Goal: Task Accomplishment & Management: Manage account settings

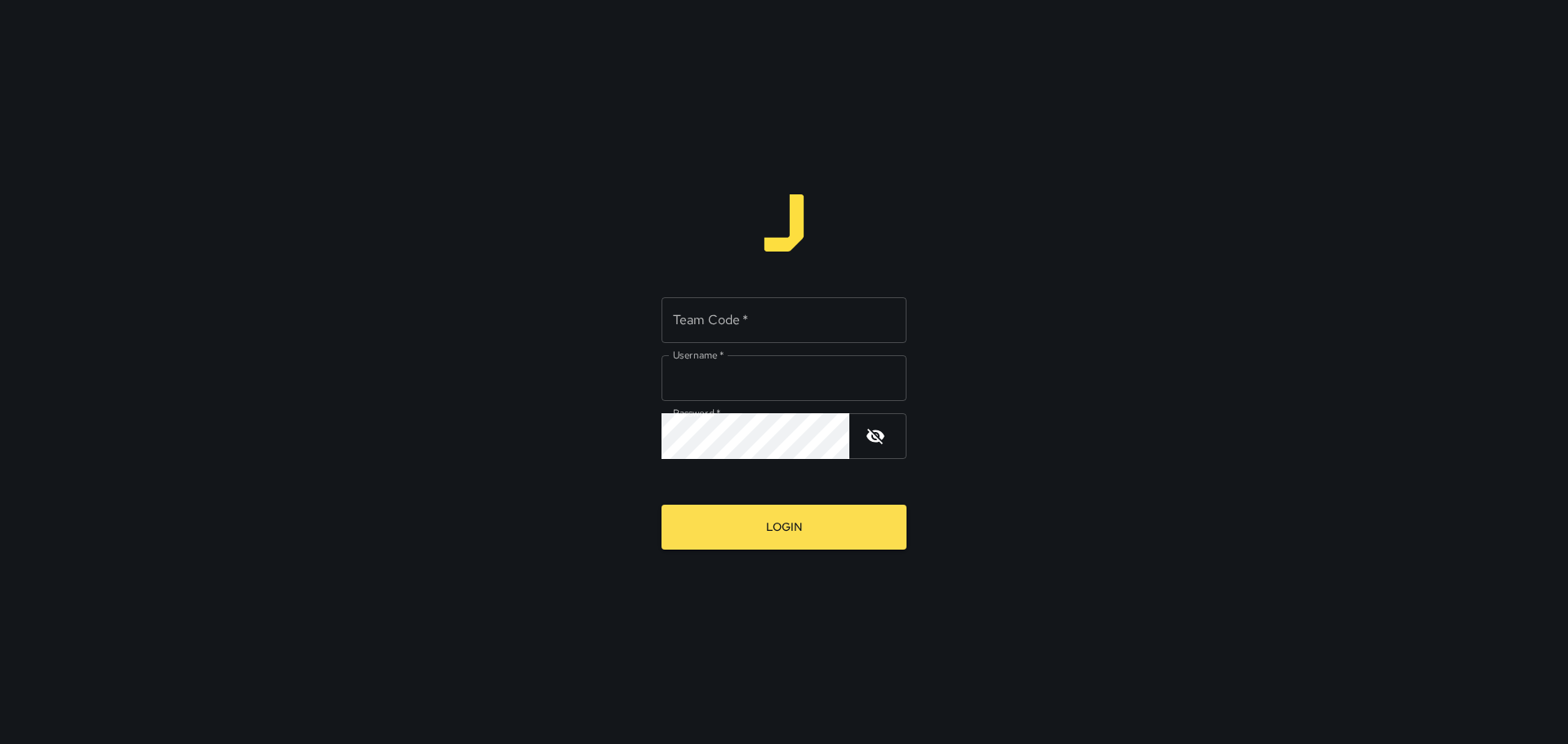
type input "*********"
click at [700, 320] on input "Team Code   *" at bounding box center [784, 320] width 245 height 46
type input "****"
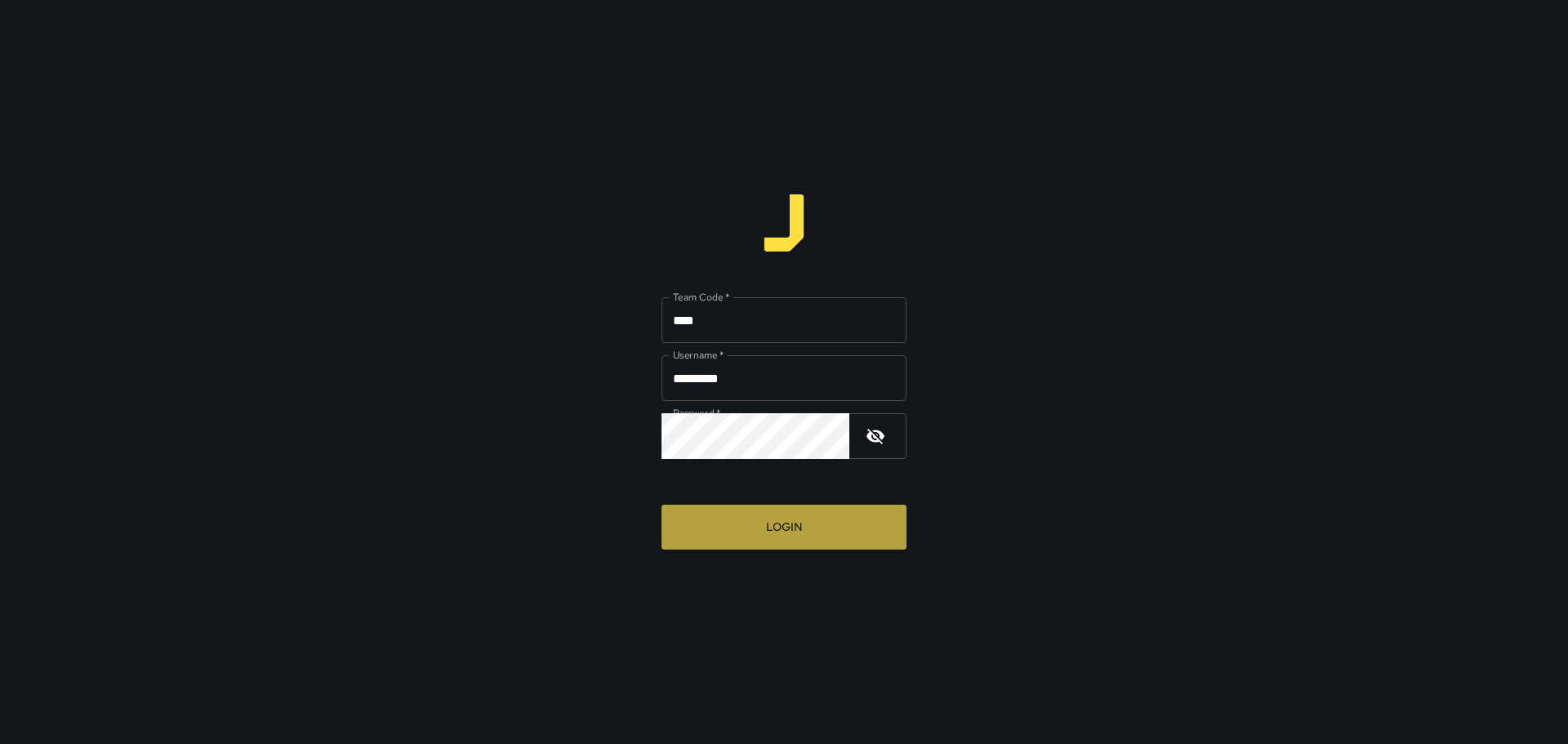
click at [763, 521] on button "Login" at bounding box center [784, 527] width 245 height 45
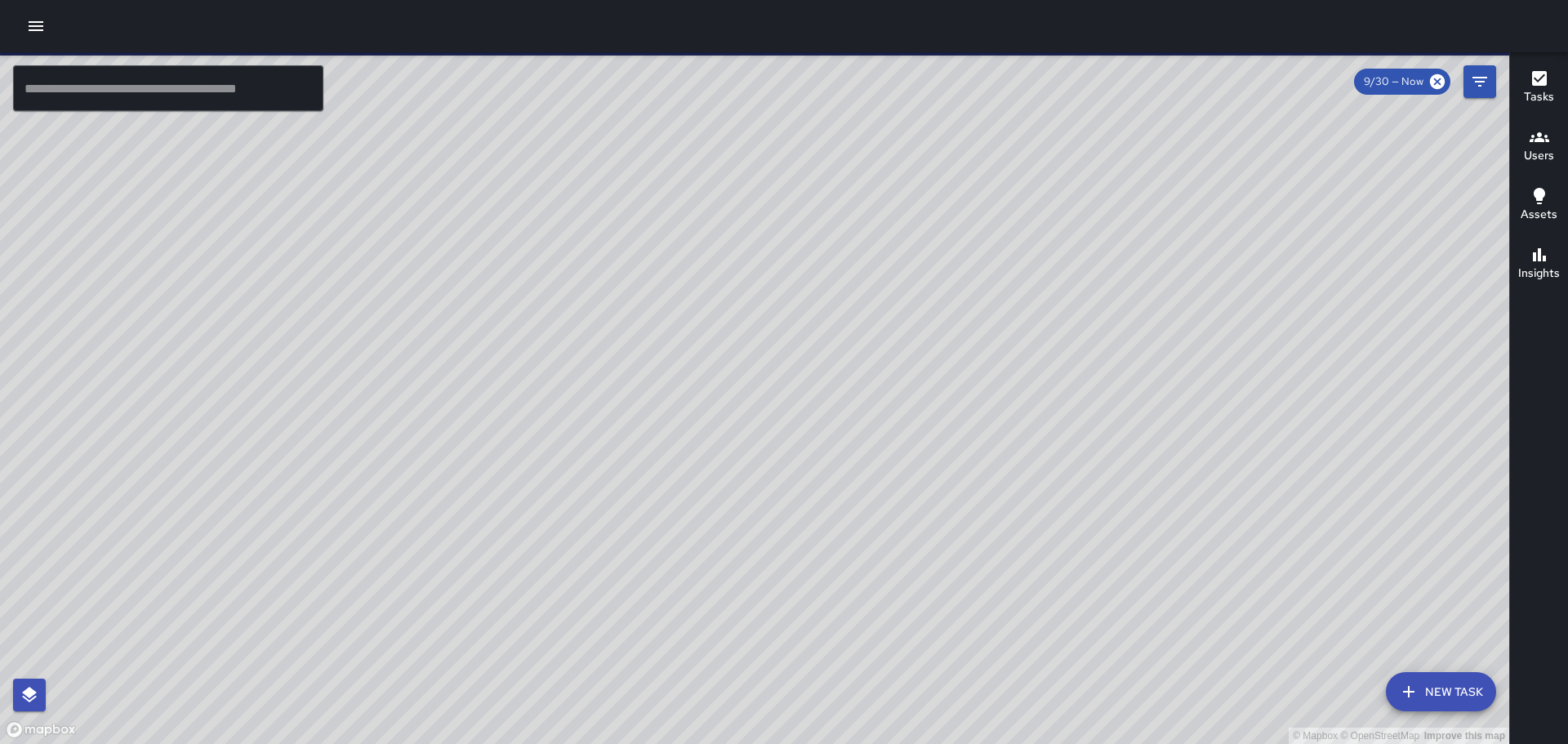
click at [36, 33] on icon "button" at bounding box center [36, 26] width 19 height 19
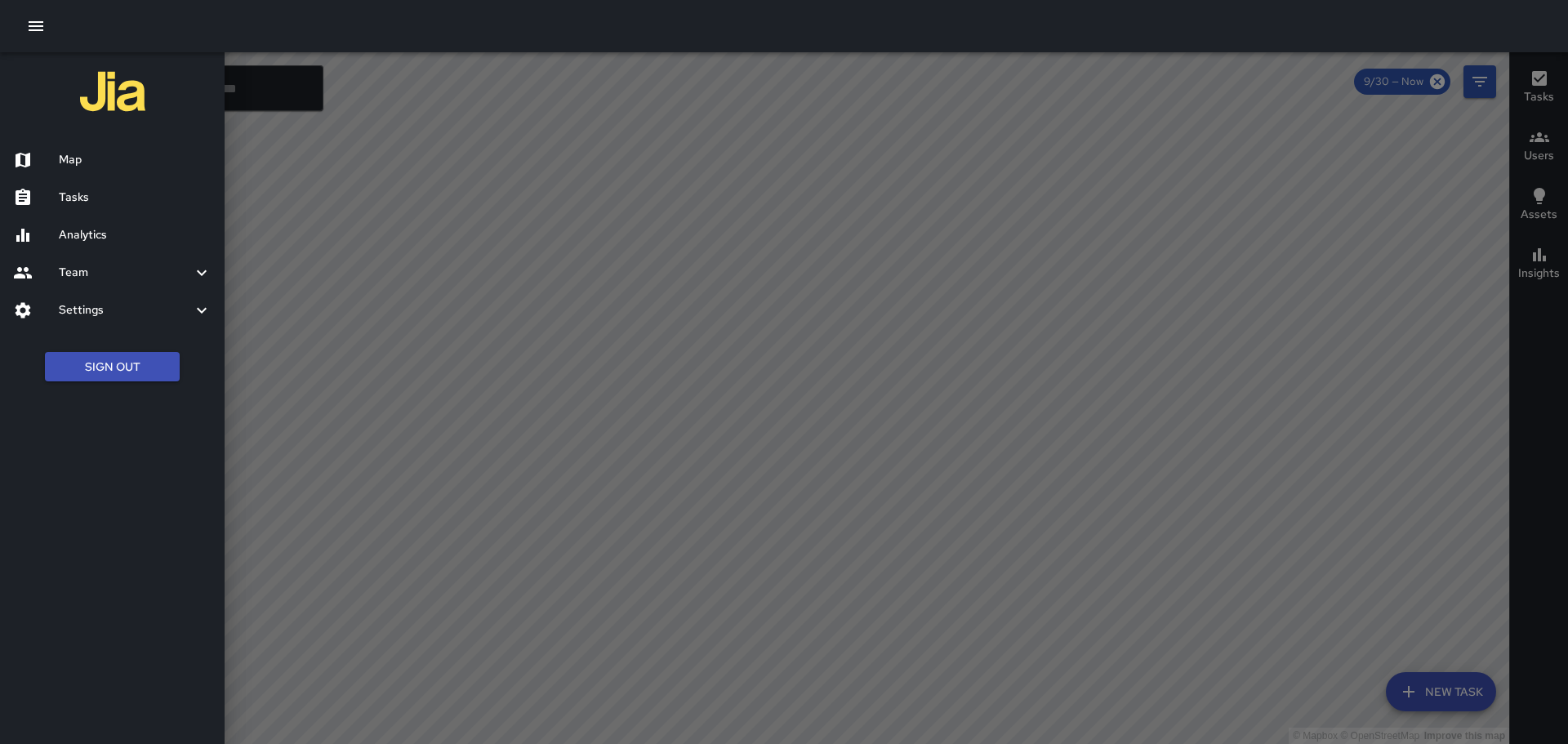
click at [67, 196] on h6 "Tasks" at bounding box center [135, 197] width 152 height 18
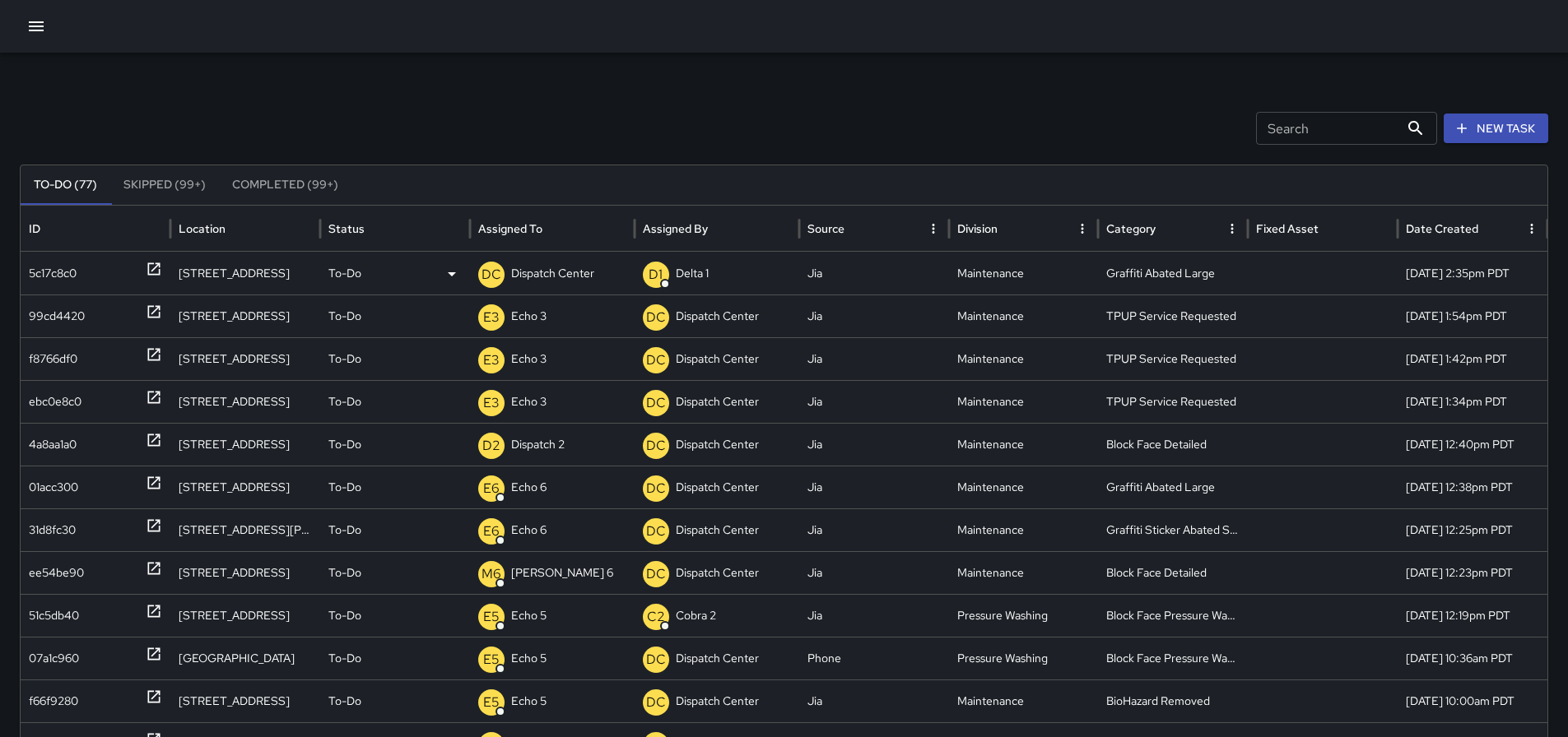
click at [163, 273] on div "5c17c8c0" at bounding box center [95, 273] width 150 height 42
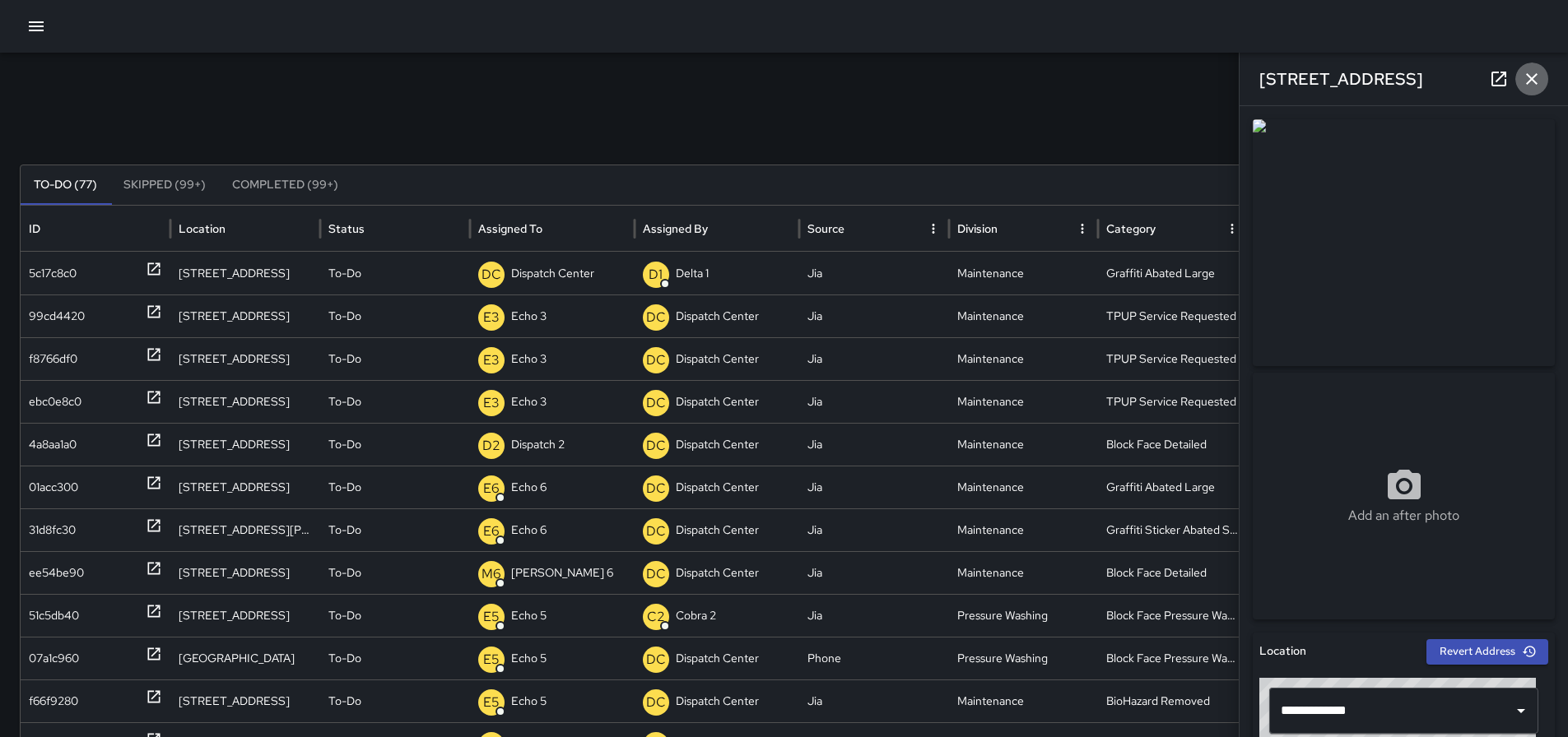
click at [1522, 73] on icon "button" at bounding box center [1532, 79] width 19 height 19
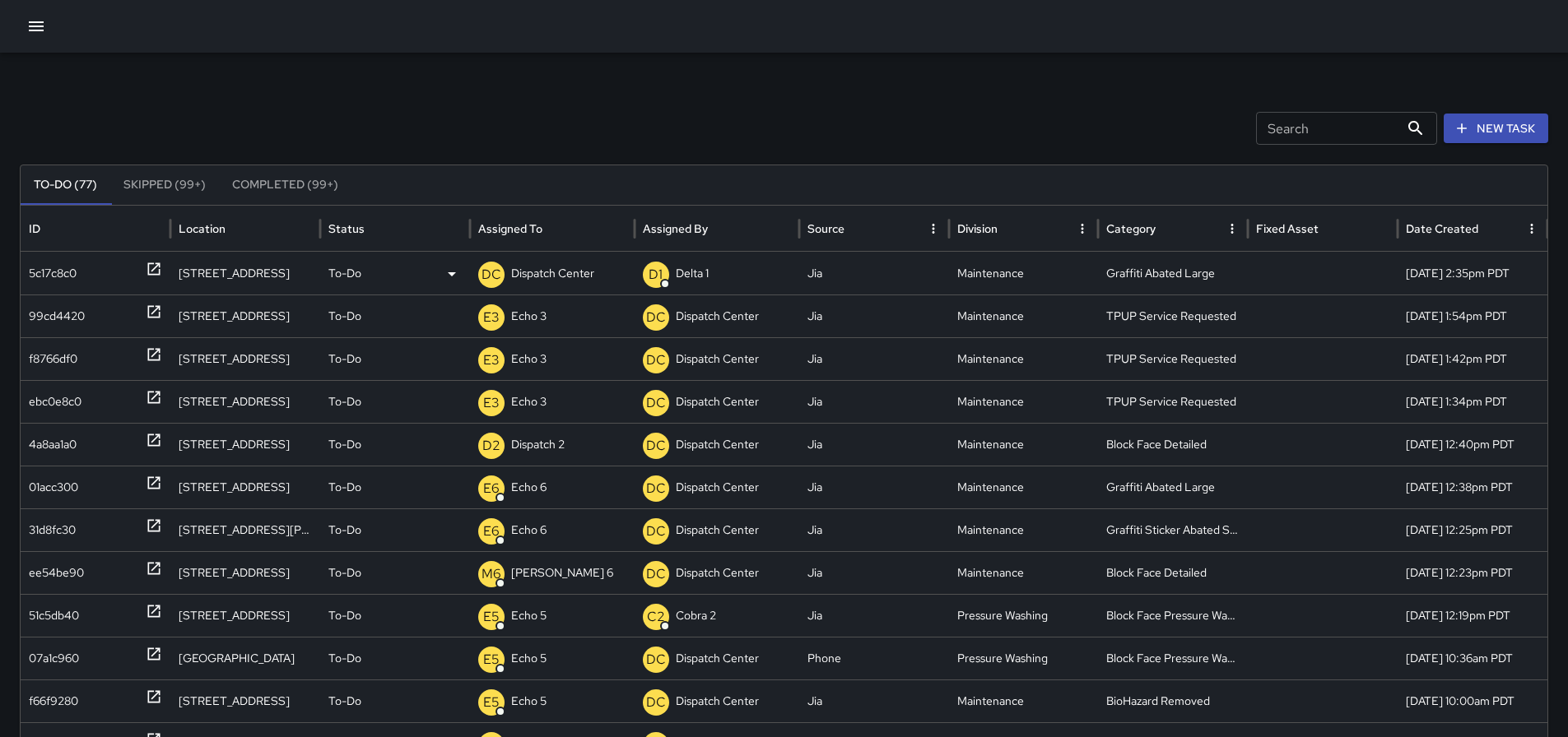
click at [548, 275] on p "Dispatch Center" at bounding box center [553, 274] width 83 height 42
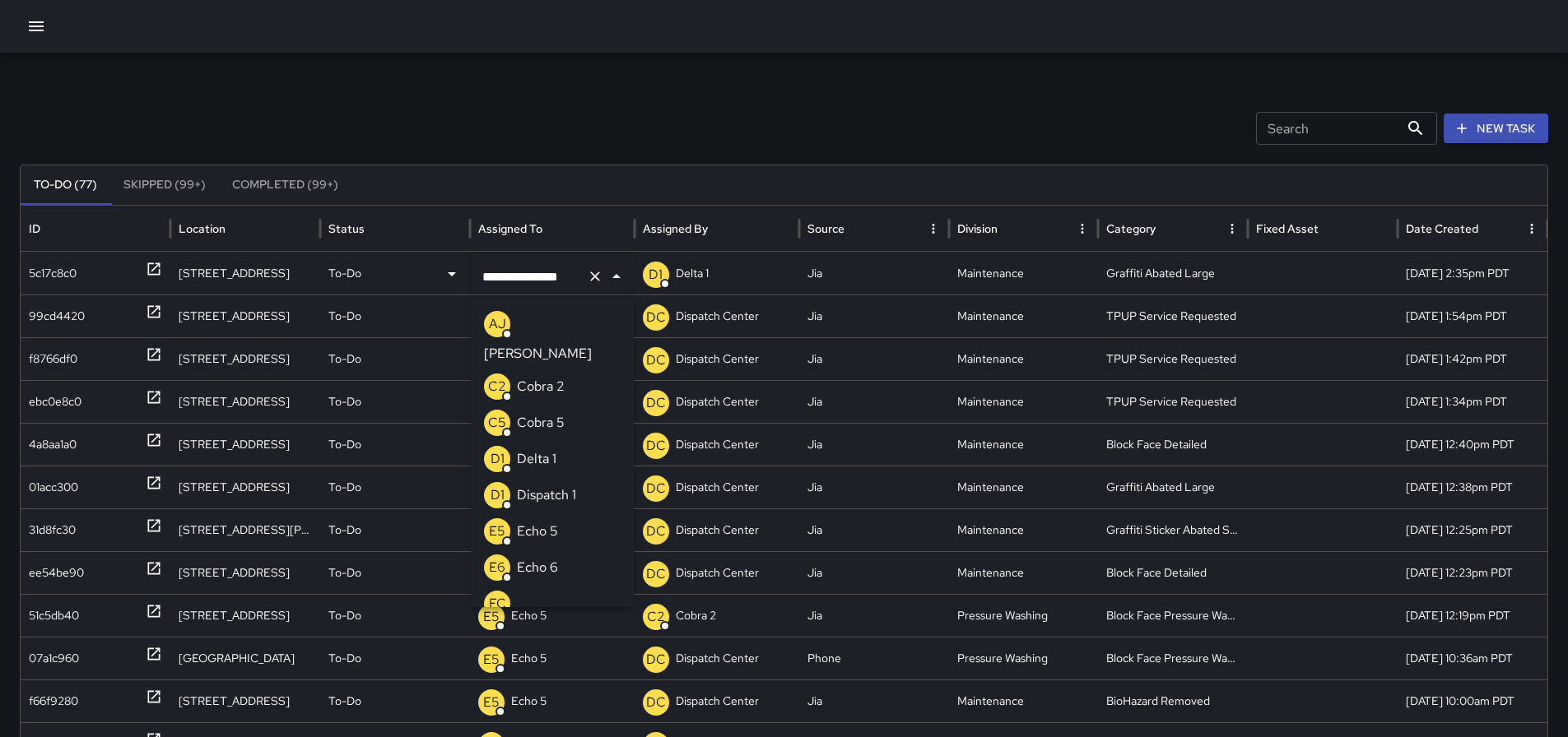
scroll to position [1086, 0]
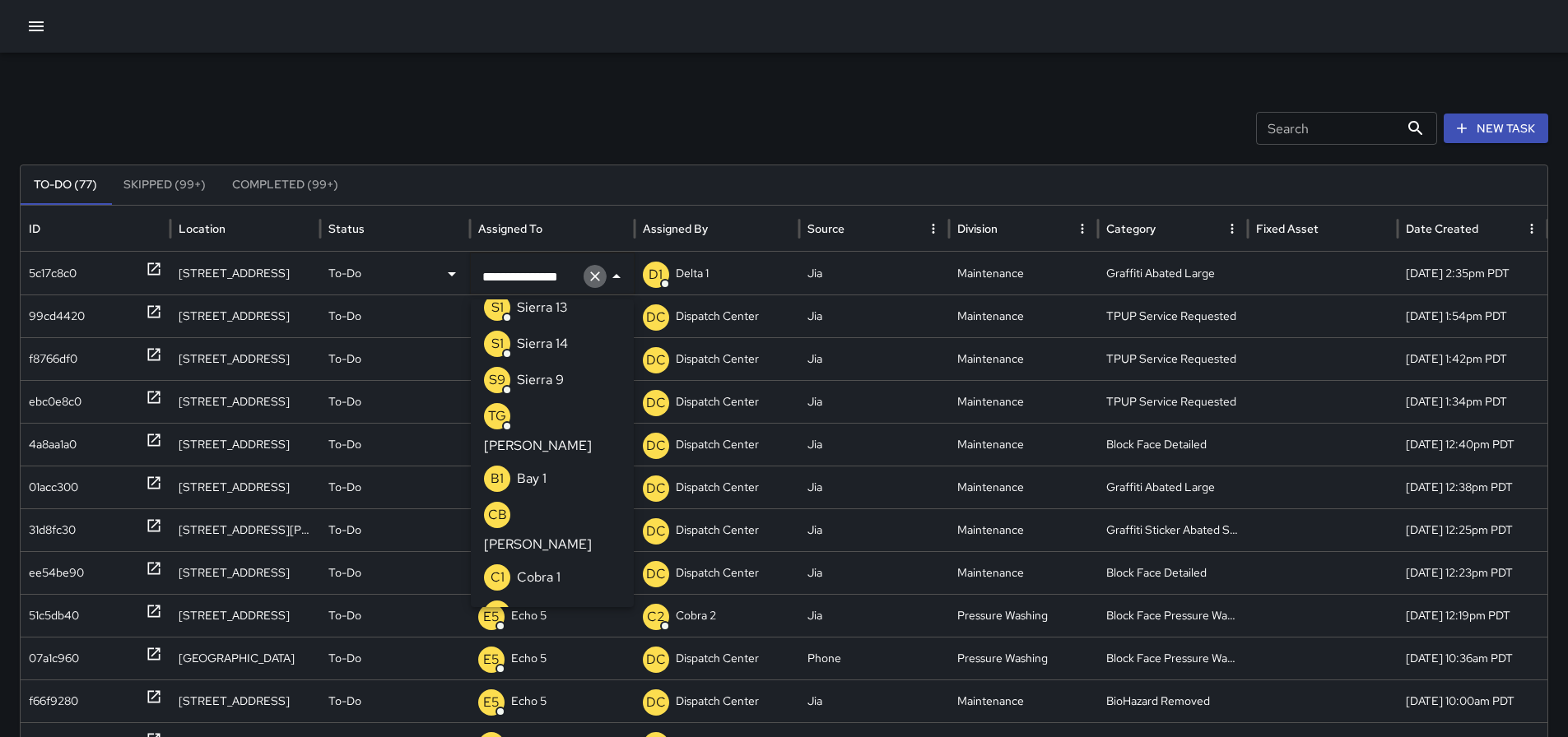
click at [598, 283] on icon "Clear" at bounding box center [595, 276] width 17 height 17
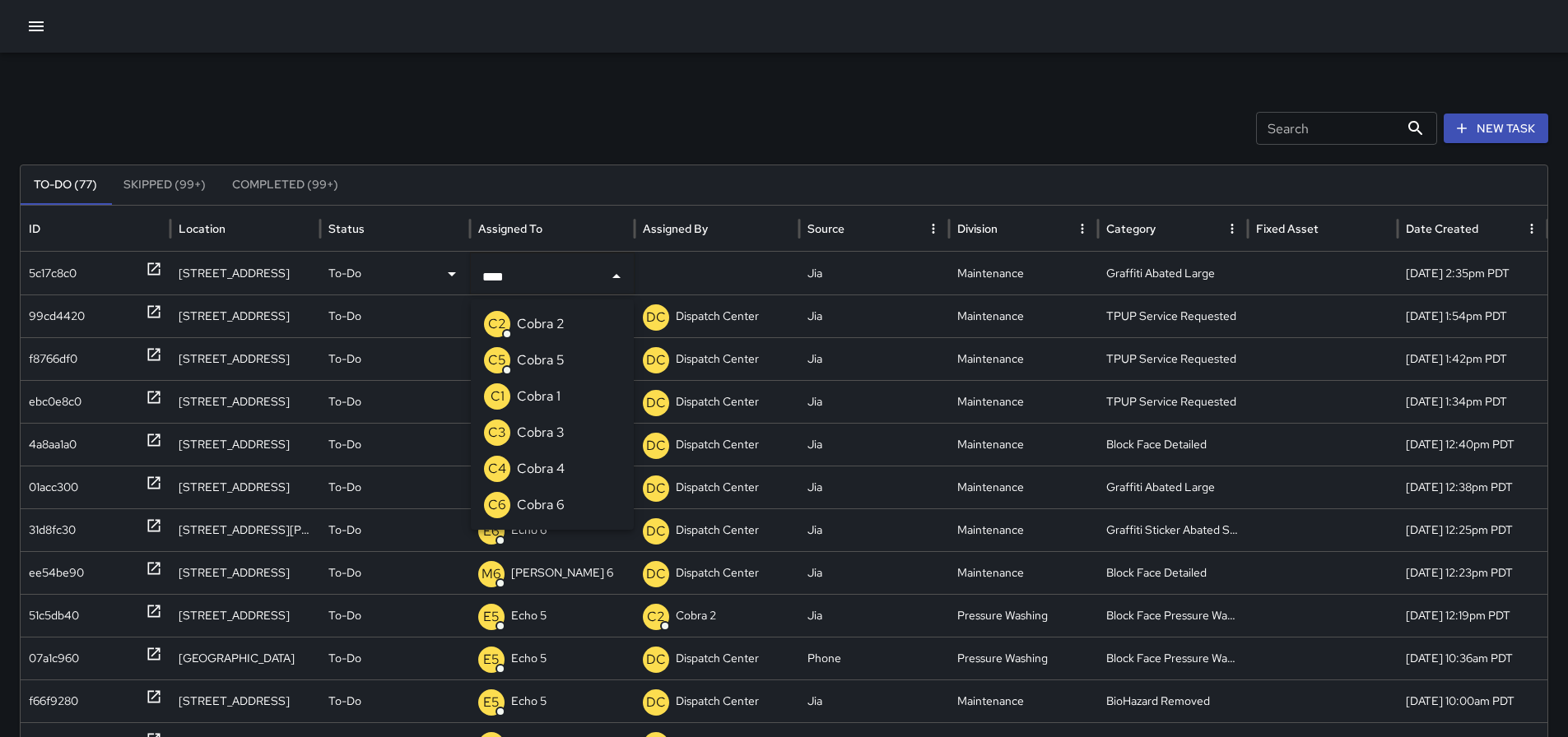
type input "*****"
click at [573, 332] on li "C2 Cobra 2" at bounding box center [552, 324] width 163 height 36
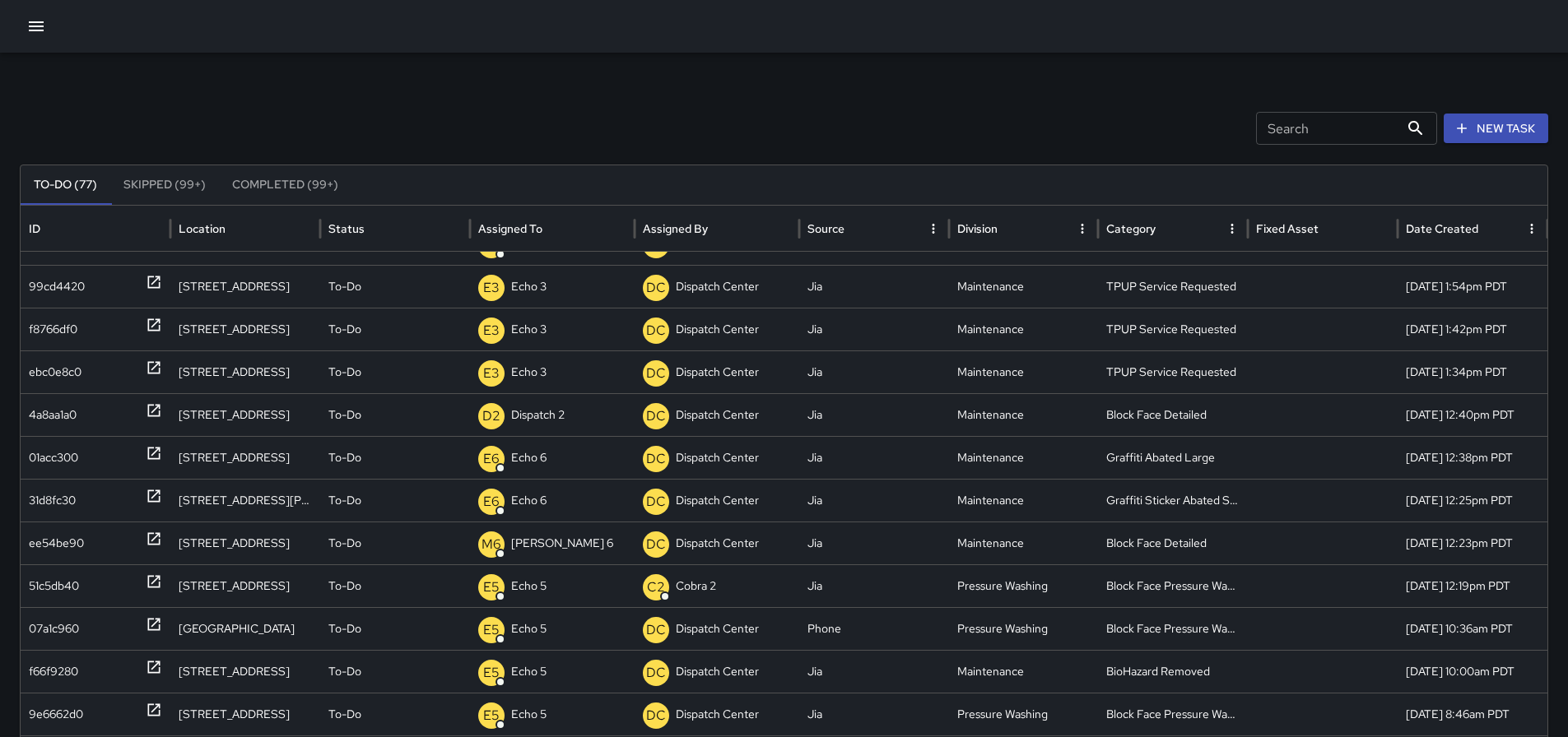
scroll to position [0, 0]
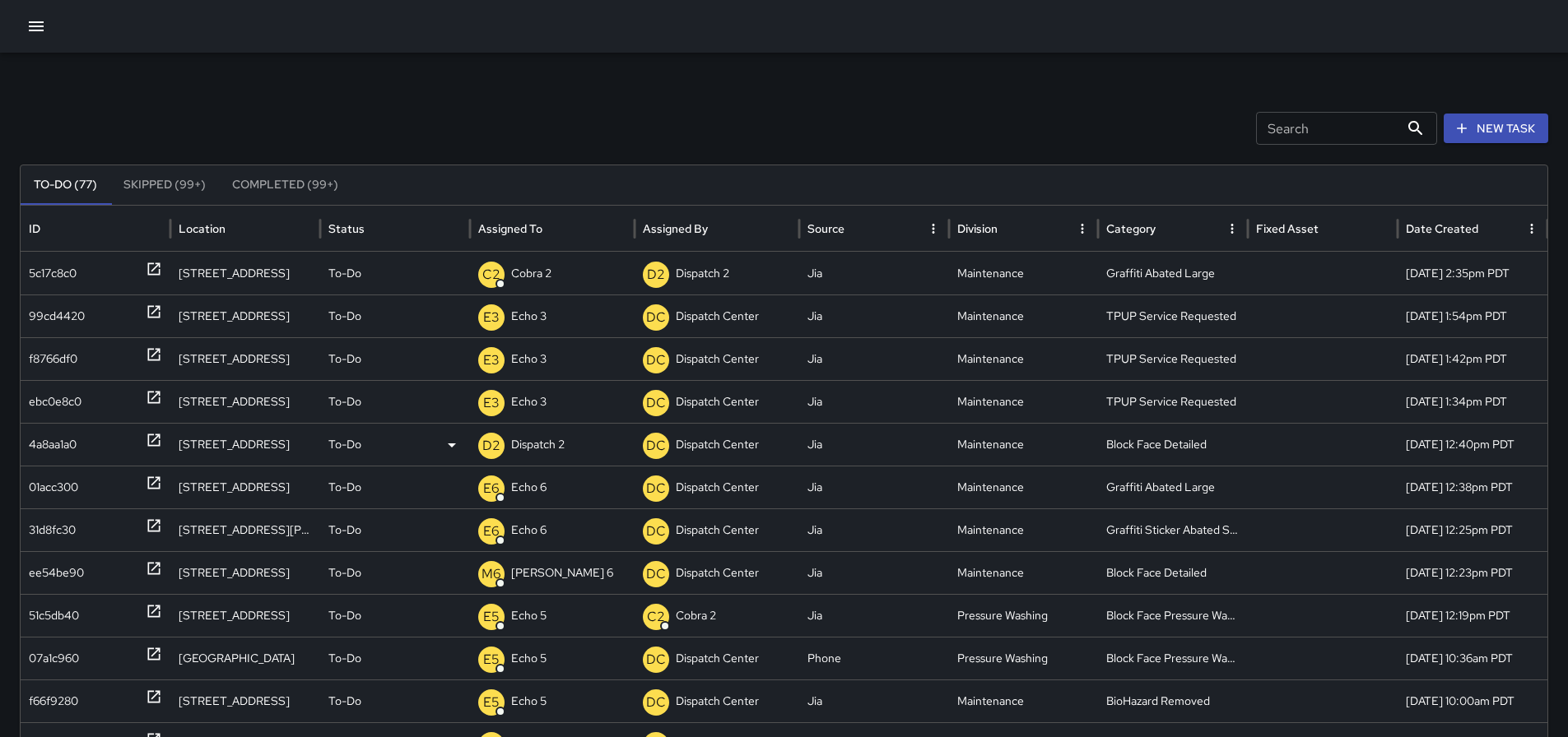
click at [153, 447] on icon at bounding box center [154, 440] width 17 height 17
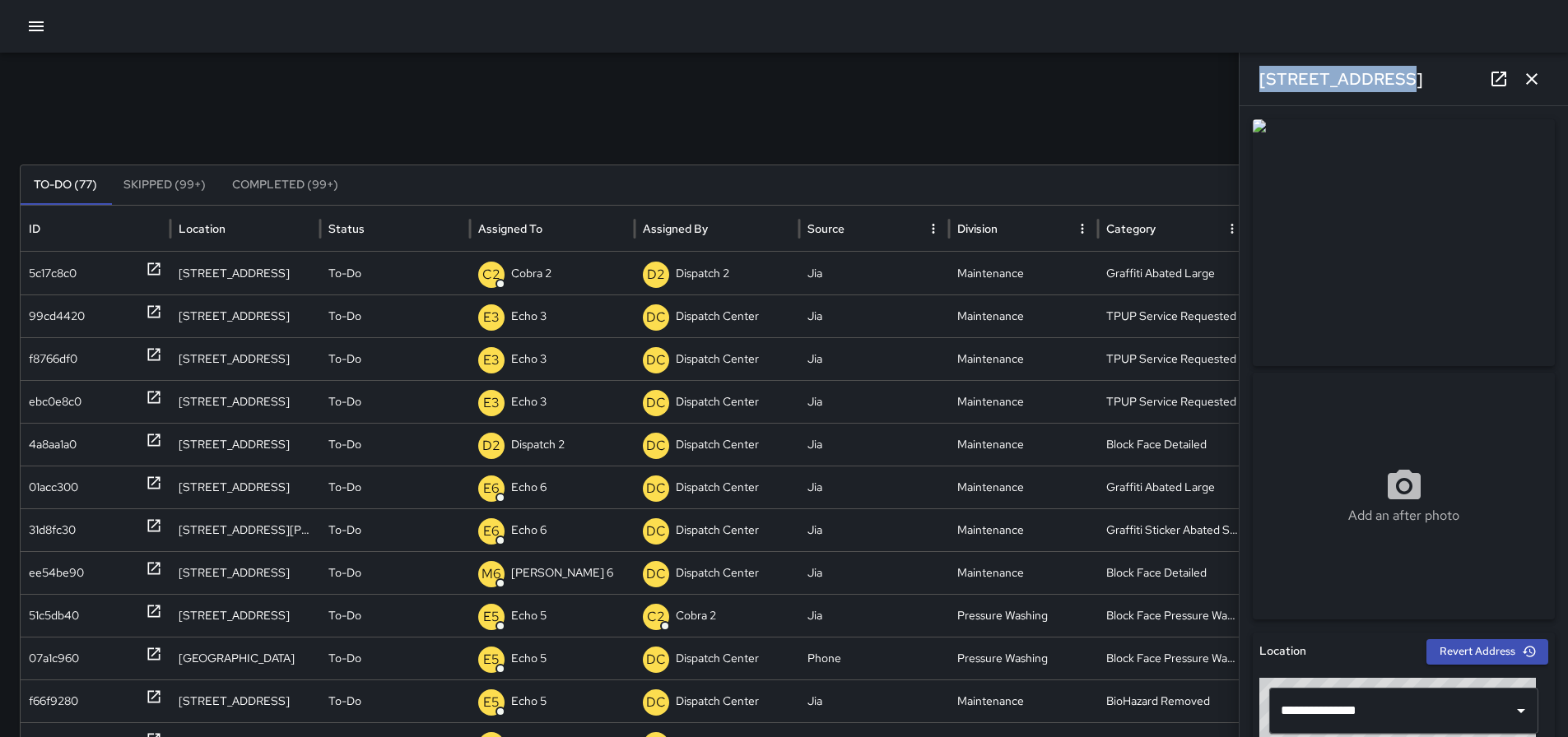
drag, startPoint x: 1375, startPoint y: 68, endPoint x: 1254, endPoint y: 72, distance: 121.1
click at [1254, 72] on div "331 17th Street" at bounding box center [1404, 79] width 328 height 53
copy h6 "331 17th Street"
click at [537, 456] on p "Dispatch 2" at bounding box center [538, 445] width 54 height 42
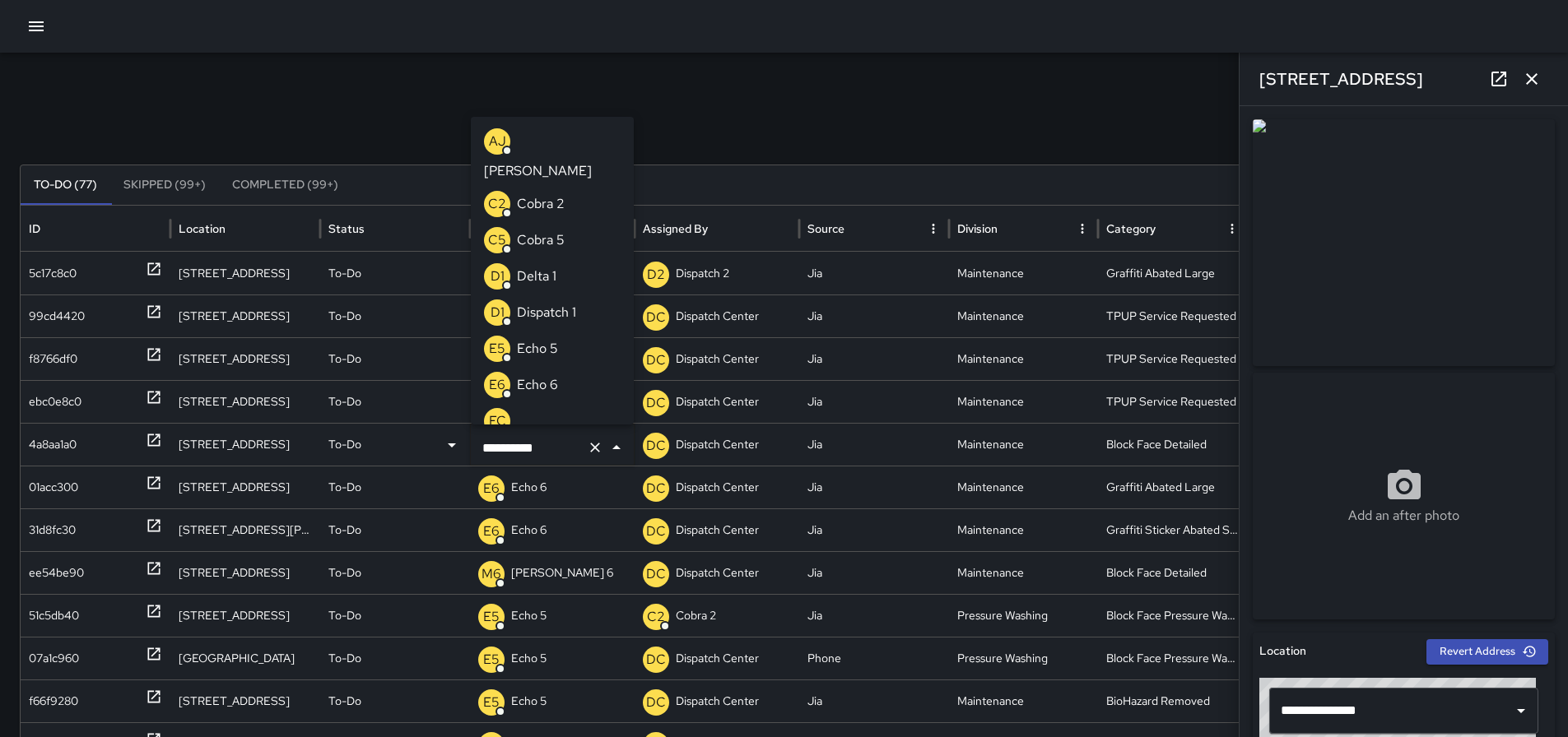
scroll to position [1024, 0]
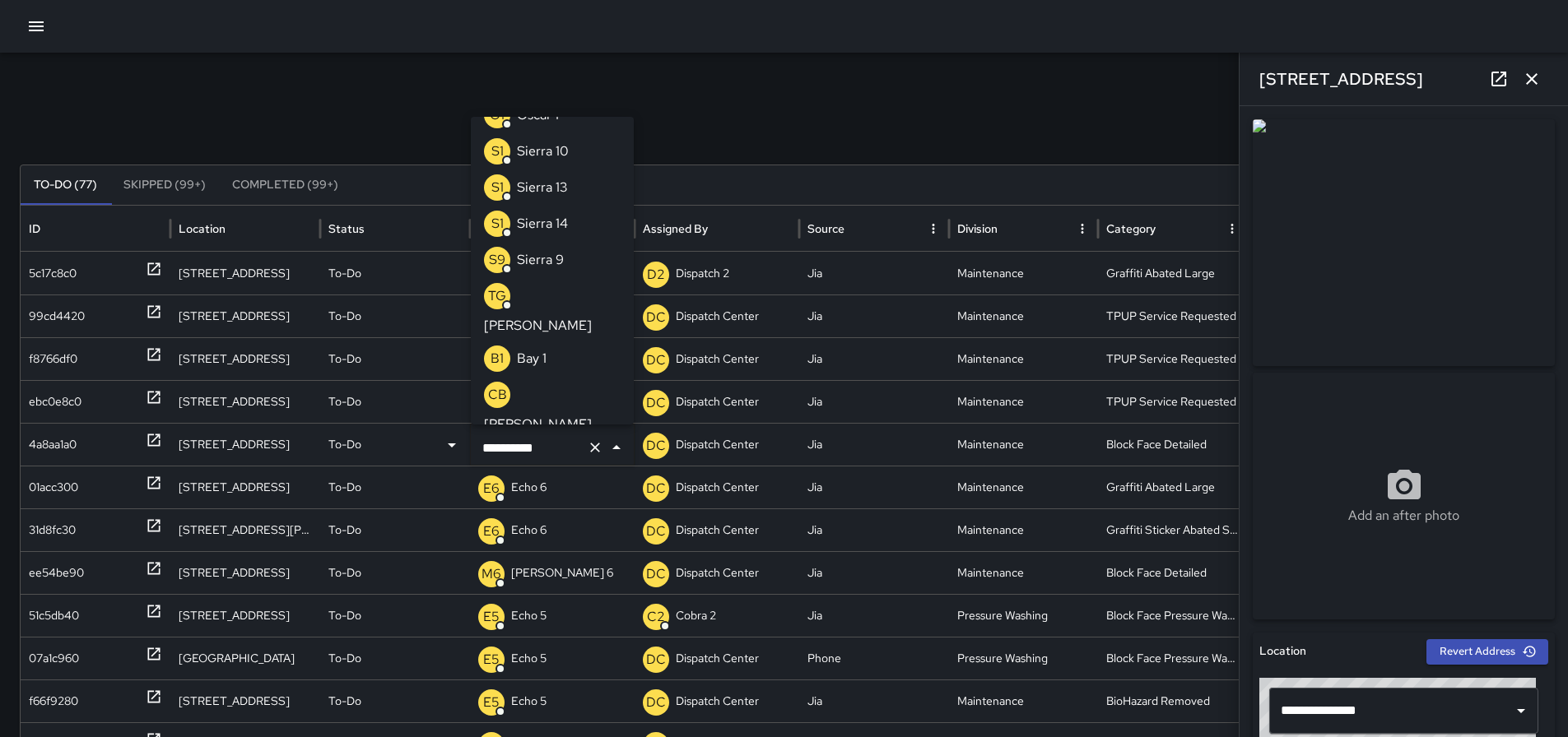
click at [591, 443] on icon "Clear" at bounding box center [595, 447] width 17 height 17
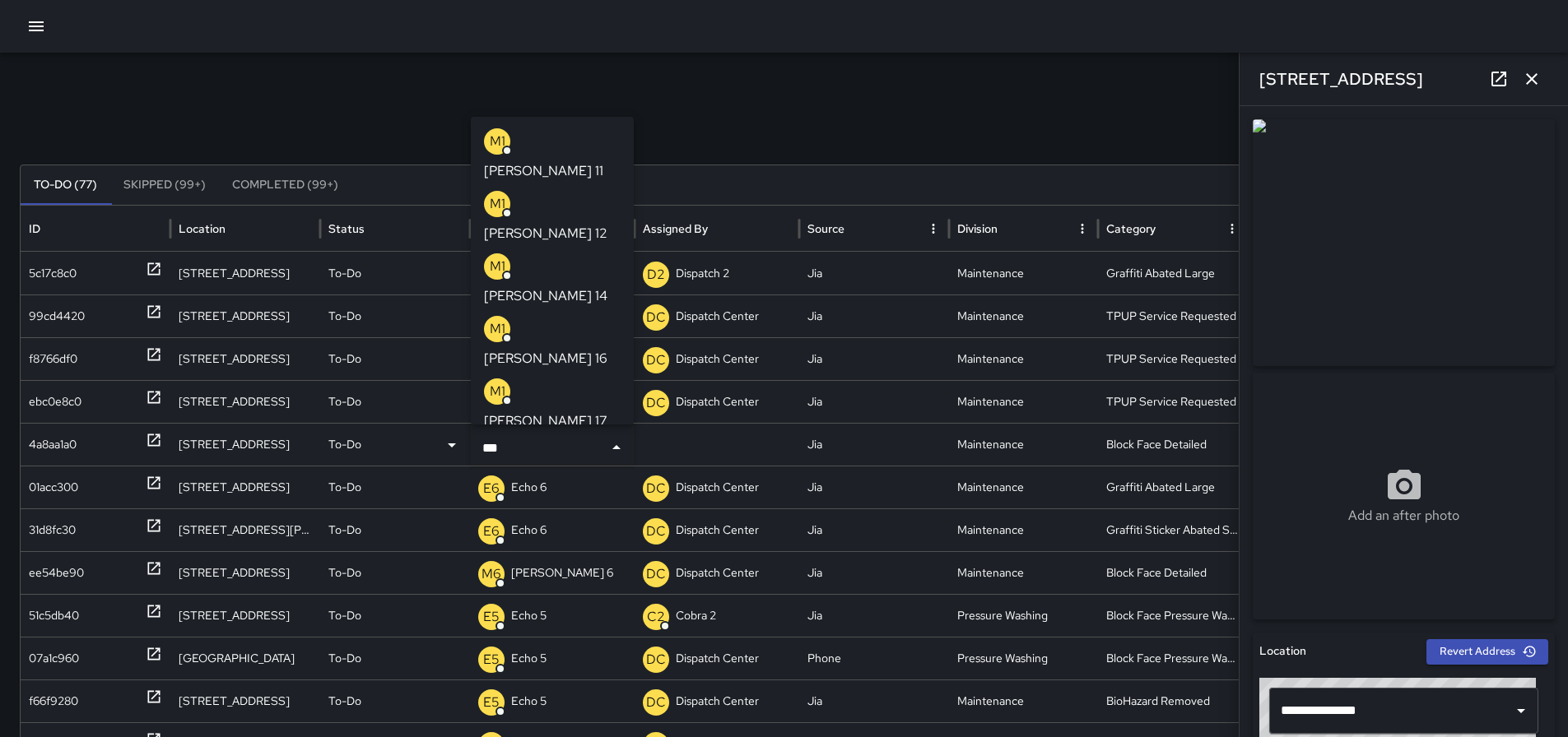
type input "****"
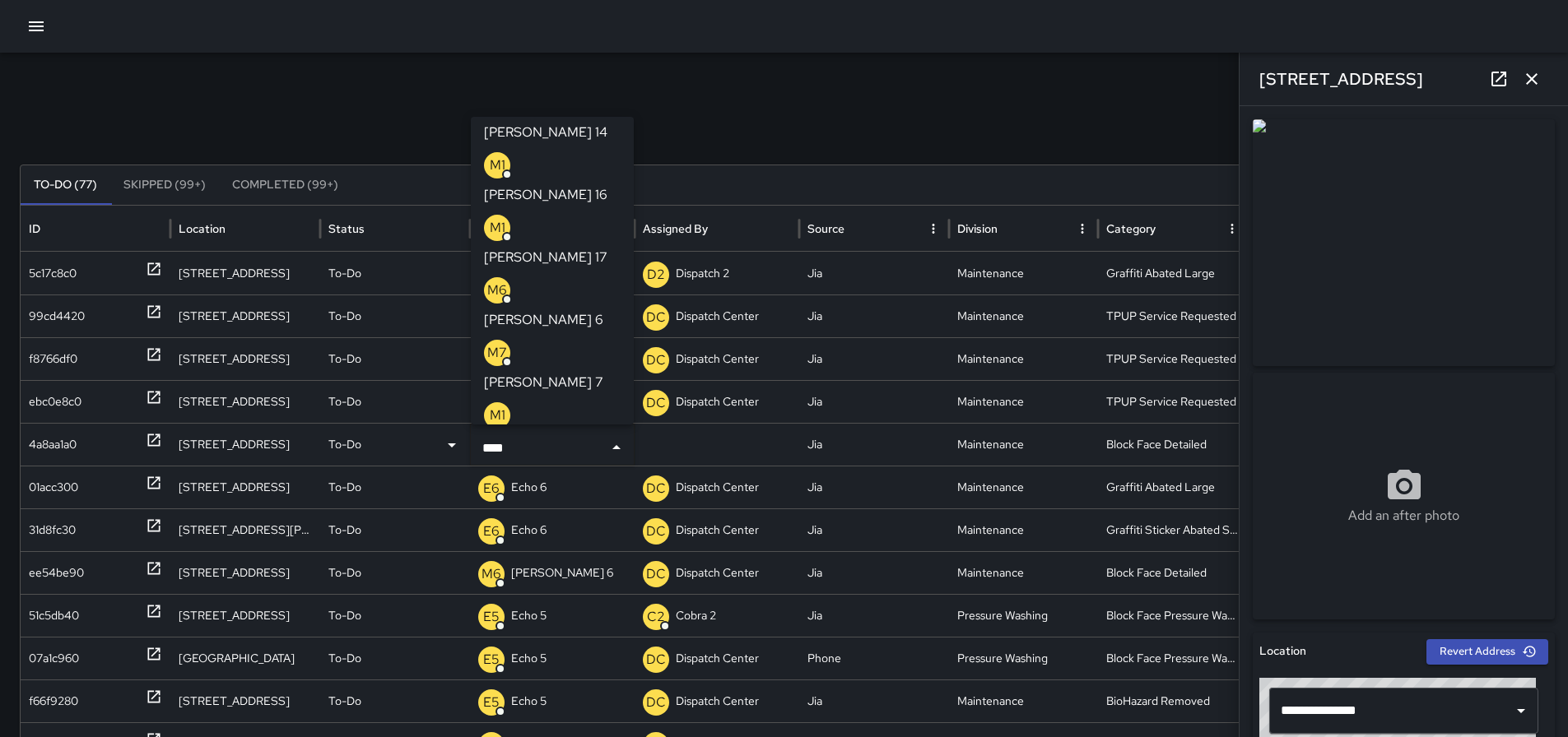
scroll to position [164, 0]
click at [537, 622] on p "[PERSON_NAME] 15" at bounding box center [546, 632] width 124 height 19
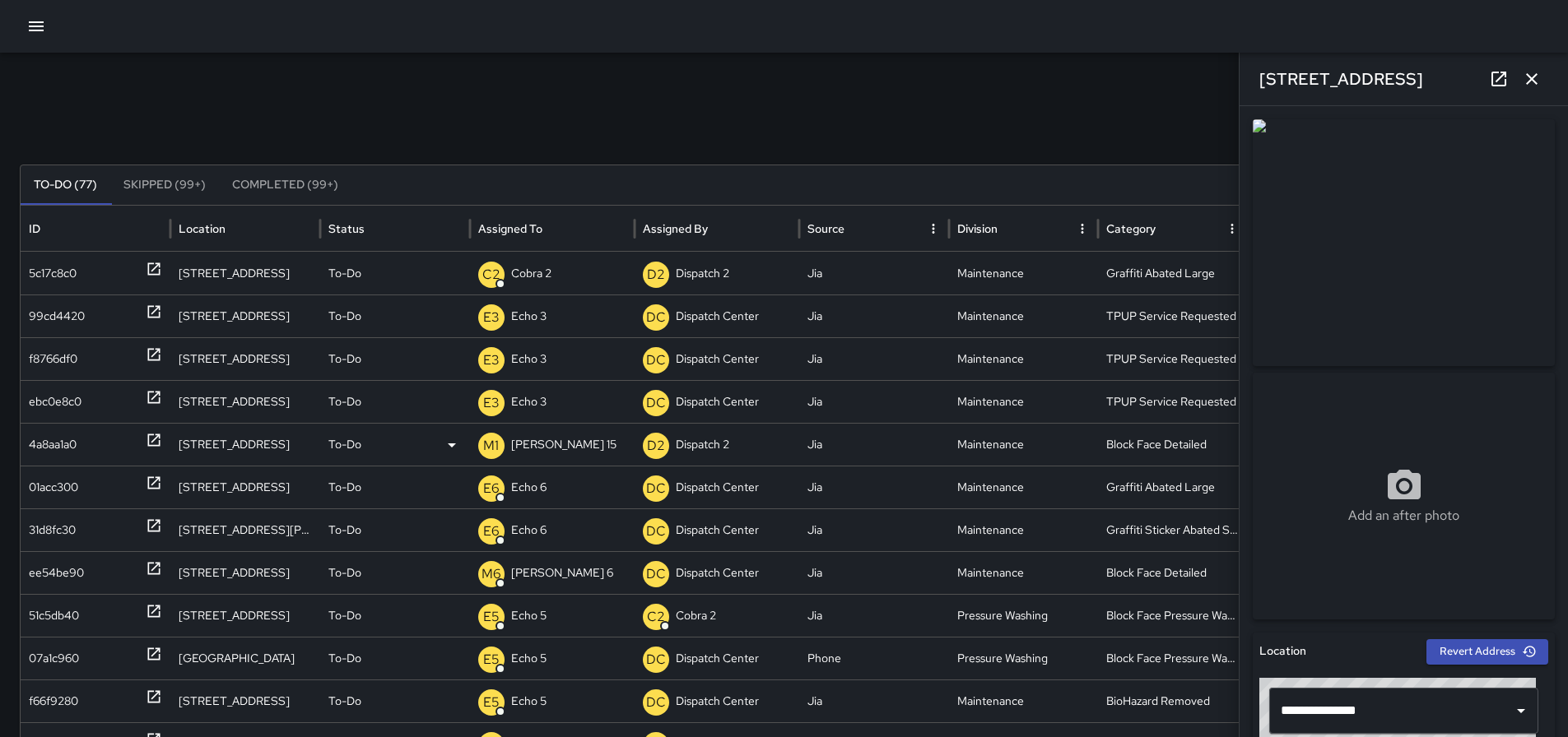
click at [1535, 83] on icon "button" at bounding box center [1531, 79] width 11 height 11
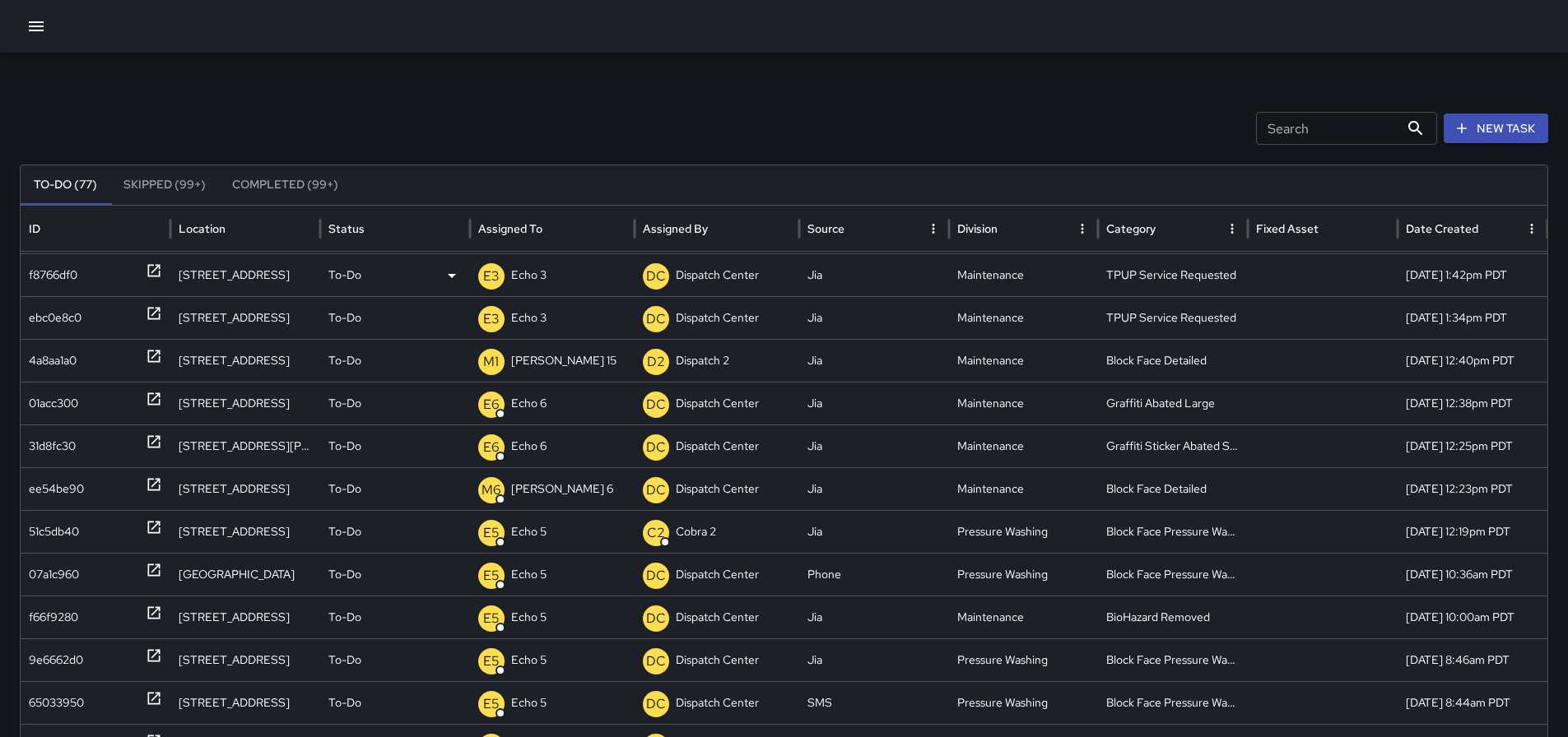
scroll to position [0, 0]
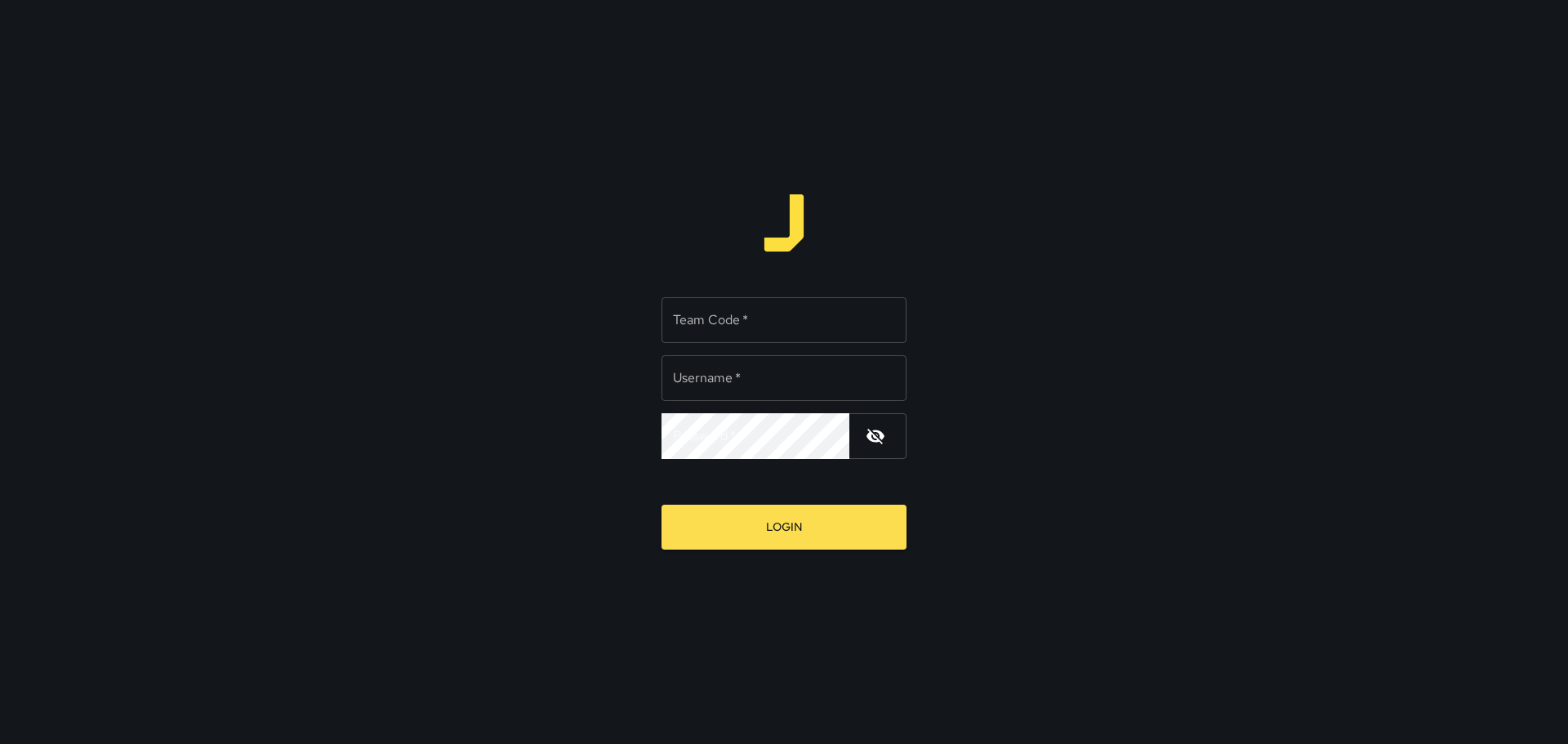
type input "*********"
drag, startPoint x: 865, startPoint y: 314, endPoint x: 858, endPoint y: 316, distance: 7.3
click at [865, 314] on input "Team Code   *" at bounding box center [784, 320] width 245 height 46
type input "****"
click at [766, 527] on button "Login" at bounding box center [784, 527] width 245 height 45
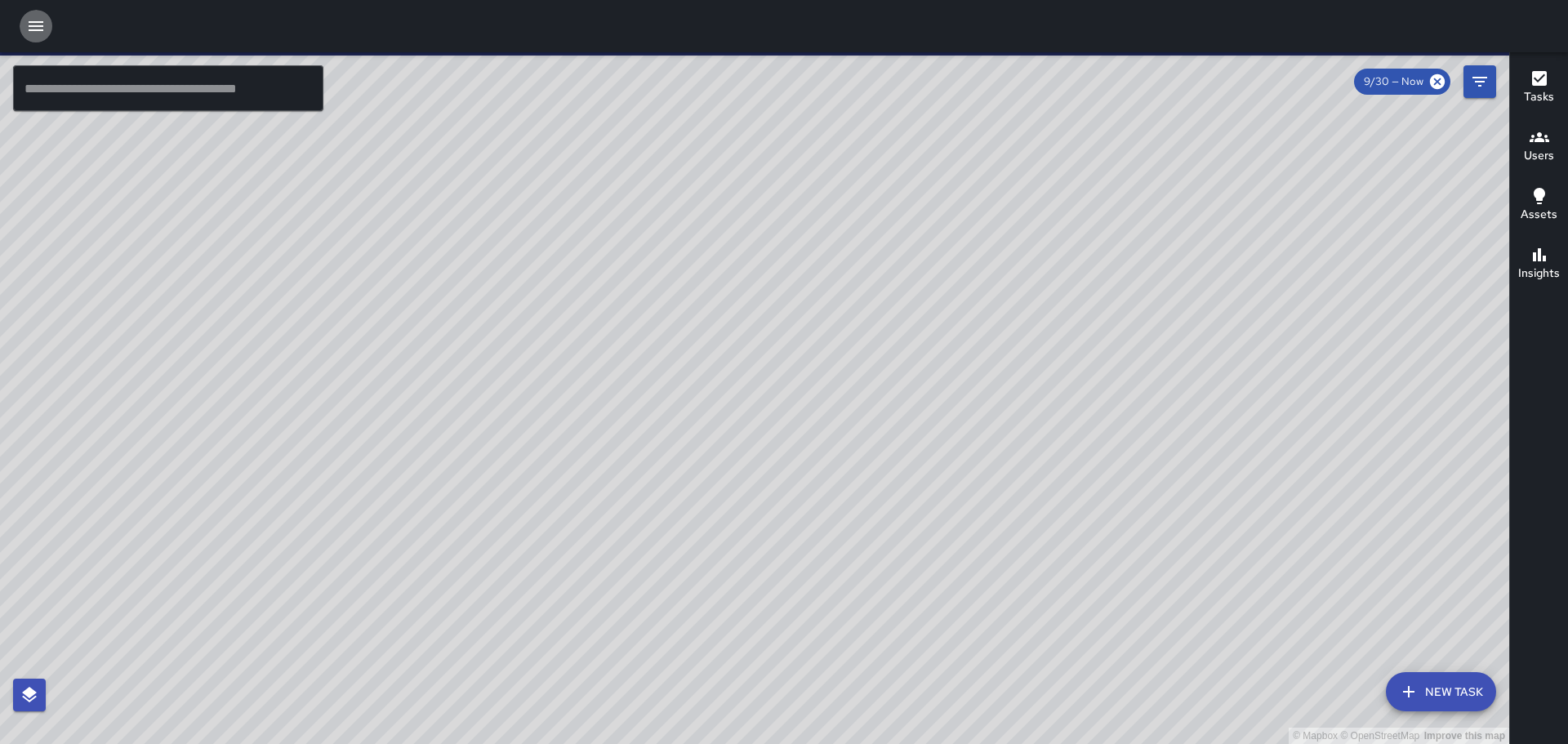
click at [48, 30] on button "button" at bounding box center [35, 25] width 32 height 32
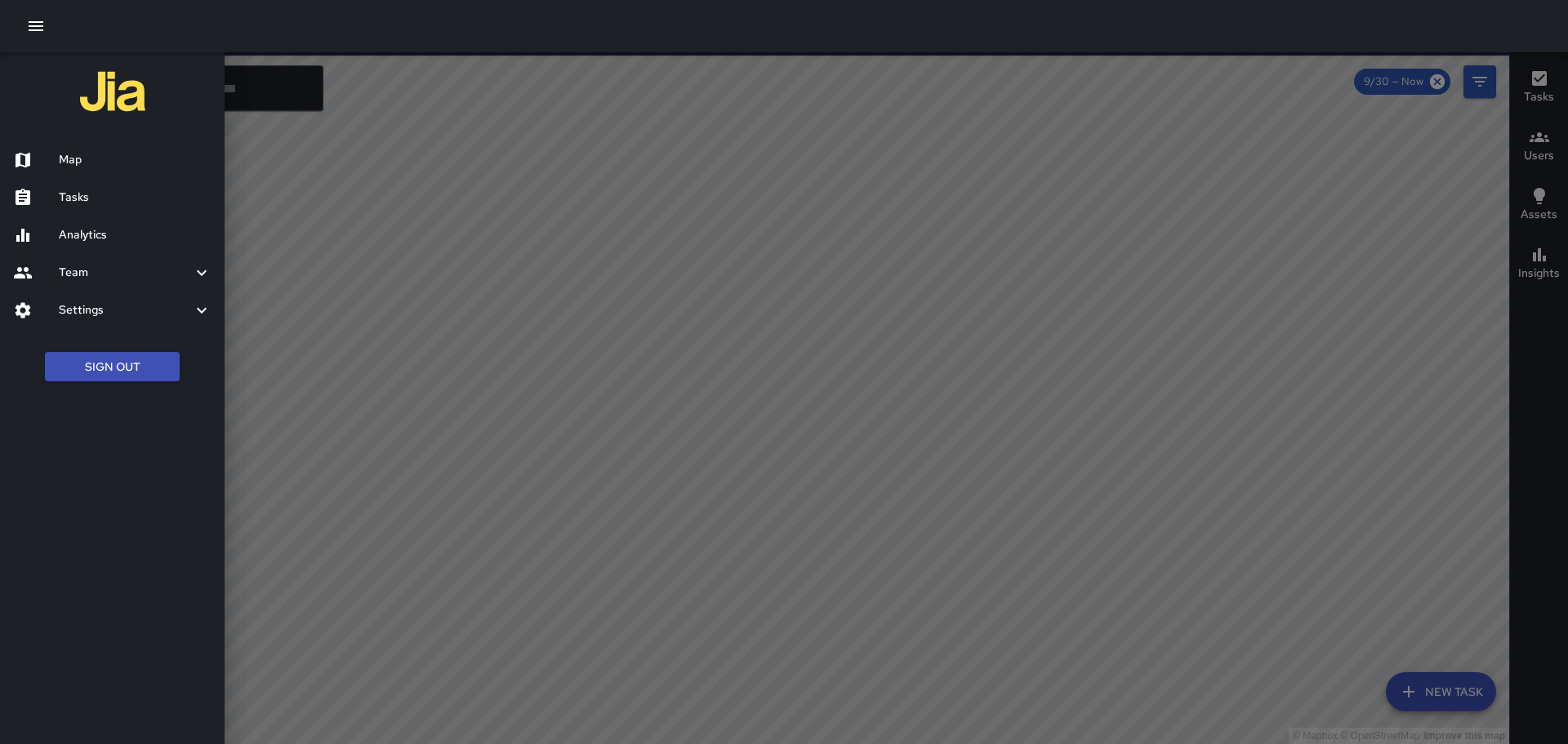
click at [88, 191] on h6 "Tasks" at bounding box center [135, 197] width 152 height 18
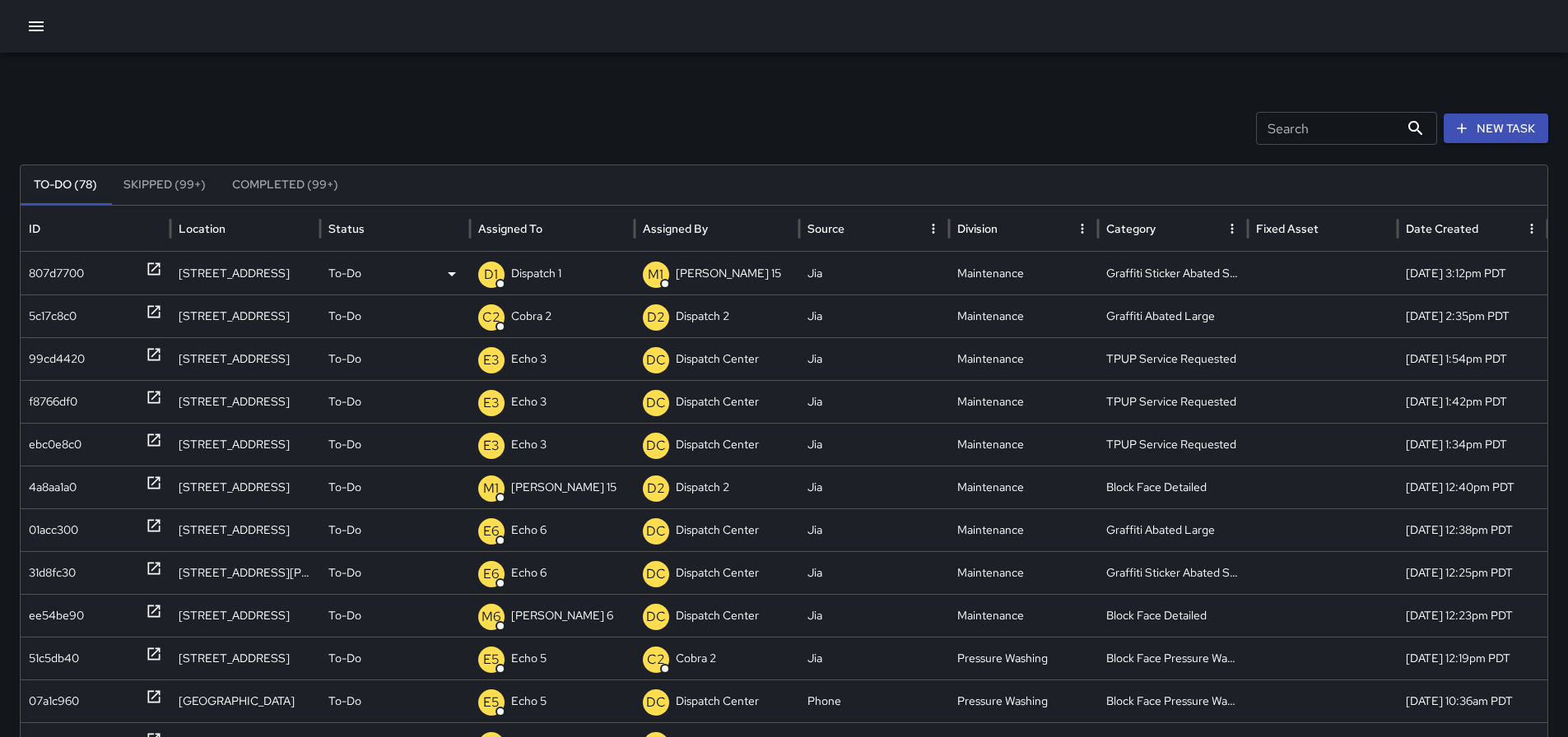
click at [155, 265] on icon at bounding box center [154, 268] width 17 height 17
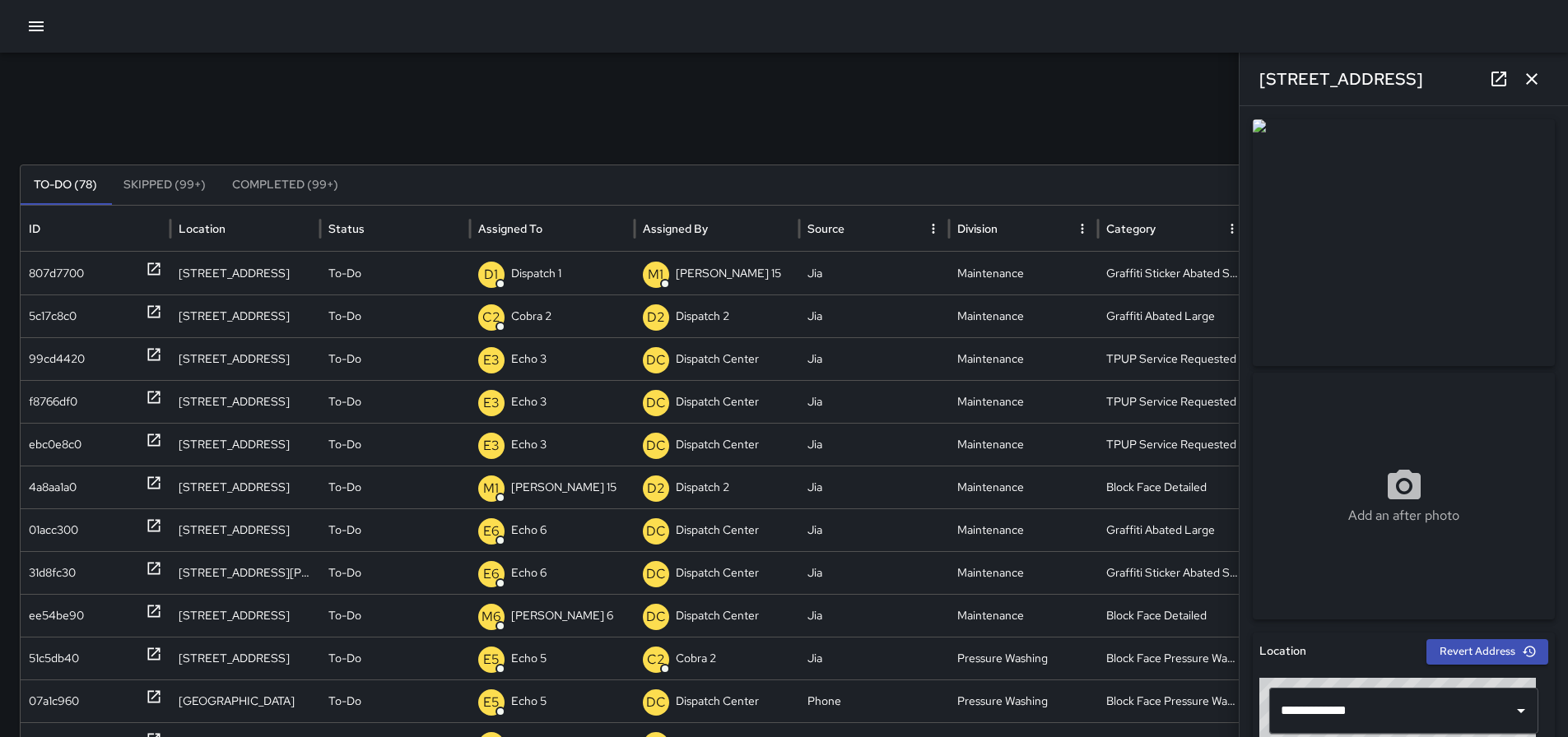
click at [1546, 82] on button "button" at bounding box center [1531, 79] width 33 height 33
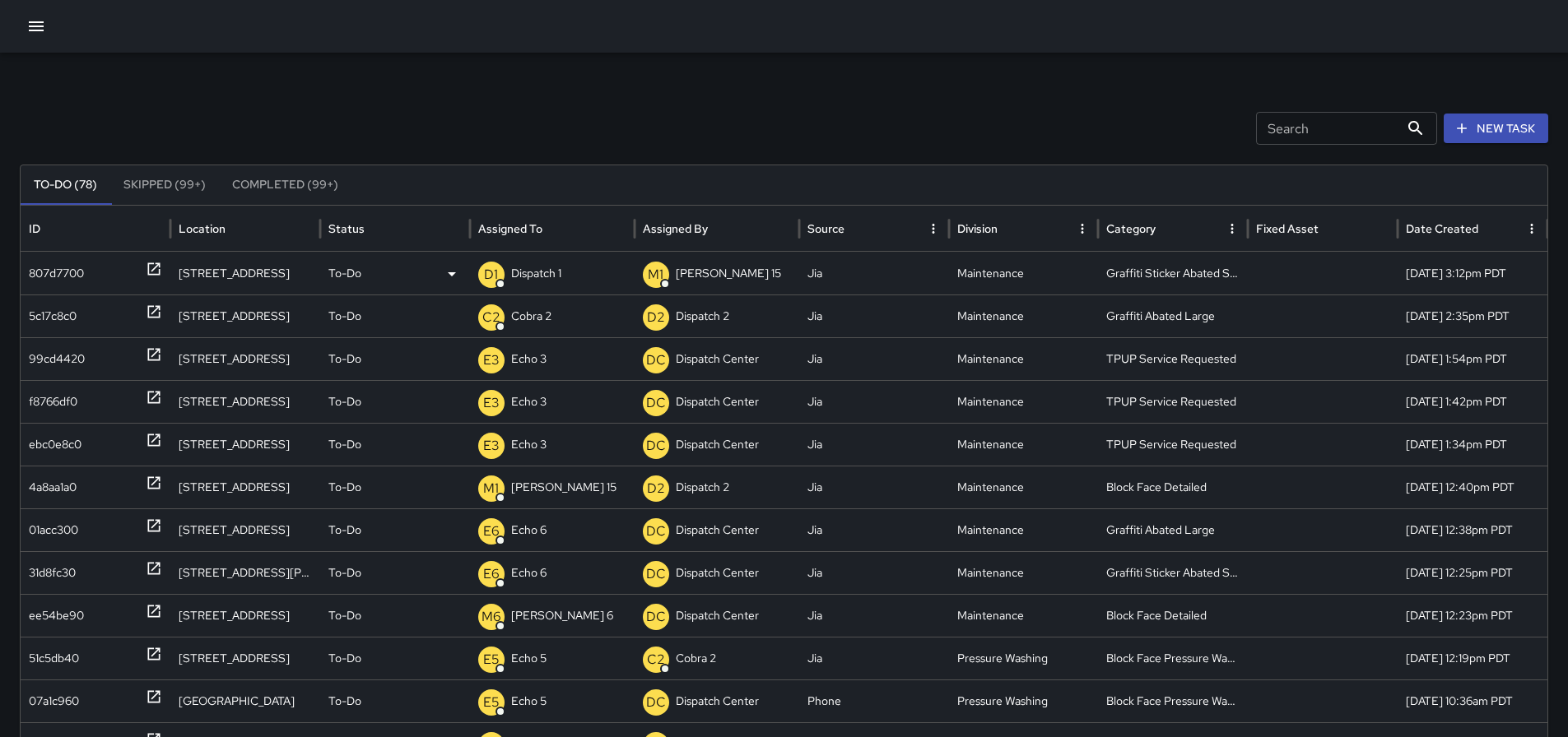
click at [161, 270] on icon at bounding box center [154, 268] width 17 height 17
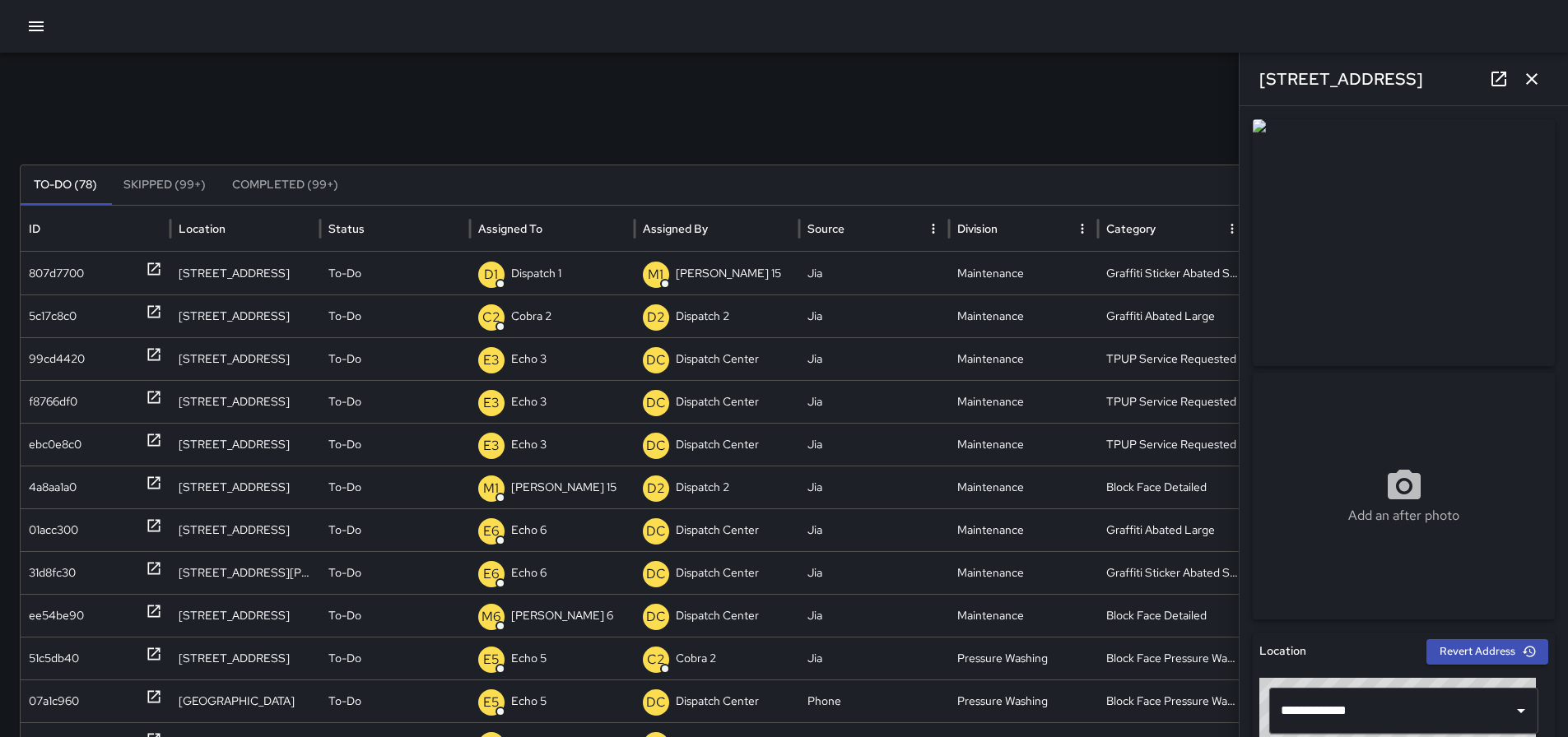
click at [1533, 74] on icon "button" at bounding box center [1532, 79] width 19 height 19
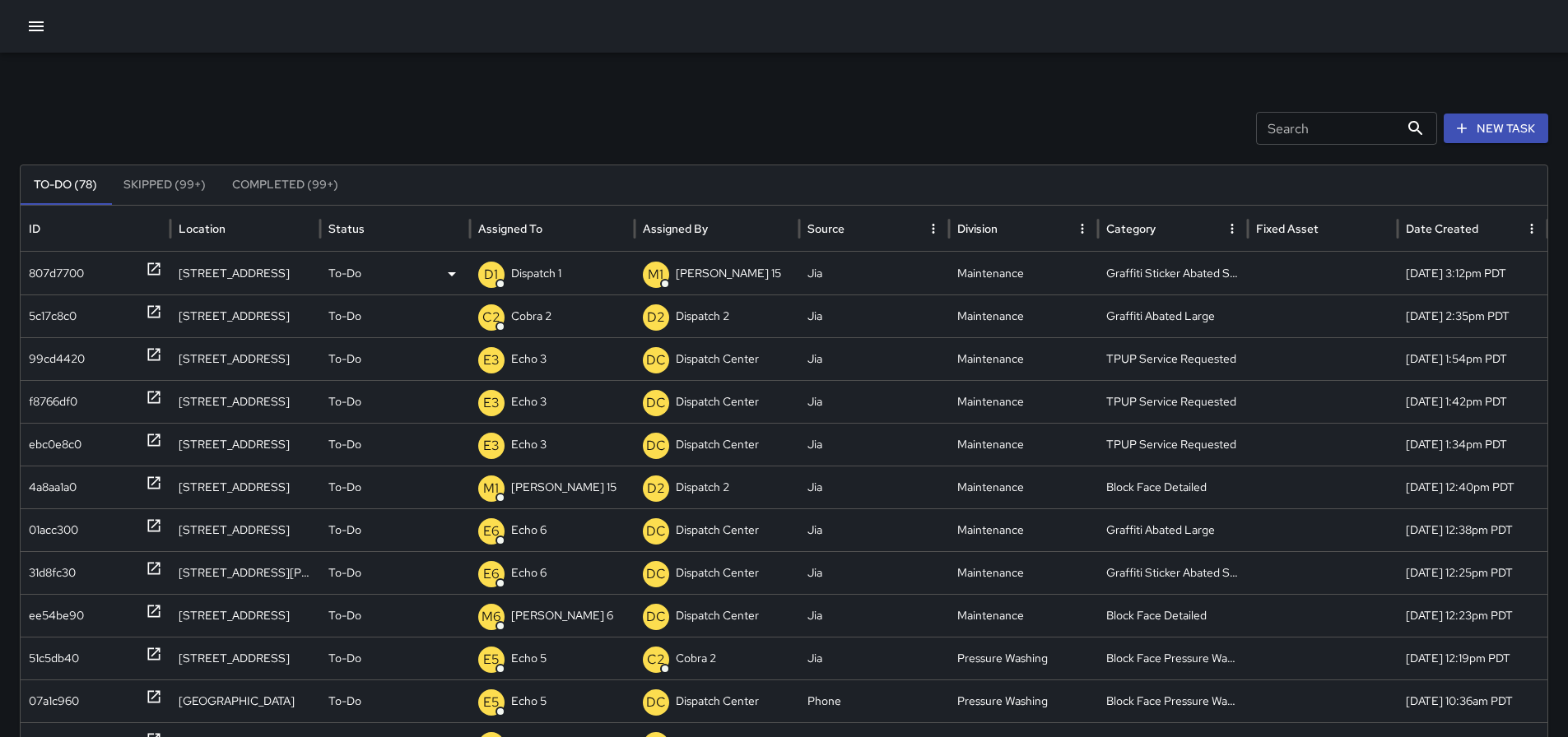
click at [553, 266] on p "Dispatch 1" at bounding box center [536, 274] width 50 height 42
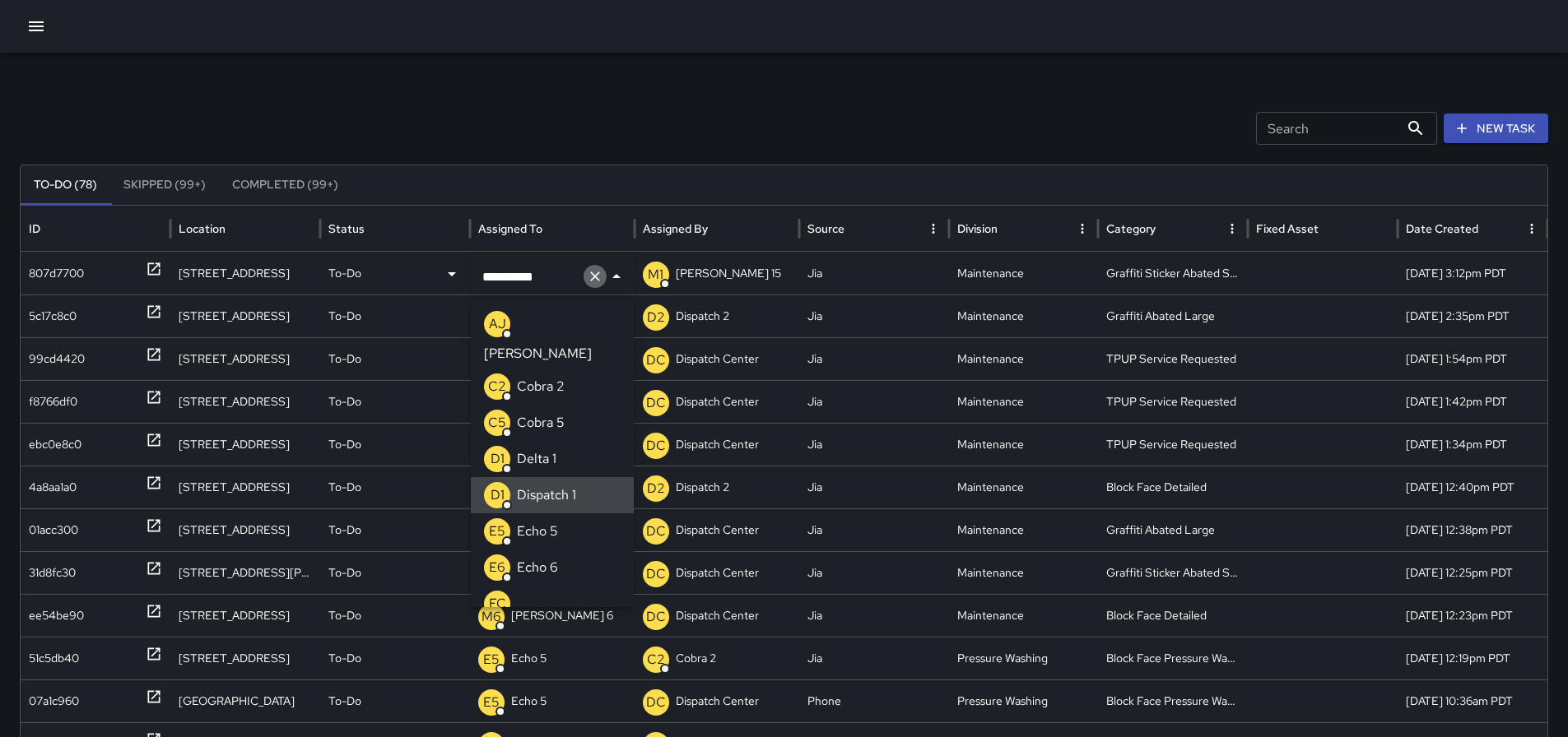
click at [595, 277] on icon "Clear" at bounding box center [594, 276] width 10 height 10
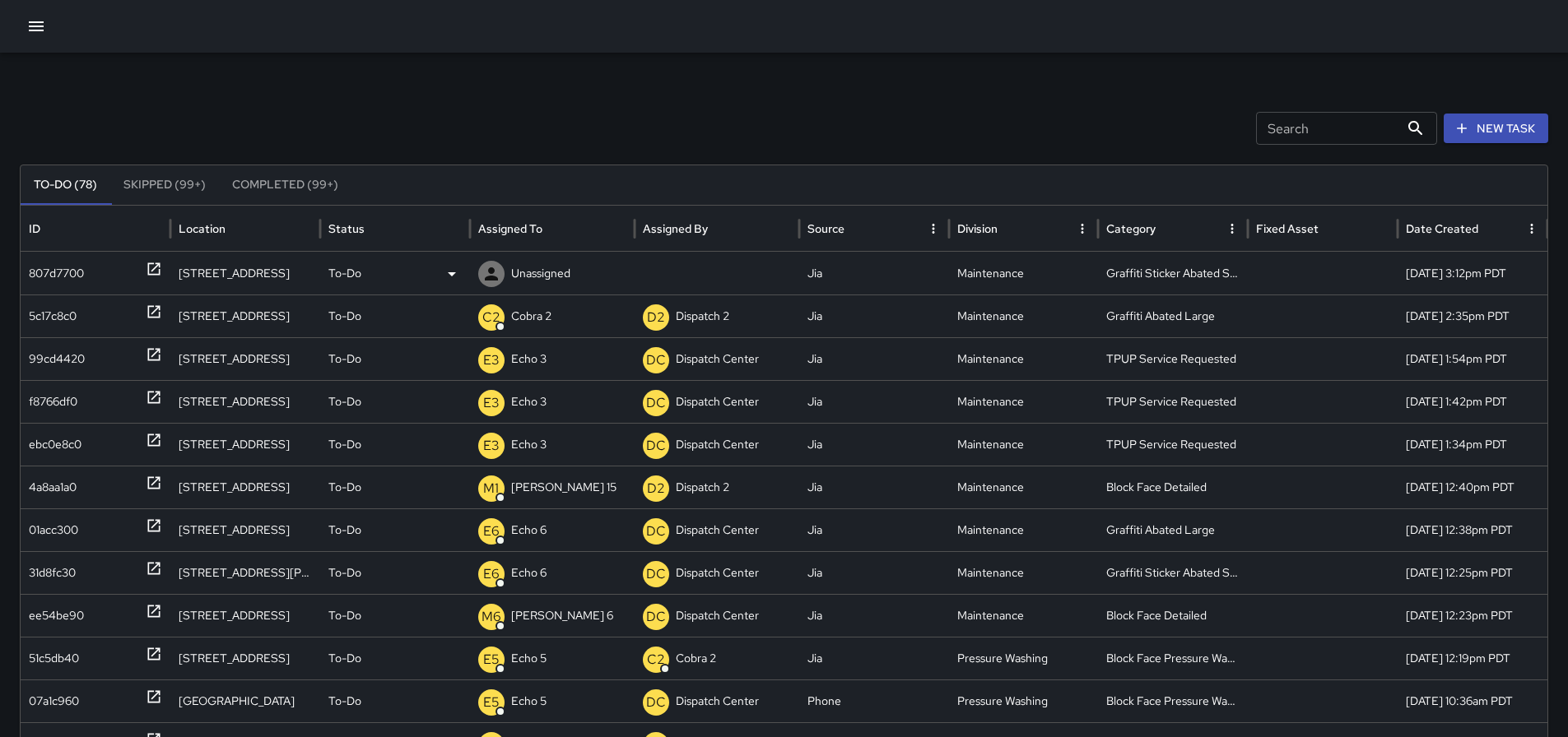
click at [554, 277] on p "Unassigned" at bounding box center [540, 274] width 59 height 42
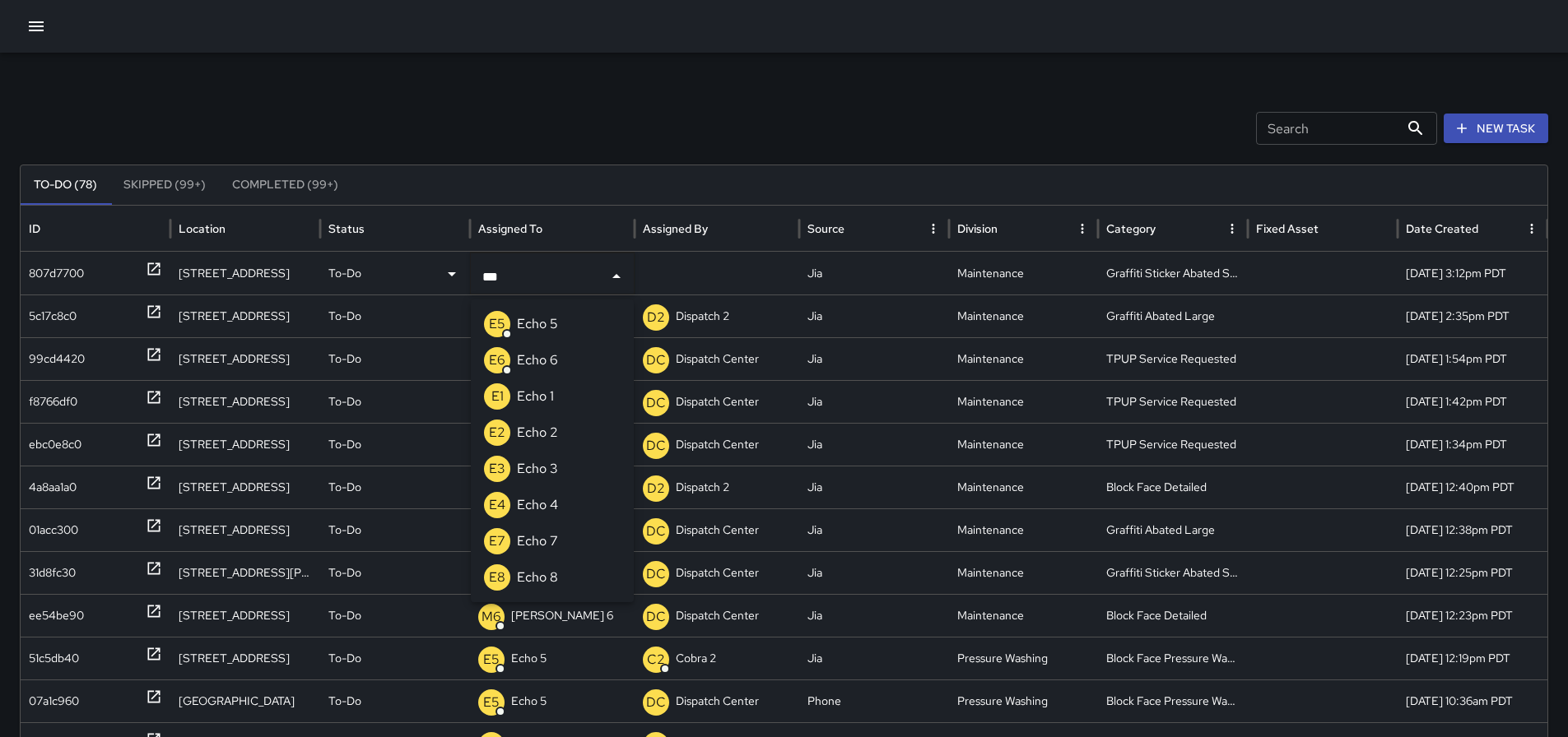
type input "****"
click at [539, 366] on p "Echo 6" at bounding box center [537, 360] width 41 height 19
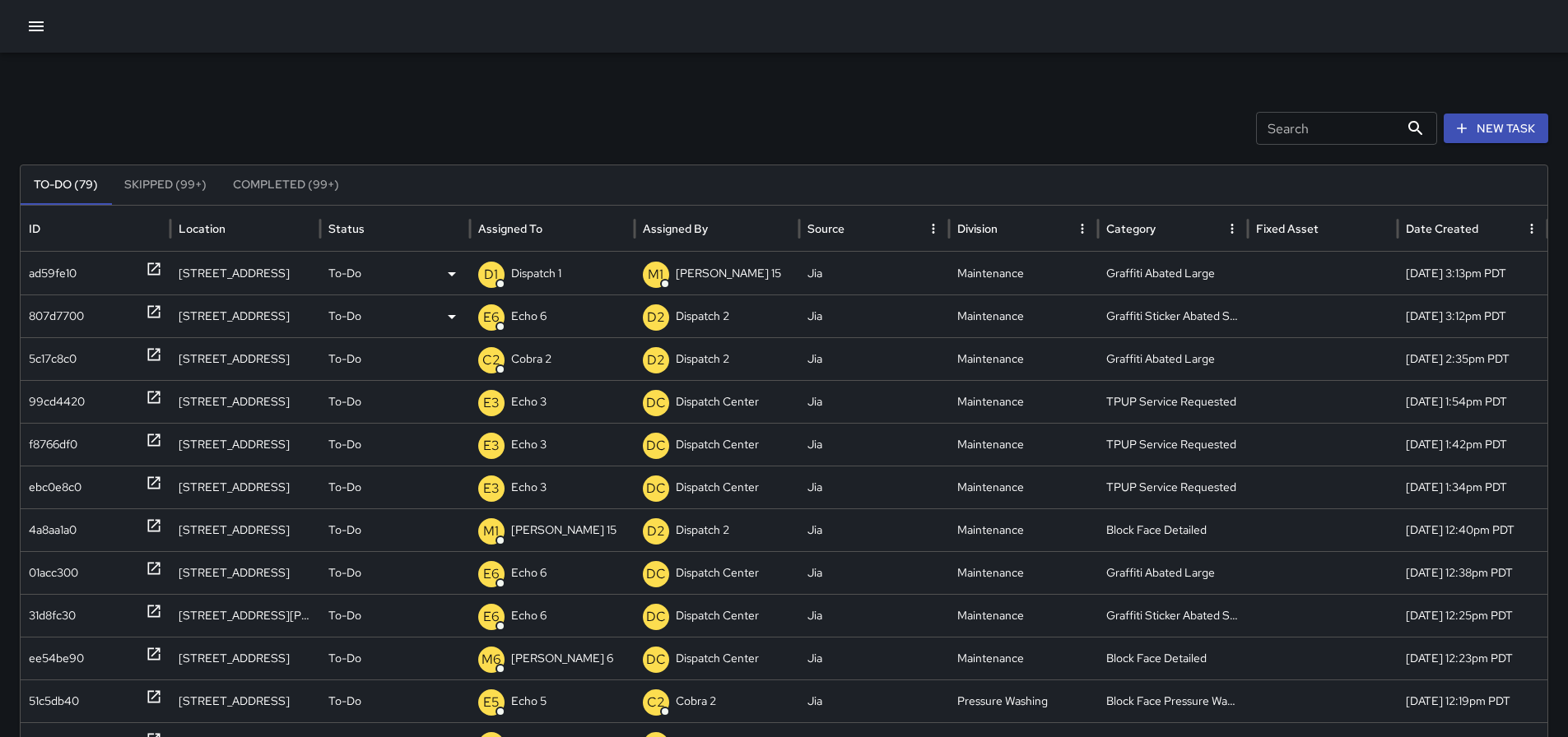
click at [159, 266] on icon at bounding box center [154, 269] width 12 height 12
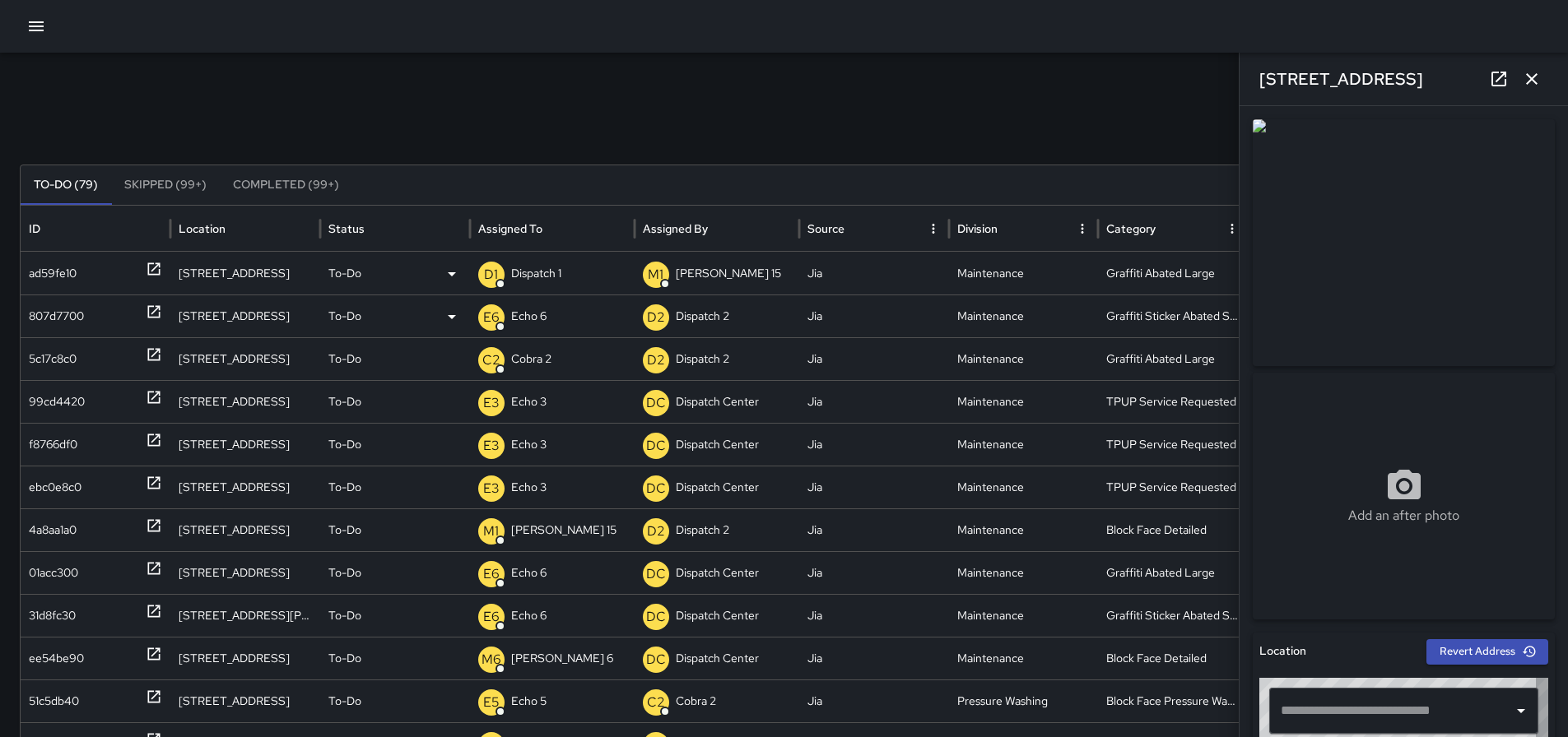
type input "**********"
click at [1527, 71] on icon "button" at bounding box center [1532, 79] width 19 height 19
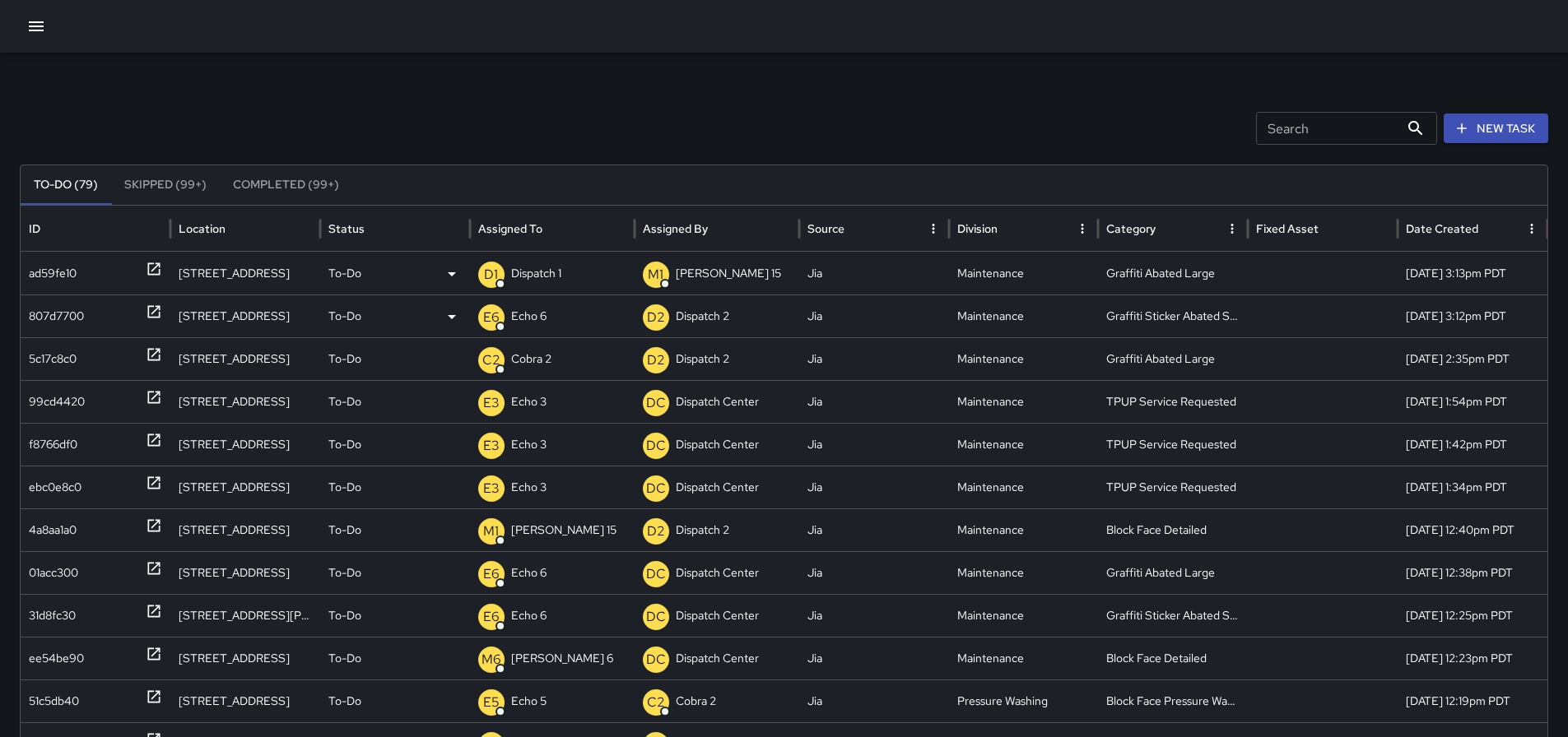
click at [155, 262] on icon at bounding box center [154, 268] width 17 height 17
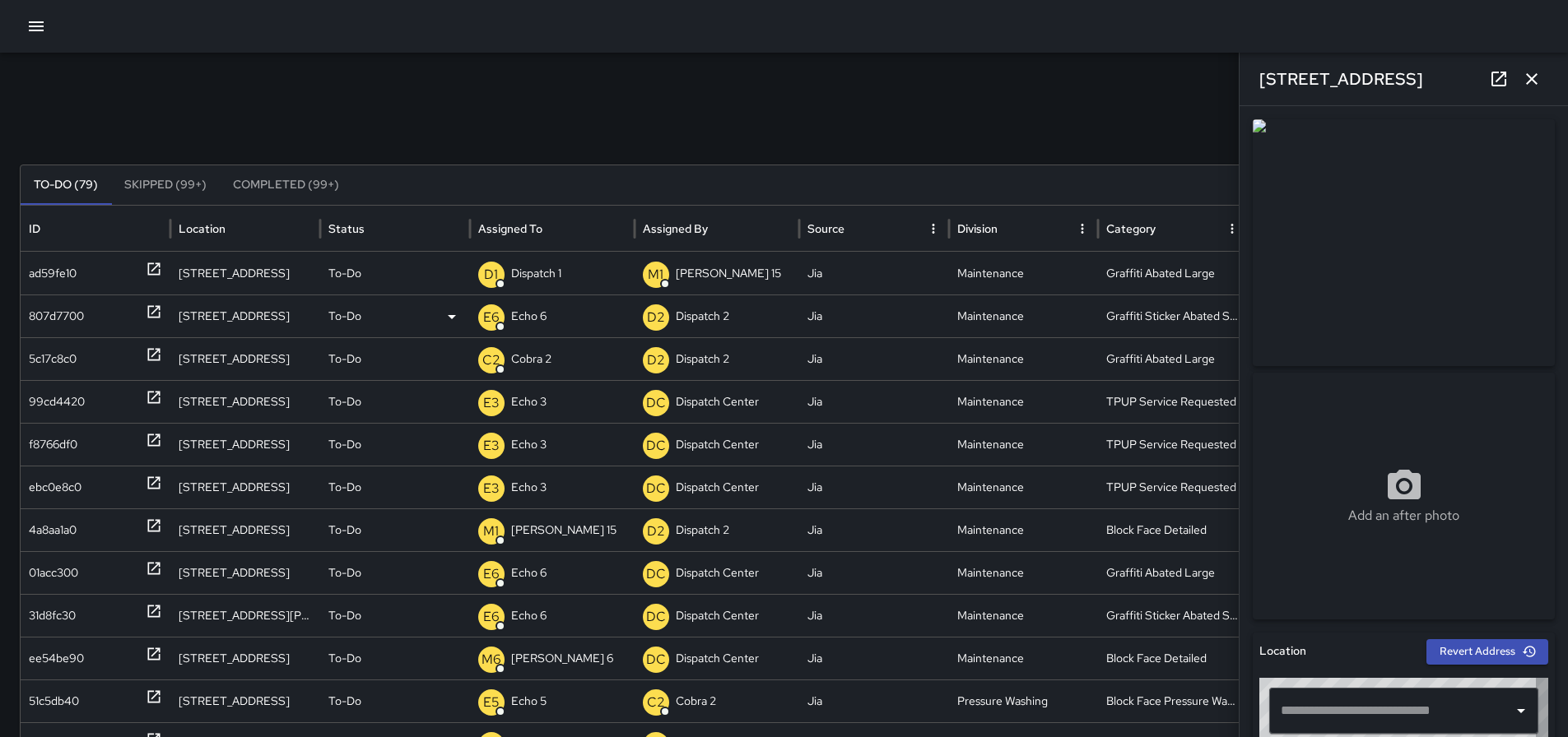
type input "**********"
click at [1527, 73] on icon "button" at bounding box center [1532, 79] width 19 height 19
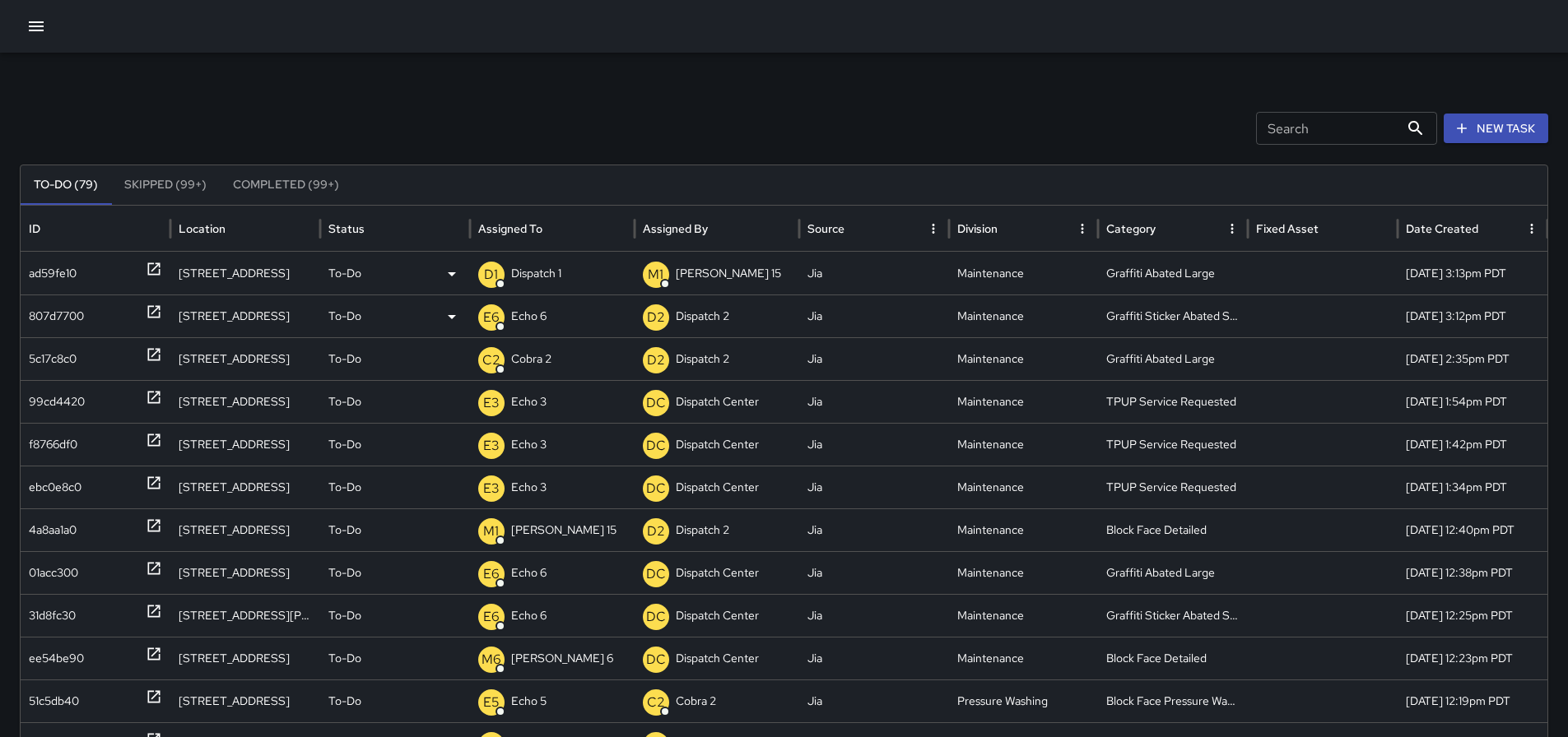
click at [531, 274] on p "Dispatch 1" at bounding box center [536, 274] width 50 height 42
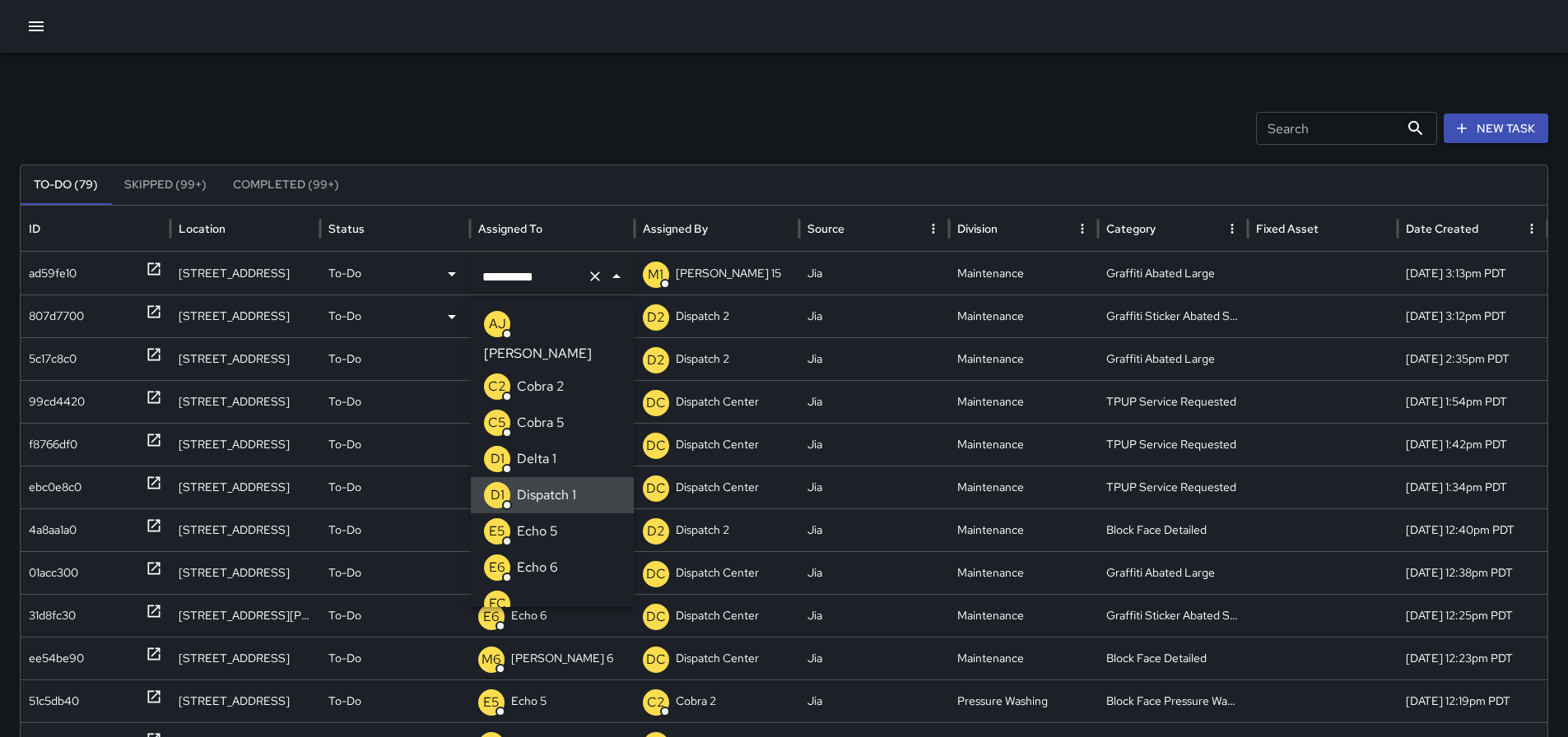
click at [588, 274] on icon "Clear" at bounding box center [595, 276] width 17 height 17
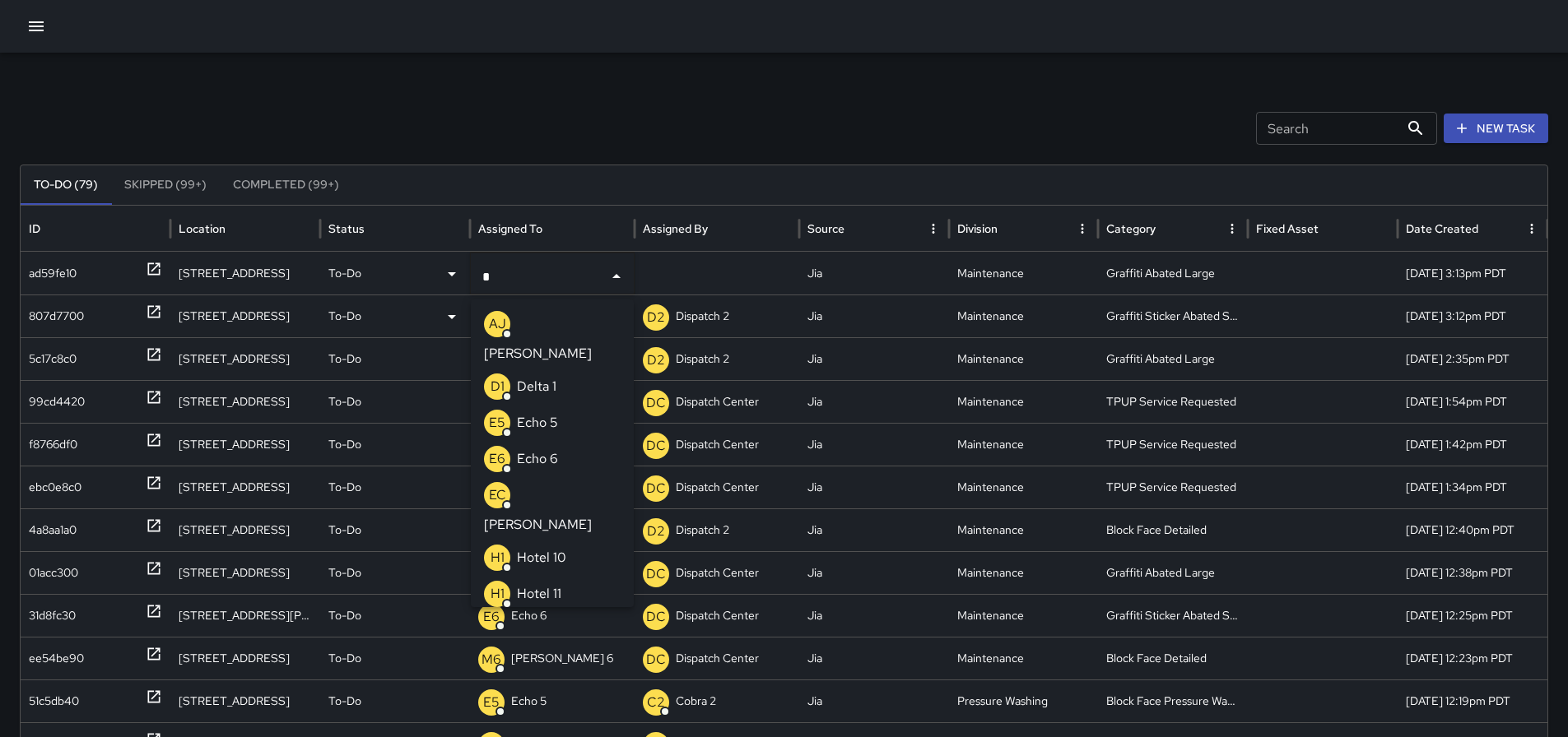
type input "**"
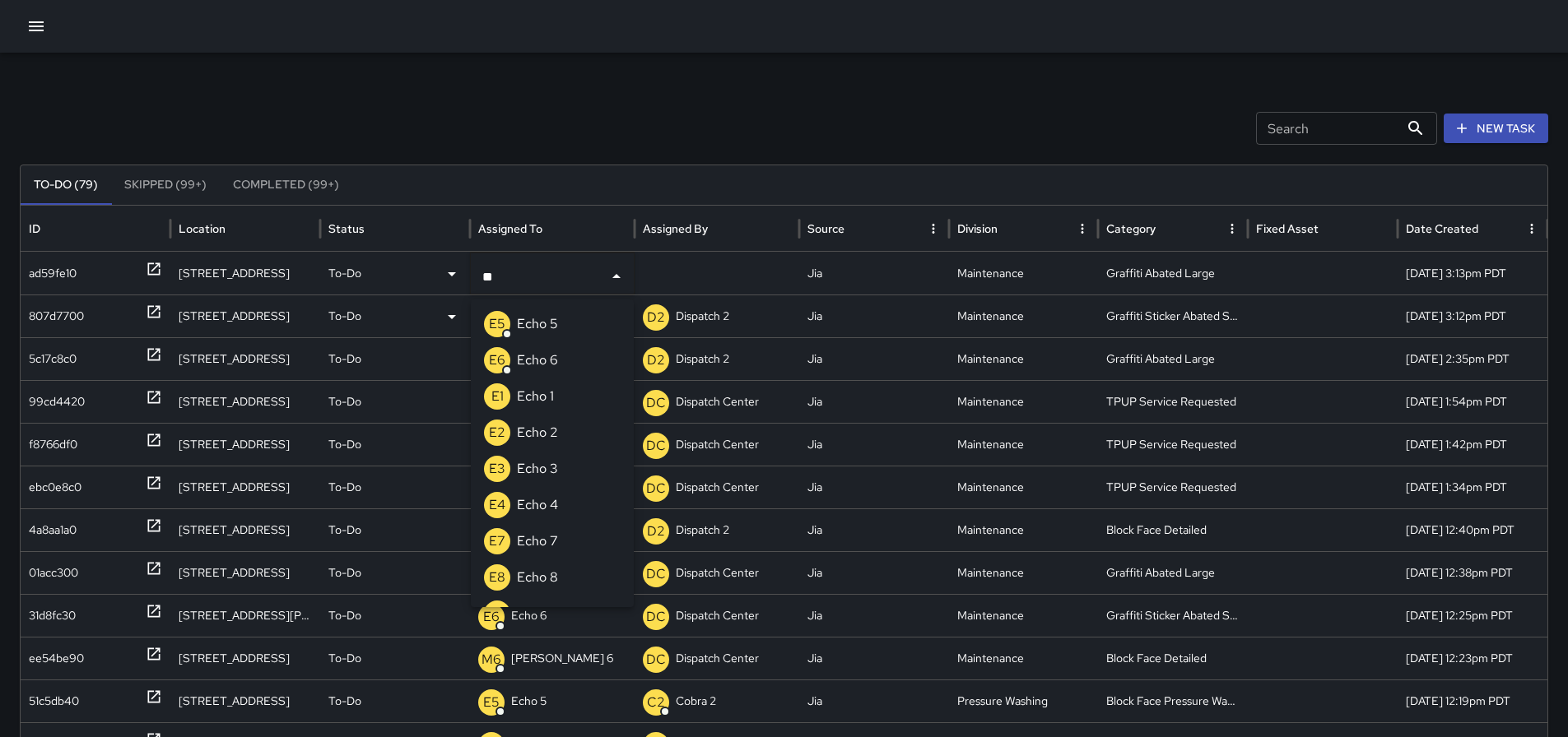
click at [543, 357] on p "Echo 6" at bounding box center [537, 360] width 41 height 19
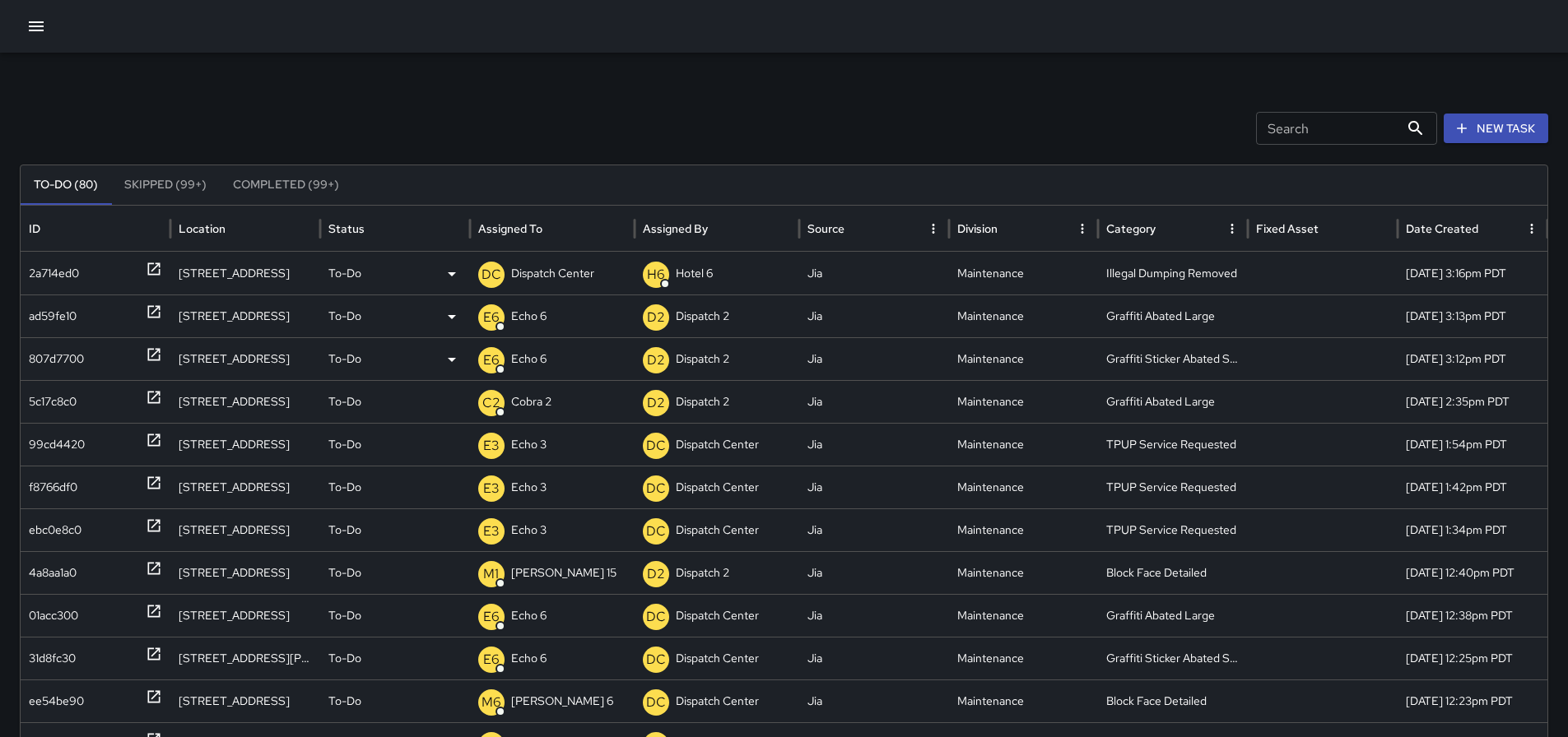
click at [158, 273] on icon at bounding box center [154, 268] width 17 height 17
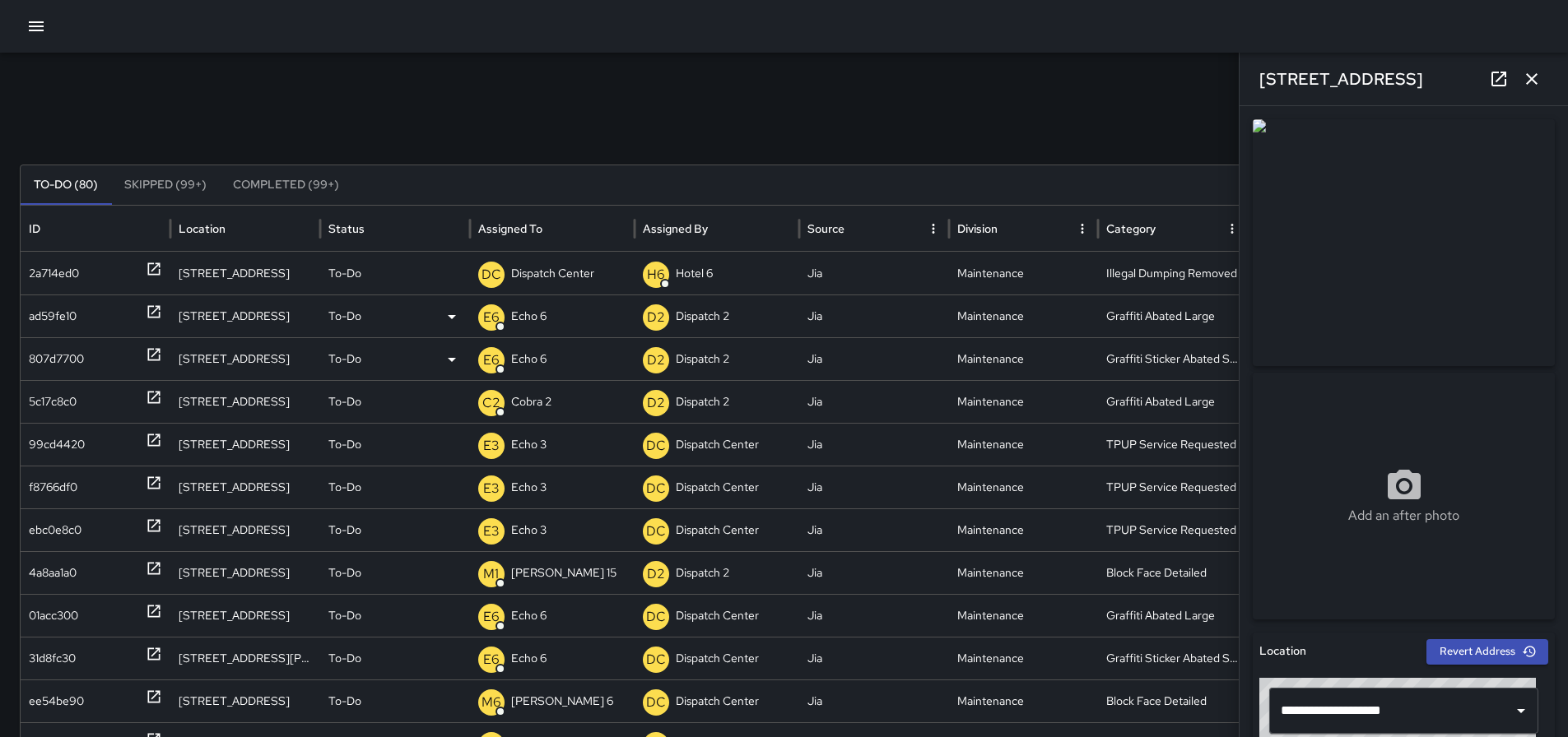
drag, startPoint x: 1435, startPoint y: 79, endPoint x: 1257, endPoint y: 99, distance: 179.1
click at [1257, 99] on div "[STREET_ADDRESS]" at bounding box center [1404, 79] width 328 height 53
click at [1498, 85] on icon at bounding box center [1498, 79] width 15 height 15
click at [1542, 77] on button "button" at bounding box center [1531, 79] width 33 height 33
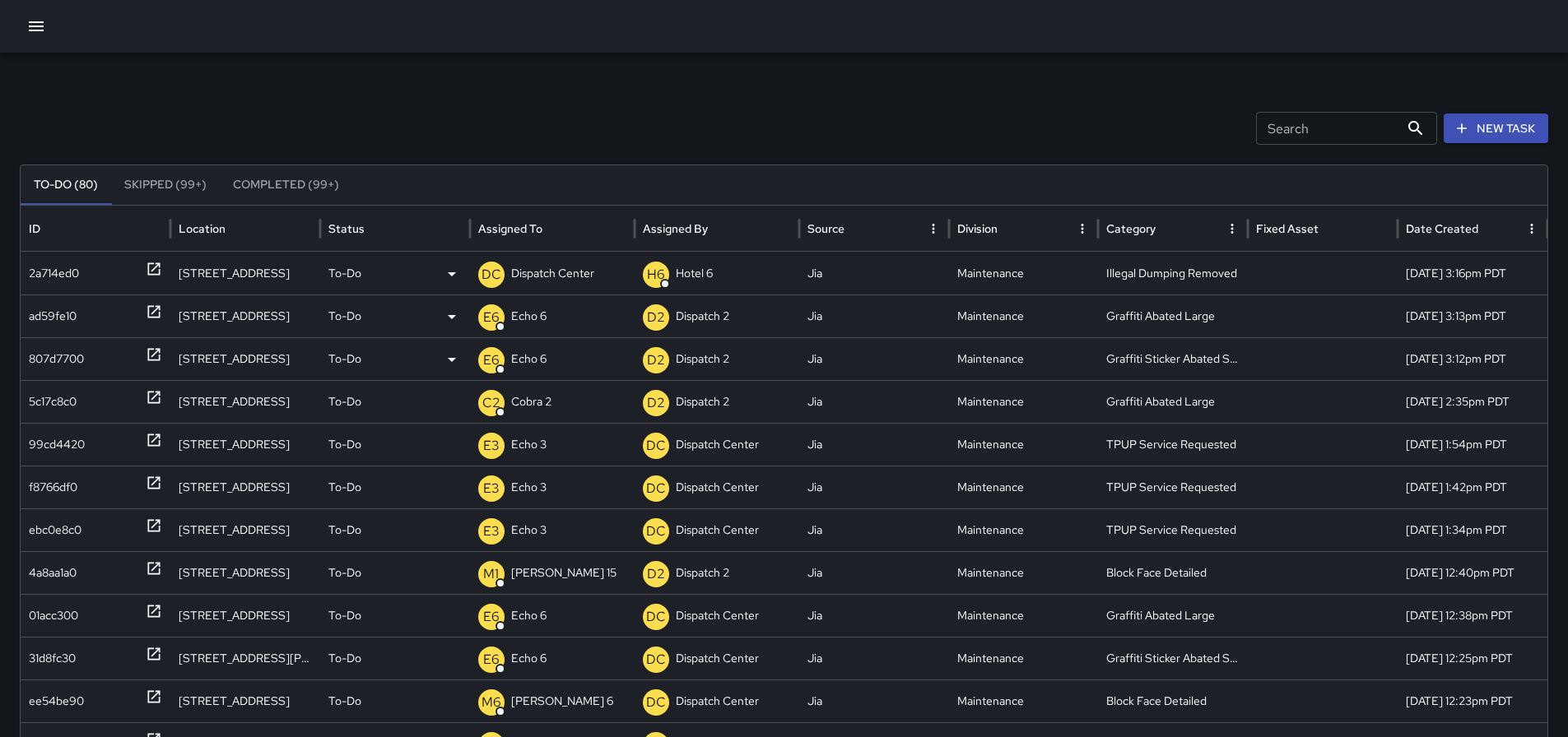
click at [159, 270] on icon at bounding box center [154, 269] width 12 height 12
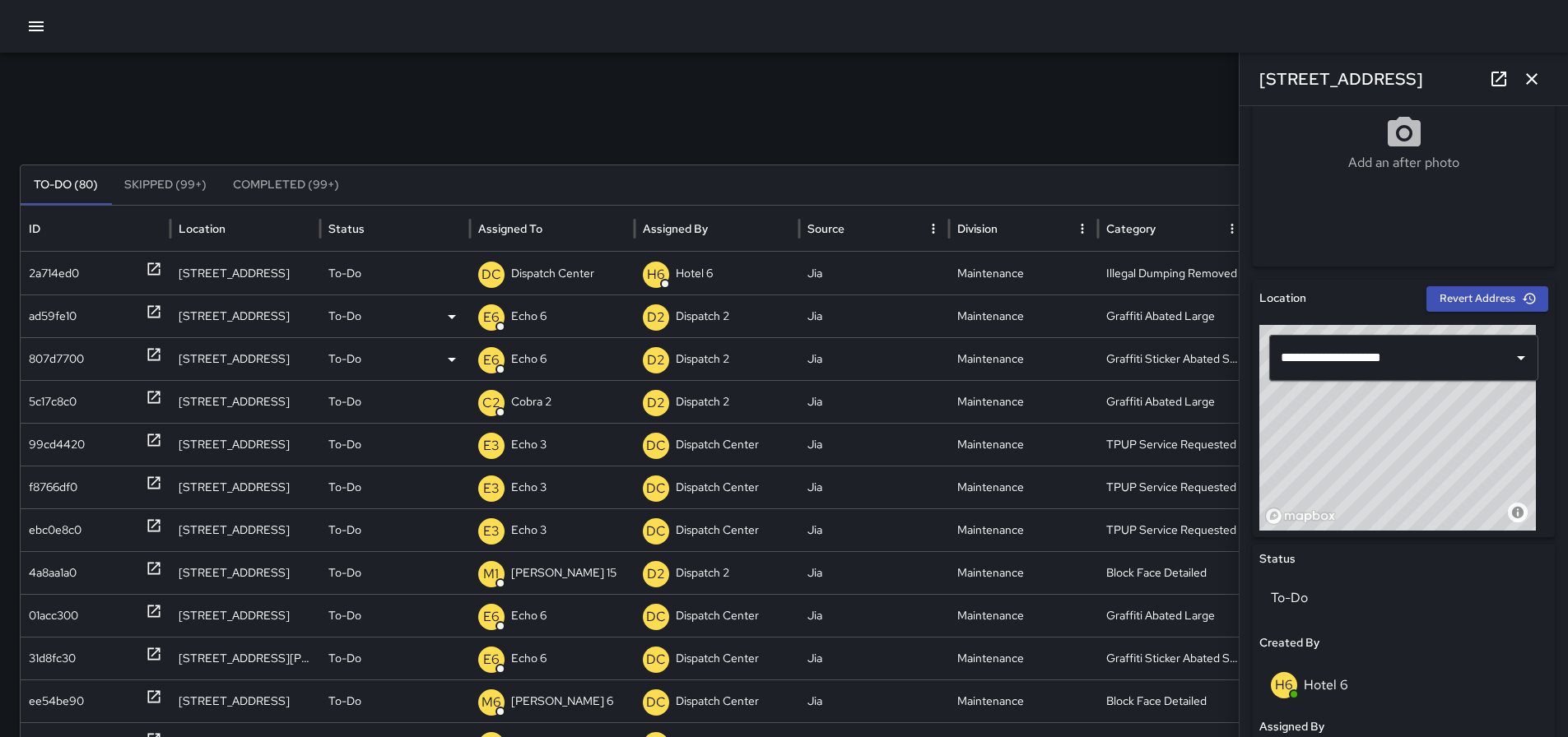
scroll to position [267, 0]
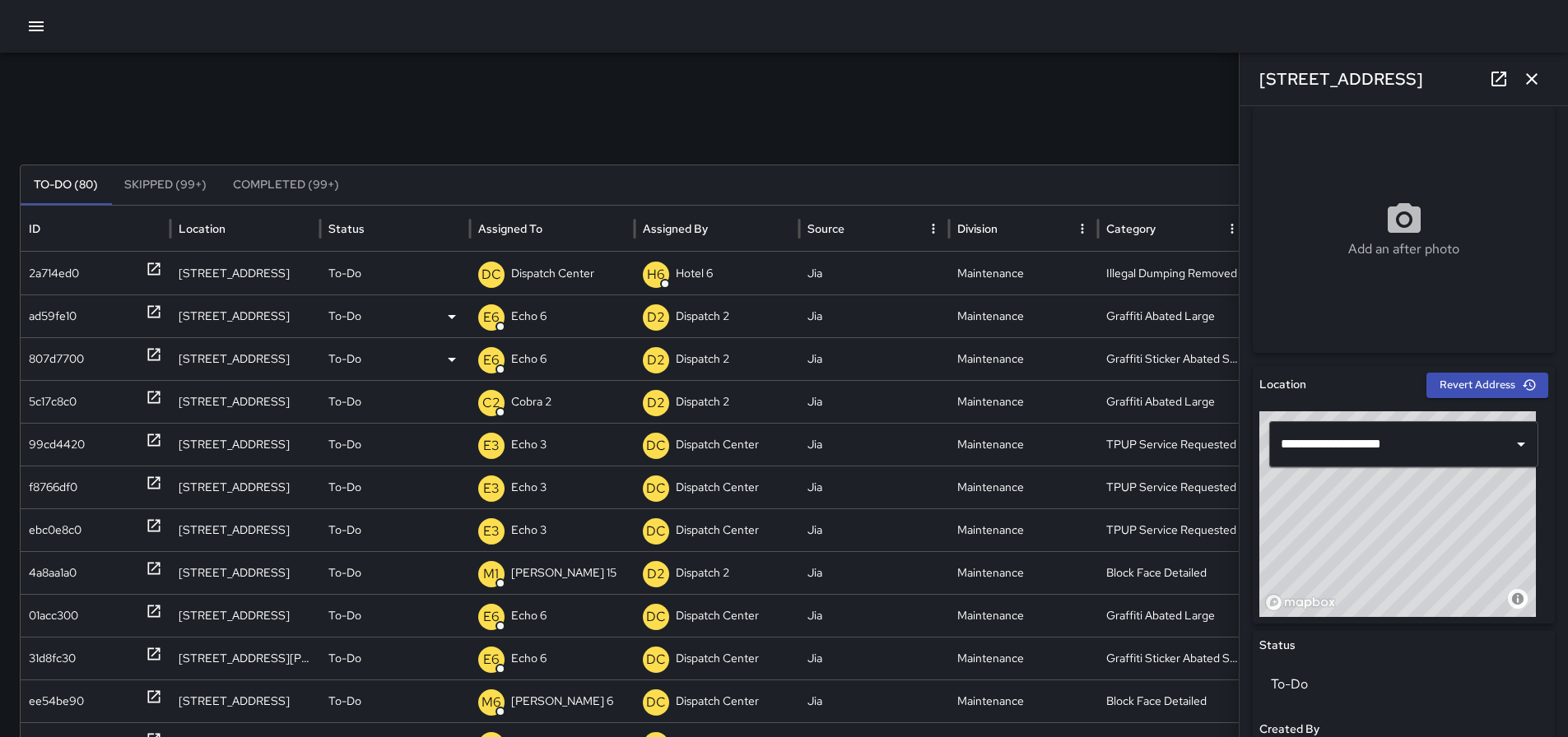
click at [1545, 80] on button "button" at bounding box center [1531, 79] width 33 height 33
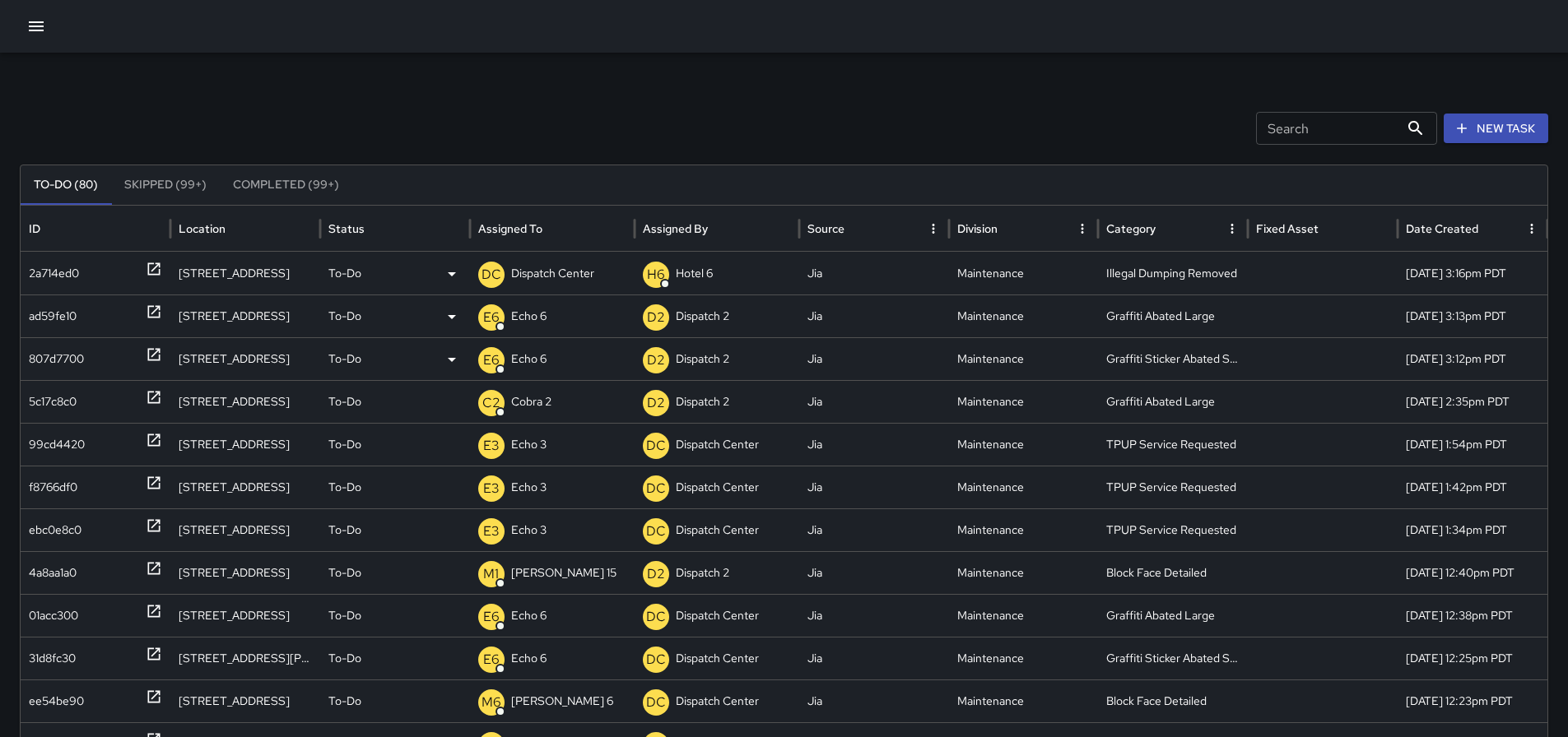
click at [561, 273] on p "Dispatch Center" at bounding box center [553, 274] width 83 height 42
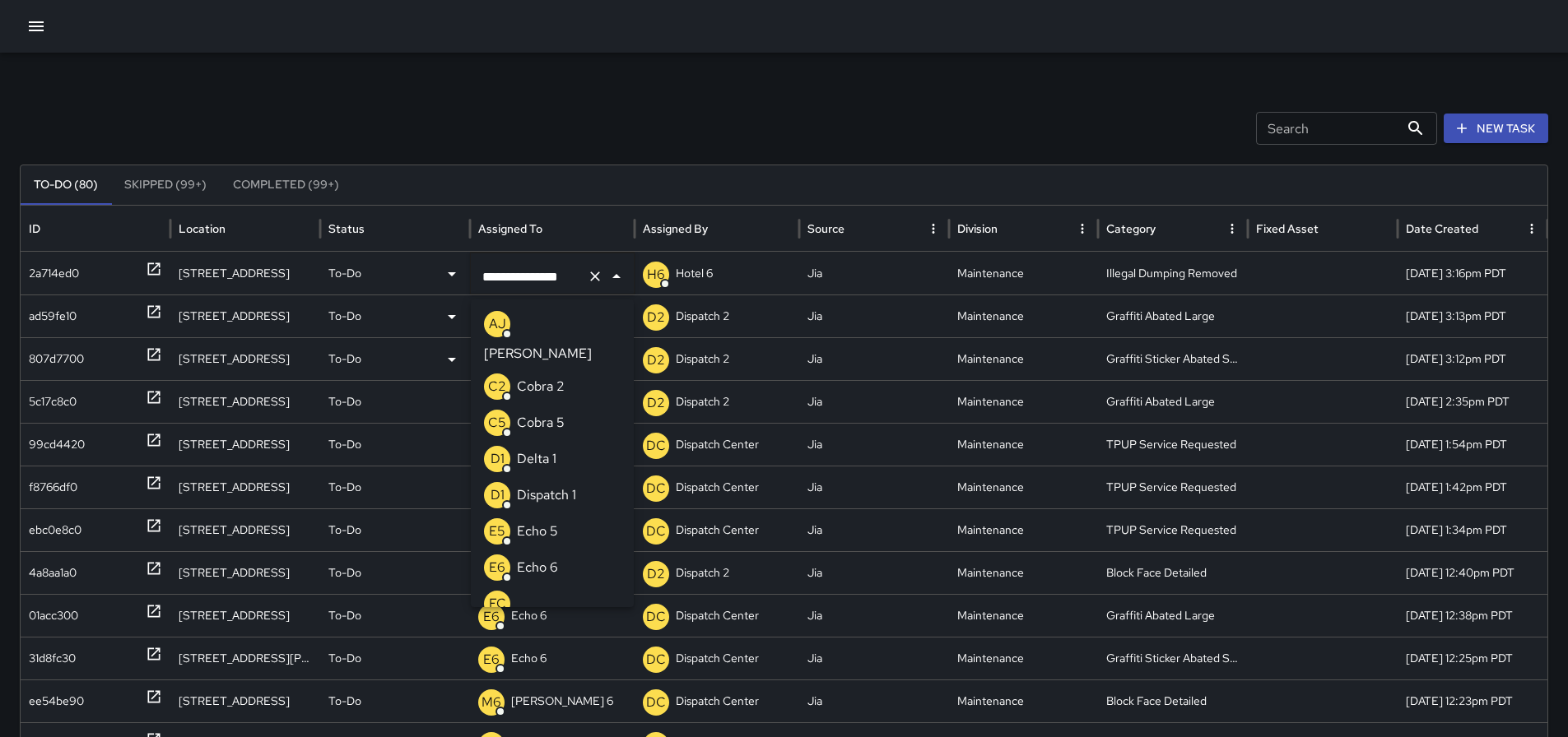
scroll to position [1122, 0]
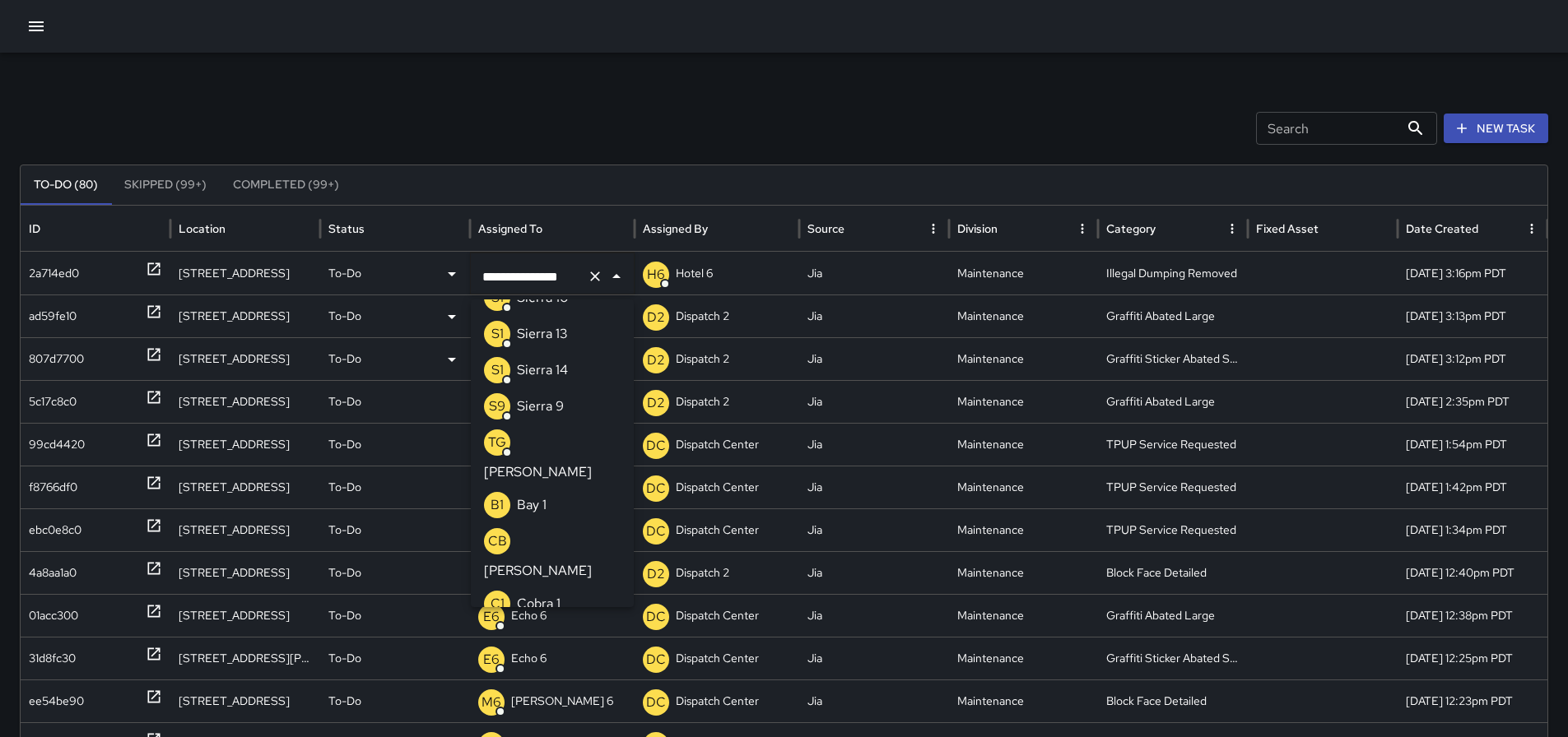
click at [598, 278] on icon "Clear" at bounding box center [595, 276] width 17 height 17
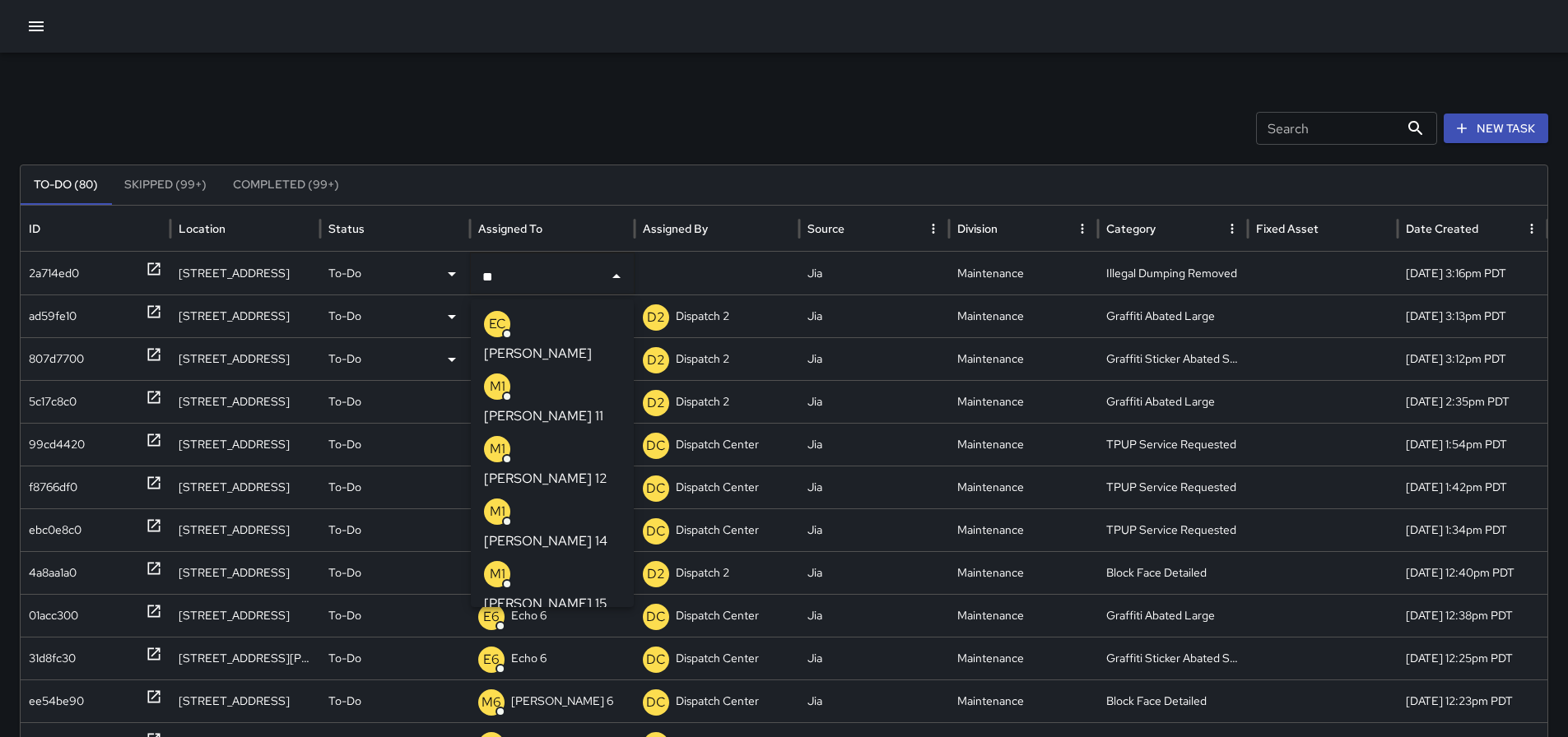
type input "***"
click at [575, 493] on li "M1 [PERSON_NAME] 15" at bounding box center [552, 524] width 163 height 63
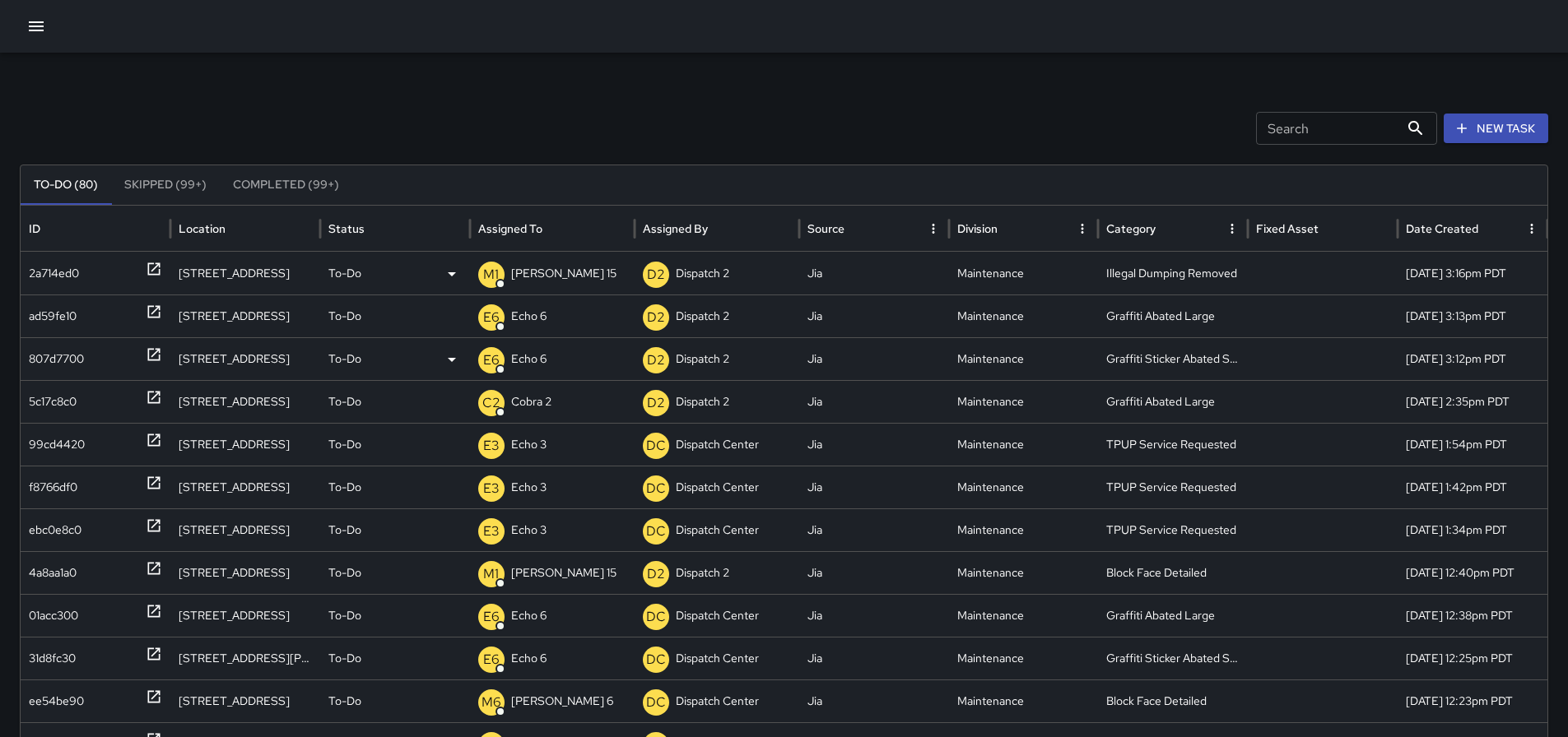
click at [148, 260] on icon at bounding box center [154, 268] width 17 height 17
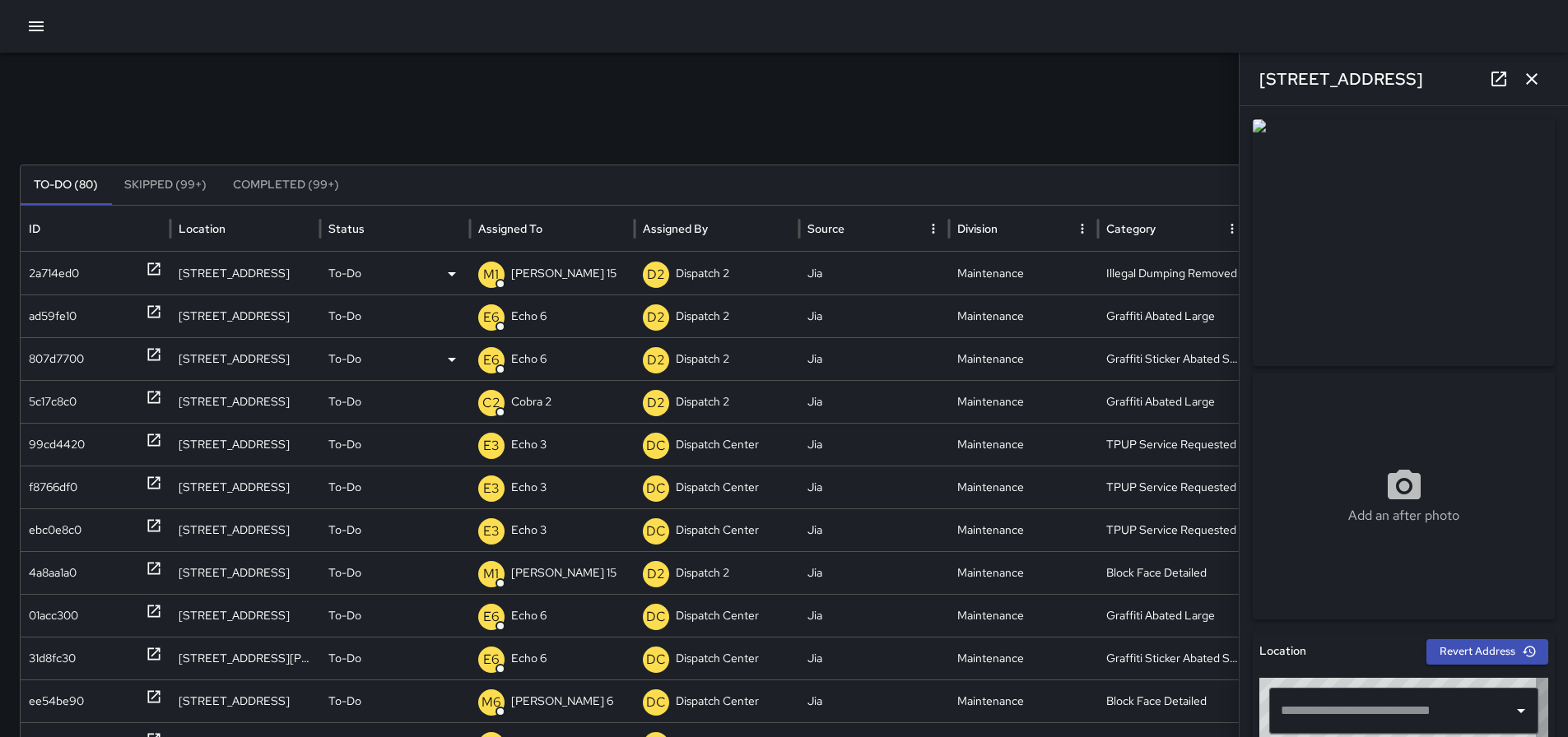
type input "**********"
click at [1493, 77] on icon at bounding box center [1498, 79] width 15 height 15
type input "**********"
click at [1524, 72] on icon "button" at bounding box center [1532, 79] width 19 height 19
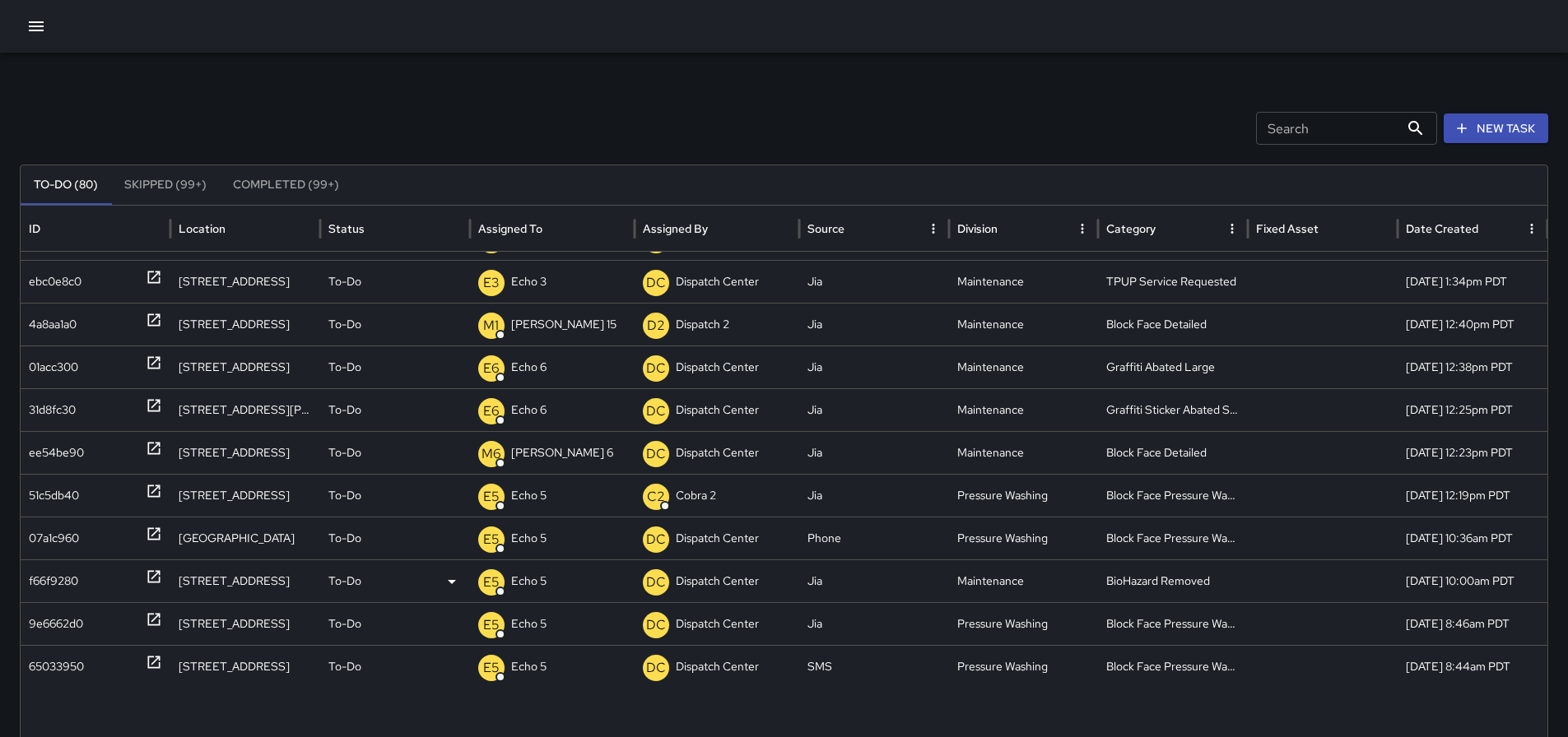
scroll to position [0, 0]
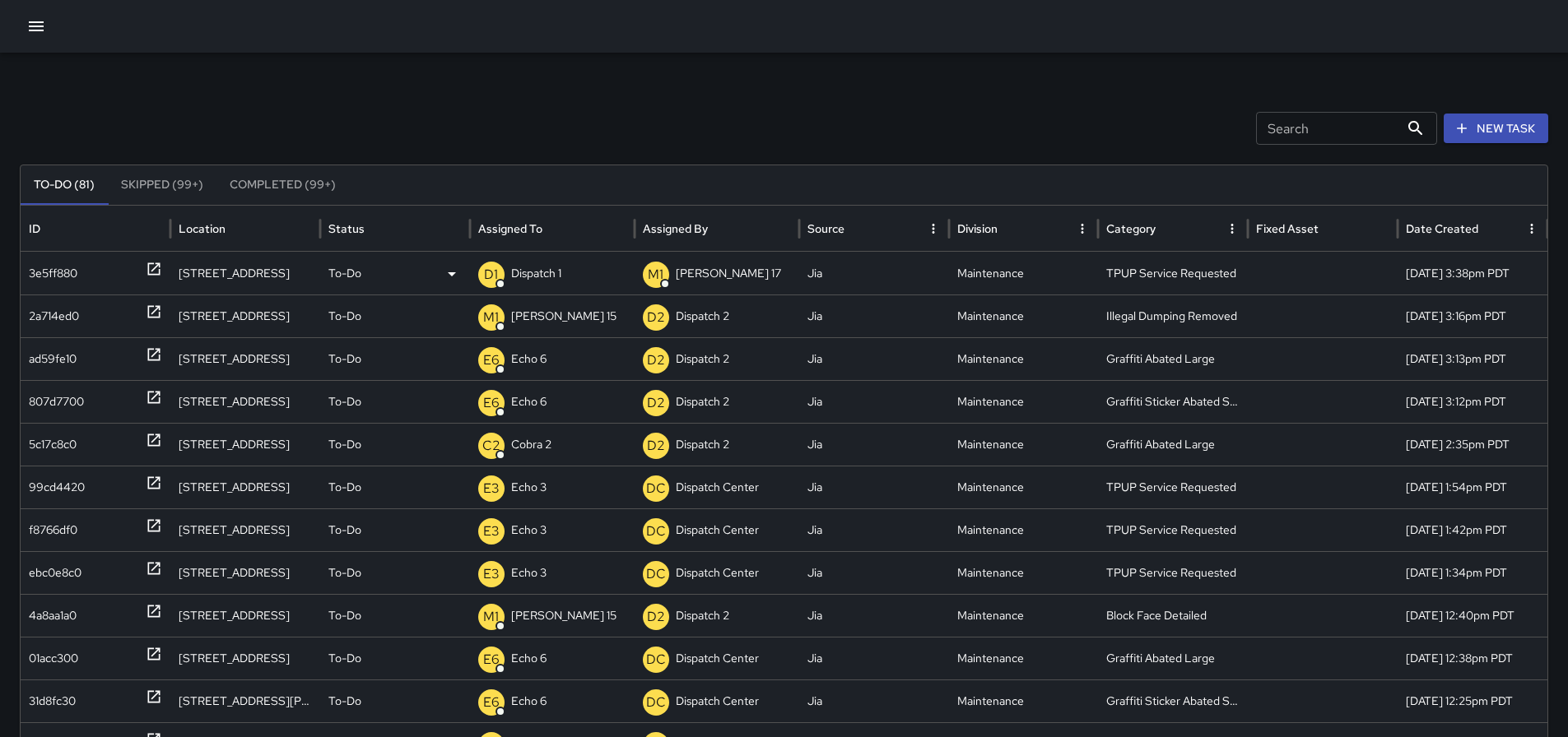
click at [535, 273] on p "Dispatch 1" at bounding box center [536, 274] width 50 height 42
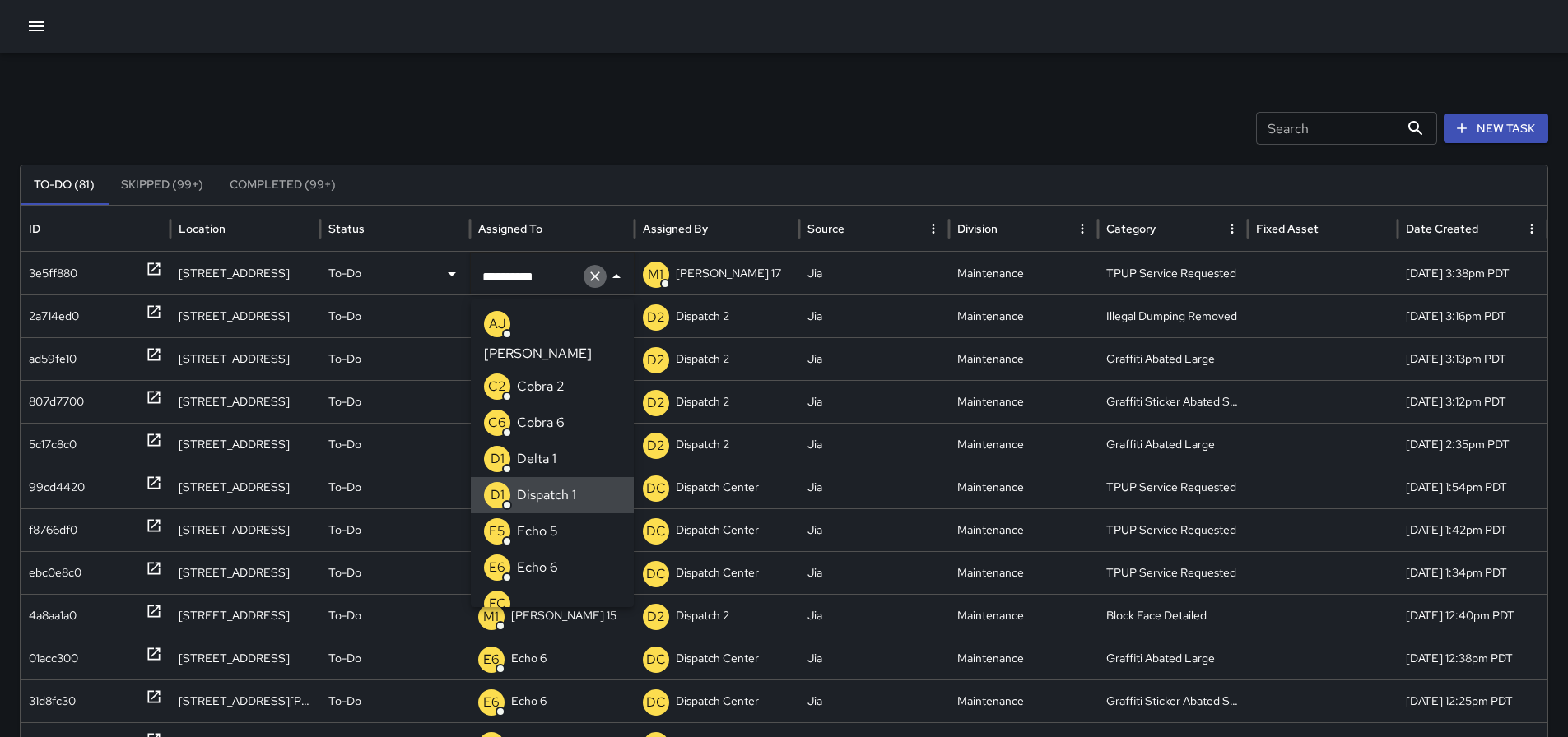
click at [592, 274] on icon "Clear" at bounding box center [594, 276] width 10 height 10
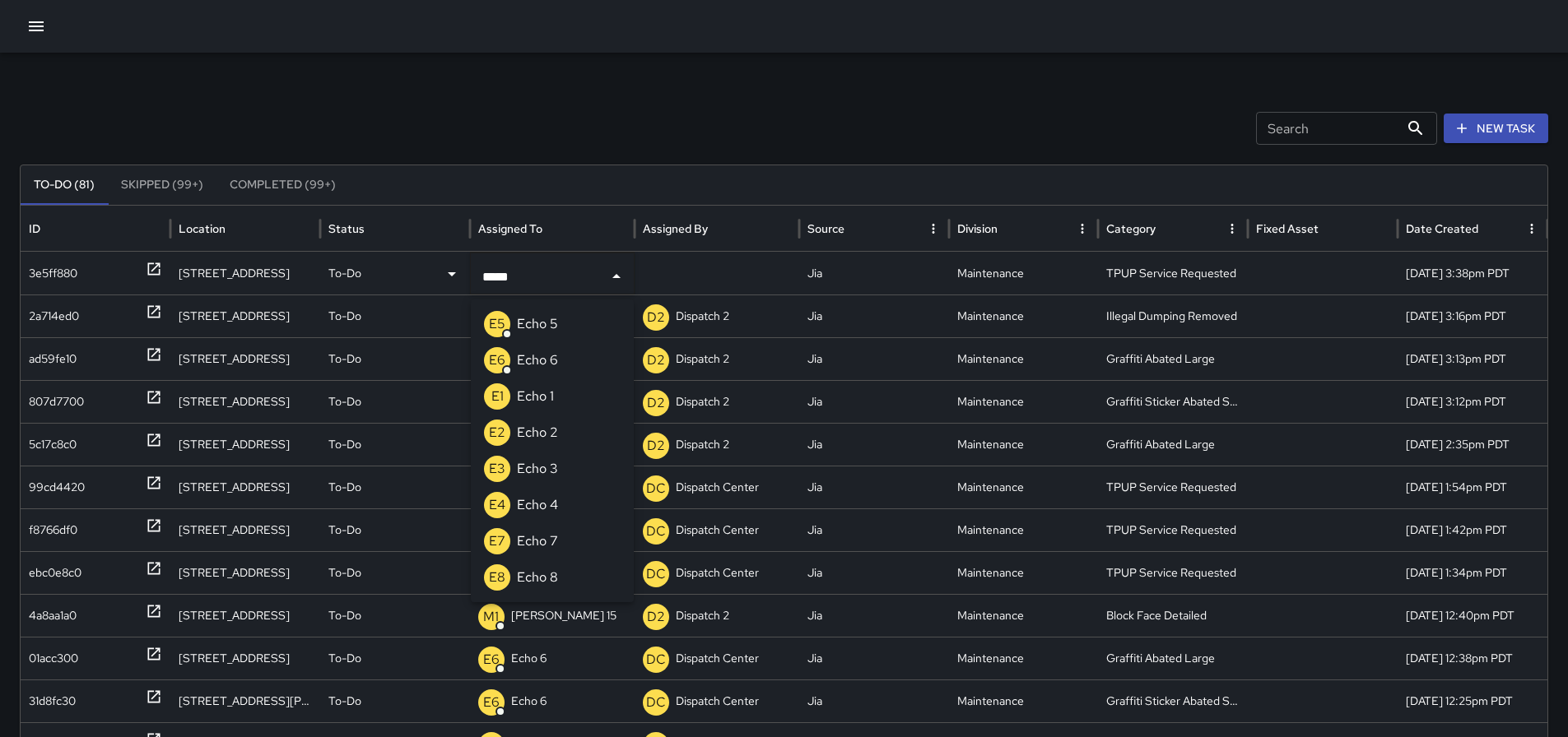
type input "******"
click at [554, 331] on p "Echo 3" at bounding box center [537, 324] width 41 height 19
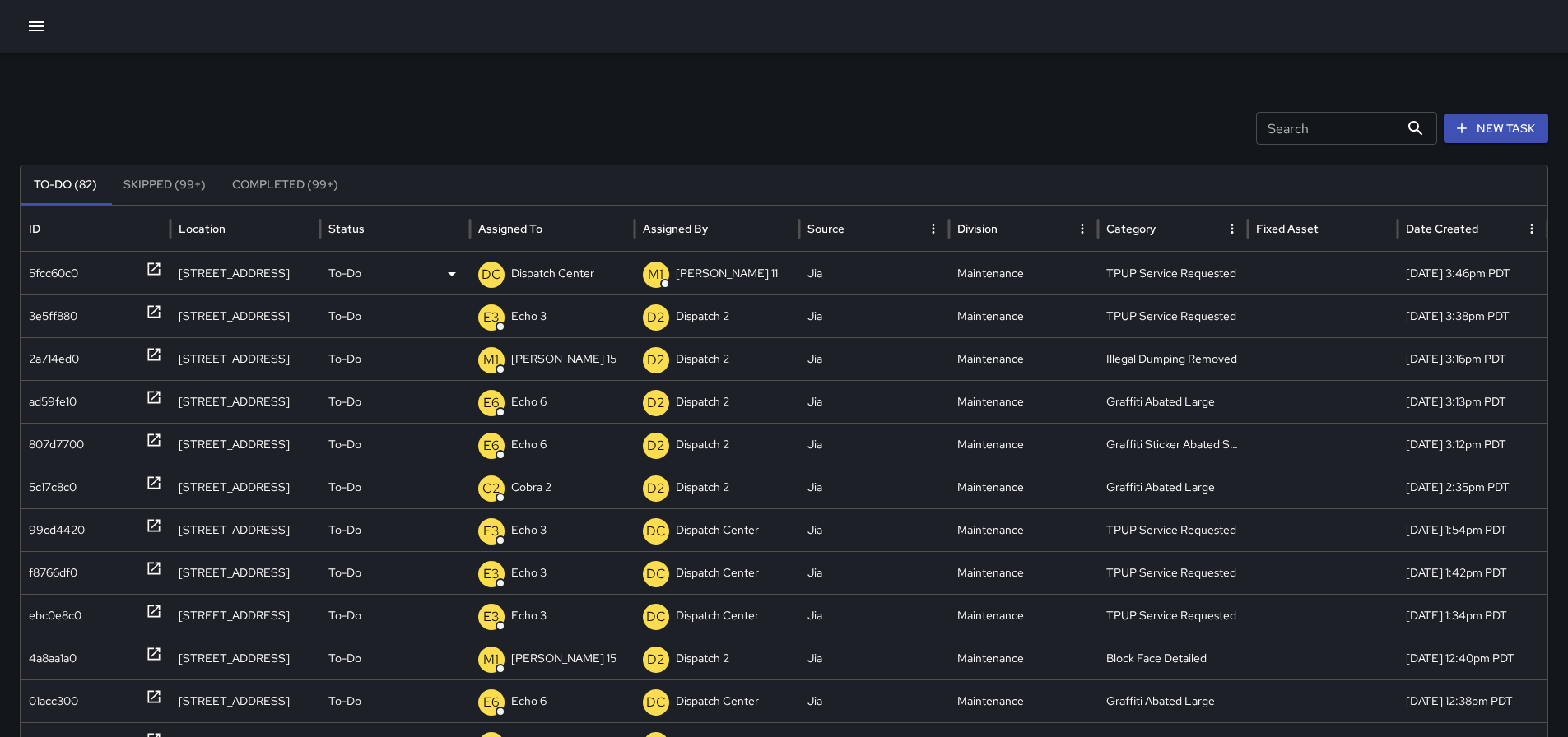
click at [541, 286] on p "Dispatch Center" at bounding box center [553, 274] width 83 height 42
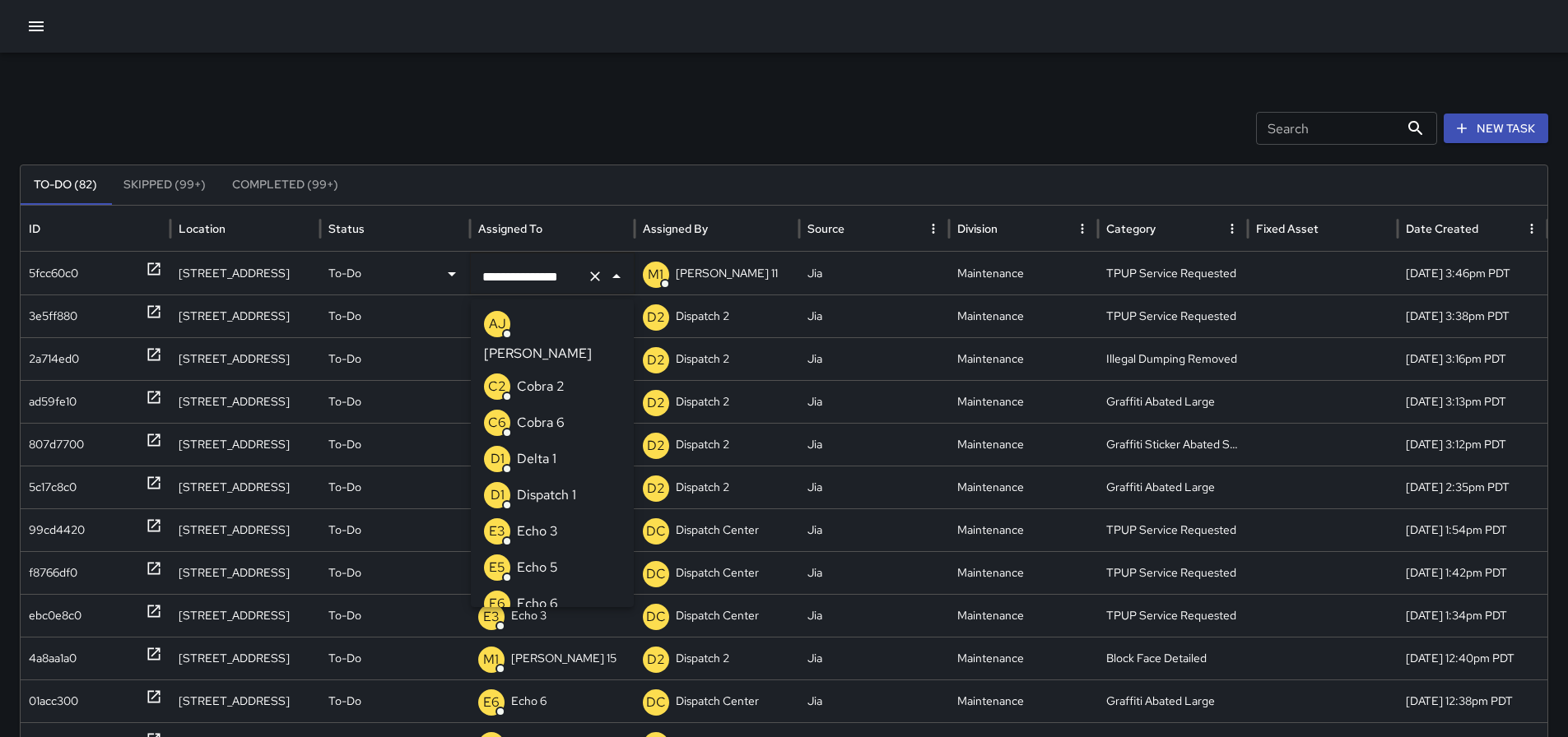
scroll to position [1267, 0]
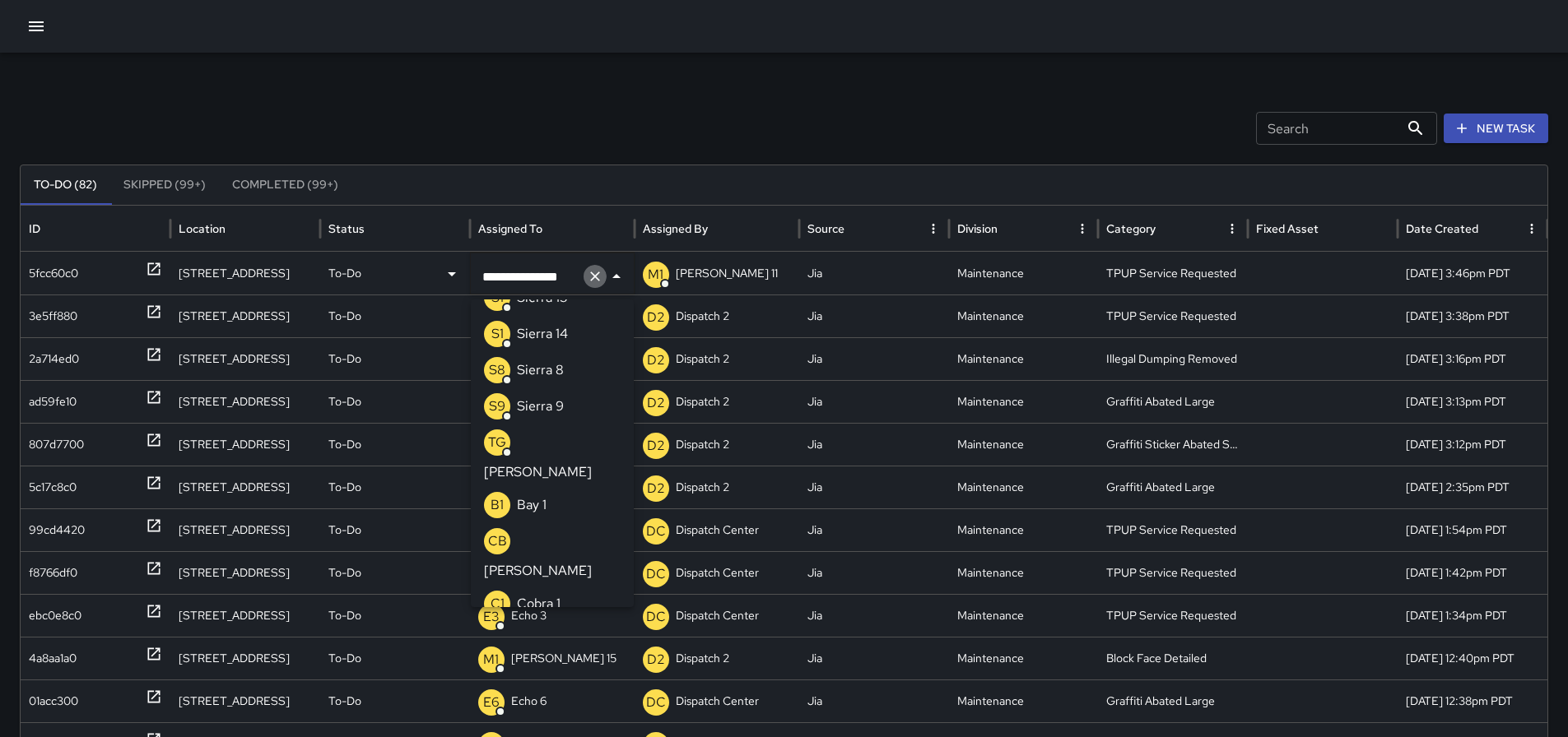
click at [600, 269] on icon "Clear" at bounding box center [595, 276] width 17 height 17
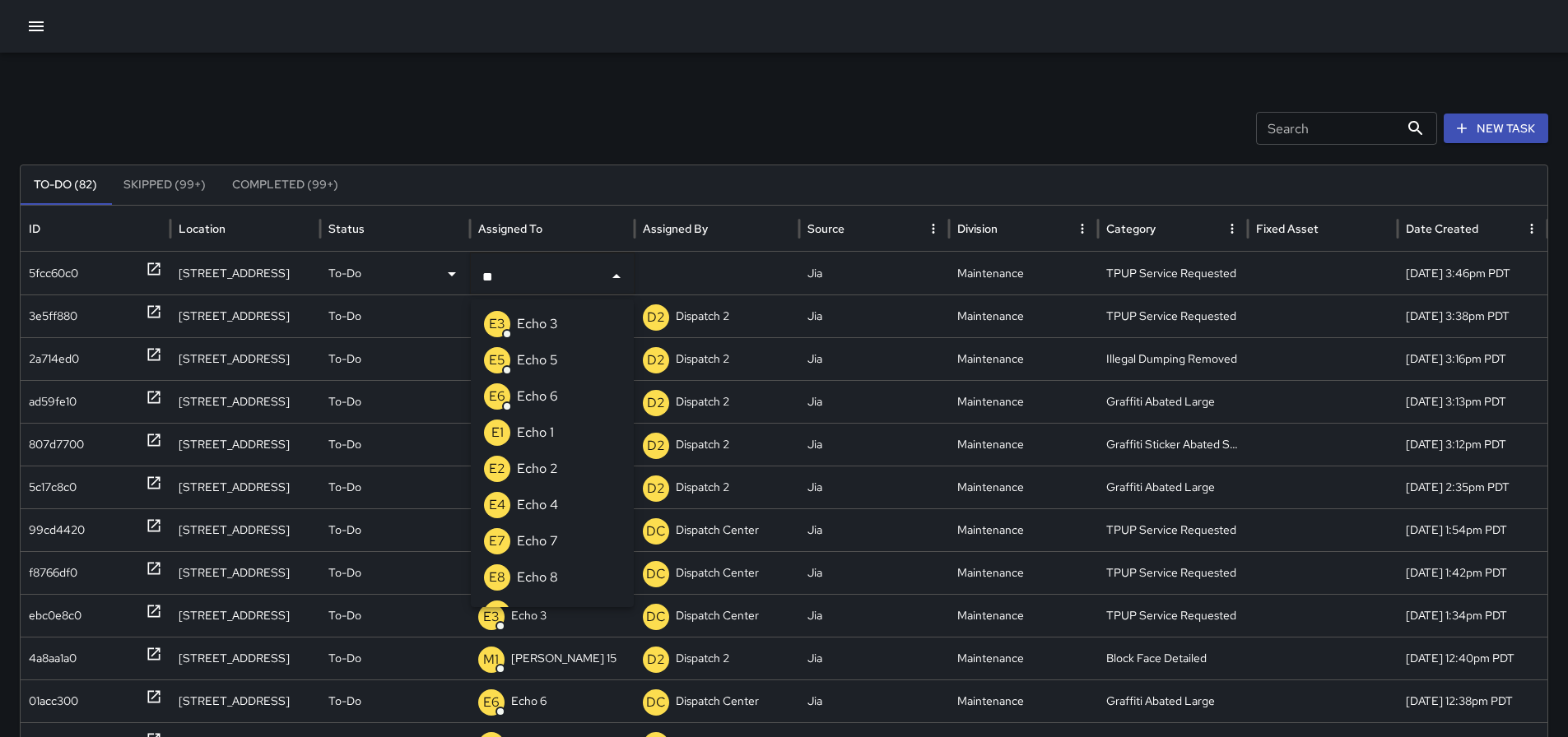
type input "***"
click at [527, 315] on p "Echo 3" at bounding box center [537, 324] width 41 height 19
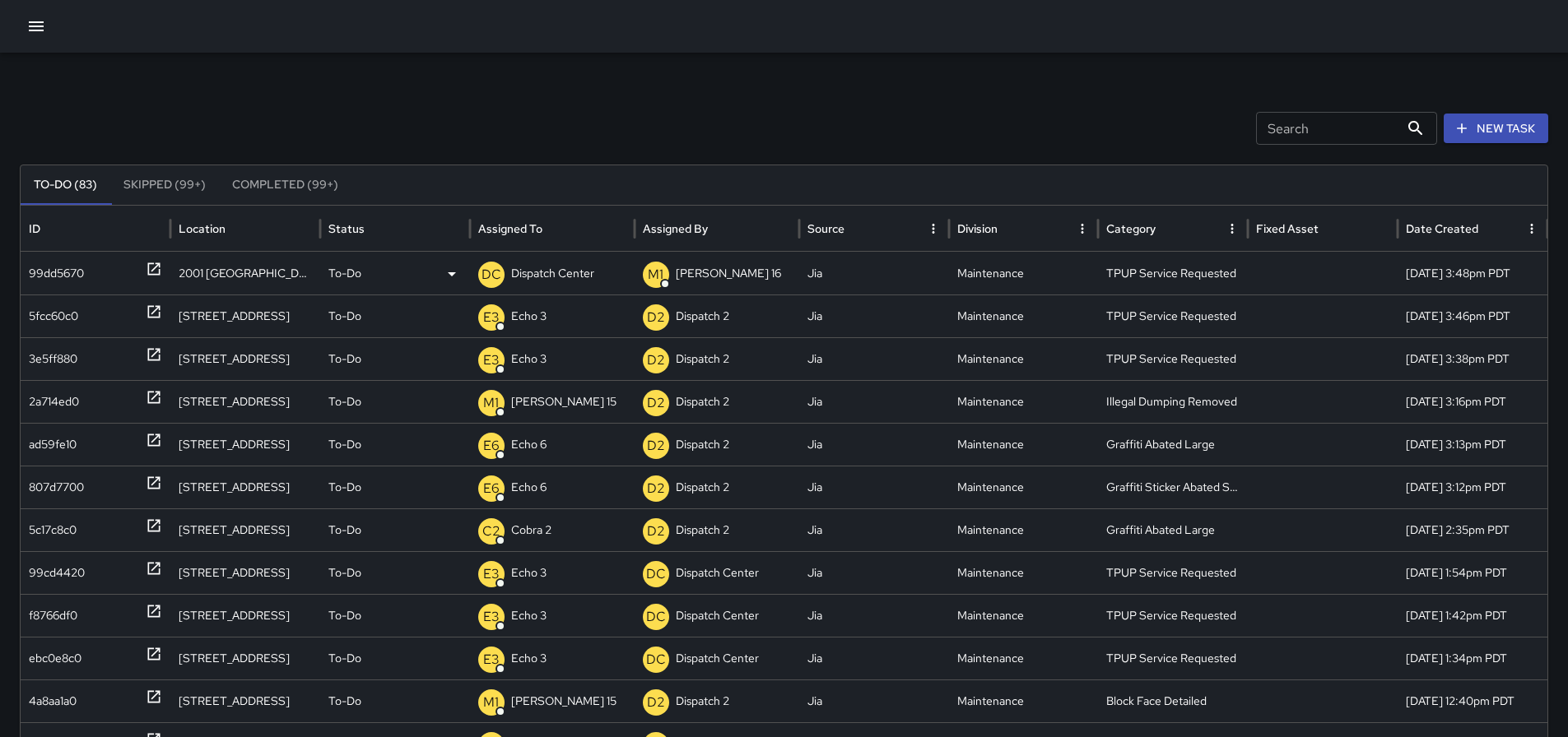
click at [555, 277] on p "Dispatch Center" at bounding box center [553, 274] width 83 height 42
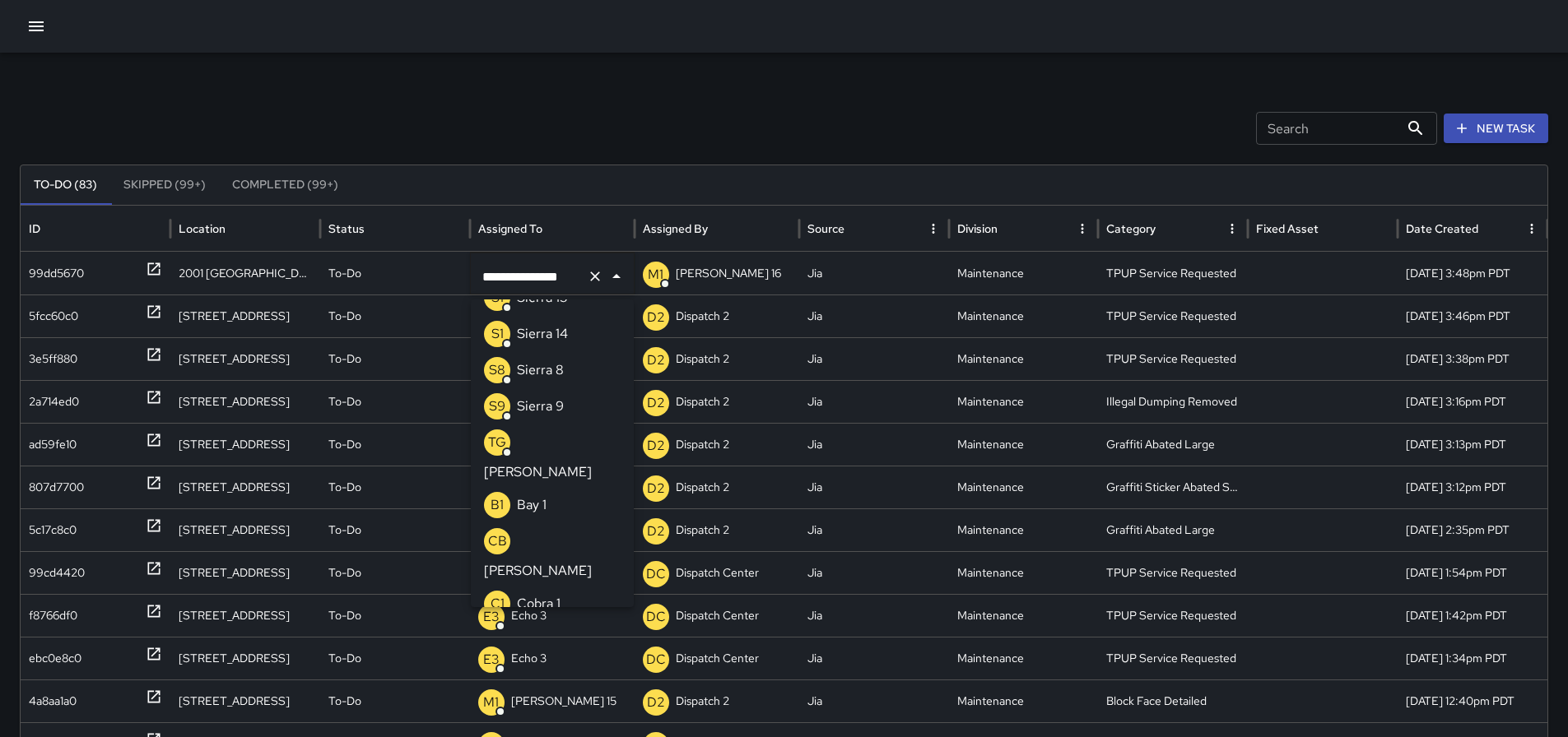
click at [588, 269] on icon "Clear" at bounding box center [595, 276] width 17 height 17
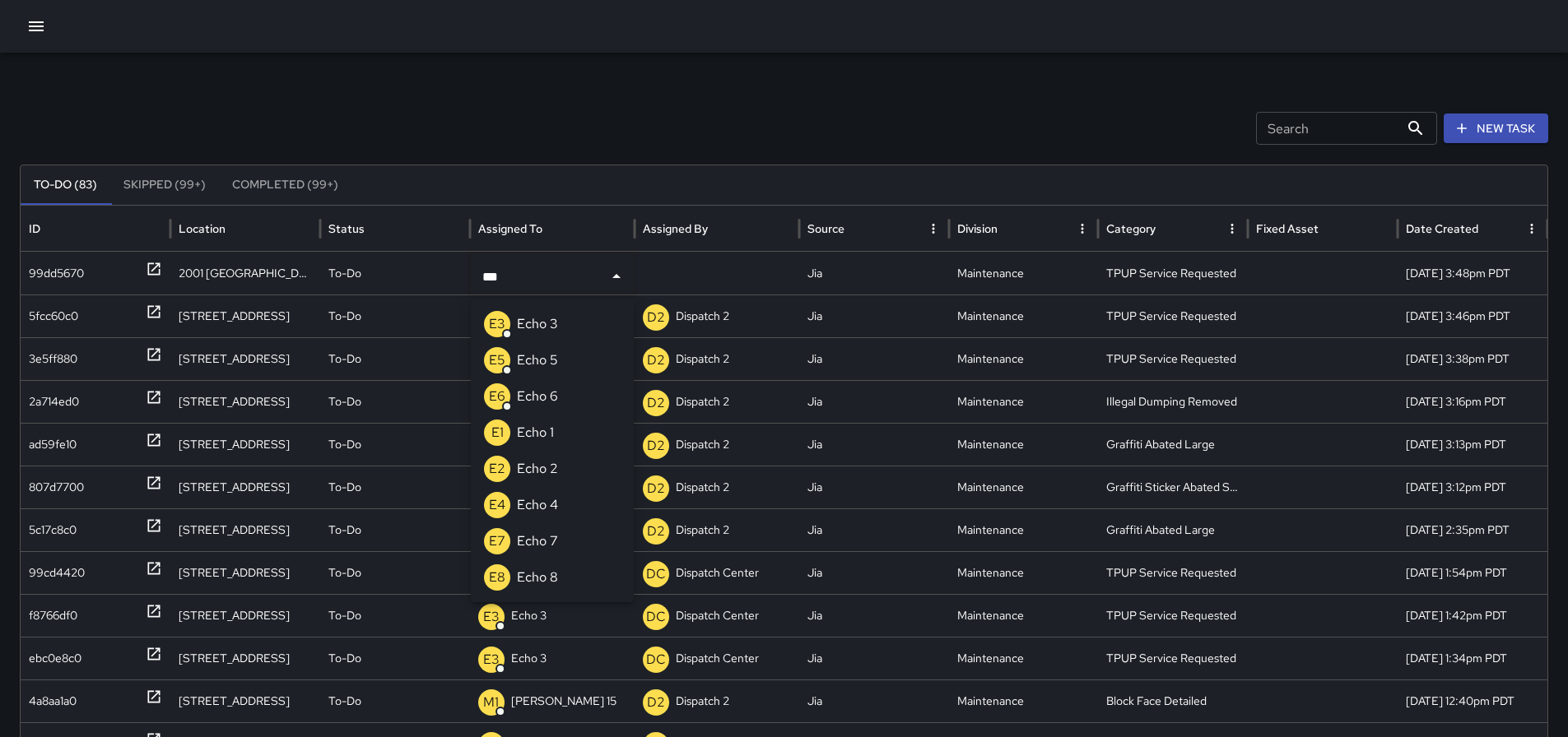
type input "***"
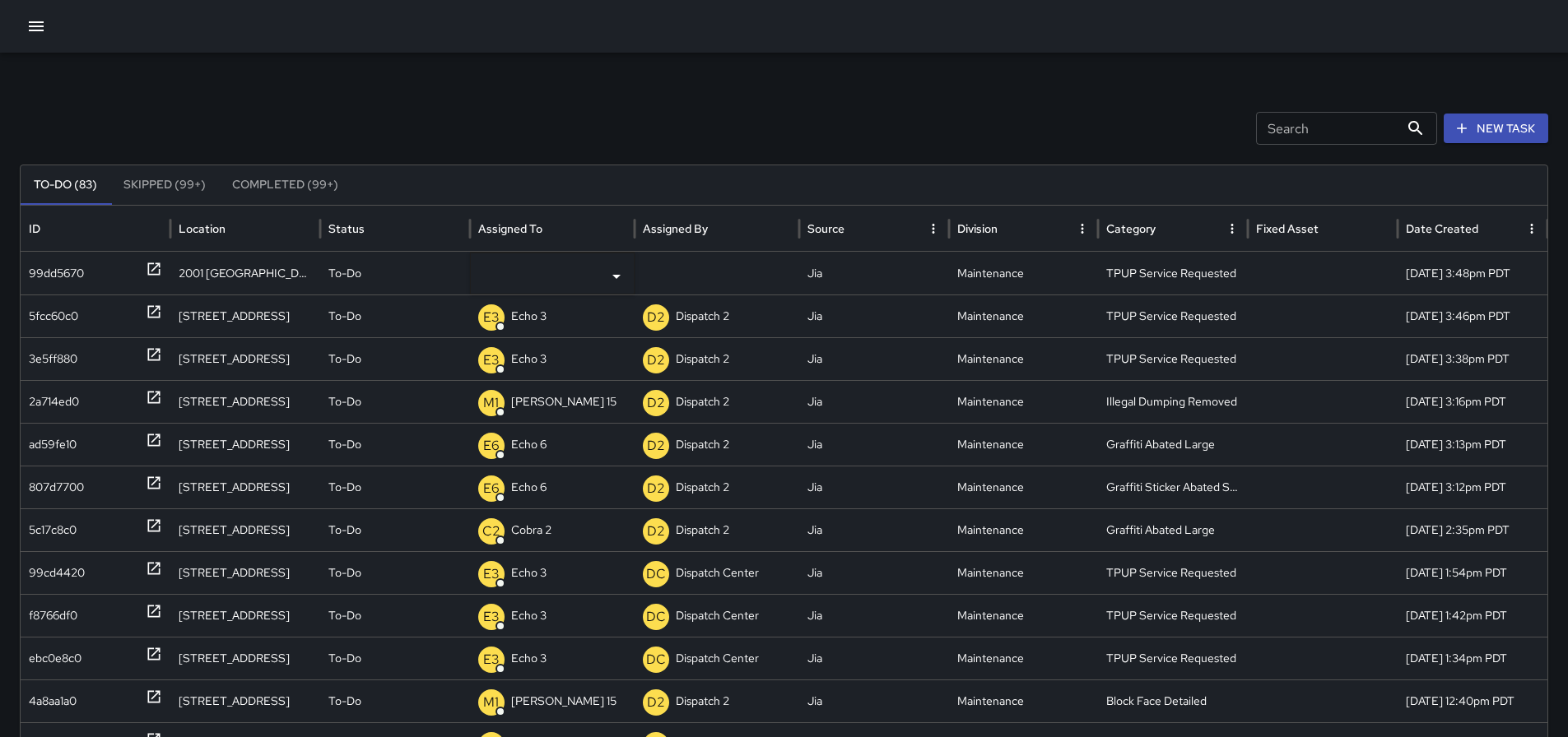
click at [528, 268] on input "text" at bounding box center [540, 275] width 124 height 31
click at [0, 0] on p "Unassigned" at bounding box center [0, 0] width 0 height 0
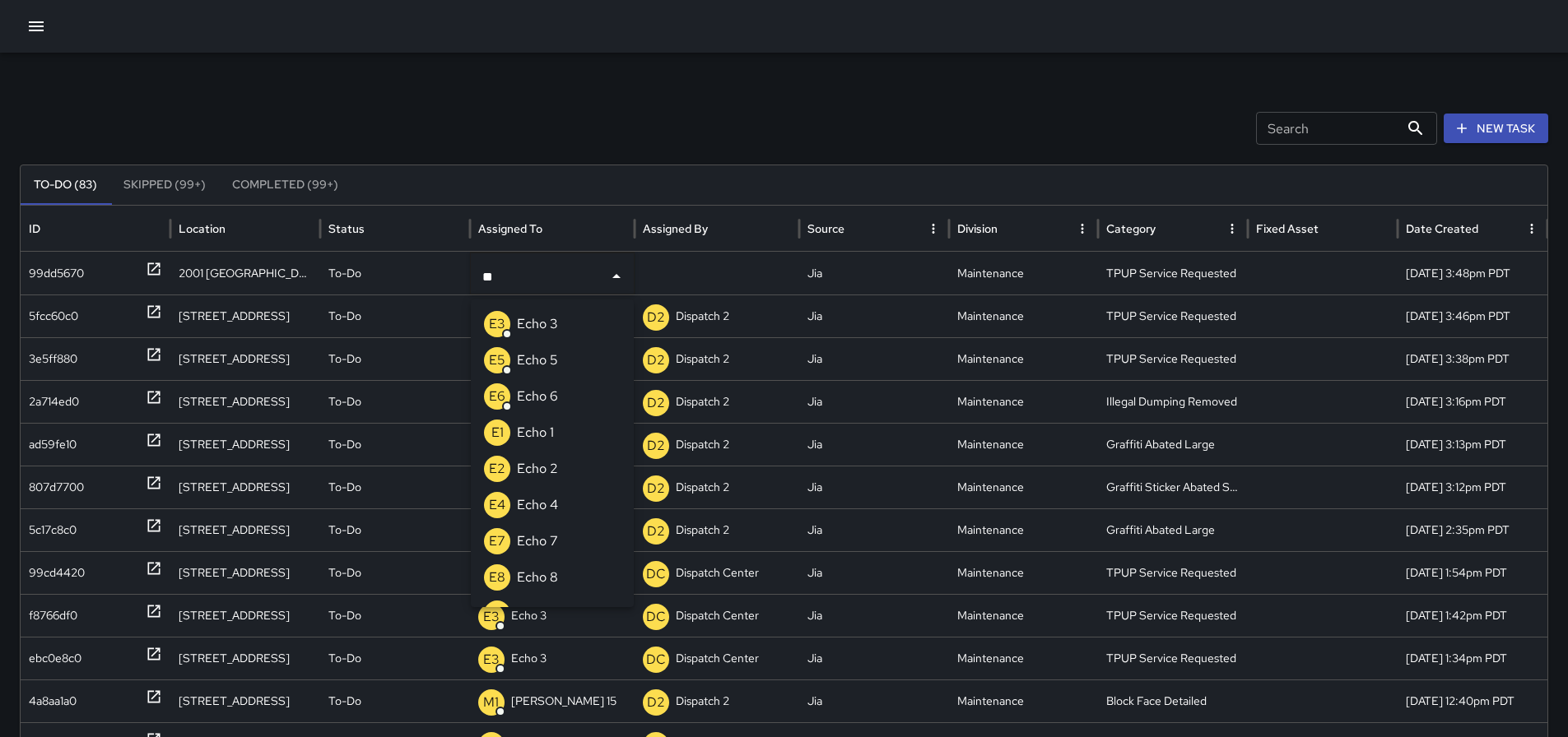
type input "***"
click at [555, 322] on p "Echo 3" at bounding box center [537, 324] width 41 height 19
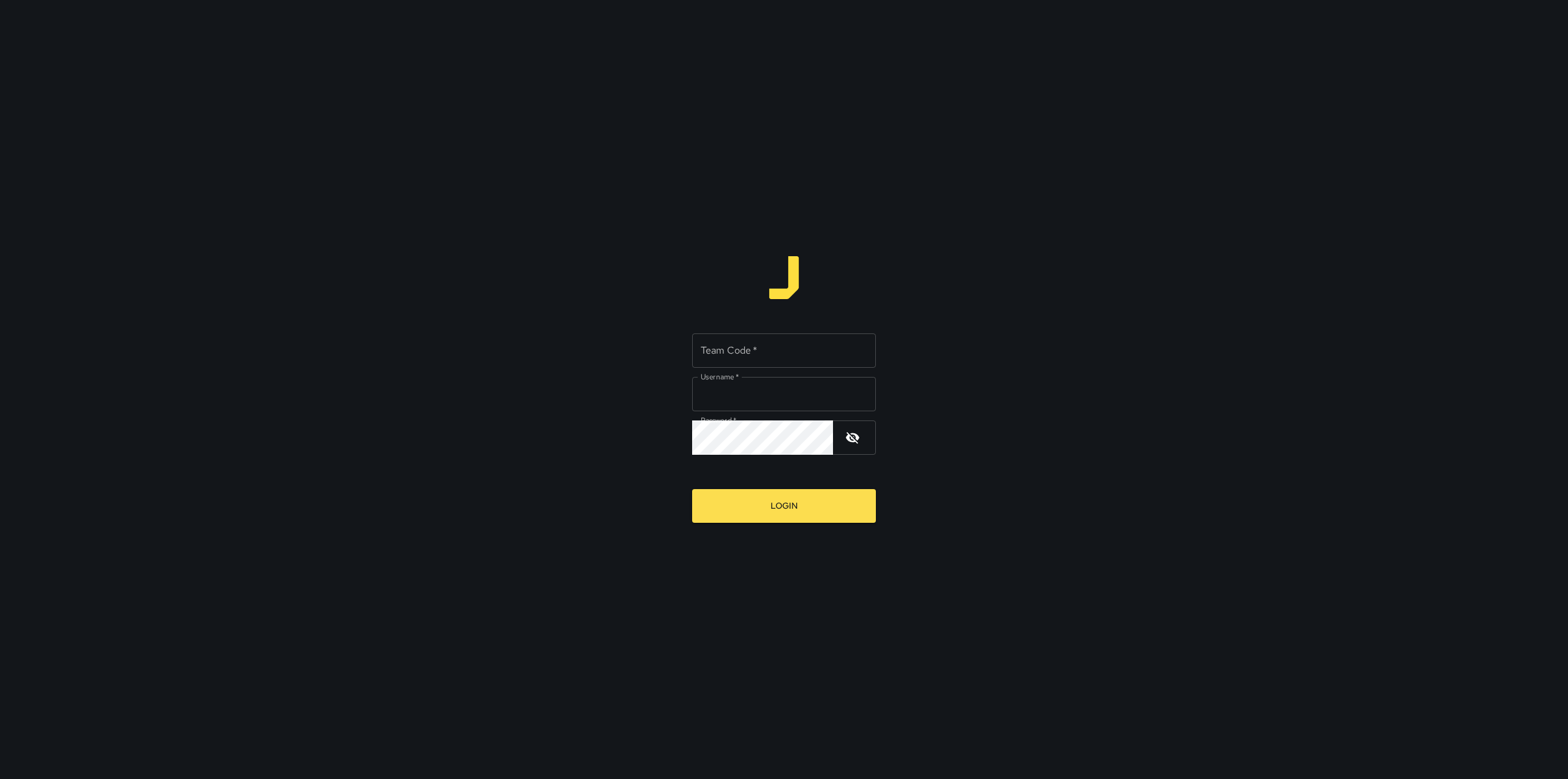
type input "*********"
click at [799, 347] on input "Team Code   *" at bounding box center [784, 350] width 184 height 34
type input "****"
click at [779, 495] on button "Login" at bounding box center [784, 506] width 184 height 34
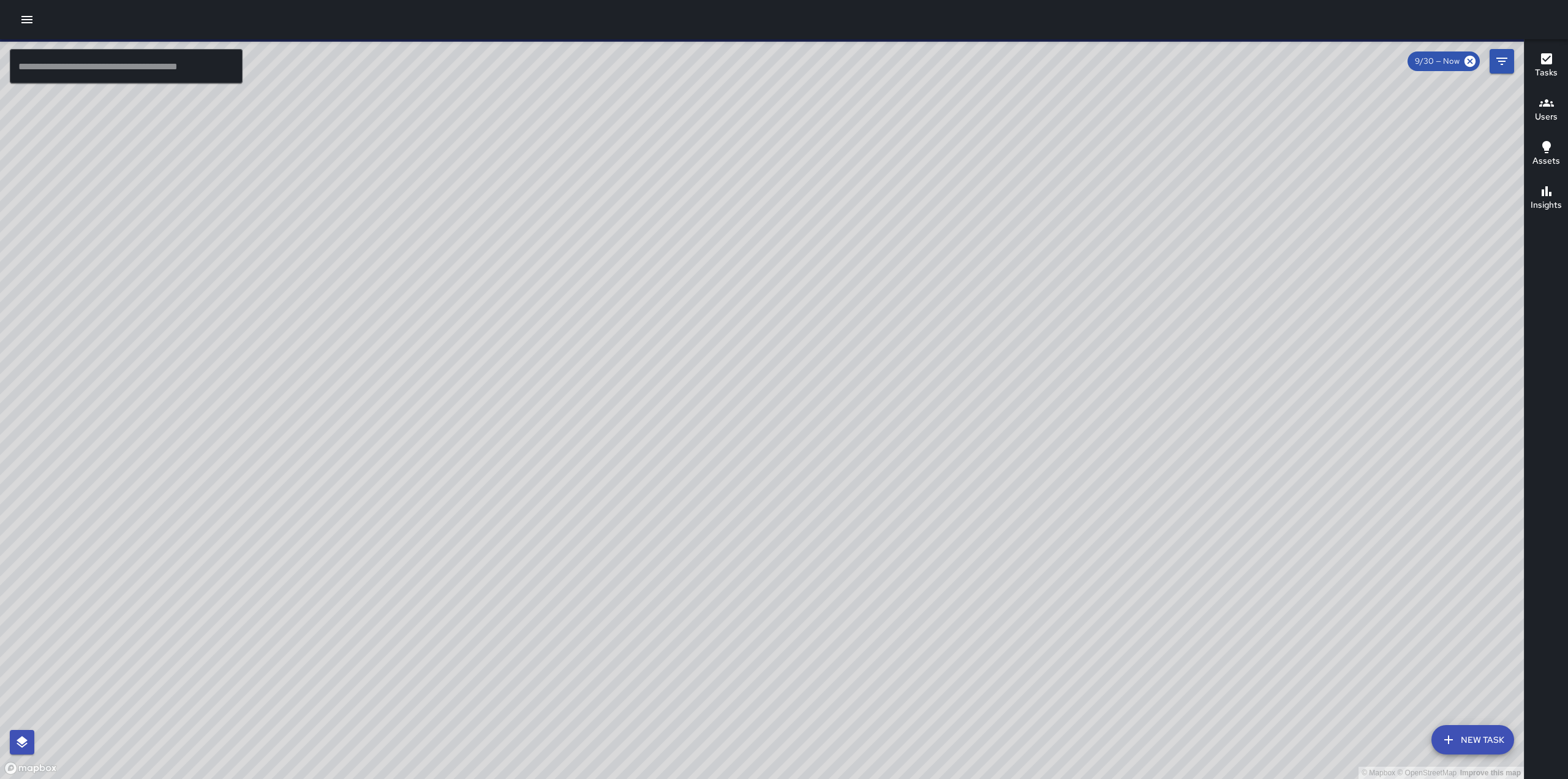
drag, startPoint x: 856, startPoint y: 368, endPoint x: 984, endPoint y: 340, distance: 131.0
click at [980, 344] on div "© Mapbox © OpenStreetMap Improve this map" at bounding box center [762, 409] width 1524 height 740
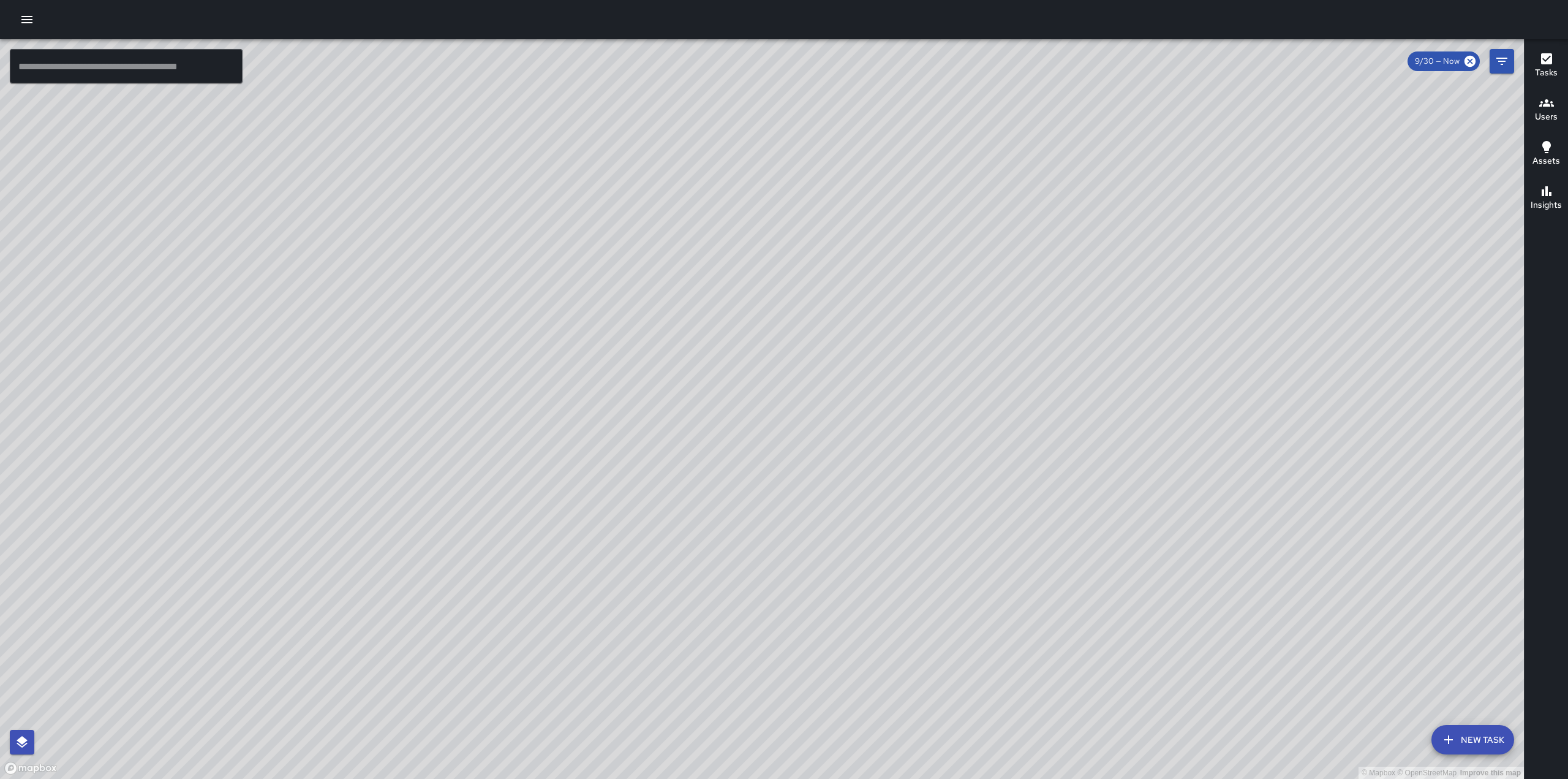
drag, startPoint x: 971, startPoint y: 193, endPoint x: 887, endPoint y: 423, distance: 244.9
click at [888, 423] on div "© Mapbox © OpenStreetMap Improve this map" at bounding box center [762, 409] width 1524 height 740
drag, startPoint x: 840, startPoint y: 489, endPoint x: 871, endPoint y: 360, distance: 132.7
click at [871, 360] on div "© Mapbox © OpenStreetMap Improve this map" at bounding box center [762, 409] width 1524 height 740
drag, startPoint x: 695, startPoint y: 239, endPoint x: 712, endPoint y: 389, distance: 151.0
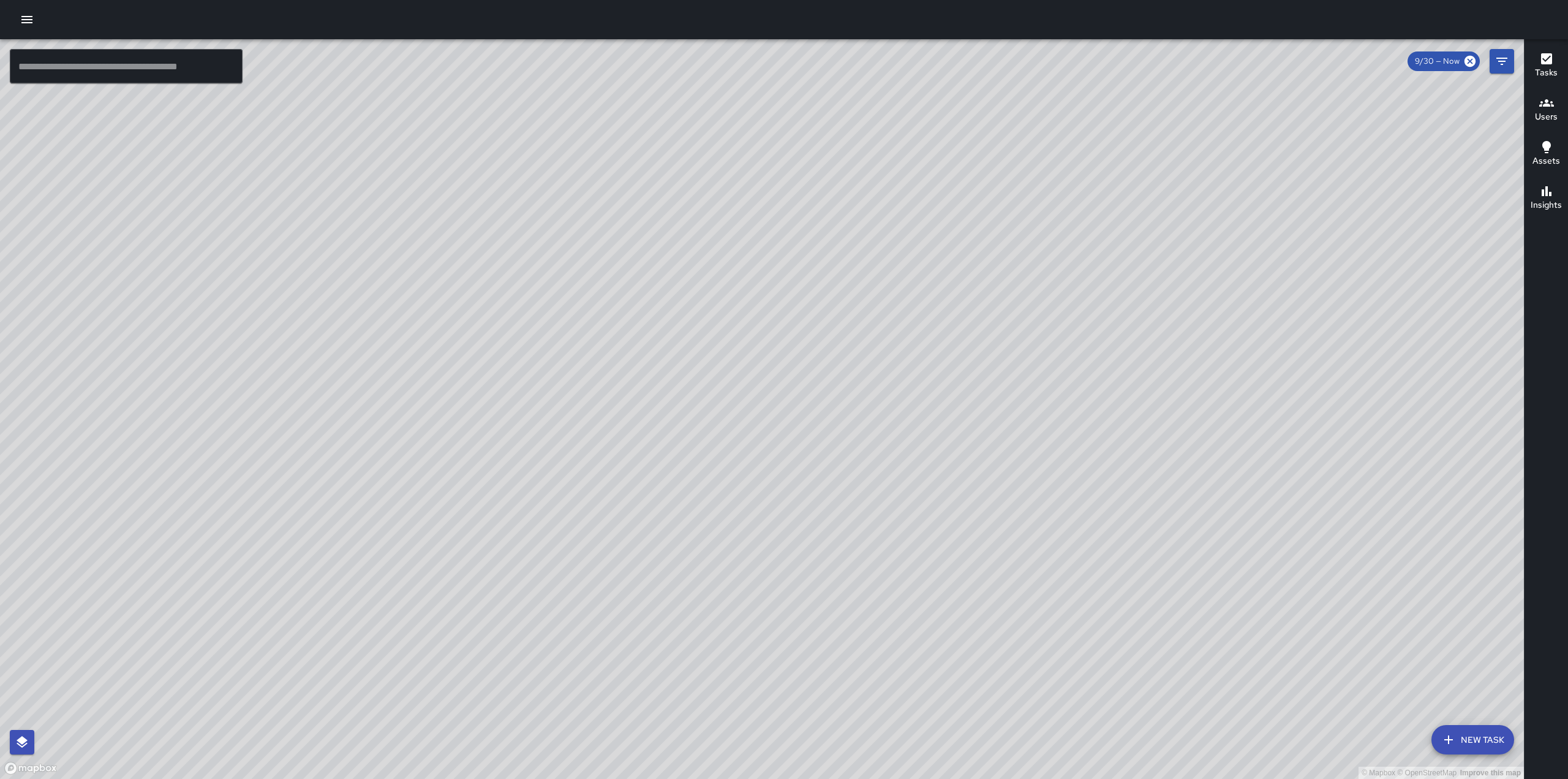
click at [672, 407] on div "© Mapbox © OpenStreetMap Improve this map" at bounding box center [762, 409] width 1524 height 740
drag, startPoint x: 553, startPoint y: 334, endPoint x: 1071, endPoint y: 91, distance: 572.2
click at [1071, 93] on div "© Mapbox © OpenStreetMap Improve this map" at bounding box center [762, 409] width 1524 height 740
drag, startPoint x: 1036, startPoint y: 160, endPoint x: 1016, endPoint y: 424, distance: 264.8
click at [1016, 424] on div "© Mapbox © OpenStreetMap Improve this map" at bounding box center [762, 409] width 1524 height 740
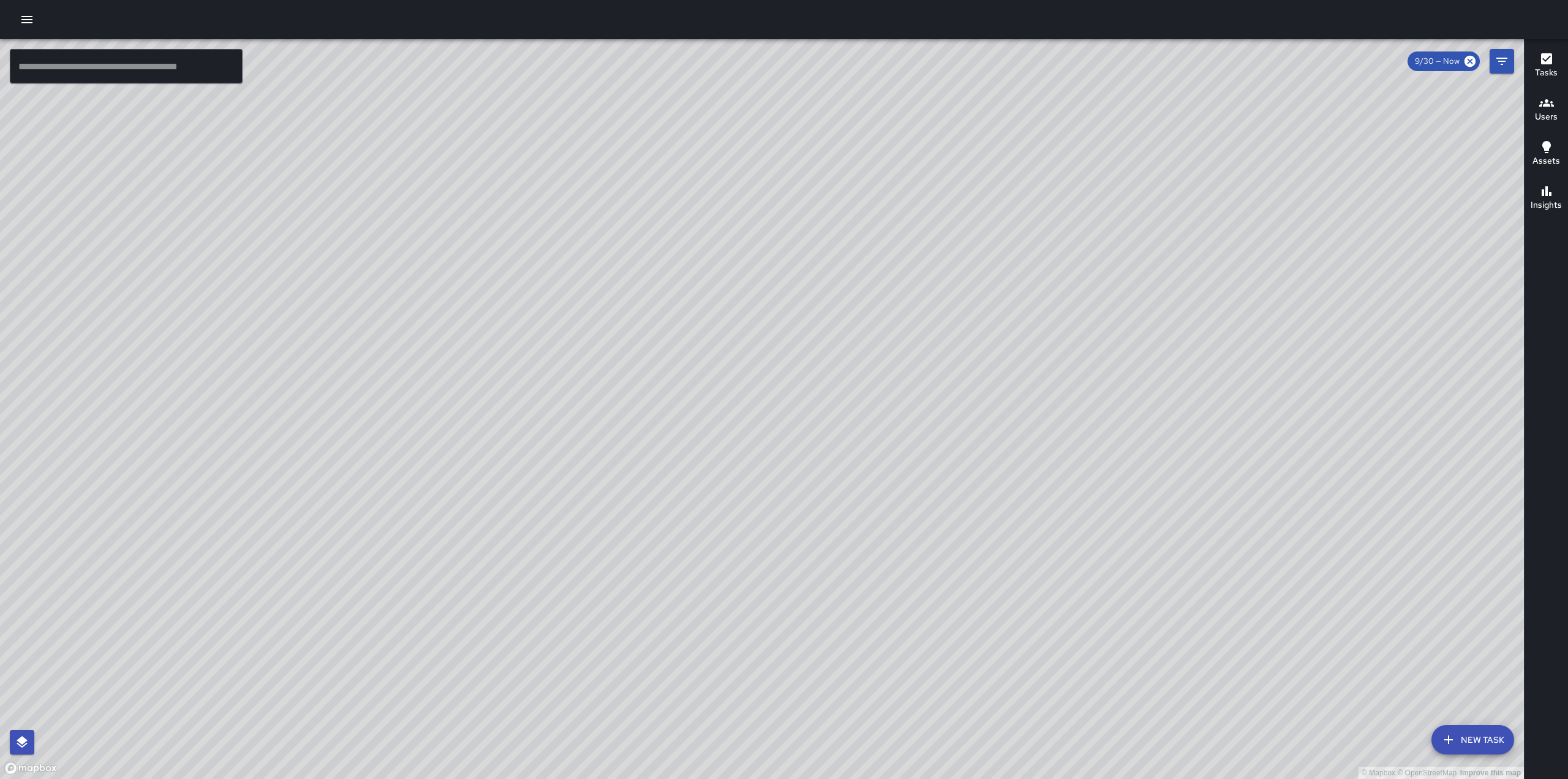
drag, startPoint x: 804, startPoint y: 489, endPoint x: 924, endPoint y: 297, distance: 226.4
click at [924, 297] on div "© Mapbox © OpenStreetMap Improve this map" at bounding box center [762, 409] width 1524 height 740
drag, startPoint x: 948, startPoint y: 500, endPoint x: 1053, endPoint y: 210, distance: 308.4
click at [1053, 210] on div "© Mapbox © OpenStreetMap Improve this map" at bounding box center [762, 409] width 1524 height 740
drag, startPoint x: 992, startPoint y: 622, endPoint x: 982, endPoint y: 239, distance: 383.1
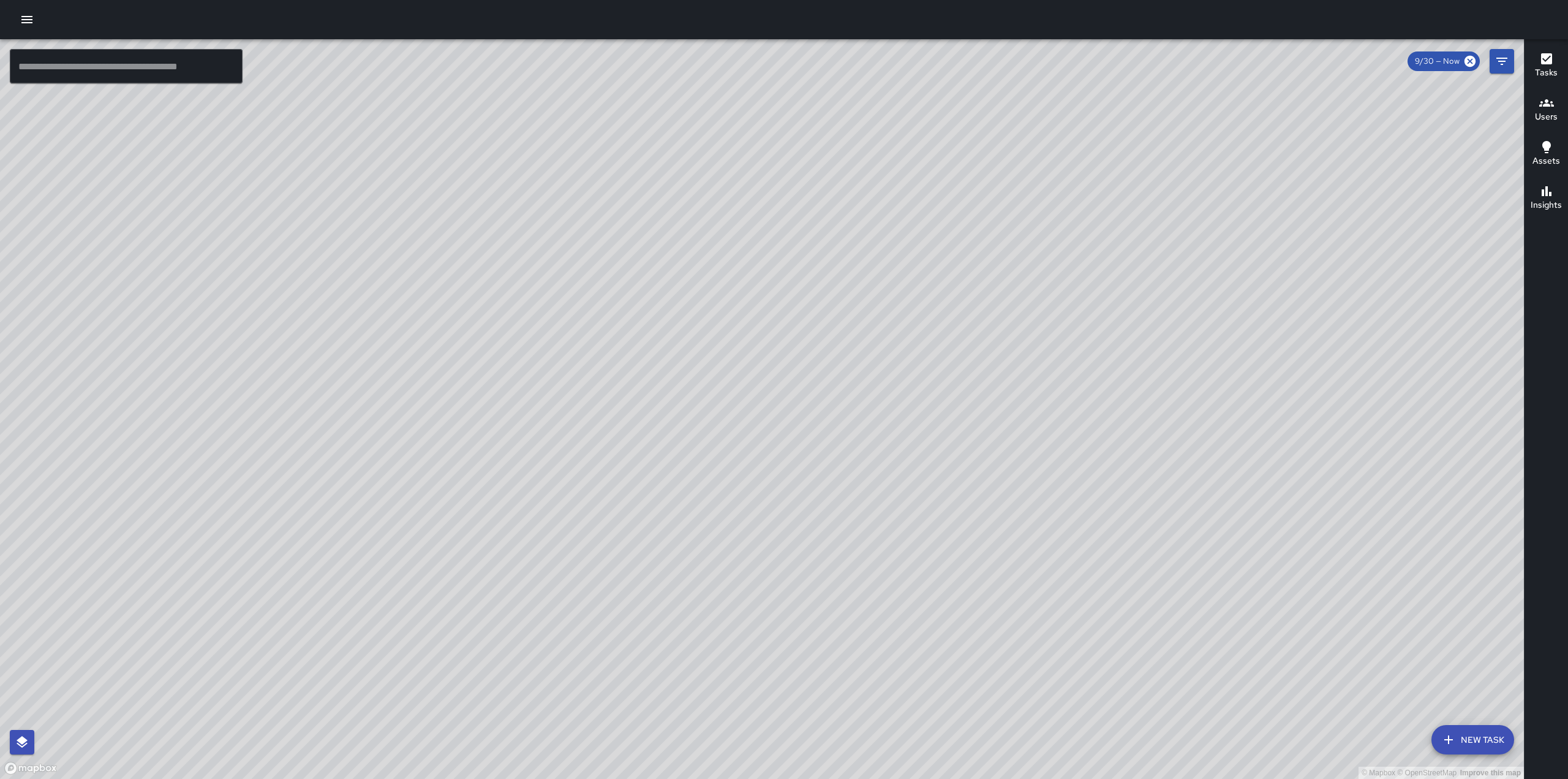
click at [986, 239] on div "© Mapbox © OpenStreetMap Improve this map" at bounding box center [762, 409] width 1524 height 740
drag, startPoint x: 986, startPoint y: 373, endPoint x: 1210, endPoint y: 243, distance: 259.0
click at [1210, 243] on div "© Mapbox © OpenStreetMap Improve this map" at bounding box center [762, 409] width 1524 height 740
drag, startPoint x: 268, startPoint y: 390, endPoint x: 561, endPoint y: 6, distance: 483.0
click at [561, 6] on div "© Mapbox © OpenStreetMap Improve this map ​ New Task 9/30 — Now Map Layers Task…" at bounding box center [784, 389] width 1568 height 779
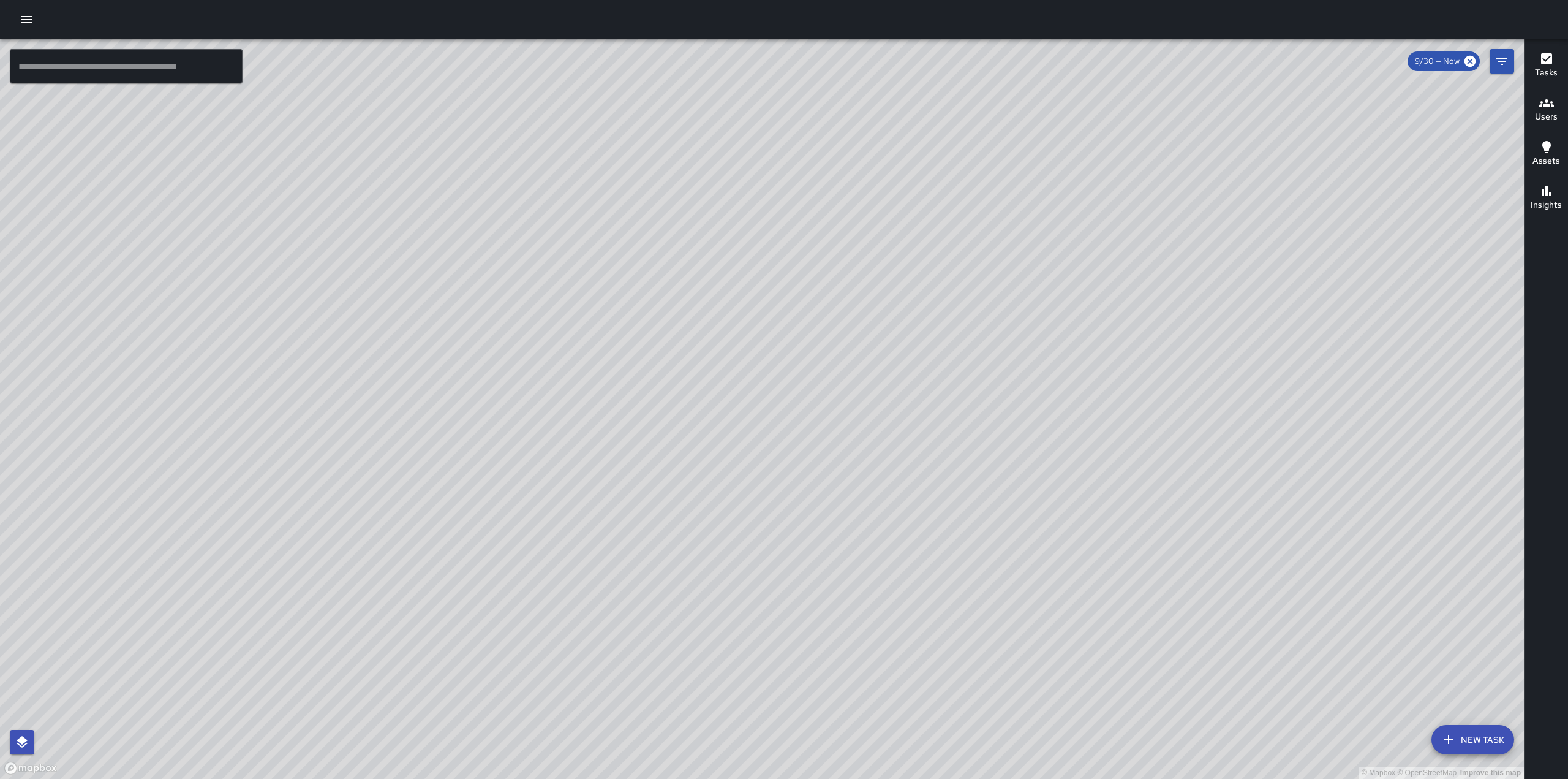
drag, startPoint x: 469, startPoint y: 159, endPoint x: 474, endPoint y: 515, distance: 356.0
click at [474, 518] on div "© Mapbox © OpenStreetMap Improve this map" at bounding box center [762, 409] width 1524 height 740
drag, startPoint x: 1102, startPoint y: 203, endPoint x: 1009, endPoint y: 441, distance: 255.5
click at [1009, 441] on div "© Mapbox © OpenStreetMap Improve this map" at bounding box center [762, 409] width 1524 height 740
drag, startPoint x: 1174, startPoint y: 359, endPoint x: 760, endPoint y: 415, distance: 417.8
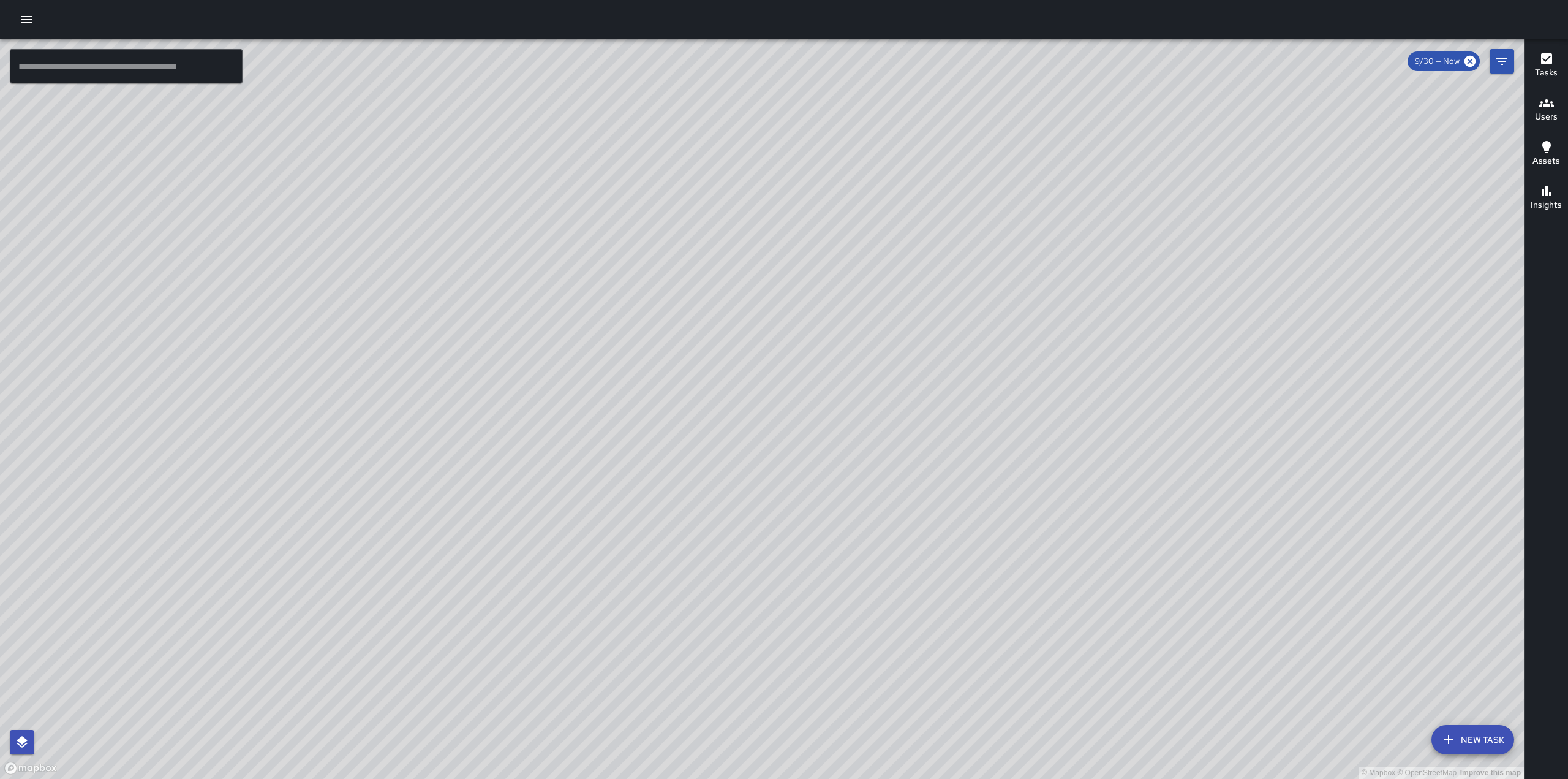
click at [760, 415] on div "© Mapbox © OpenStreetMap Improve this map" at bounding box center [762, 409] width 1524 height 740
drag, startPoint x: 986, startPoint y: 166, endPoint x: 911, endPoint y: 435, distance: 279.3
click at [911, 435] on div "© Mapbox © OpenStreetMap Improve this map" at bounding box center [762, 409] width 1524 height 740
drag, startPoint x: 979, startPoint y: 440, endPoint x: 998, endPoint y: 329, distance: 112.6
click at [1009, 306] on div "© Mapbox © OpenStreetMap Improve this map" at bounding box center [762, 409] width 1524 height 740
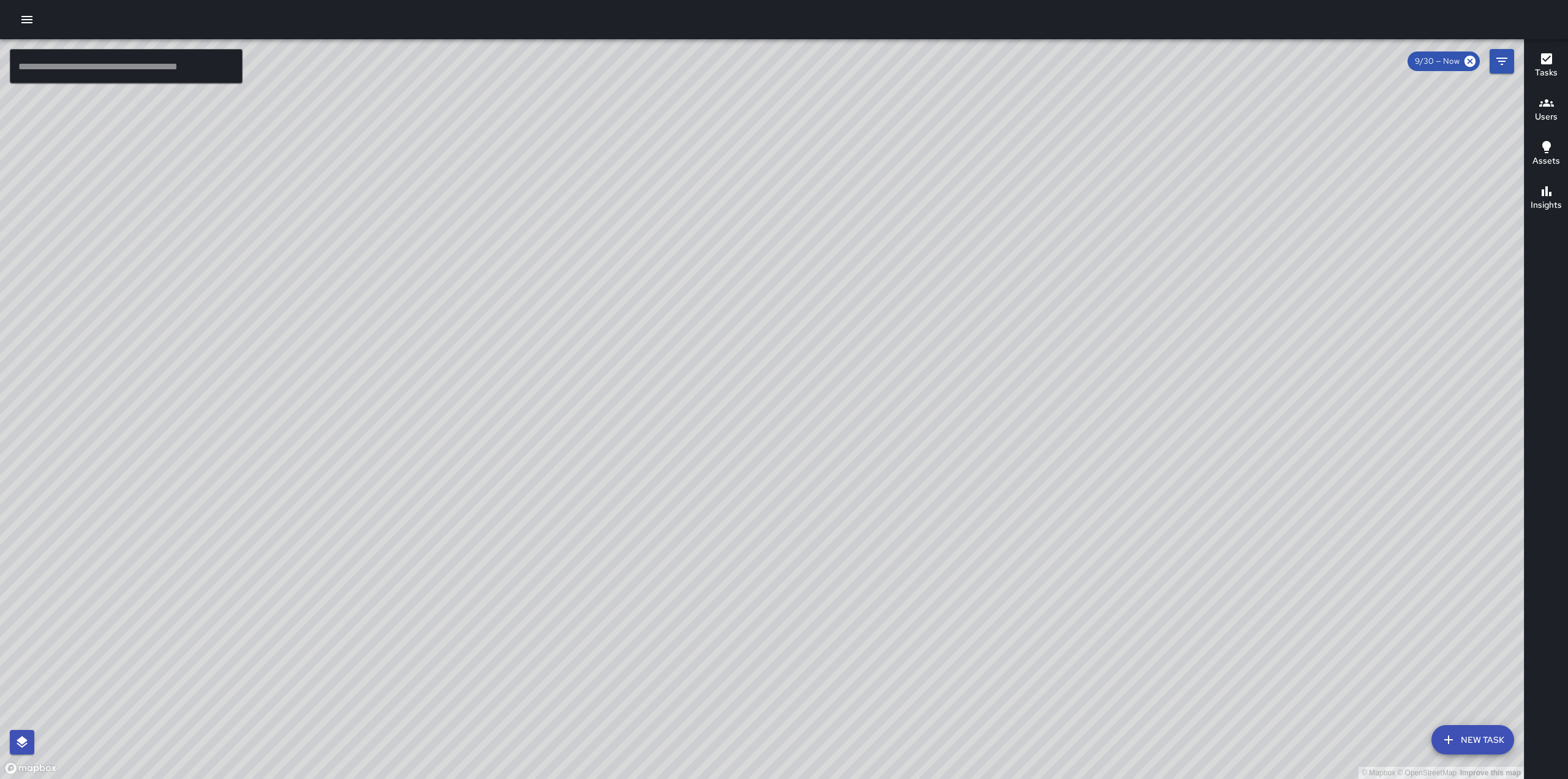
drag, startPoint x: 983, startPoint y: 350, endPoint x: 1020, endPoint y: 224, distance: 131.3
click at [1020, 227] on div "© Mapbox © OpenStreetMap Improve this map" at bounding box center [762, 409] width 1524 height 740
drag, startPoint x: 881, startPoint y: 387, endPoint x: 986, endPoint y: 260, distance: 164.8
click at [986, 260] on div "© Mapbox © OpenStreetMap Improve this map" at bounding box center [762, 409] width 1524 height 740
drag, startPoint x: 911, startPoint y: 577, endPoint x: 995, endPoint y: 241, distance: 346.3
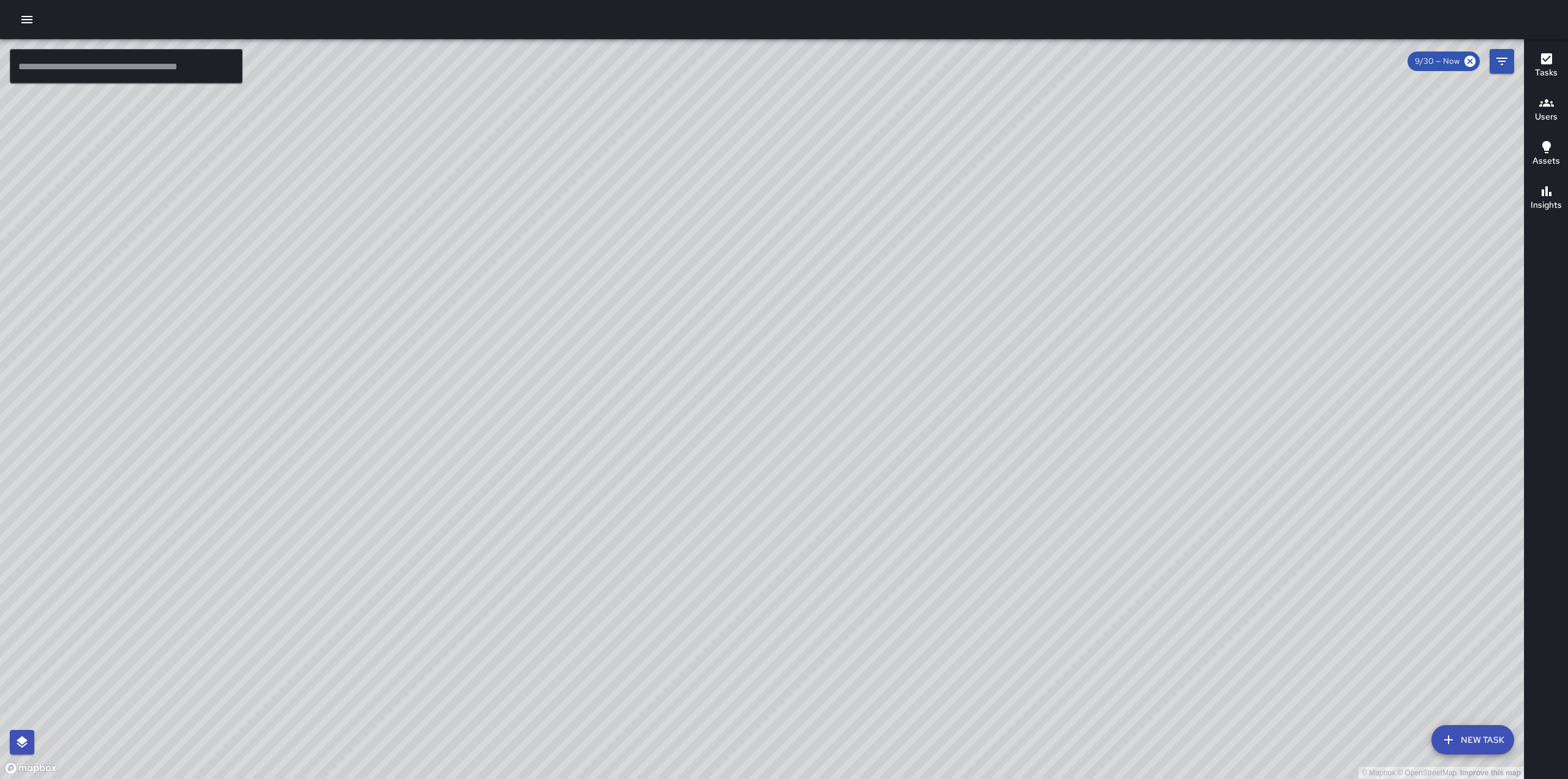
click at [995, 241] on div "© Mapbox © OpenStreetMap Improve this map" at bounding box center [762, 409] width 1524 height 740
drag, startPoint x: 844, startPoint y: 458, endPoint x: 1142, endPoint y: 110, distance: 458.2
click at [1142, 111] on div "© Mapbox © OpenStreetMap Improve this map" at bounding box center [762, 409] width 1524 height 740
drag, startPoint x: 980, startPoint y: 421, endPoint x: 1193, endPoint y: -33, distance: 501.5
click at [1193, 0] on html "© Mapbox © OpenStreetMap Improve this map ​ New Task 9/30 — Now Map Layers Task…" at bounding box center [784, 389] width 1568 height 779
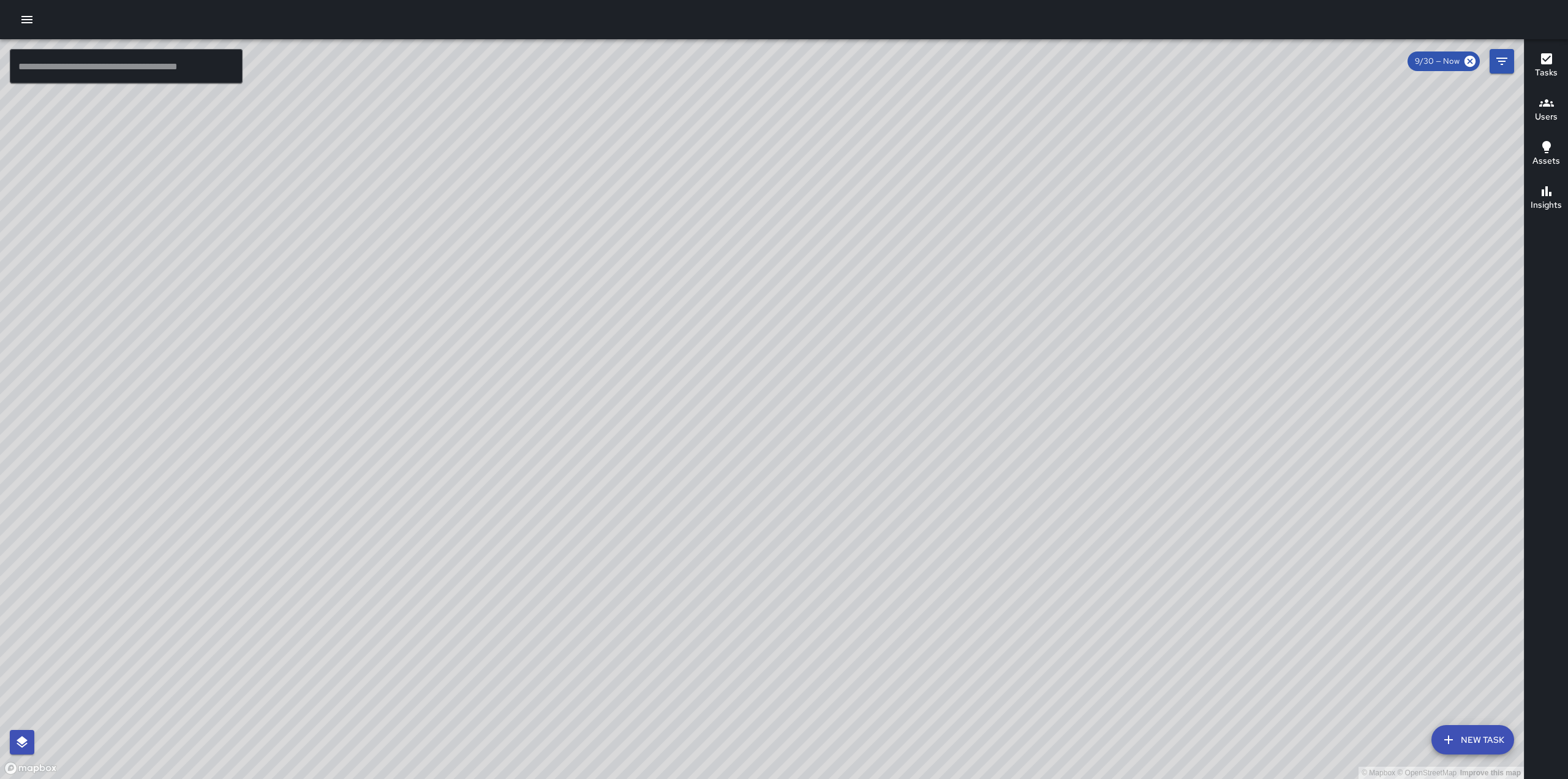
drag, startPoint x: 729, startPoint y: 201, endPoint x: 728, endPoint y: 477, distance: 276.0
click at [738, 483] on div "© Mapbox © OpenStreetMap Improve this map" at bounding box center [762, 409] width 1524 height 740
drag, startPoint x: 691, startPoint y: 427, endPoint x: 546, endPoint y: 530, distance: 177.9
click at [546, 530] on div "© Mapbox © OpenStreetMap Improve this map" at bounding box center [762, 409] width 1524 height 740
drag, startPoint x: 1084, startPoint y: 150, endPoint x: 985, endPoint y: 520, distance: 383.0
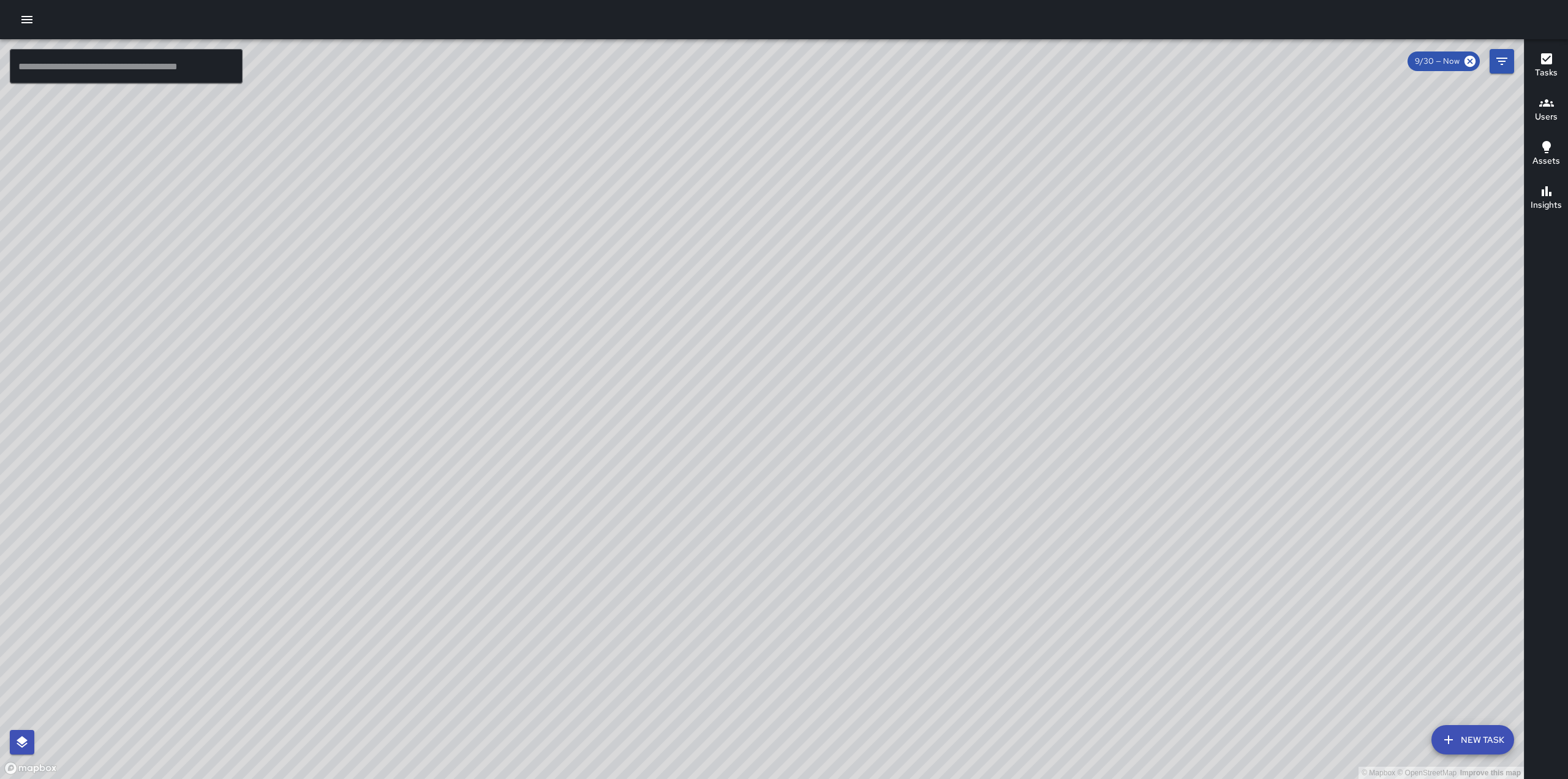
click at [987, 521] on div "© Mapbox © OpenStreetMap Improve this map" at bounding box center [762, 409] width 1524 height 740
drag, startPoint x: 998, startPoint y: 463, endPoint x: 1002, endPoint y: 555, distance: 92.1
click at [1003, 559] on div "© Mapbox © OpenStreetMap Improve this map" at bounding box center [762, 409] width 1524 height 740
drag, startPoint x: 1099, startPoint y: 361, endPoint x: 1030, endPoint y: 584, distance: 233.4
click at [1030, 584] on div "© Mapbox © OpenStreetMap Improve this map" at bounding box center [762, 409] width 1524 height 740
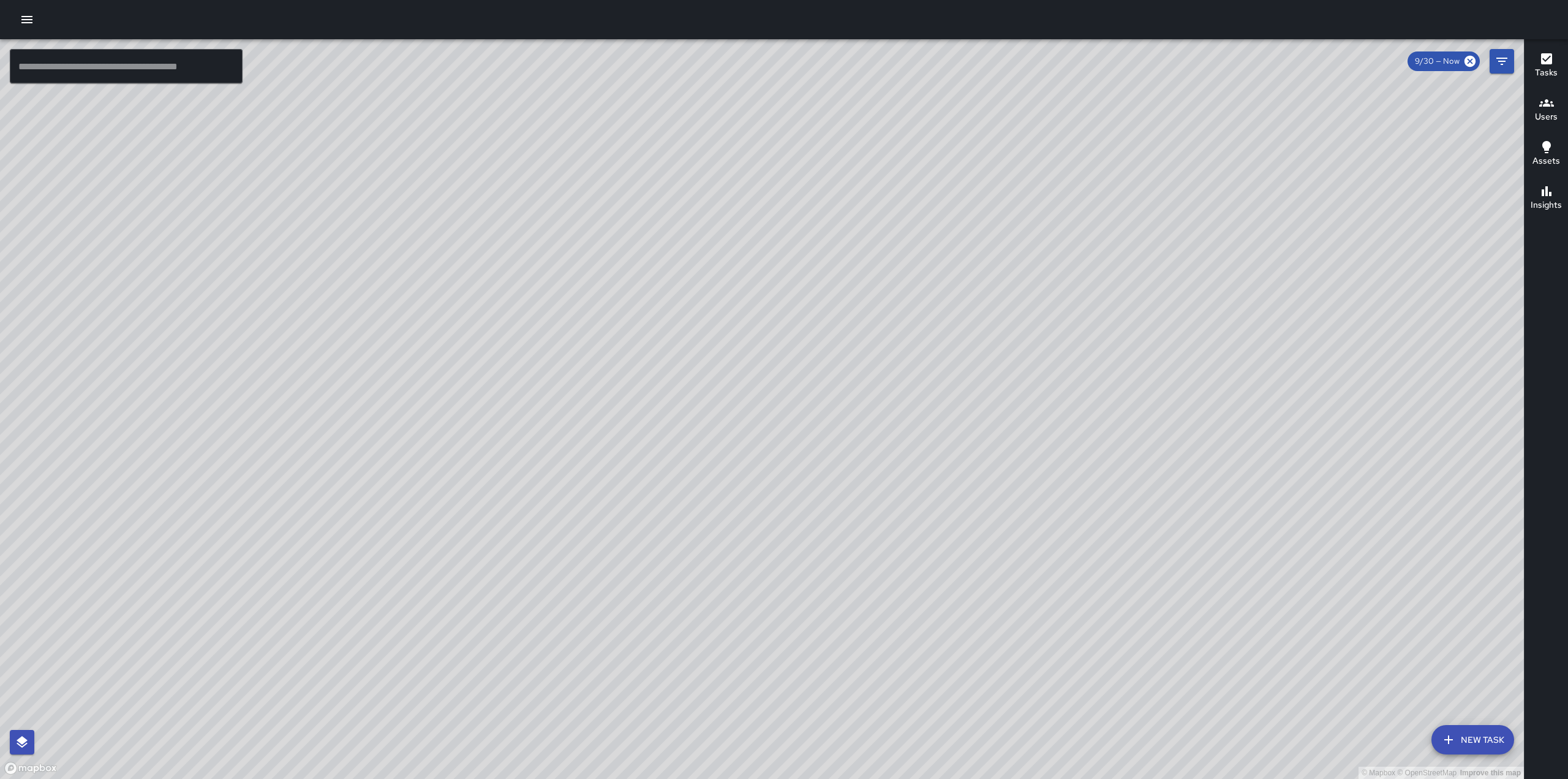
drag, startPoint x: 1059, startPoint y: 346, endPoint x: 869, endPoint y: 603, distance: 319.6
click at [871, 603] on div "© Mapbox © OpenStreetMap Improve this map" at bounding box center [762, 409] width 1524 height 740
drag, startPoint x: 1166, startPoint y: 352, endPoint x: 775, endPoint y: 400, distance: 393.9
click at [777, 400] on div "© Mapbox © OpenStreetMap Improve this map" at bounding box center [762, 409] width 1524 height 740
drag, startPoint x: 1071, startPoint y: 179, endPoint x: 950, endPoint y: 644, distance: 480.5
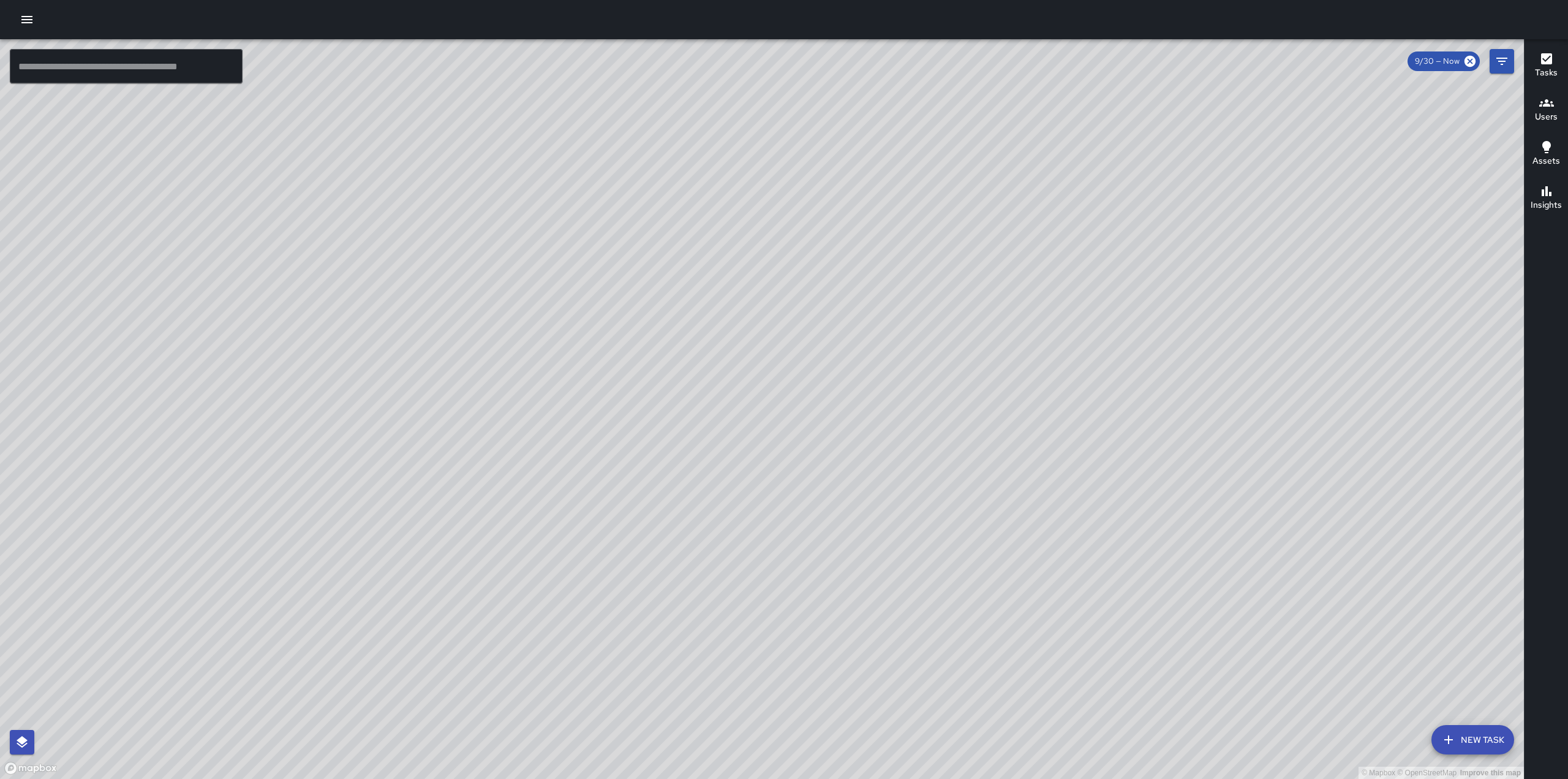
click at [950, 644] on div "© Mapbox © OpenStreetMap Improve this map" at bounding box center [762, 409] width 1524 height 740
drag, startPoint x: 872, startPoint y: 666, endPoint x: 986, endPoint y: 320, distance: 364.3
click at [986, 320] on div "© Mapbox © OpenStreetMap Improve this map" at bounding box center [762, 409] width 1524 height 740
drag, startPoint x: 1047, startPoint y: 514, endPoint x: 829, endPoint y: 360, distance: 266.9
click at [829, 360] on div "© Mapbox © OpenStreetMap Improve this map" at bounding box center [762, 409] width 1524 height 740
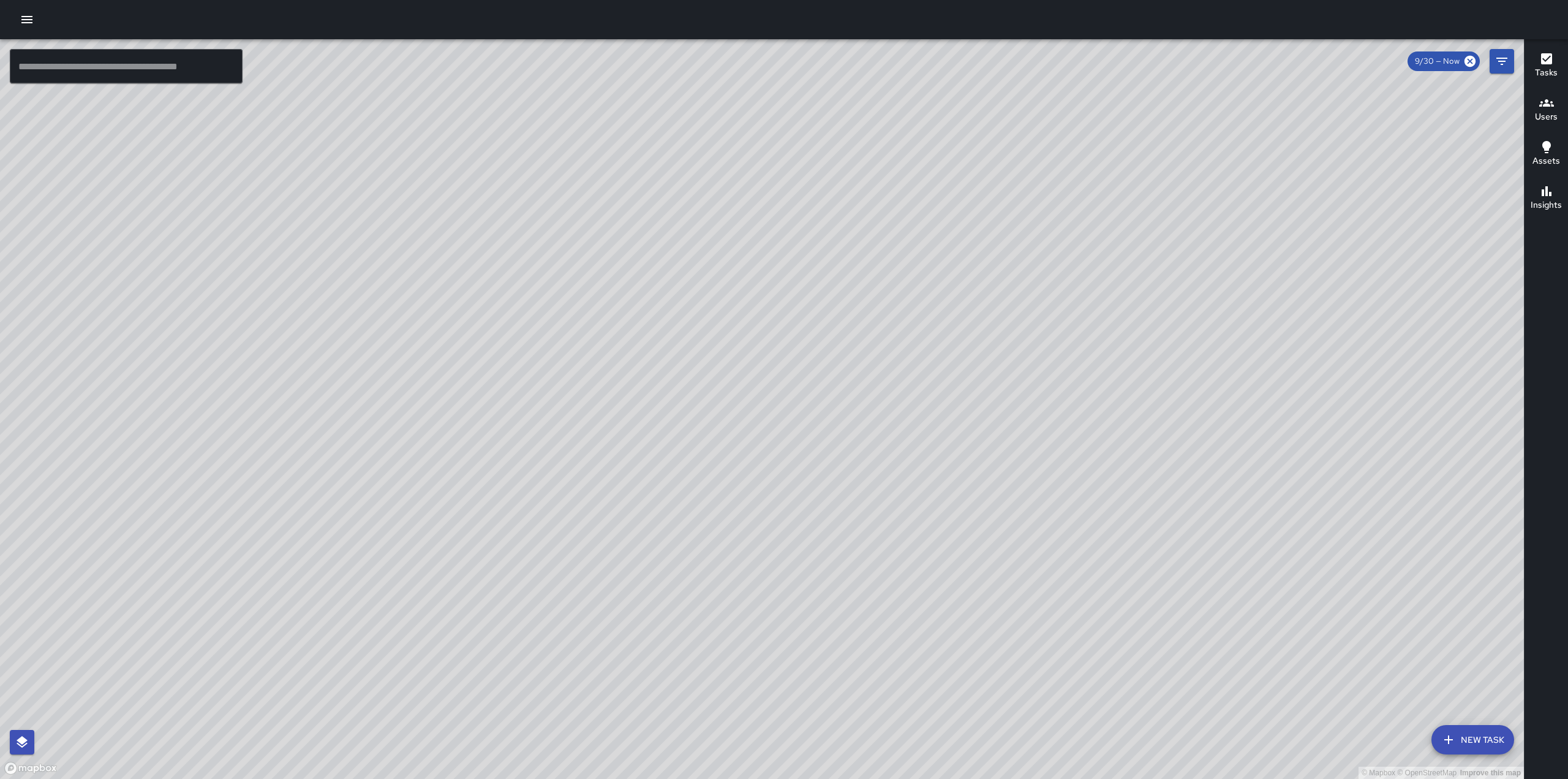
drag, startPoint x: 906, startPoint y: 573, endPoint x: 975, endPoint y: 411, distance: 176.1
click at [975, 411] on div "© Mapbox © OpenStreetMap Improve this map" at bounding box center [762, 409] width 1524 height 740
drag, startPoint x: 900, startPoint y: 643, endPoint x: 980, endPoint y: 393, distance: 262.5
click at [980, 393] on div "© Mapbox © OpenStreetMap Improve this map" at bounding box center [762, 409] width 1524 height 740
drag, startPoint x: 1282, startPoint y: 194, endPoint x: 1156, endPoint y: 385, distance: 228.8
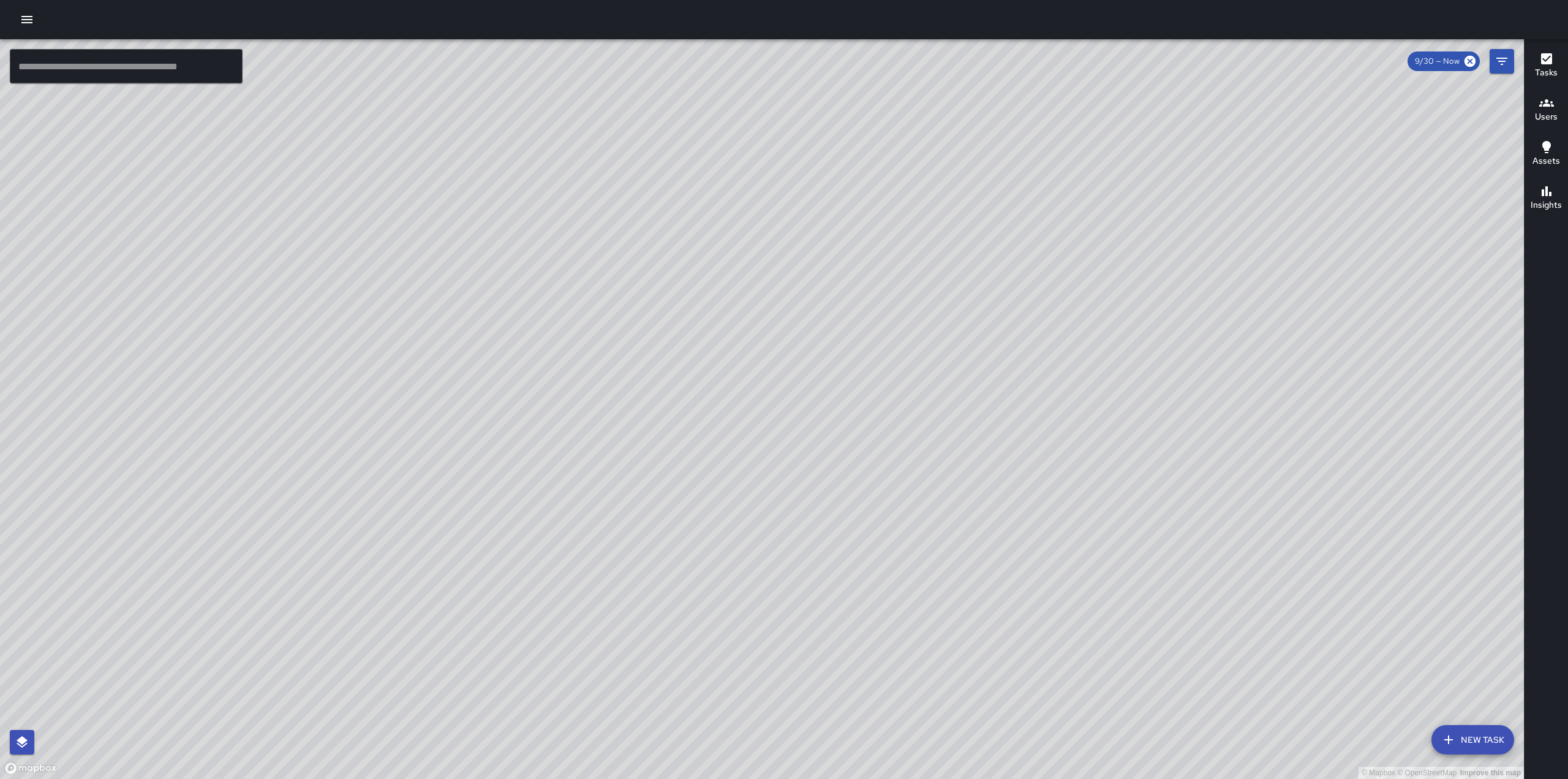
click at [1157, 385] on div "© Mapbox © OpenStreetMap Improve this map" at bounding box center [762, 409] width 1524 height 740
drag, startPoint x: 1117, startPoint y: 170, endPoint x: 1031, endPoint y: 382, distance: 228.8
click at [1031, 382] on div "© Mapbox © OpenStreetMap Improve this map" at bounding box center [762, 409] width 1524 height 740
drag, startPoint x: 1107, startPoint y: 268, endPoint x: 1029, endPoint y: 586, distance: 327.4
click at [1033, 588] on div "© Mapbox © OpenStreetMap Improve this map" at bounding box center [762, 409] width 1524 height 740
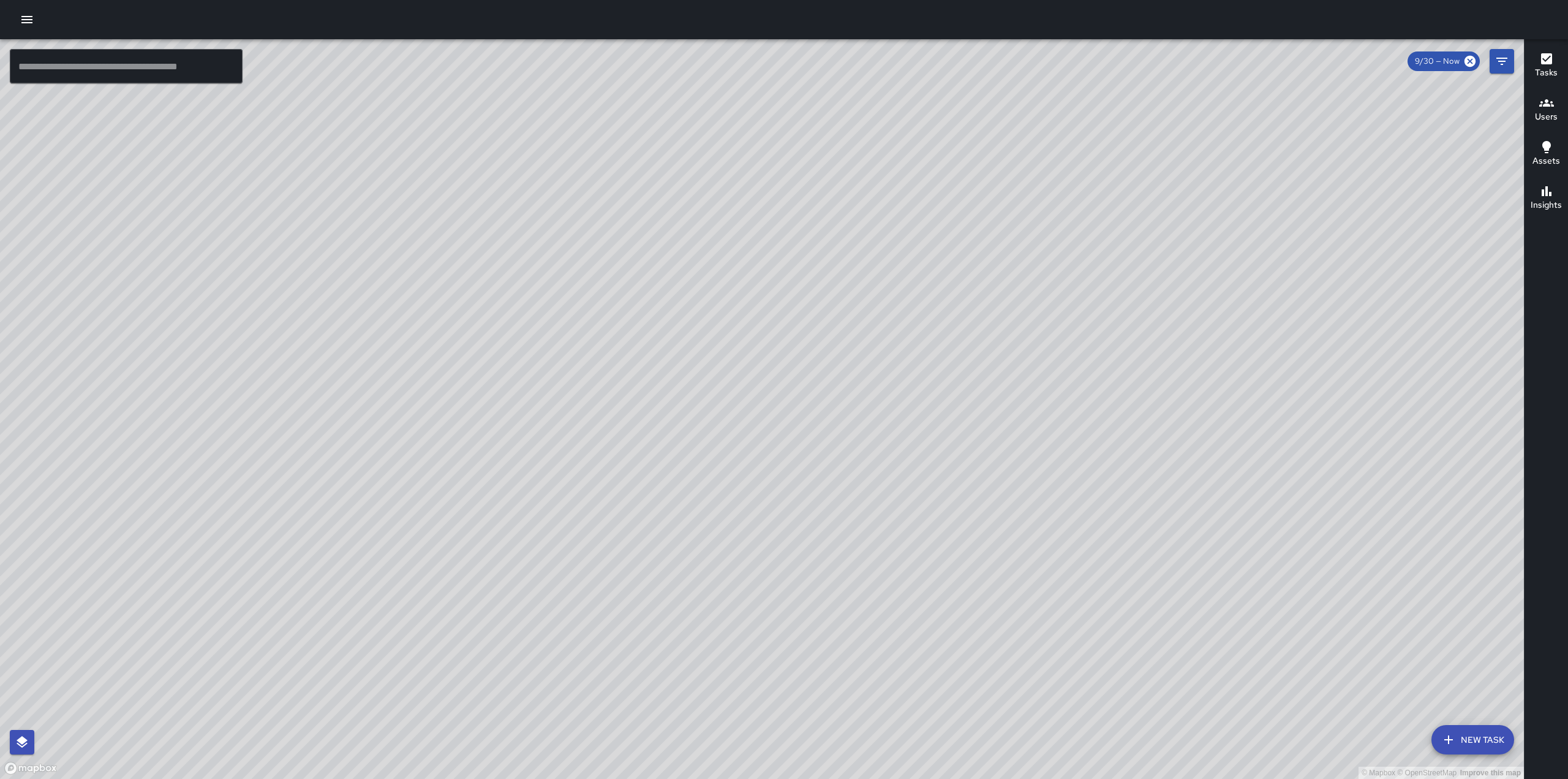
drag, startPoint x: 1216, startPoint y: 211, endPoint x: 1170, endPoint y: 143, distance: 82.1
click at [1170, 143] on div "© Mapbox © OpenStreetMap Improve this map" at bounding box center [762, 409] width 1524 height 740
drag, startPoint x: 703, startPoint y: 617, endPoint x: 853, endPoint y: 299, distance: 351.6
click at [853, 300] on div "© Mapbox © OpenStreetMap Improve this map" at bounding box center [762, 409] width 1524 height 740
drag, startPoint x: 1006, startPoint y: 206, endPoint x: 915, endPoint y: 580, distance: 384.9
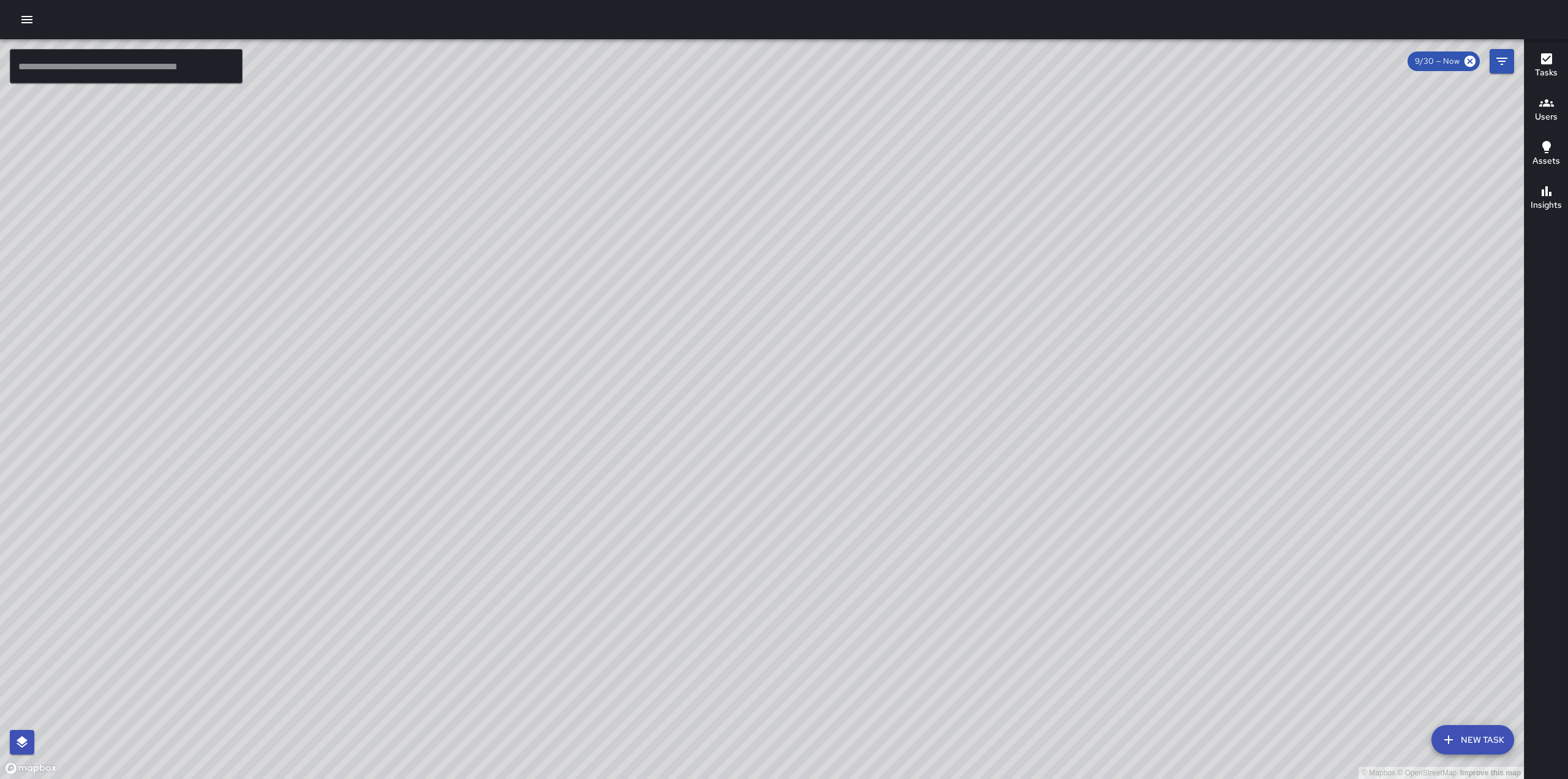
click at [919, 584] on div "© Mapbox © OpenStreetMap Improve this map" at bounding box center [762, 409] width 1524 height 740
drag, startPoint x: 1007, startPoint y: 174, endPoint x: 980, endPoint y: 171, distance: 27.2
click at [954, 207] on div "© Mapbox © OpenStreetMap Improve this map" at bounding box center [762, 409] width 1524 height 740
drag, startPoint x: 889, startPoint y: 375, endPoint x: 986, endPoint y: 189, distance: 209.8
click at [986, 189] on div "© Mapbox © OpenStreetMap Improve this map" at bounding box center [762, 409] width 1524 height 740
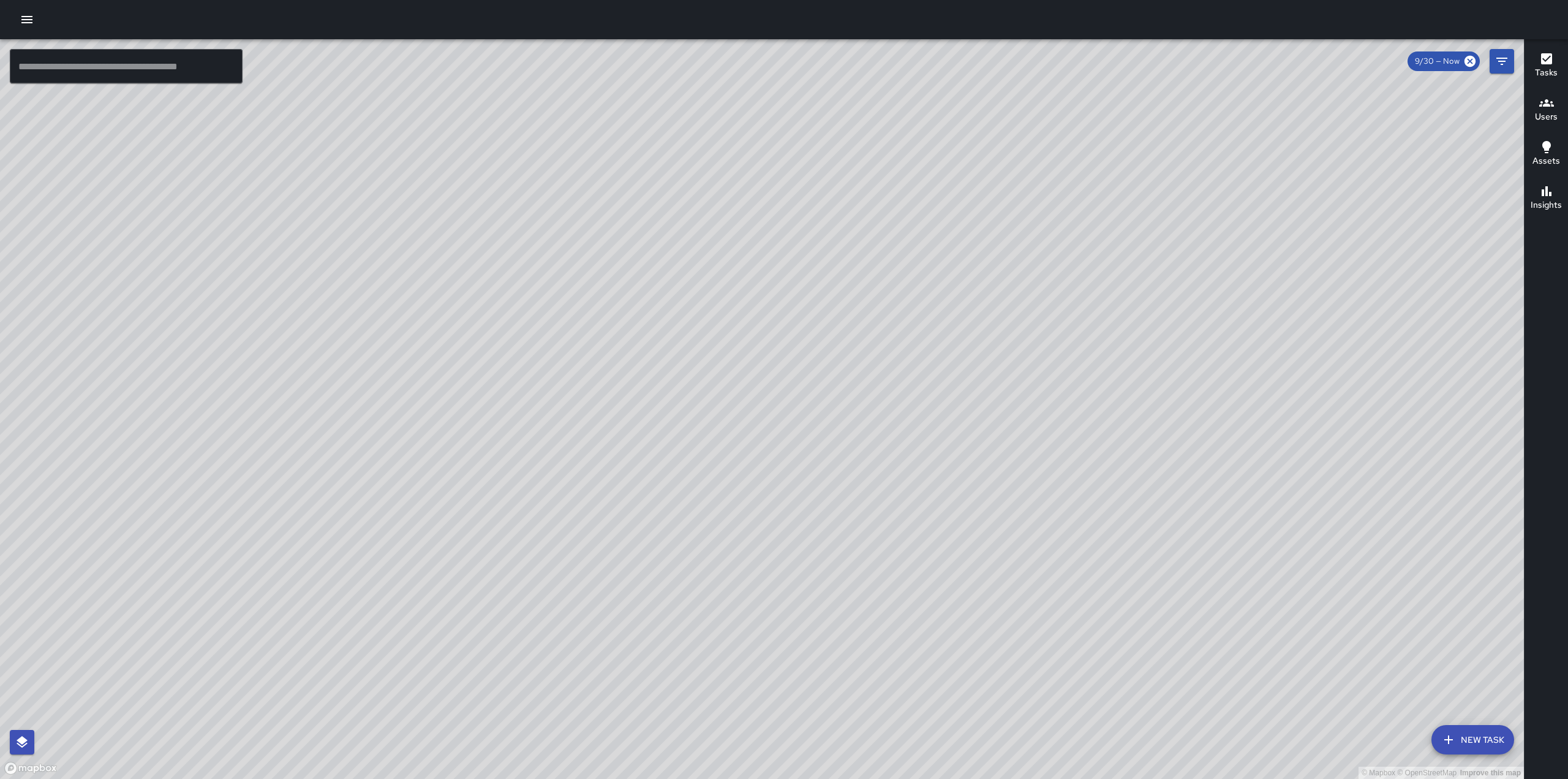
drag, startPoint x: 823, startPoint y: 307, endPoint x: 911, endPoint y: 233, distance: 115.0
click at [911, 233] on div "© Mapbox © OpenStreetMap Improve this map" at bounding box center [762, 409] width 1524 height 740
drag, startPoint x: 863, startPoint y: 386, endPoint x: 961, endPoint y: 284, distance: 141.4
click at [961, 284] on div "© Mapbox © OpenStreetMap Improve this map" at bounding box center [762, 409] width 1524 height 740
drag, startPoint x: 1202, startPoint y: 274, endPoint x: 1043, endPoint y: 210, distance: 171.4
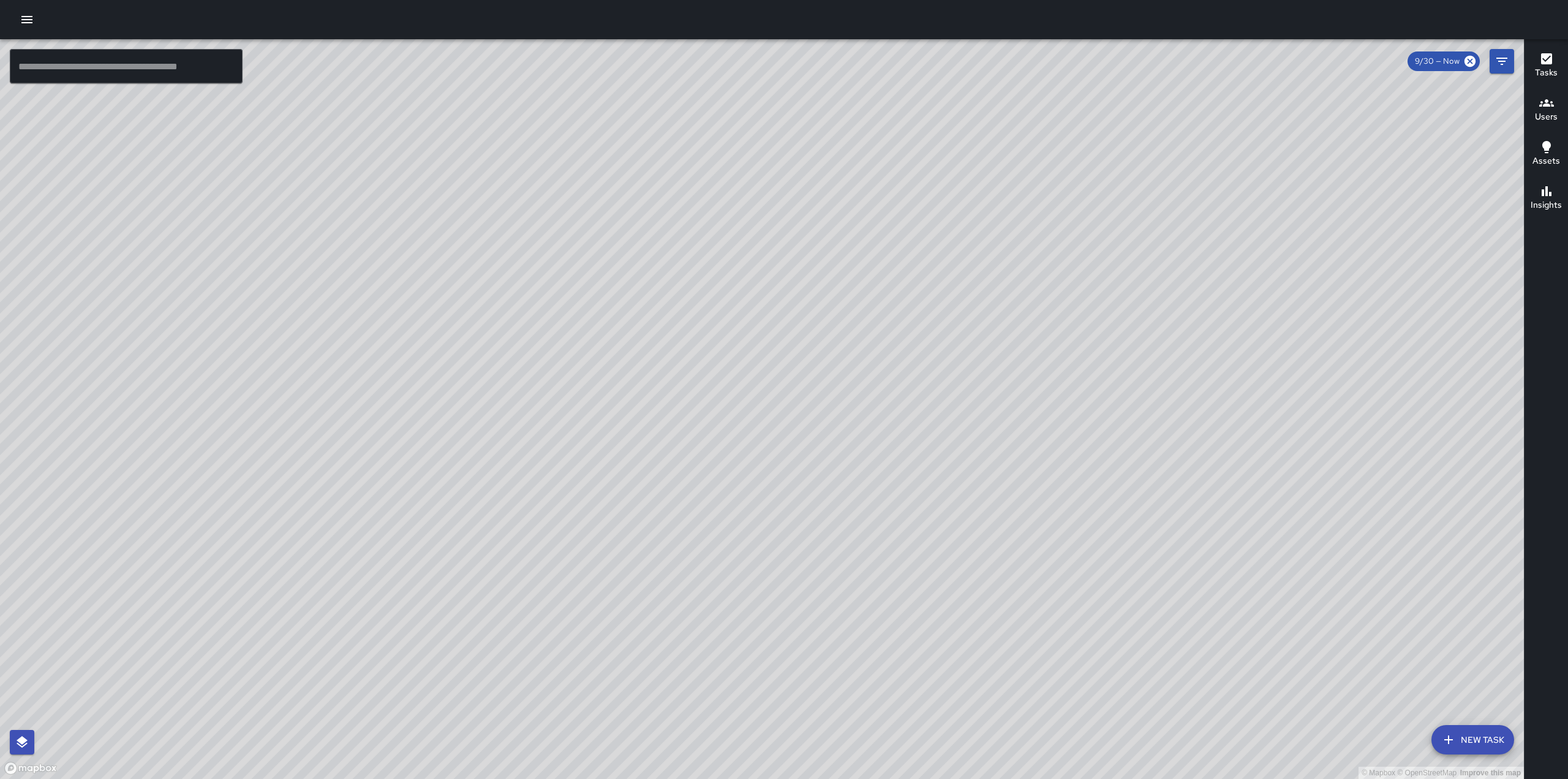
click at [1067, 194] on div "© Mapbox © OpenStreetMap Improve this map" at bounding box center [762, 409] width 1524 height 740
drag, startPoint x: 1040, startPoint y: 289, endPoint x: 1072, endPoint y: 243, distance: 56.0
click at [1072, 243] on div "© Mapbox © OpenStreetMap Improve this map" at bounding box center [762, 409] width 1524 height 740
drag, startPoint x: 1258, startPoint y: 195, endPoint x: 1167, endPoint y: 435, distance: 256.7
click at [1151, 483] on div "© Mapbox © OpenStreetMap Improve this map" at bounding box center [762, 409] width 1524 height 740
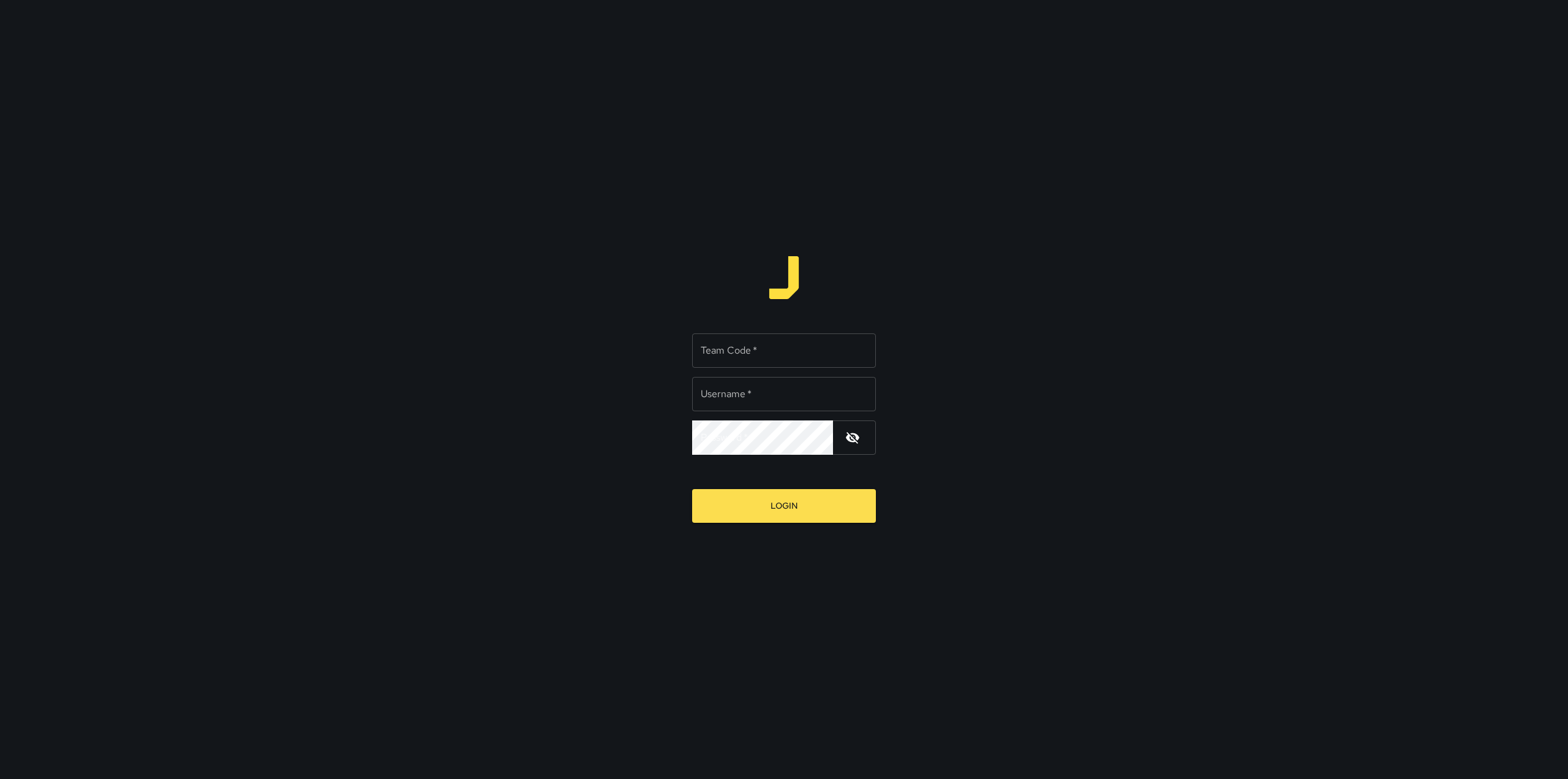
type input "*********"
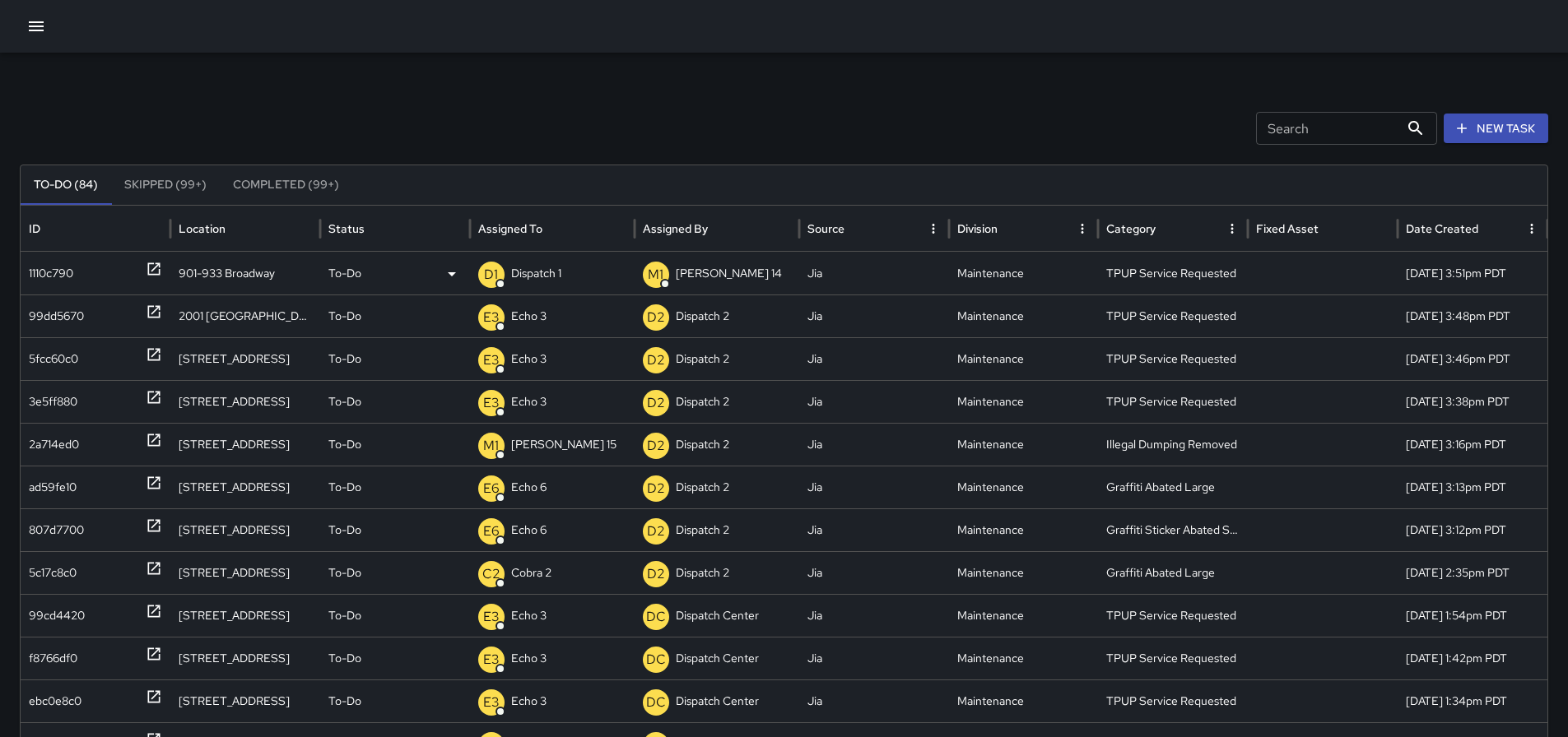
click at [535, 275] on p "Dispatch 1" at bounding box center [536, 274] width 50 height 42
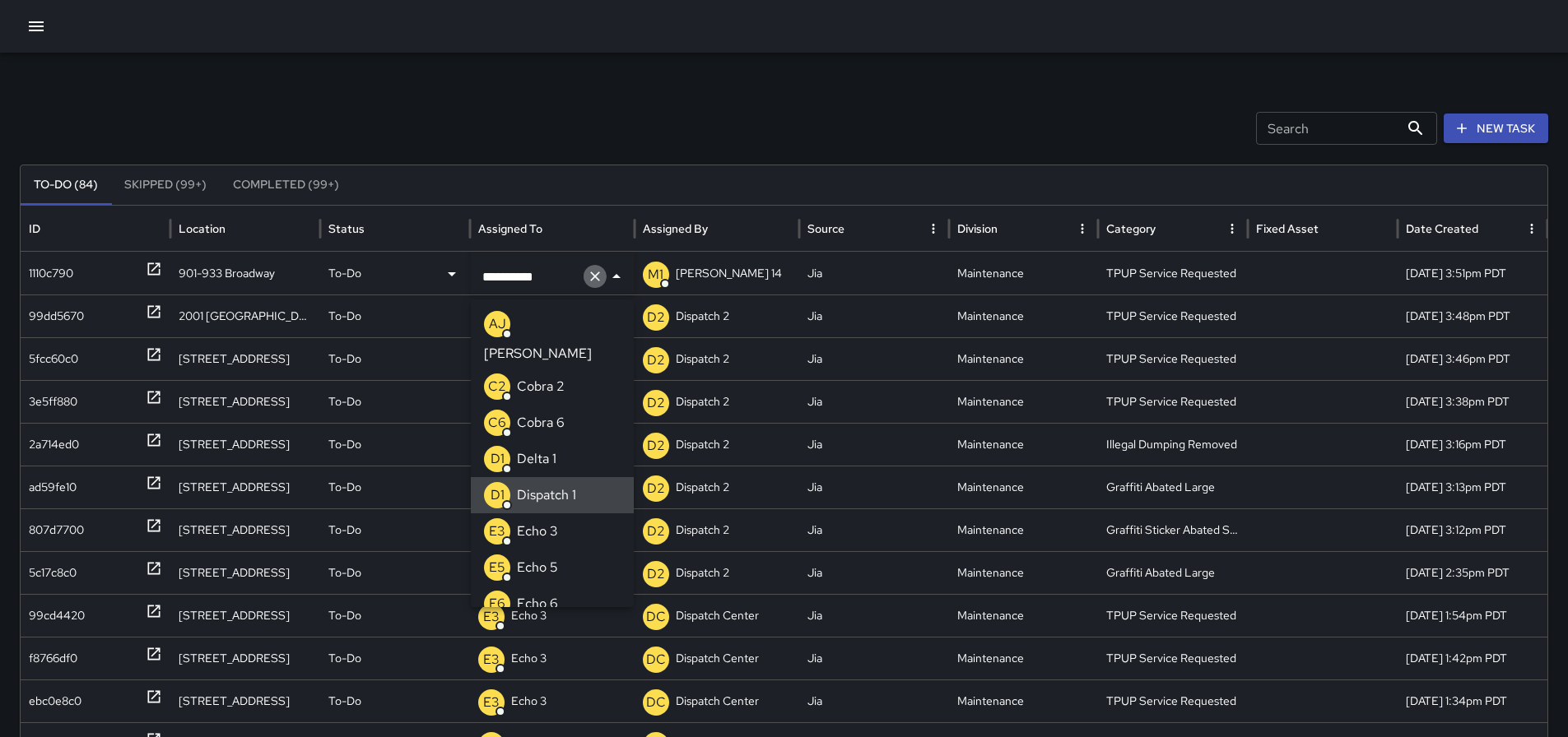
click at [593, 282] on icon "Clear" at bounding box center [595, 276] width 17 height 17
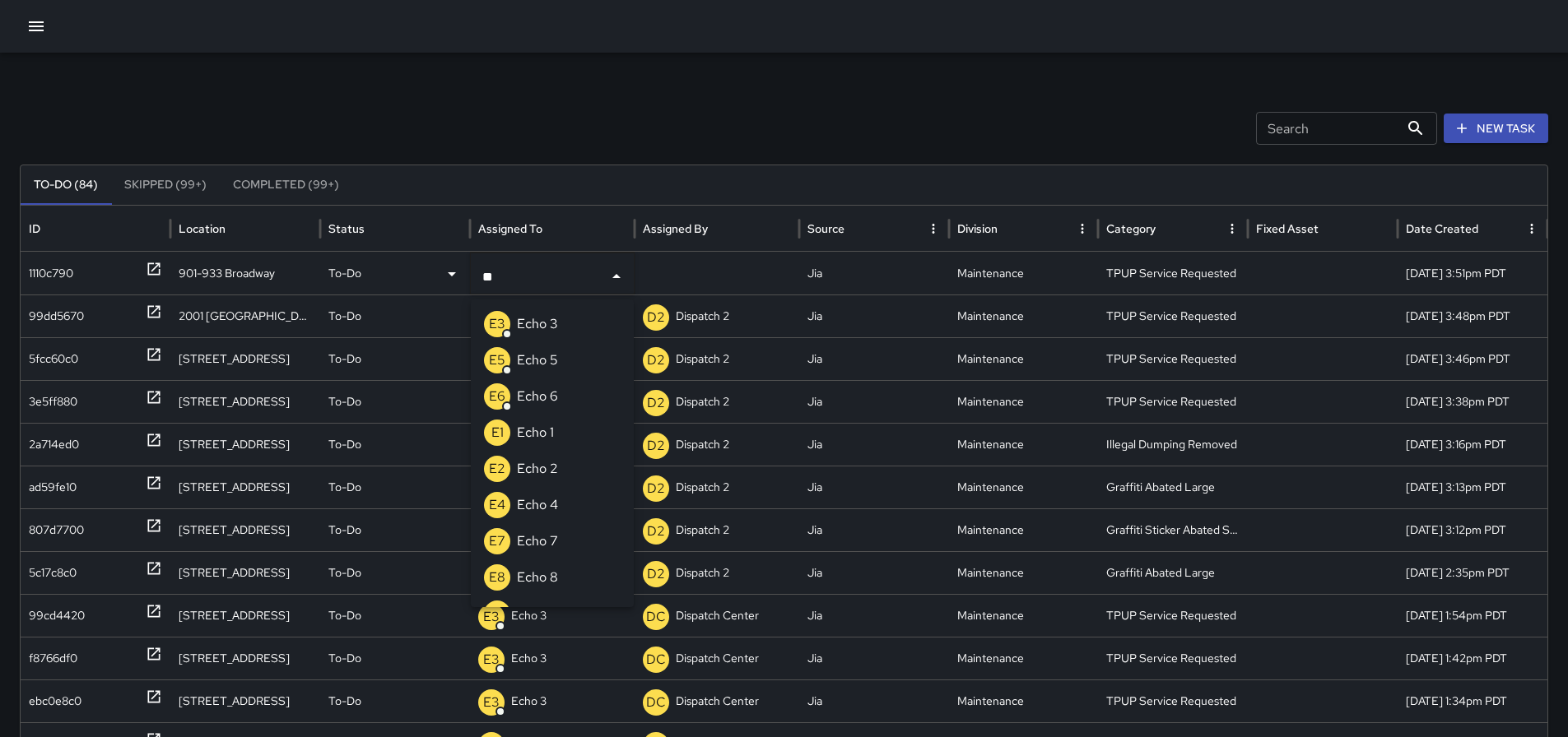
type input "***"
click at [547, 328] on p "Echo 3" at bounding box center [537, 324] width 41 height 19
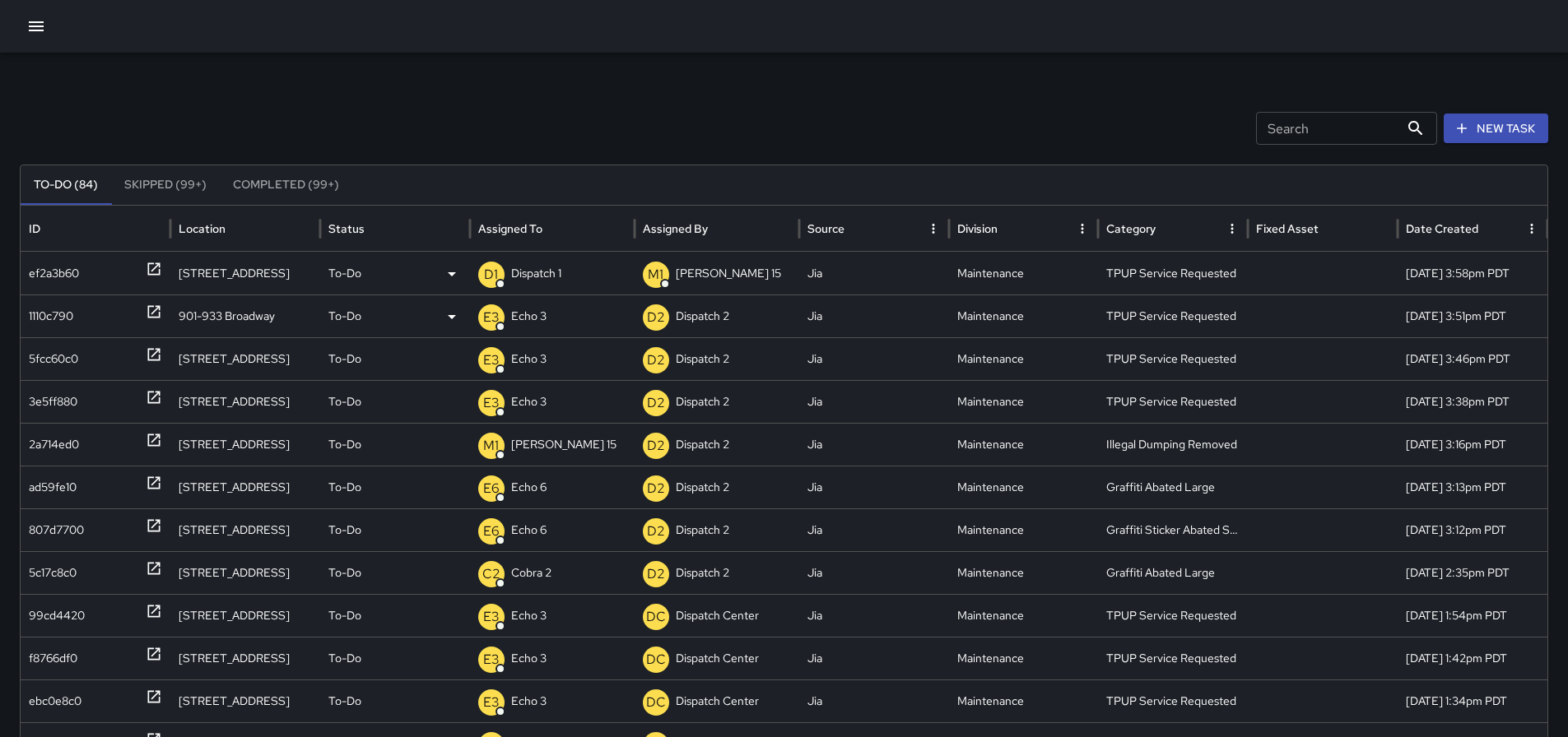
click at [571, 282] on div "D1 Dispatch 1" at bounding box center [553, 274] width 148 height 42
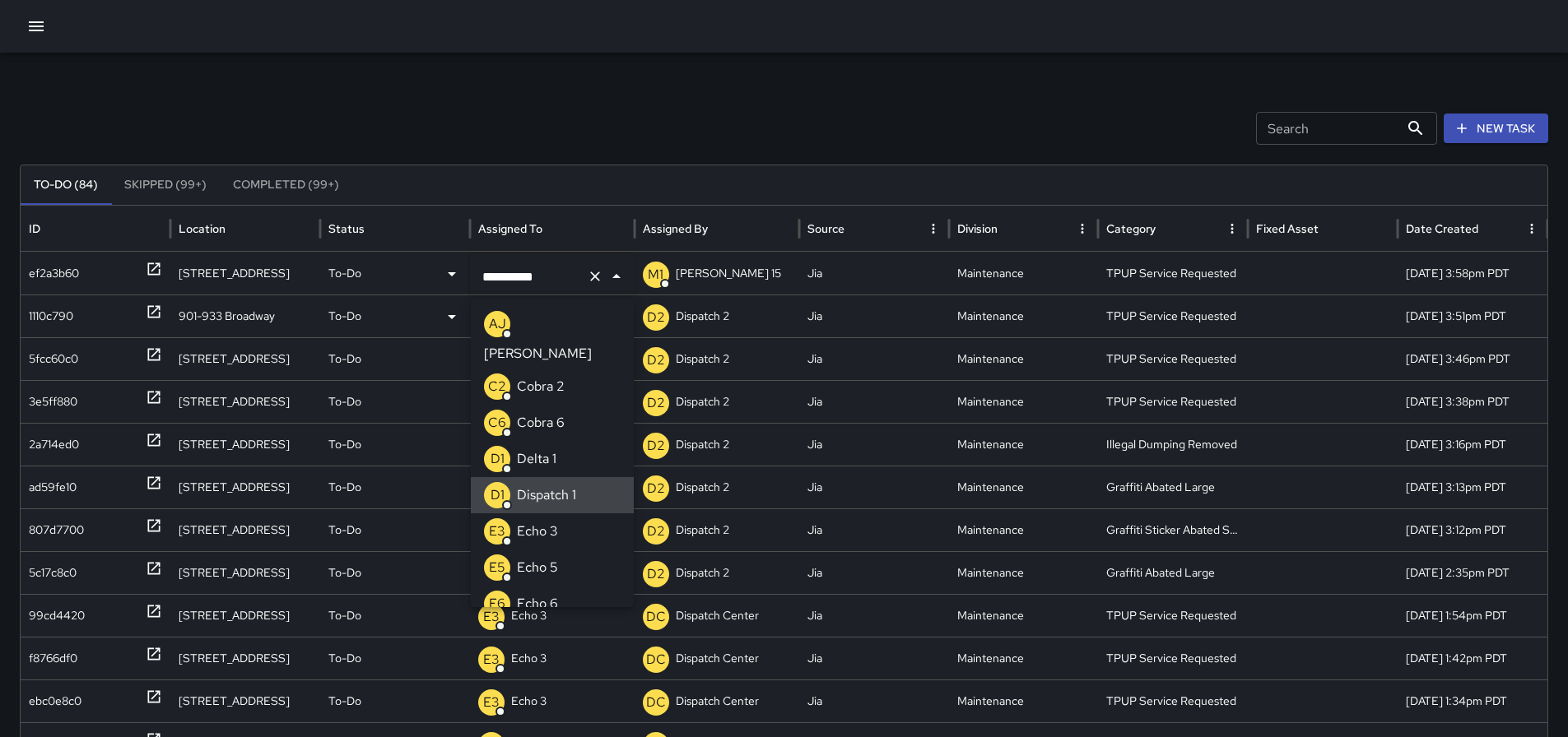
click at [600, 277] on icon "Clear" at bounding box center [595, 276] width 17 height 17
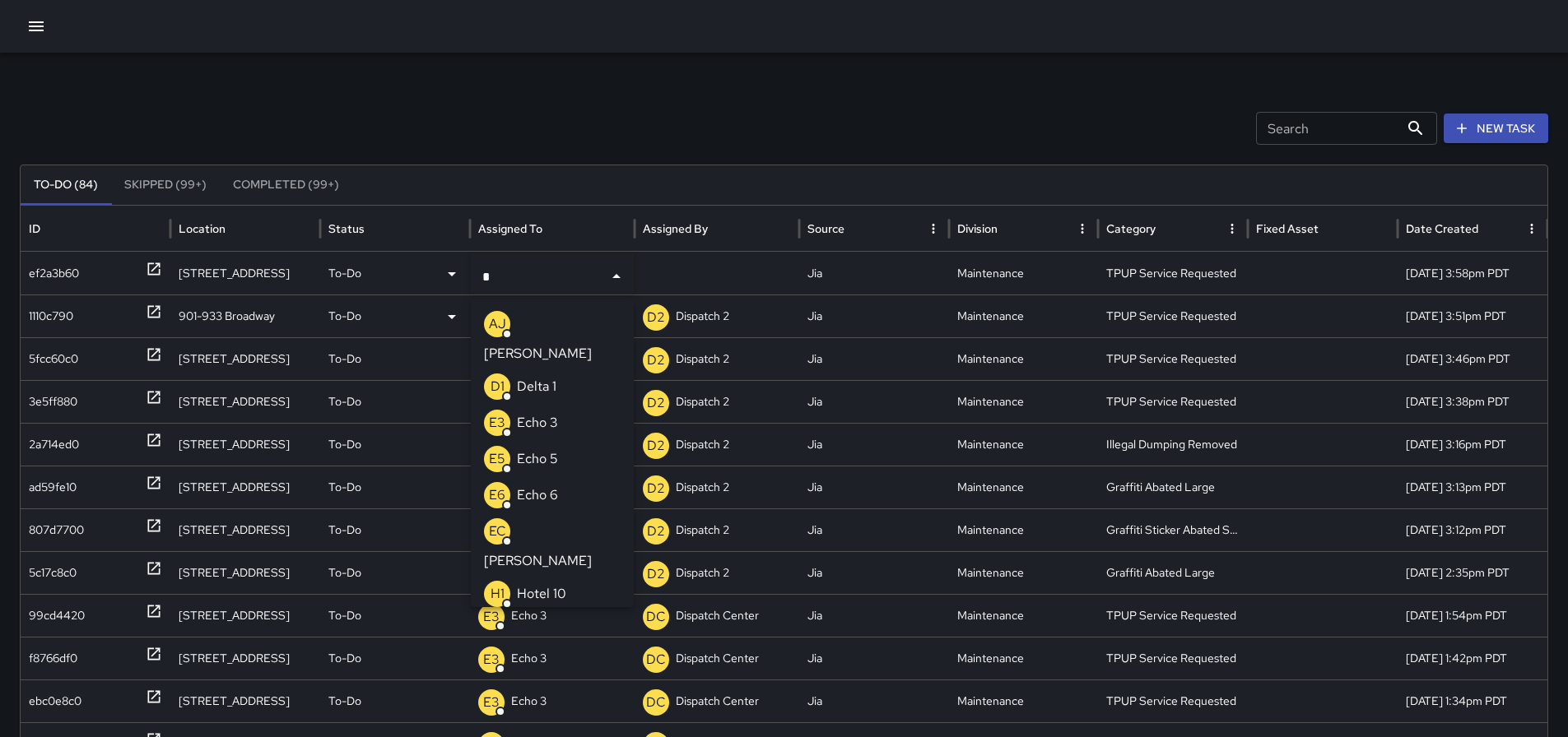
type input "**"
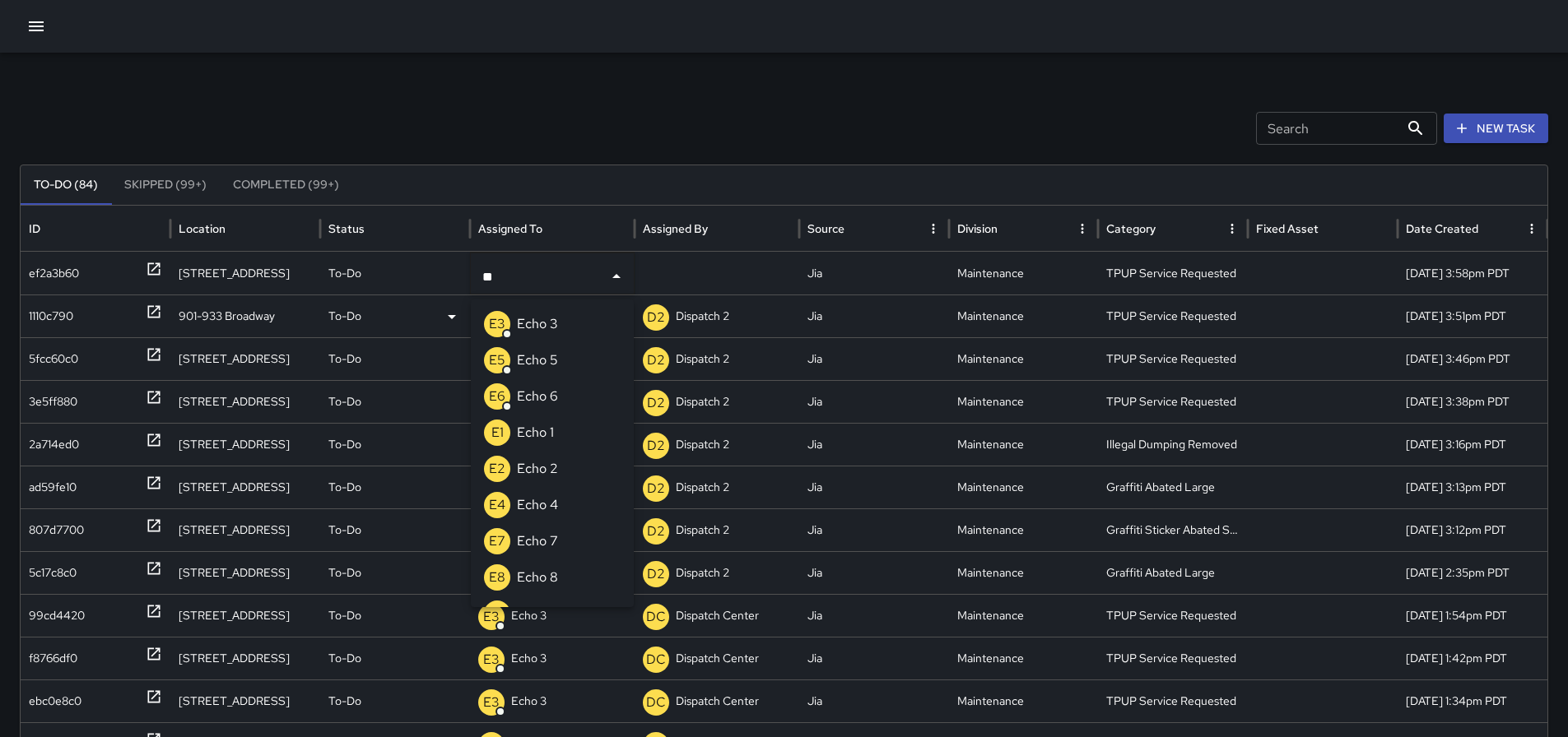
click at [527, 334] on p "Echo 3" at bounding box center [537, 324] width 41 height 19
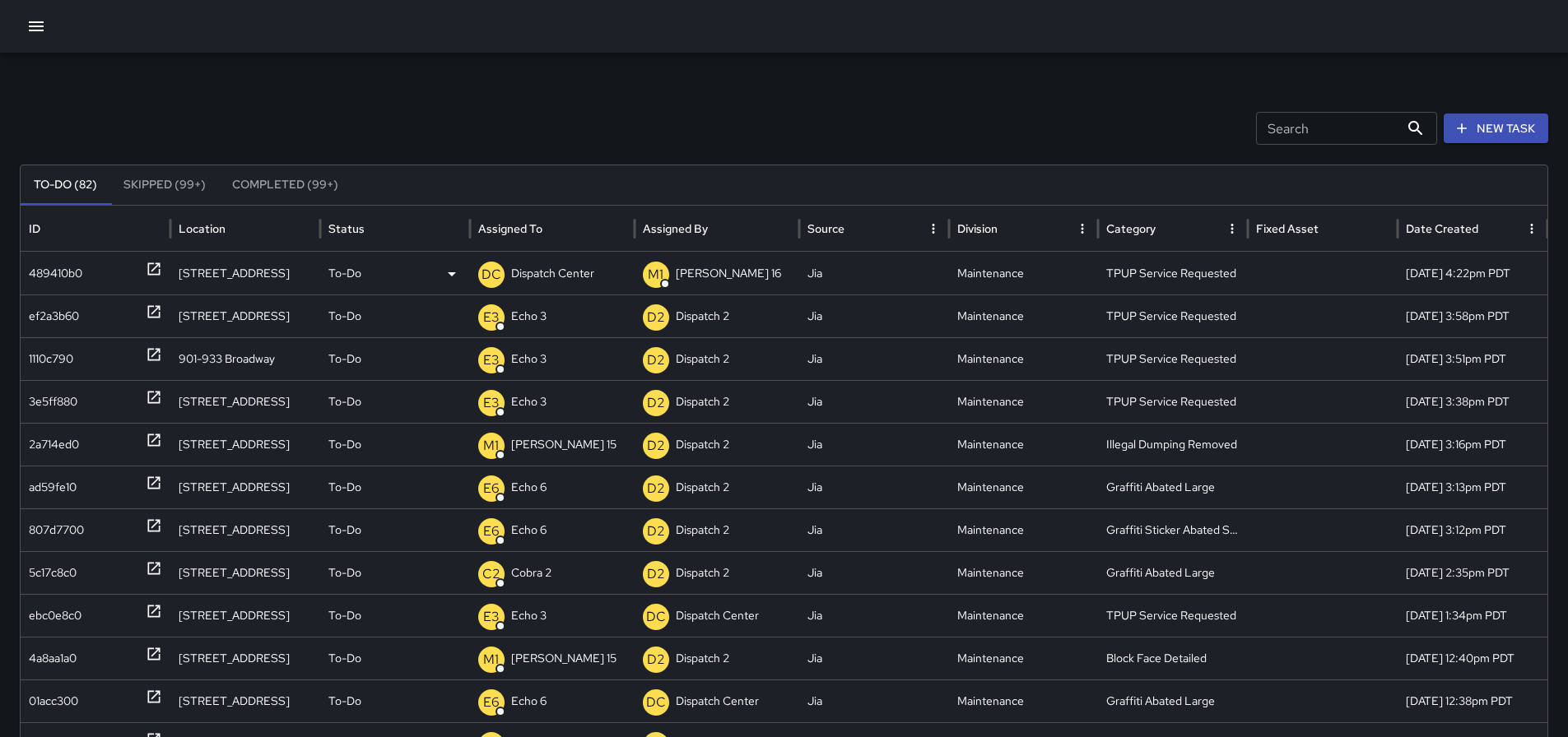
click at [579, 267] on p "Dispatch Center" at bounding box center [553, 274] width 83 height 42
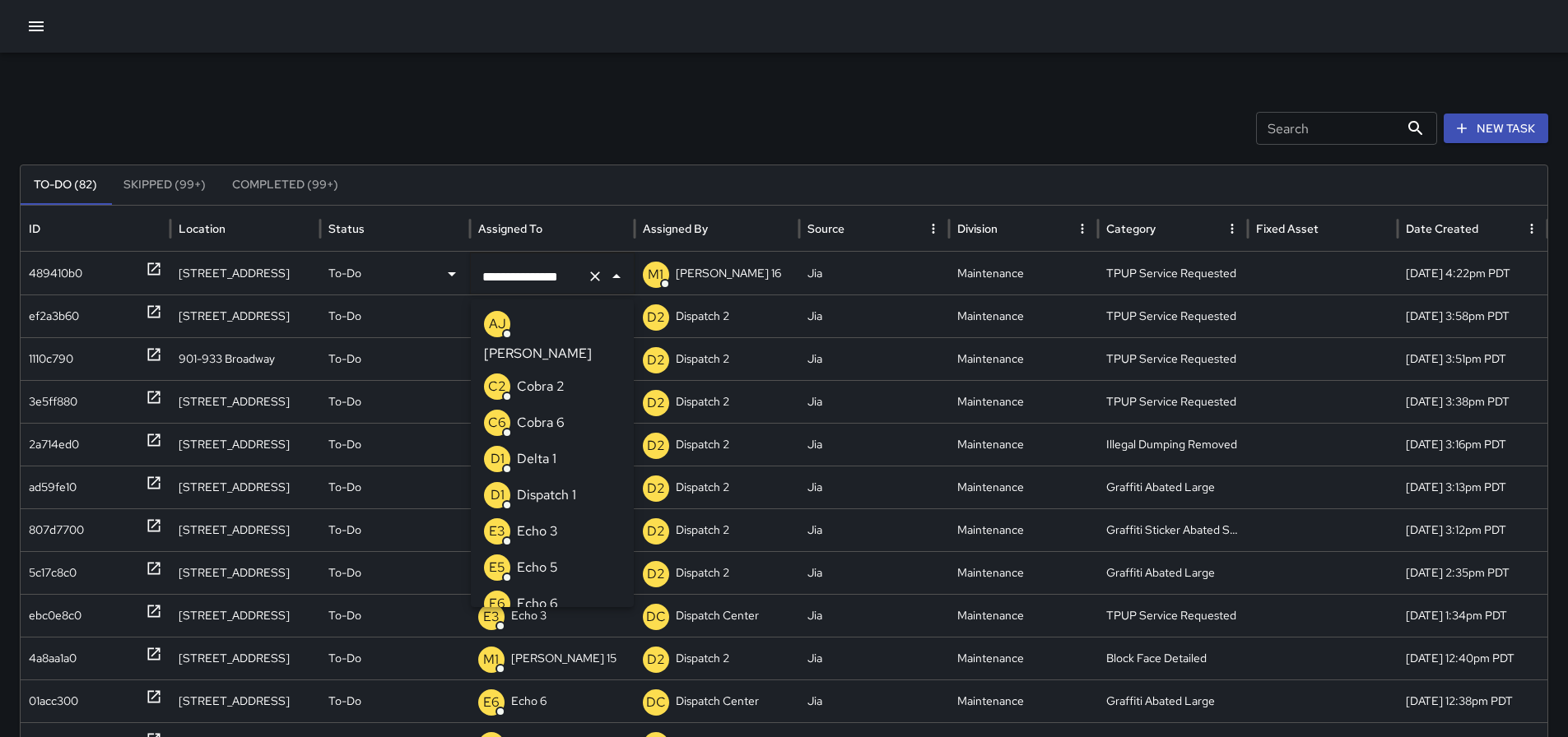
scroll to position [1304, 0]
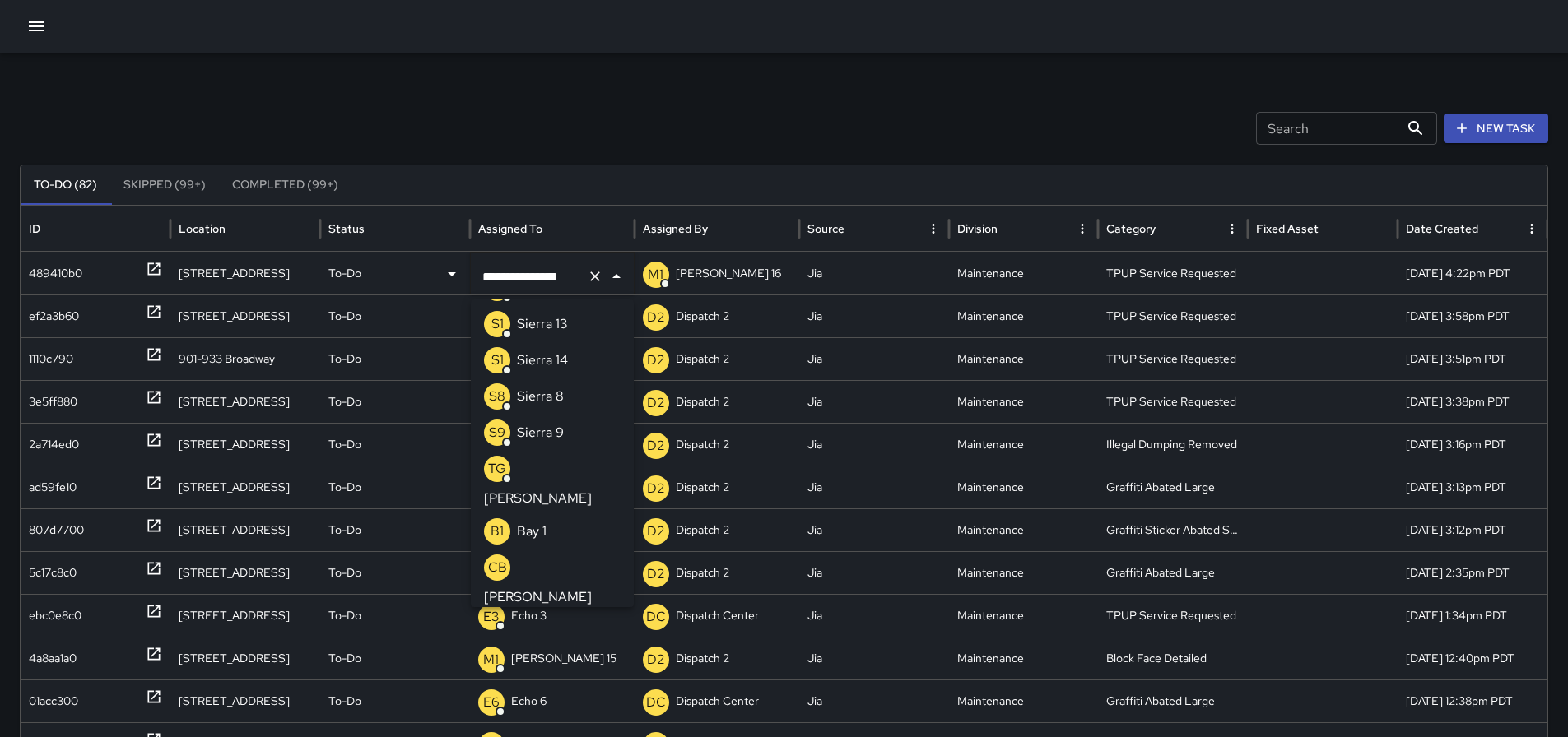
click at [591, 276] on icon "Clear" at bounding box center [595, 276] width 17 height 17
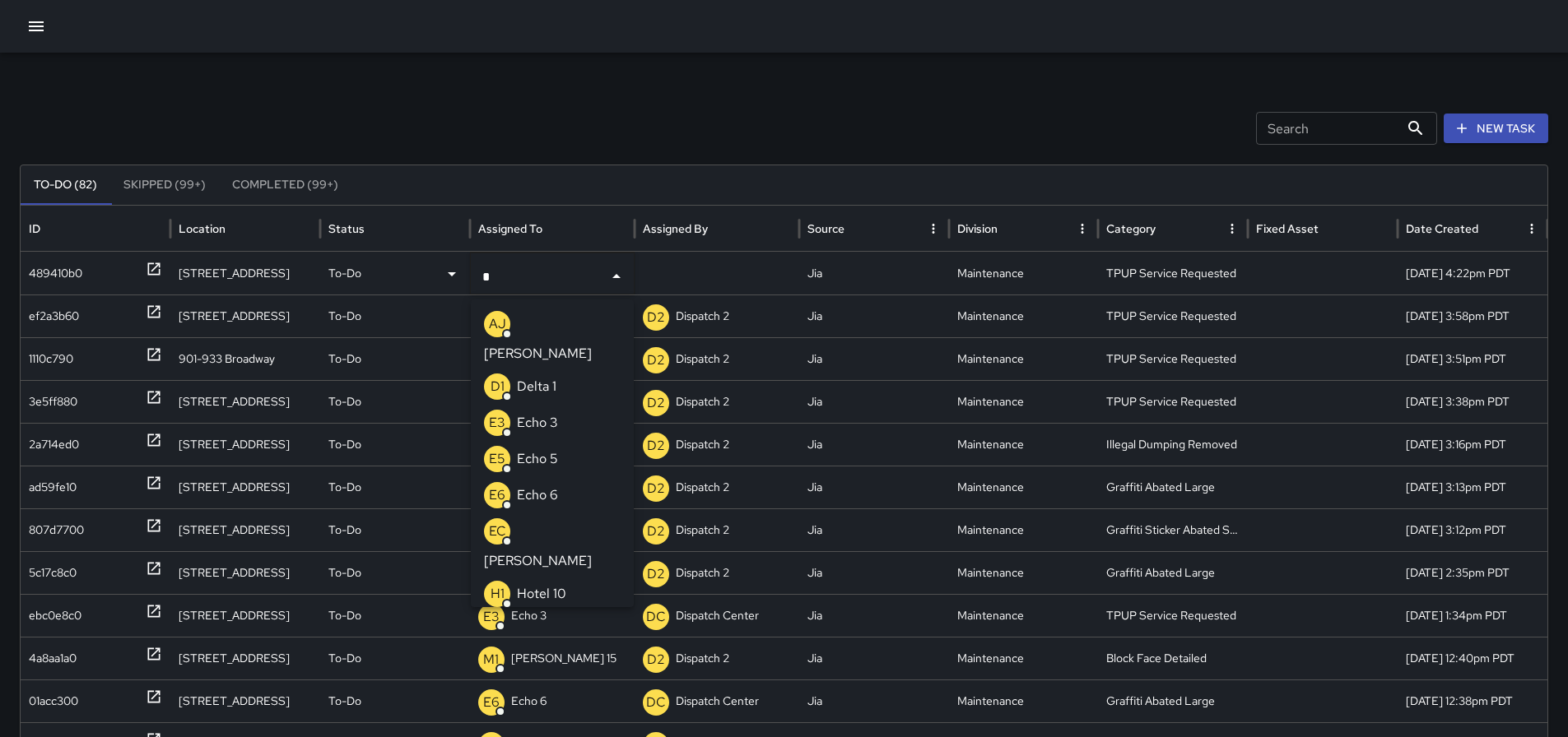
type input "**"
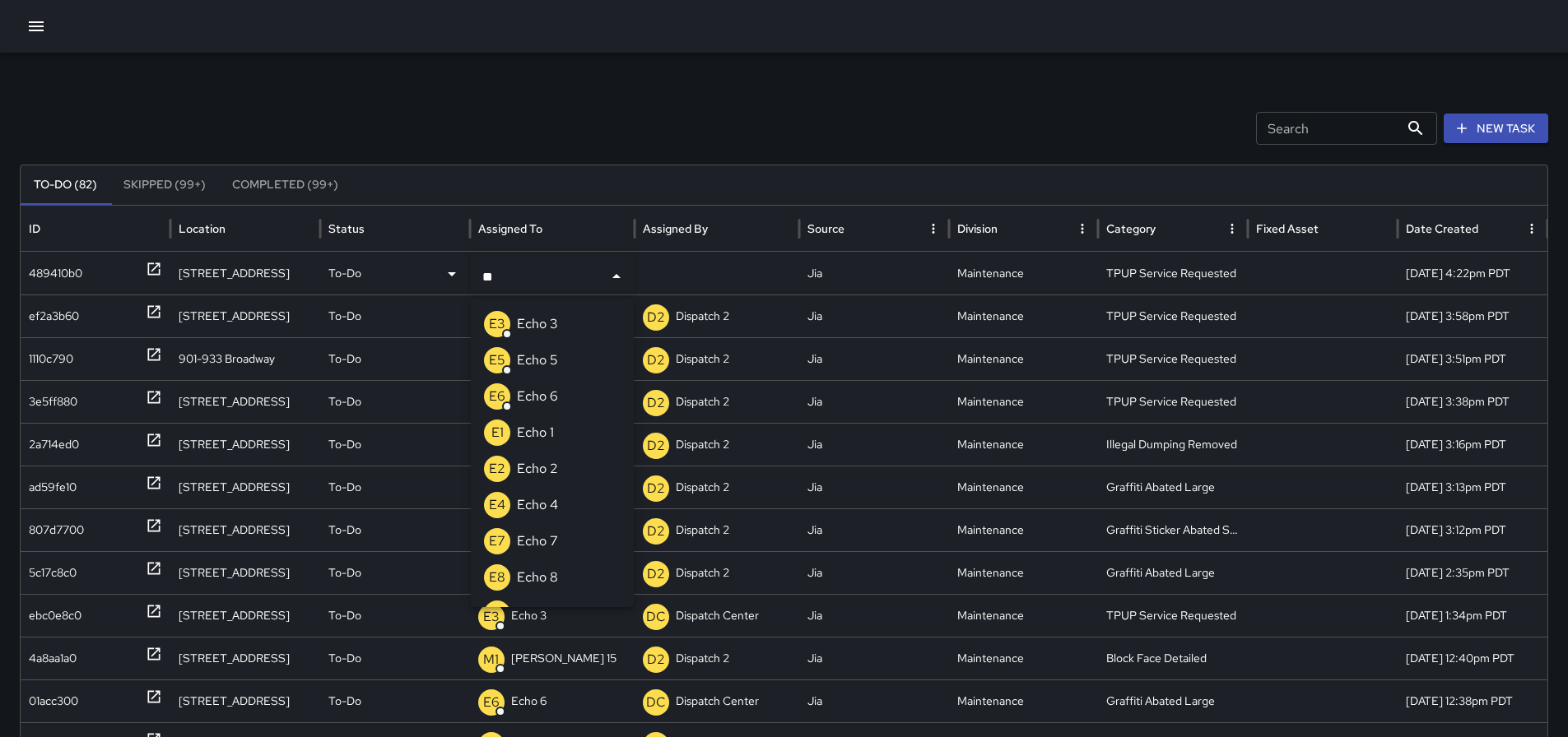
click at [570, 314] on li "E3 Echo 3" at bounding box center [552, 324] width 163 height 36
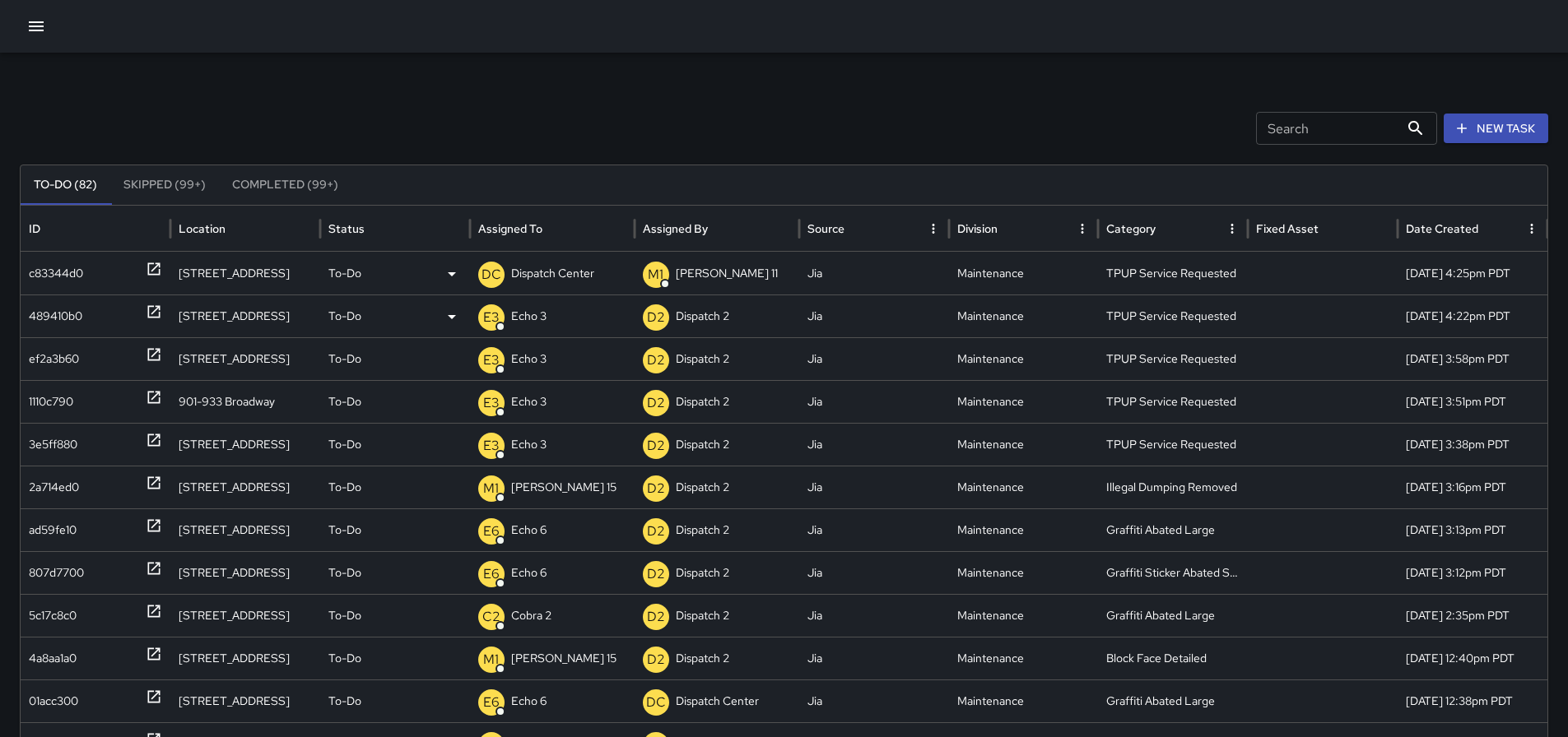
click at [552, 259] on p "Dispatch Center" at bounding box center [553, 274] width 83 height 42
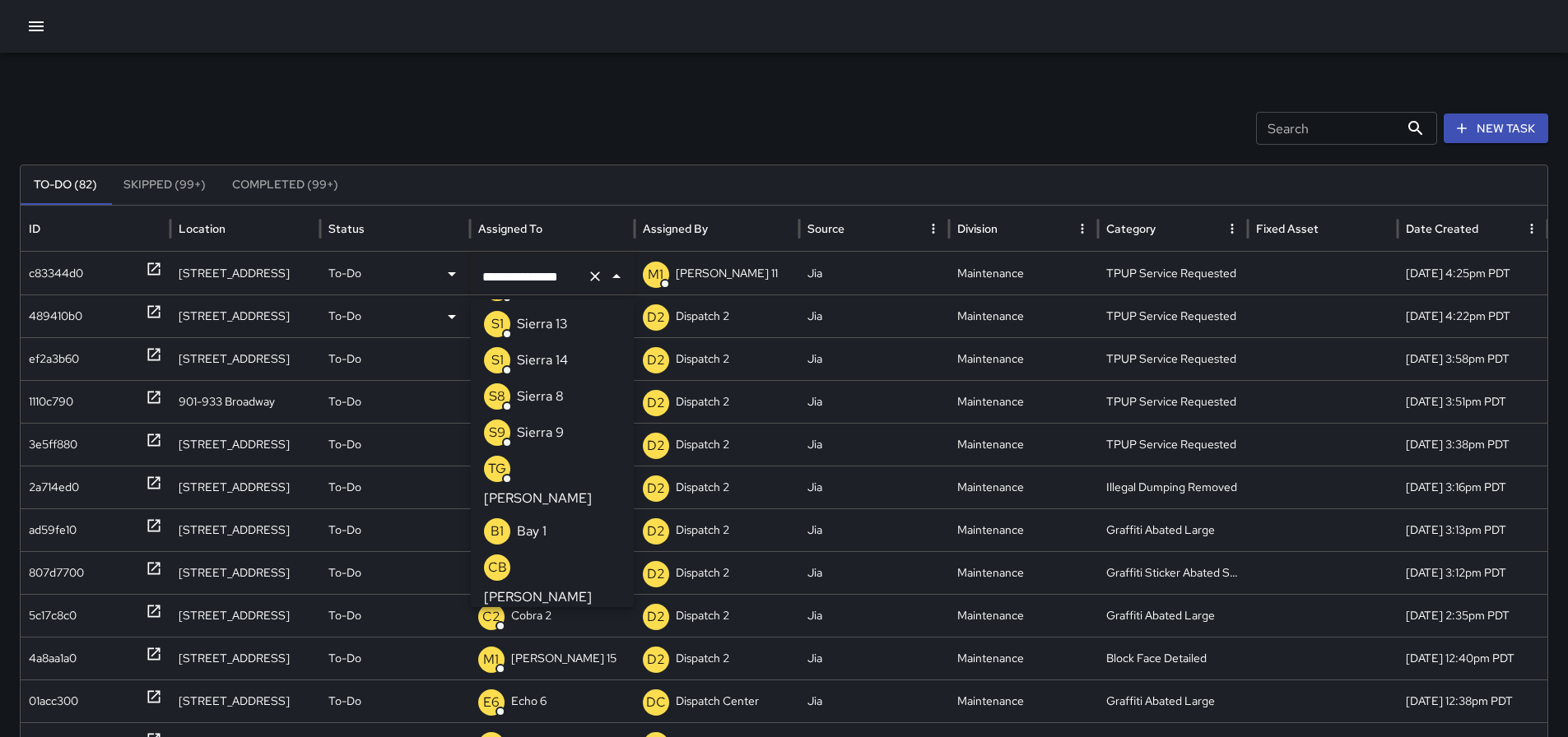
click at [595, 278] on icon "Clear" at bounding box center [595, 276] width 17 height 17
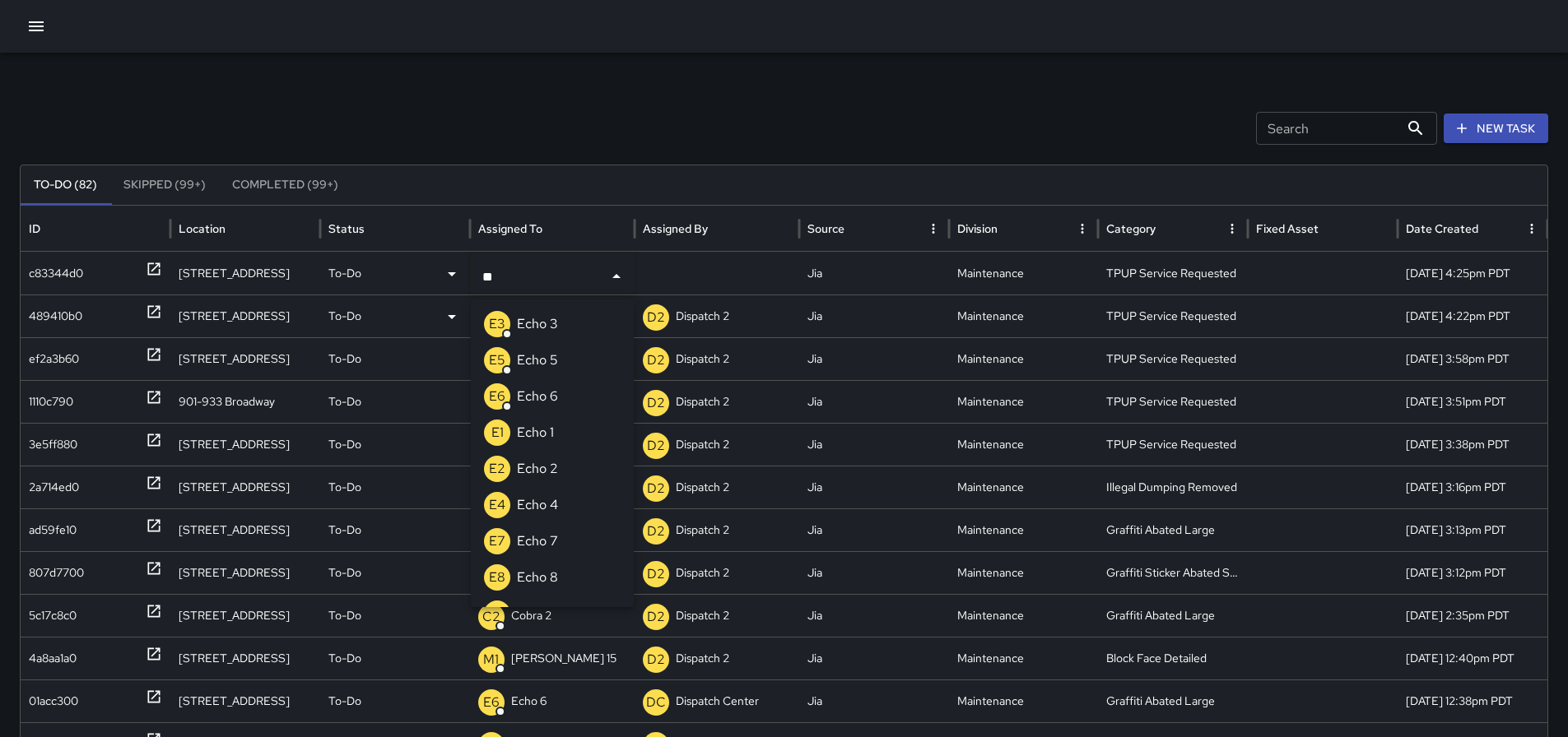
type input "***"
click at [558, 327] on li "E3 Echo 3" at bounding box center [552, 324] width 163 height 36
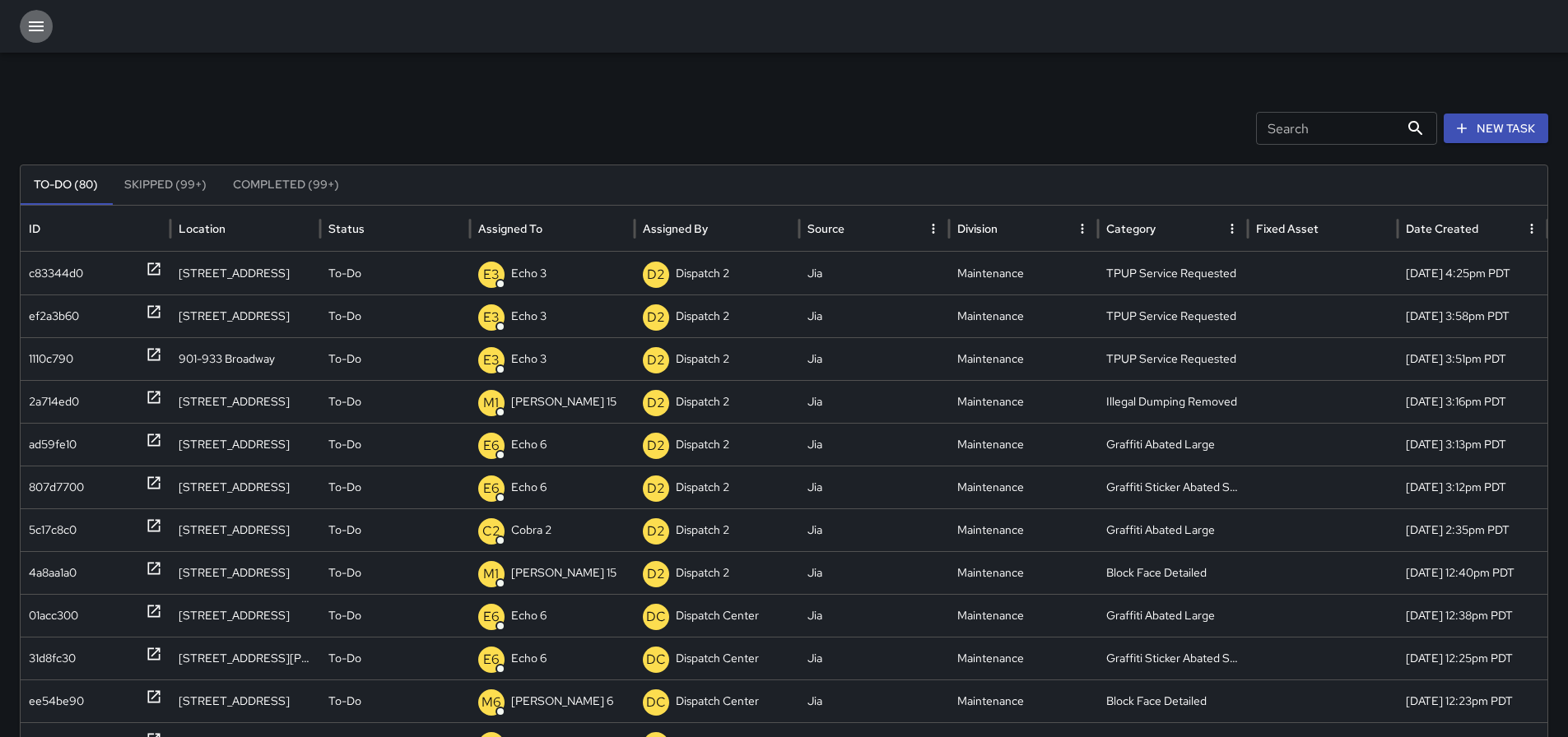
click at [35, 28] on icon "button" at bounding box center [36, 26] width 19 height 19
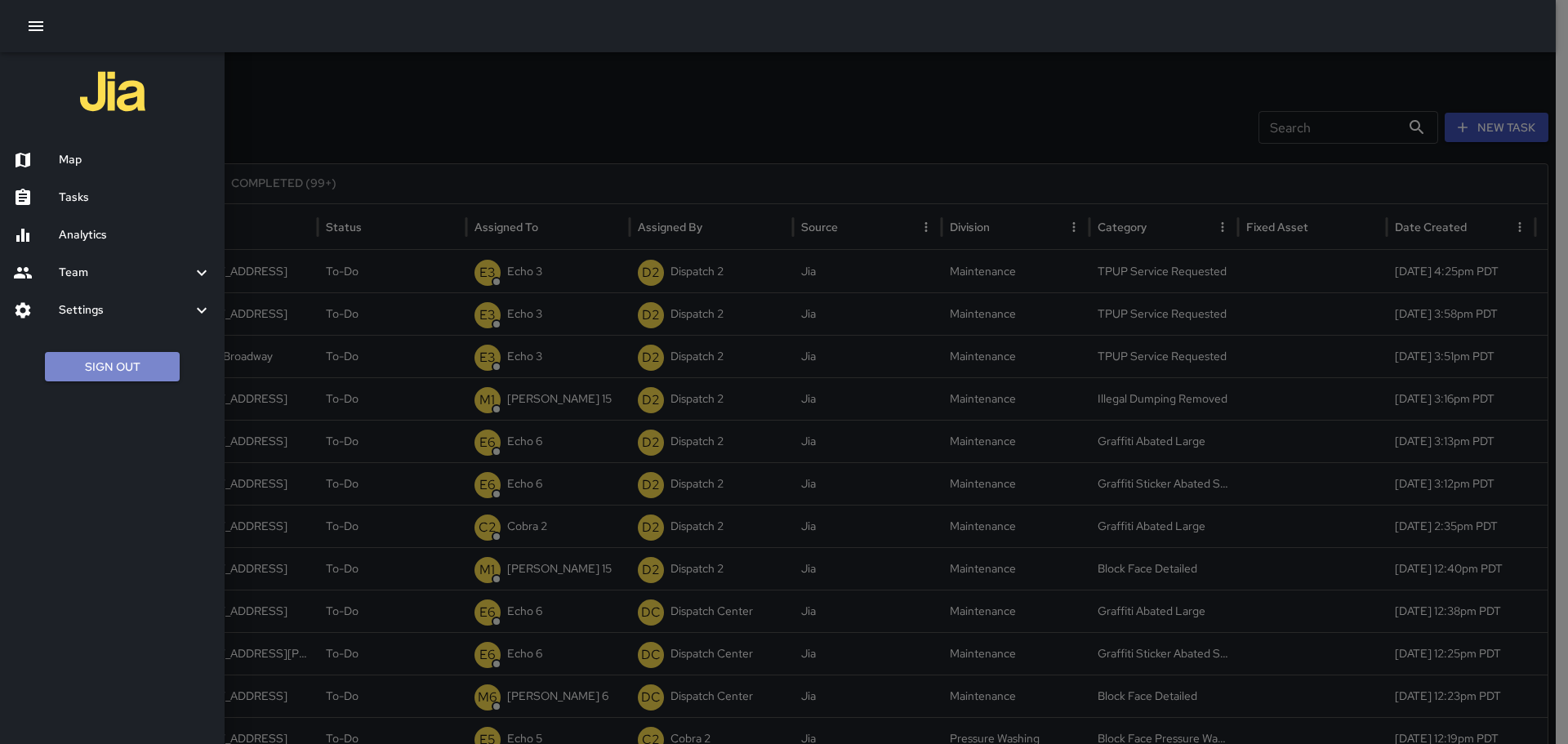
click at [86, 372] on button "Sign Out" at bounding box center [112, 367] width 135 height 30
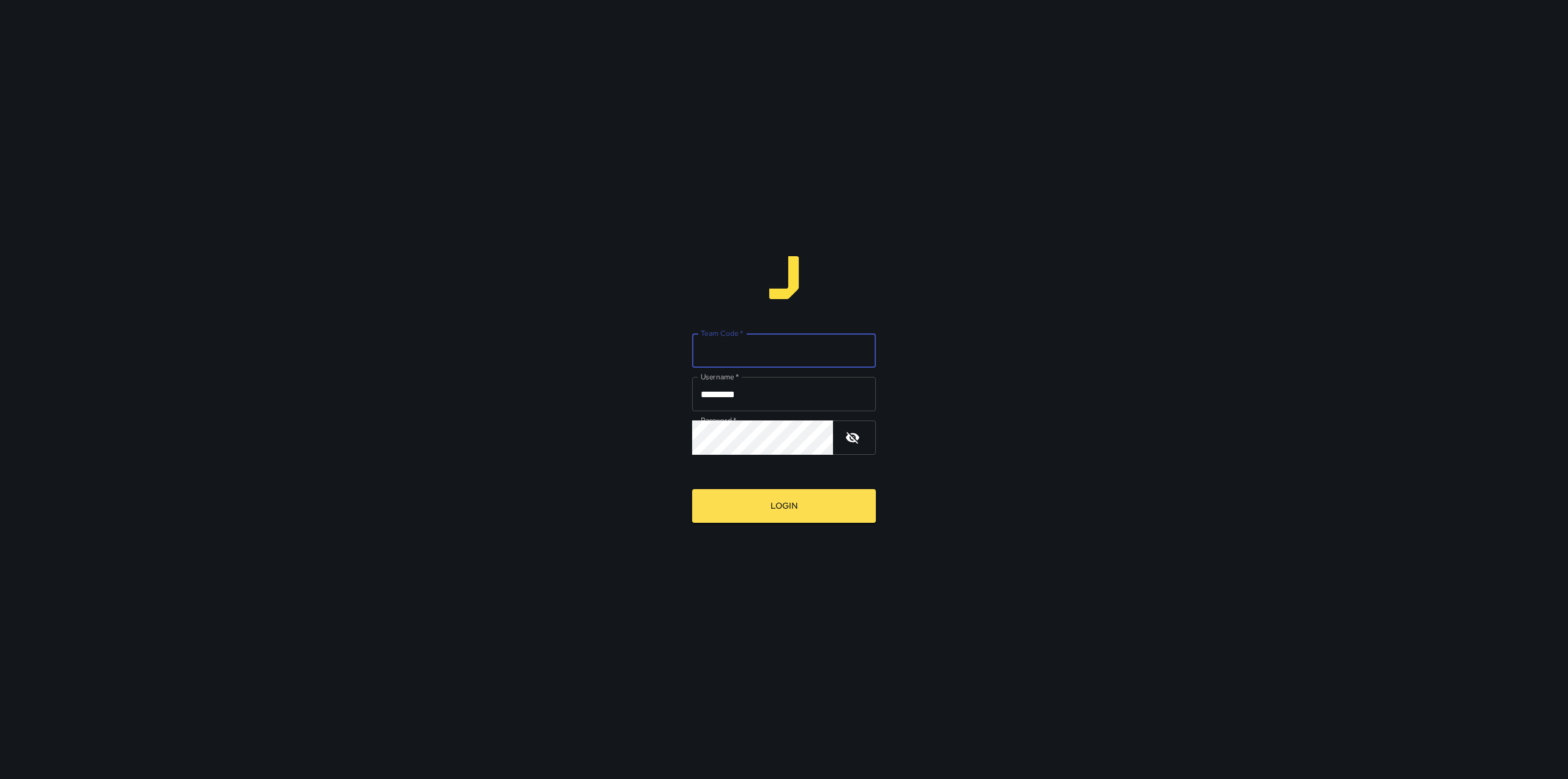
click at [819, 353] on input "Team Code   *" at bounding box center [784, 350] width 184 height 34
type input "****"
click at [786, 502] on button "Login" at bounding box center [784, 506] width 184 height 34
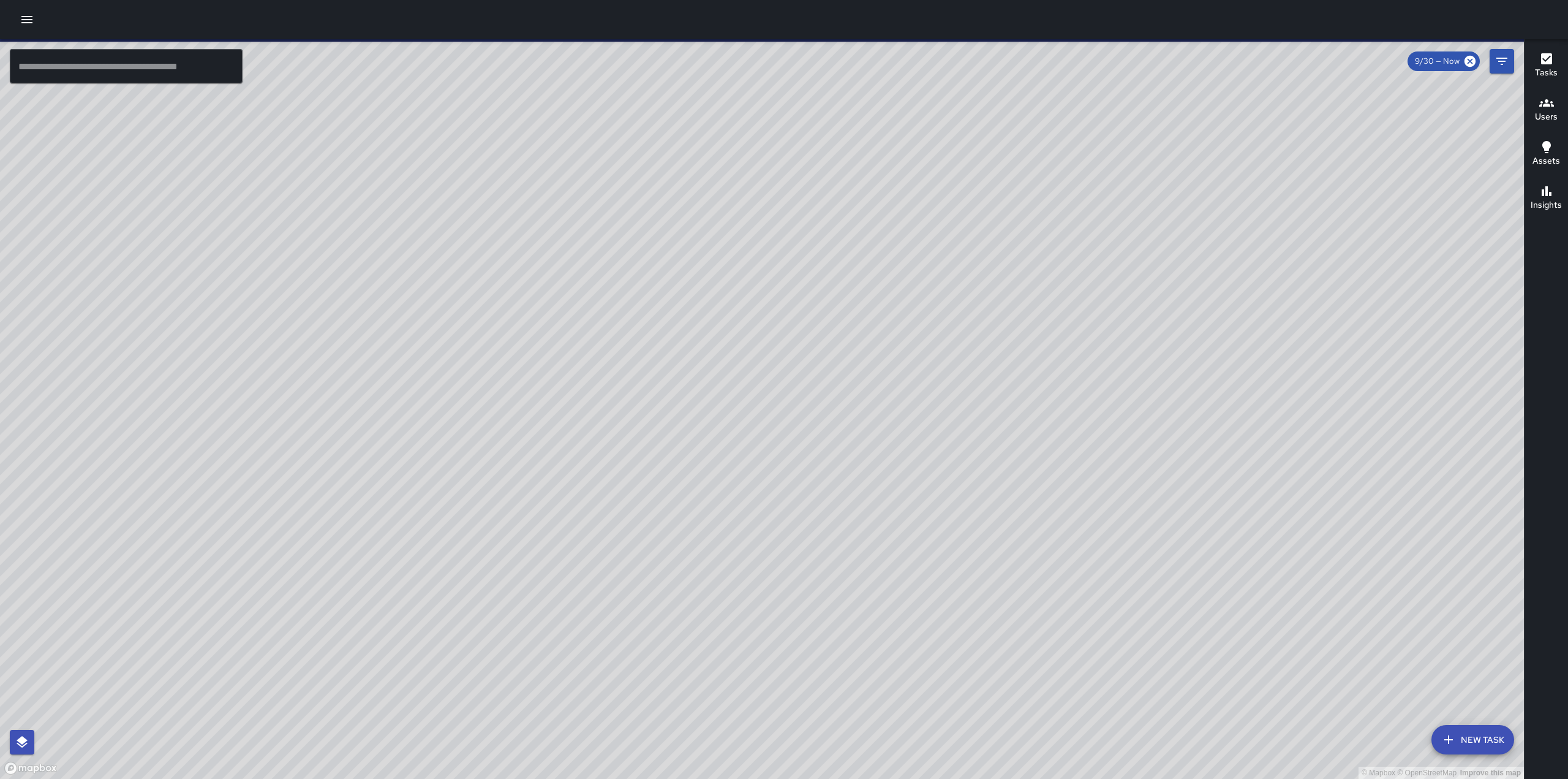
drag, startPoint x: 762, startPoint y: 436, endPoint x: 885, endPoint y: 344, distance: 153.6
click at [885, 344] on div "© Mapbox © OpenStreetMap Improve this map" at bounding box center [762, 409] width 1524 height 740
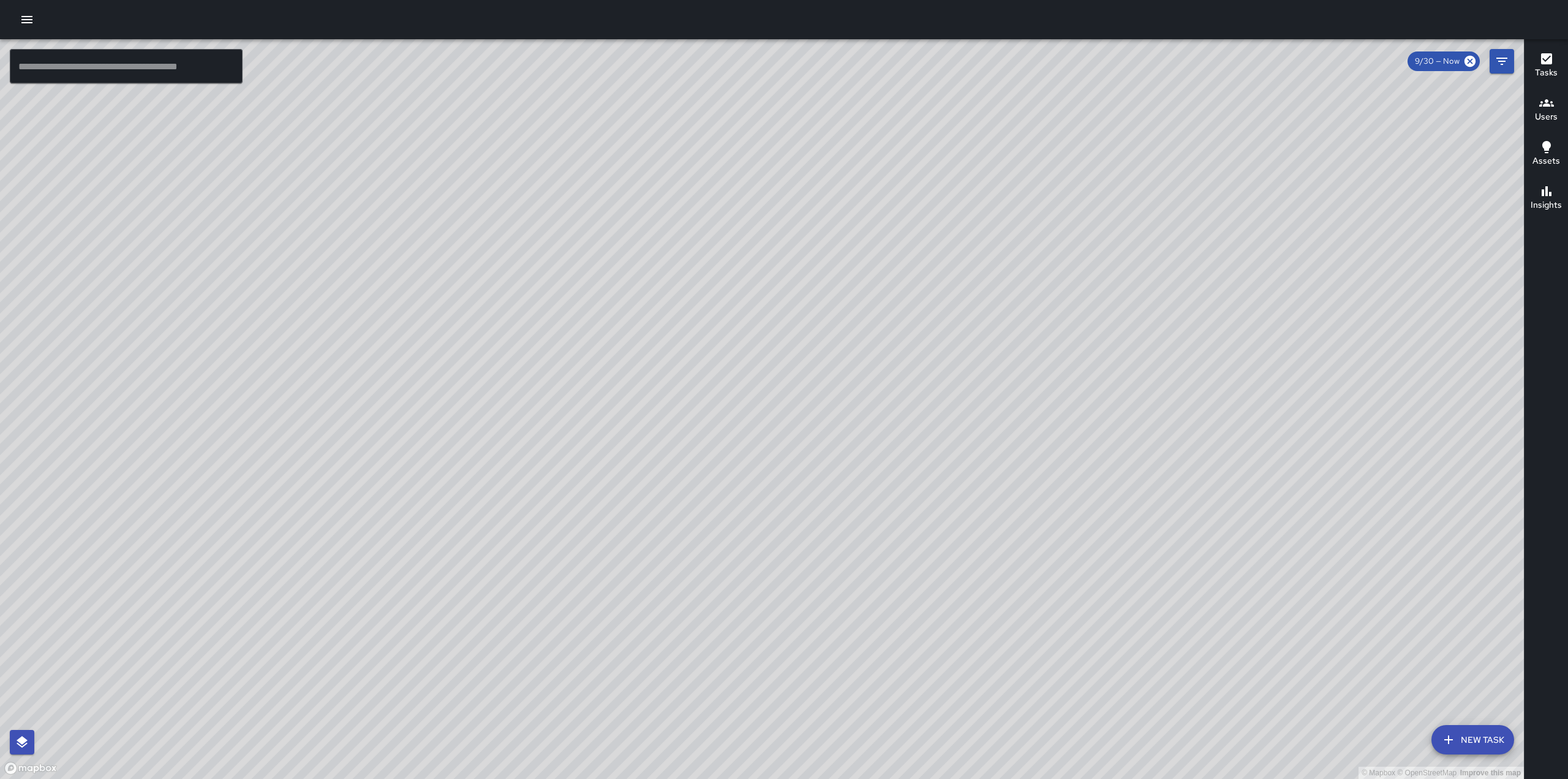
drag, startPoint x: 741, startPoint y: 324, endPoint x: 841, endPoint y: 258, distance: 119.8
click at [841, 258] on div "© Mapbox © OpenStreetMap Improve this map" at bounding box center [762, 409] width 1524 height 740
drag, startPoint x: 835, startPoint y: 297, endPoint x: 1022, endPoint y: 245, distance: 194.1
click at [1022, 245] on div "© Mapbox © OpenStreetMap Improve this map" at bounding box center [762, 409] width 1524 height 740
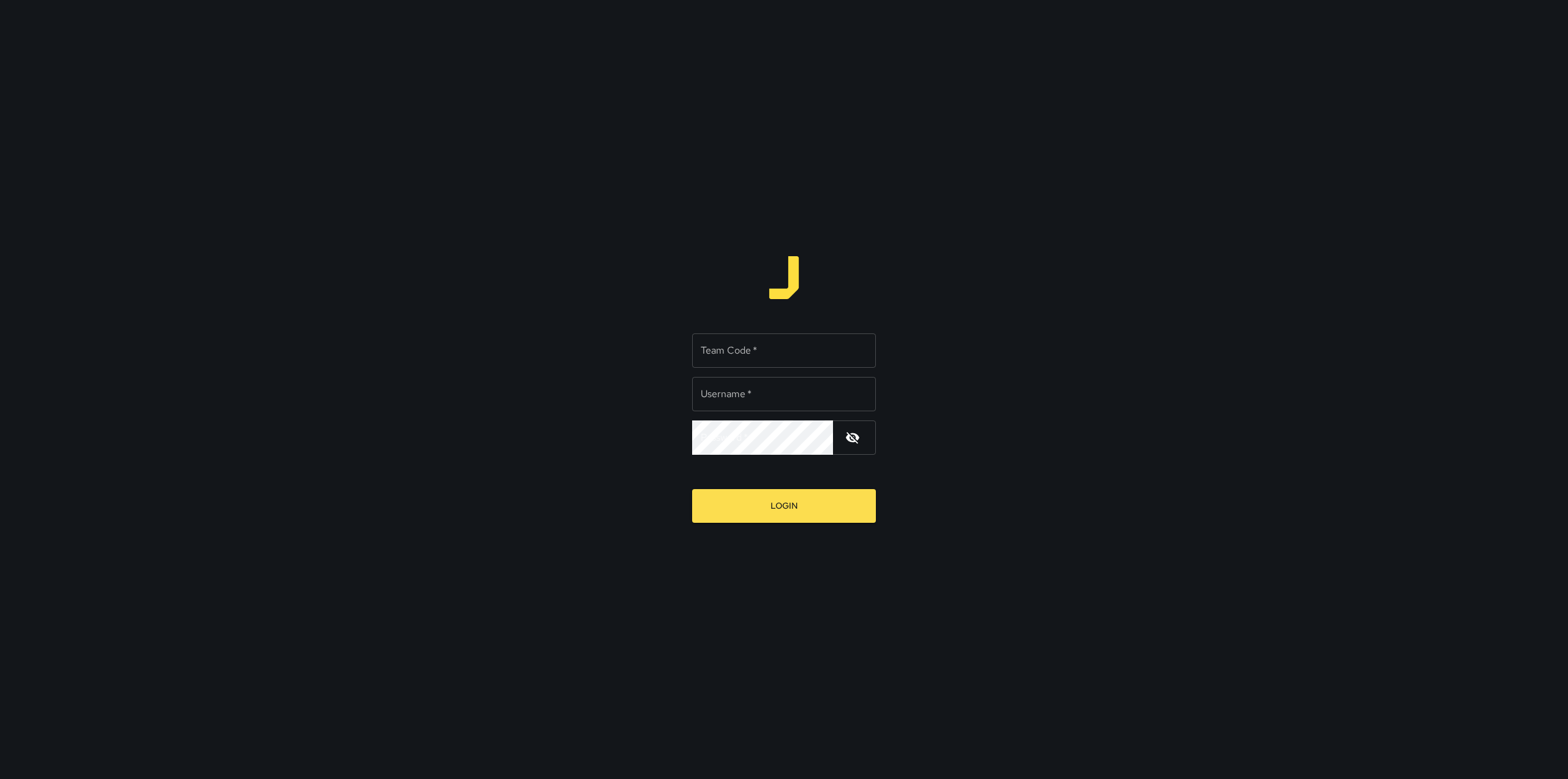
type input "*********"
click at [809, 360] on input "Team Code   *" at bounding box center [784, 350] width 184 height 34
type input "****"
click at [747, 504] on button "Login" at bounding box center [784, 506] width 184 height 34
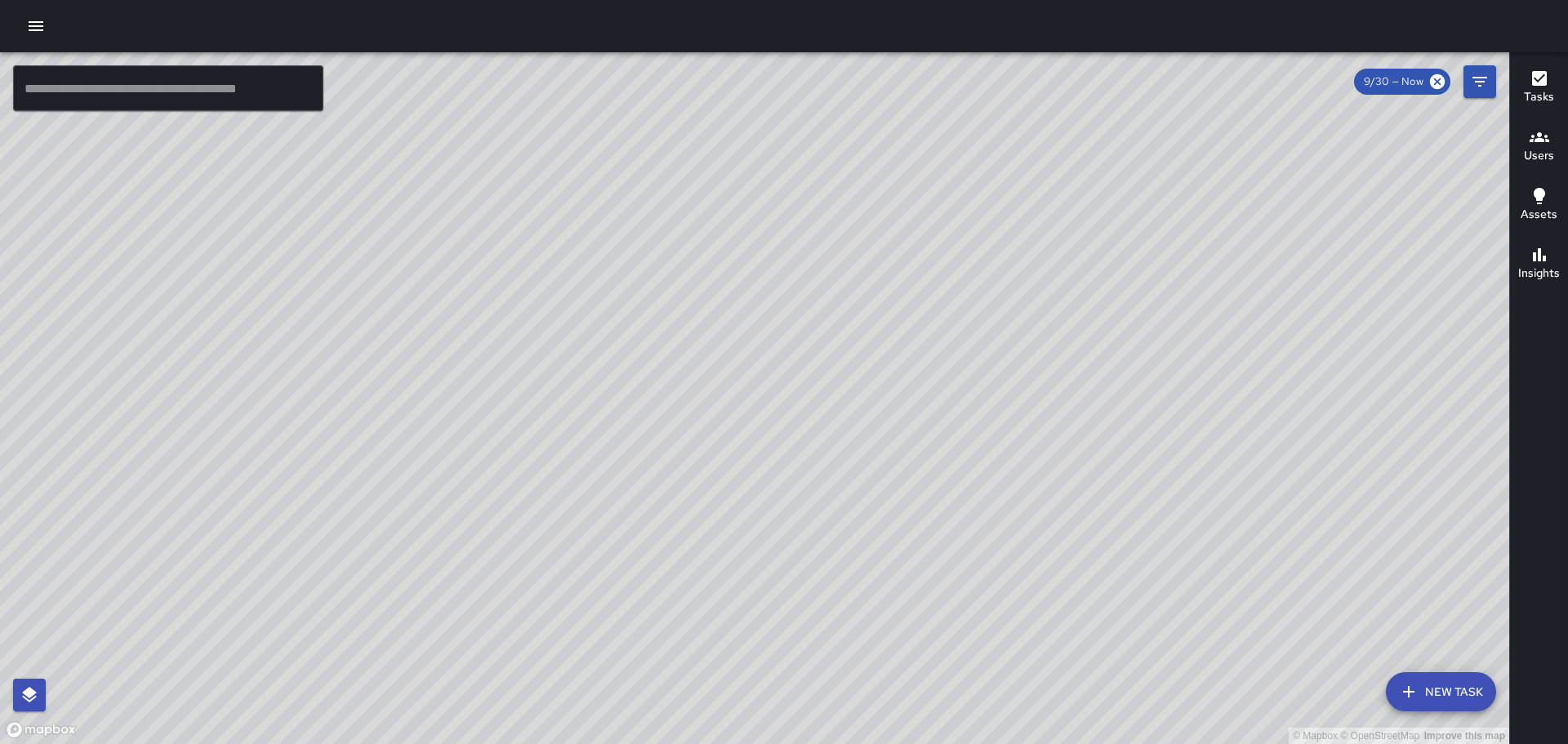
click at [18, 28] on div at bounding box center [784, 26] width 1568 height 53
click at [21, 28] on button "button" at bounding box center [35, 25] width 32 height 32
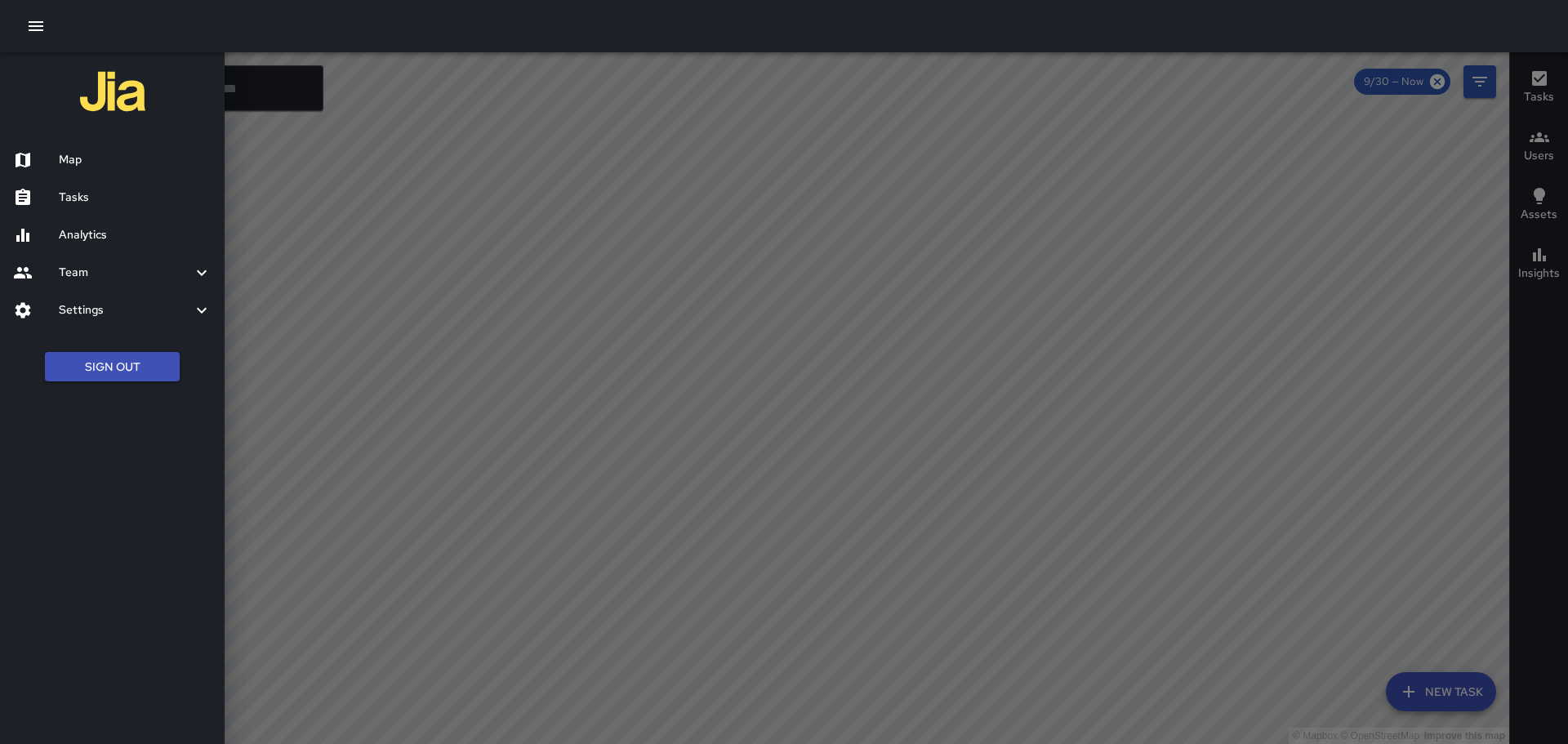
click at [98, 364] on button "Sign Out" at bounding box center [112, 367] width 135 height 30
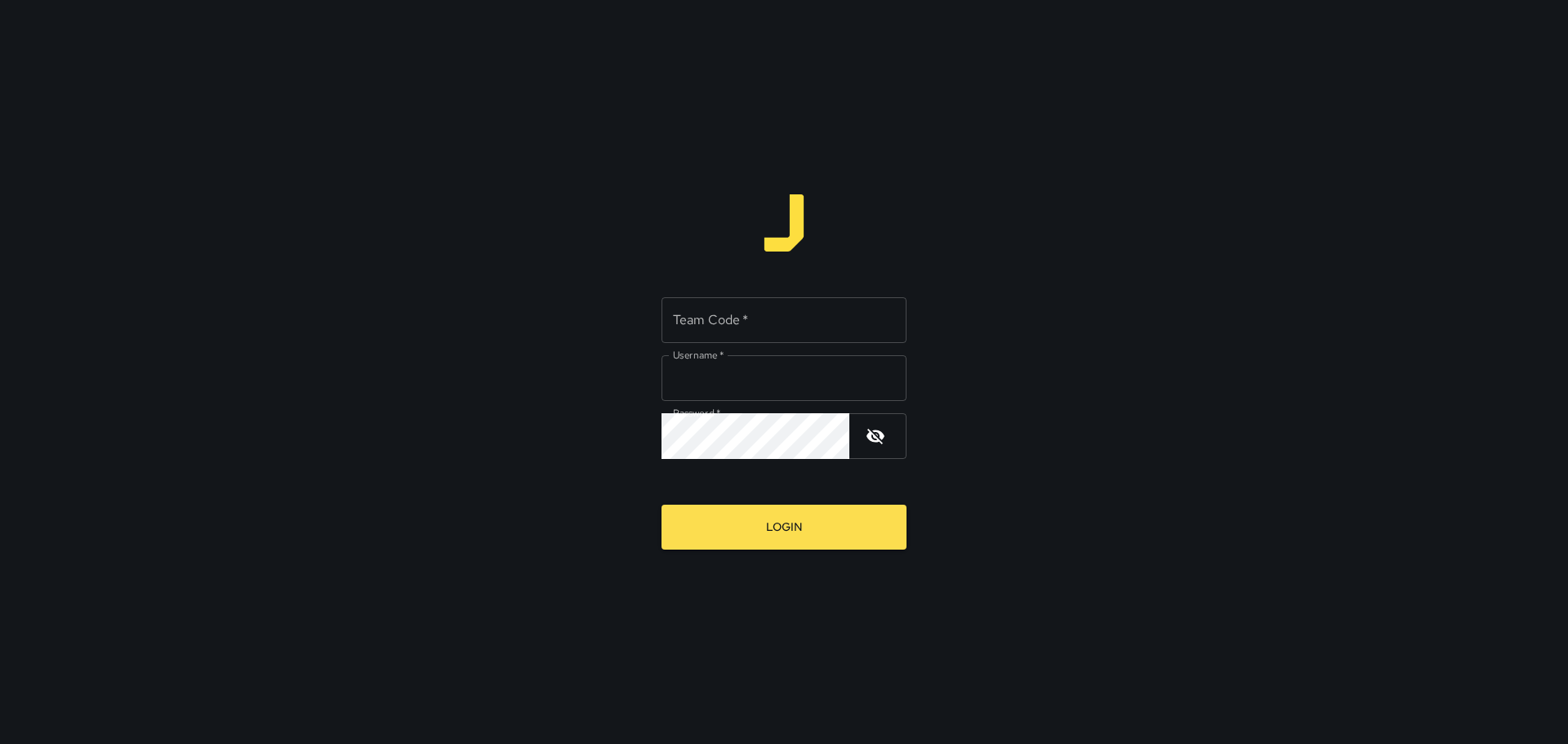
type input "*********"
click at [724, 525] on button "Login" at bounding box center [784, 527] width 245 height 45
click at [766, 307] on input "Team Code   *" at bounding box center [784, 320] width 245 height 46
type input "****"
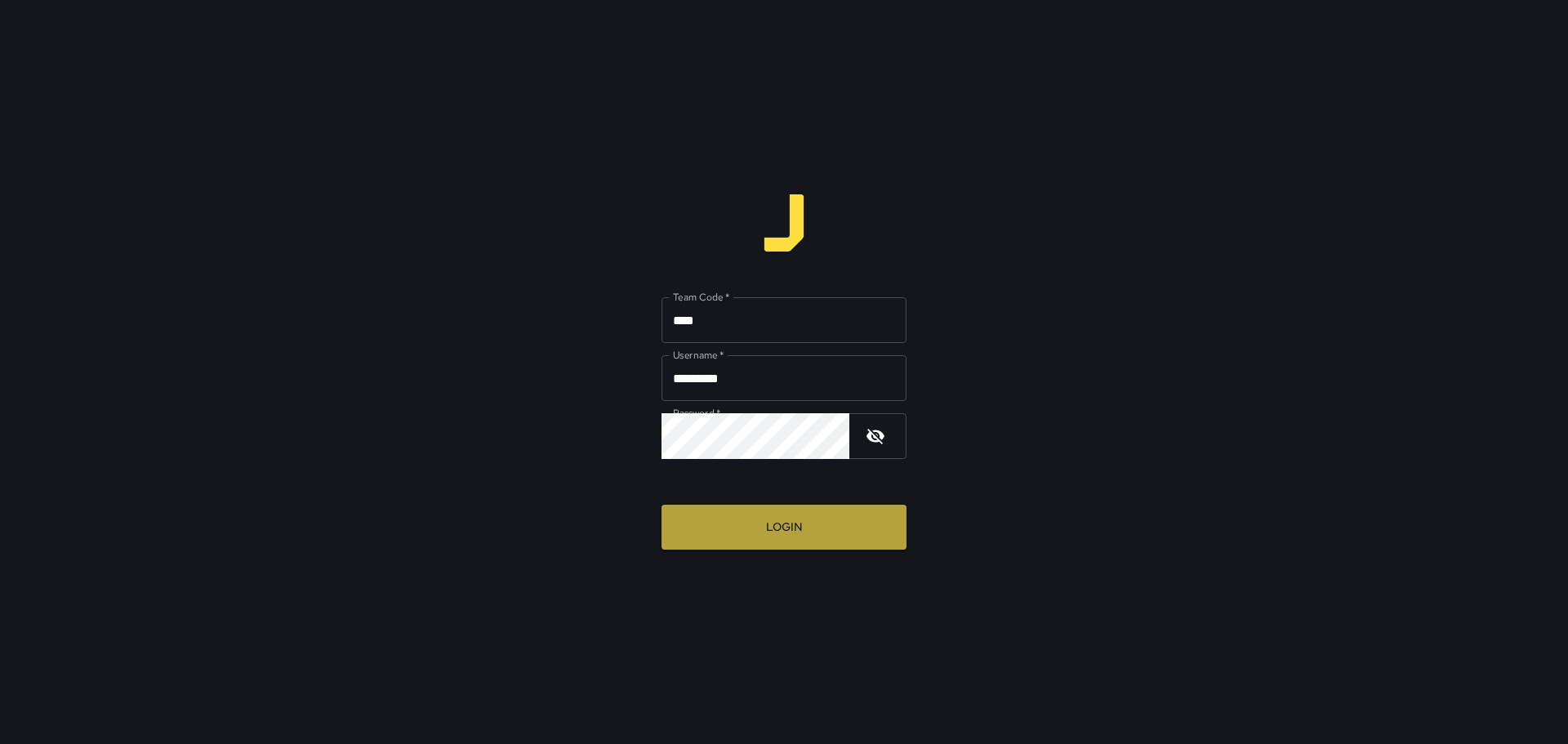
click at [716, 520] on button "Login" at bounding box center [784, 527] width 245 height 45
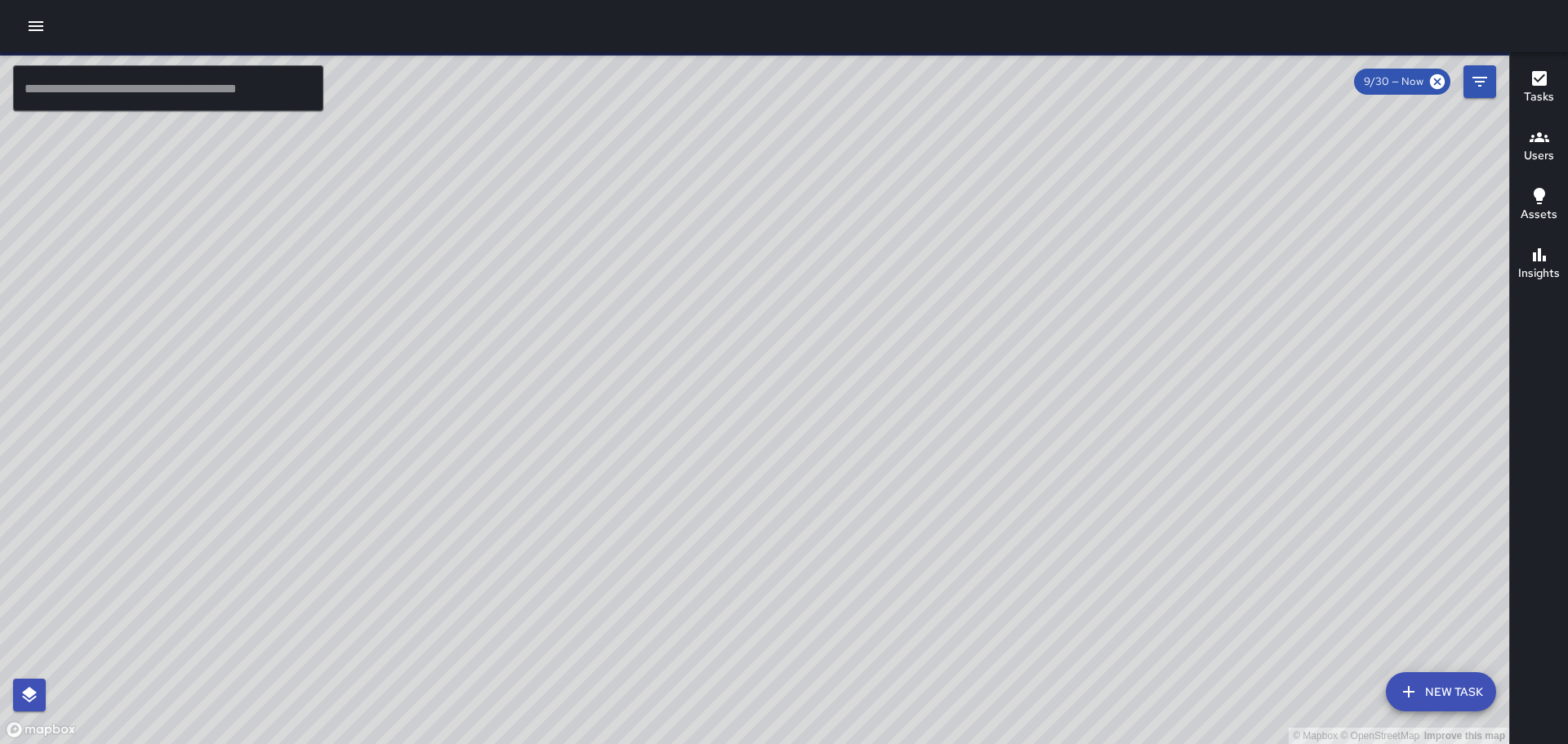
click at [33, 17] on icon "button" at bounding box center [36, 26] width 19 height 19
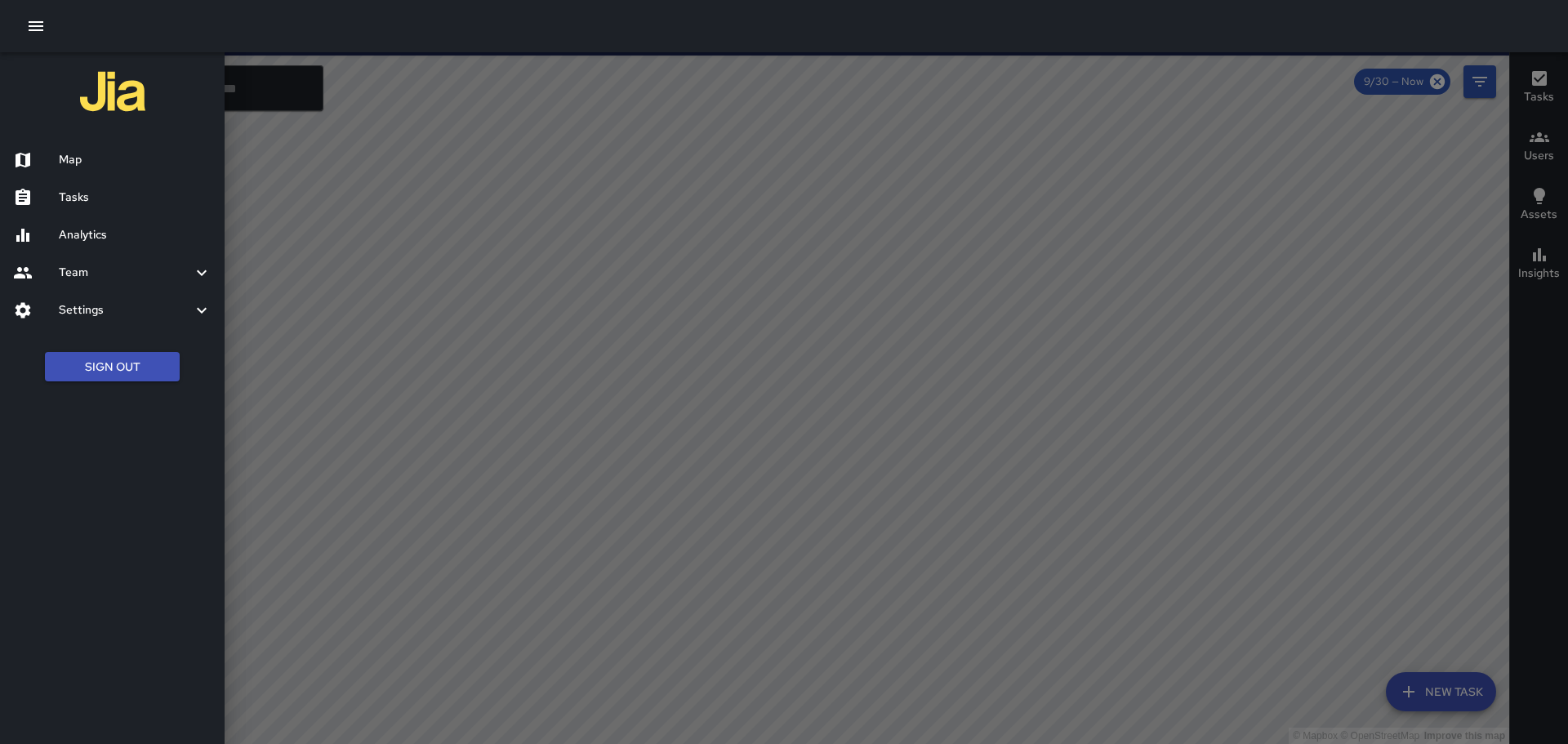
click at [78, 209] on div "Tasks" at bounding box center [112, 197] width 224 height 38
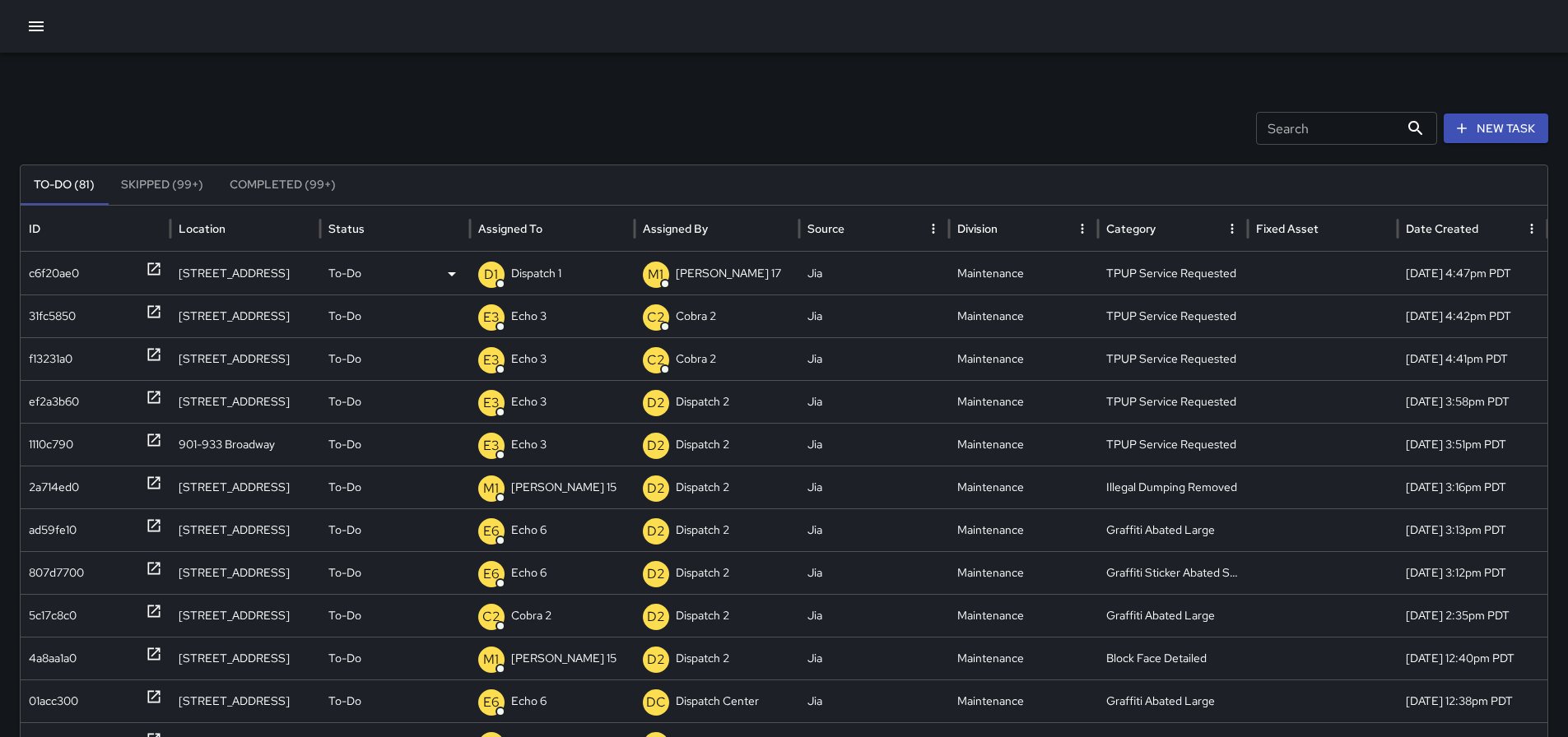
click at [530, 283] on p "Dispatch 1" at bounding box center [536, 274] width 50 height 42
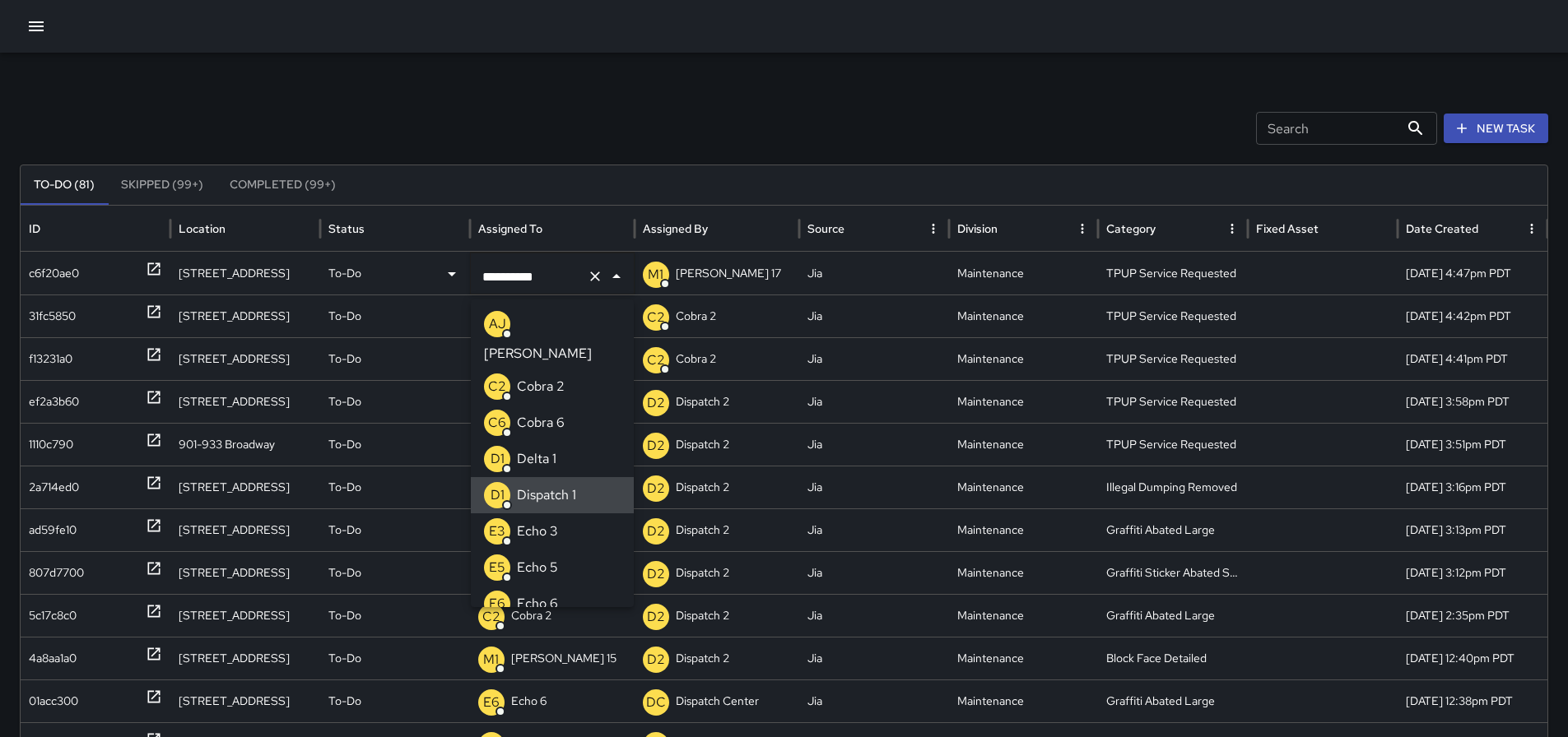
click at [591, 285] on button "Clear" at bounding box center [595, 276] width 23 height 23
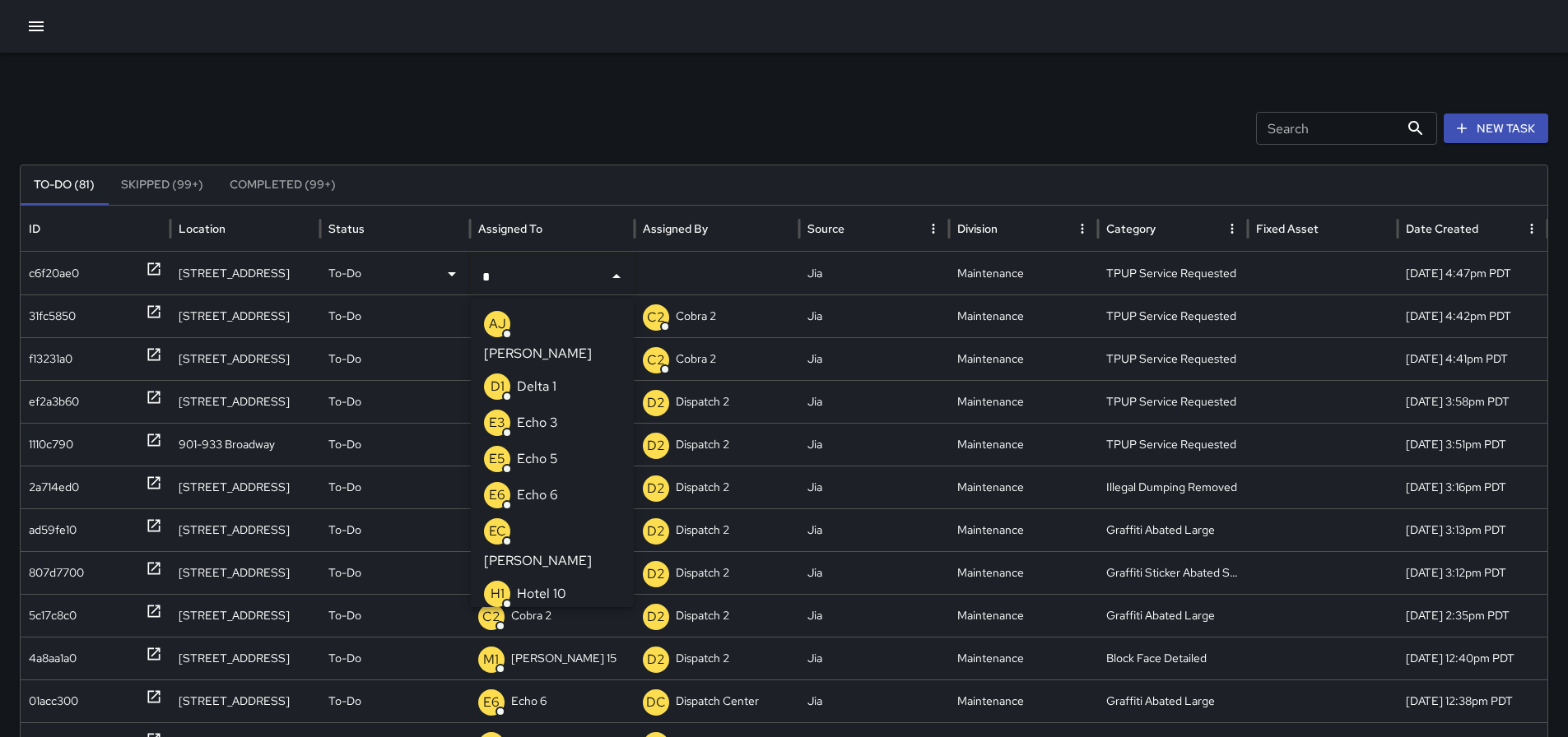
click at [514, 410] on div "E3 Echo 3" at bounding box center [521, 423] width 74 height 26
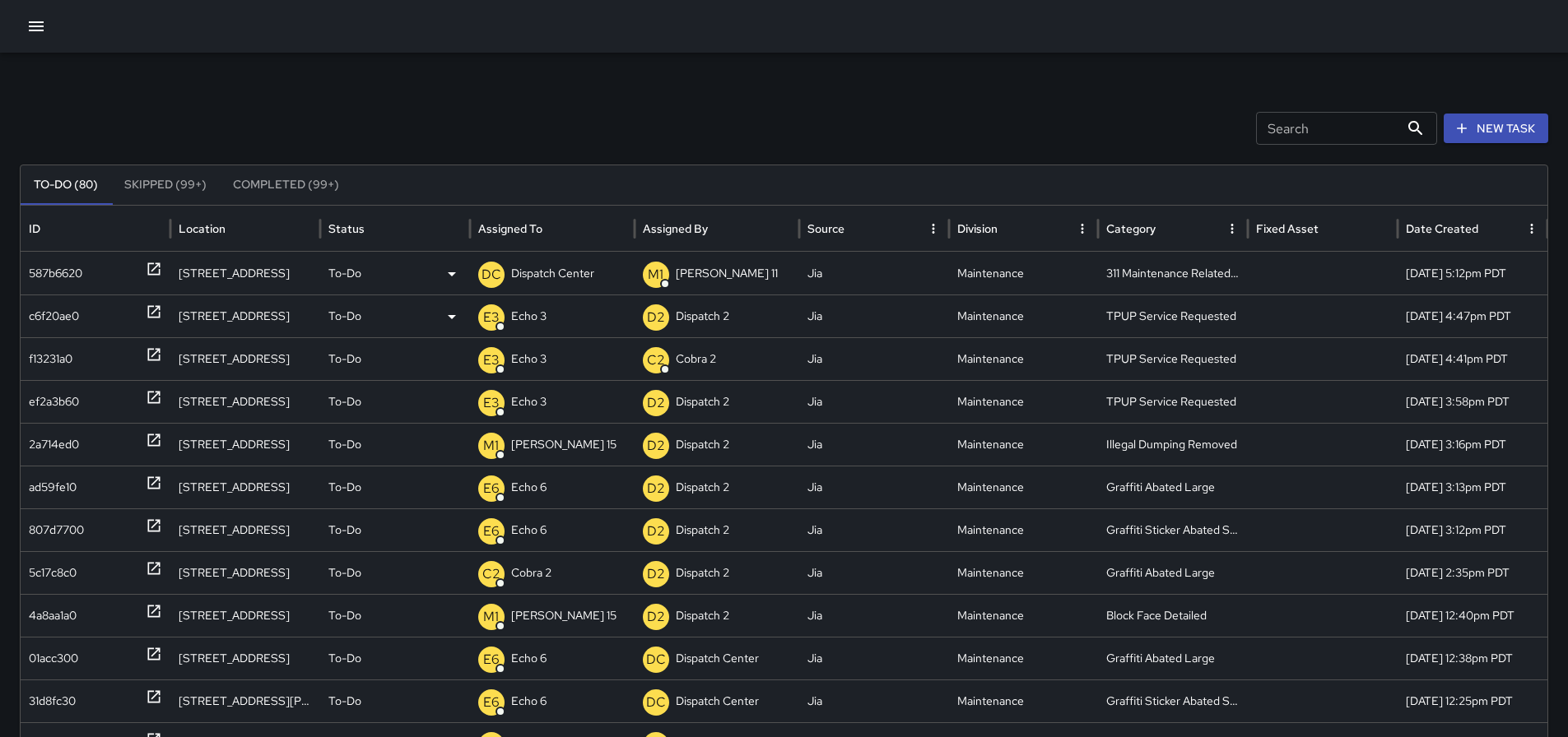
click at [152, 266] on icon at bounding box center [154, 268] width 17 height 17
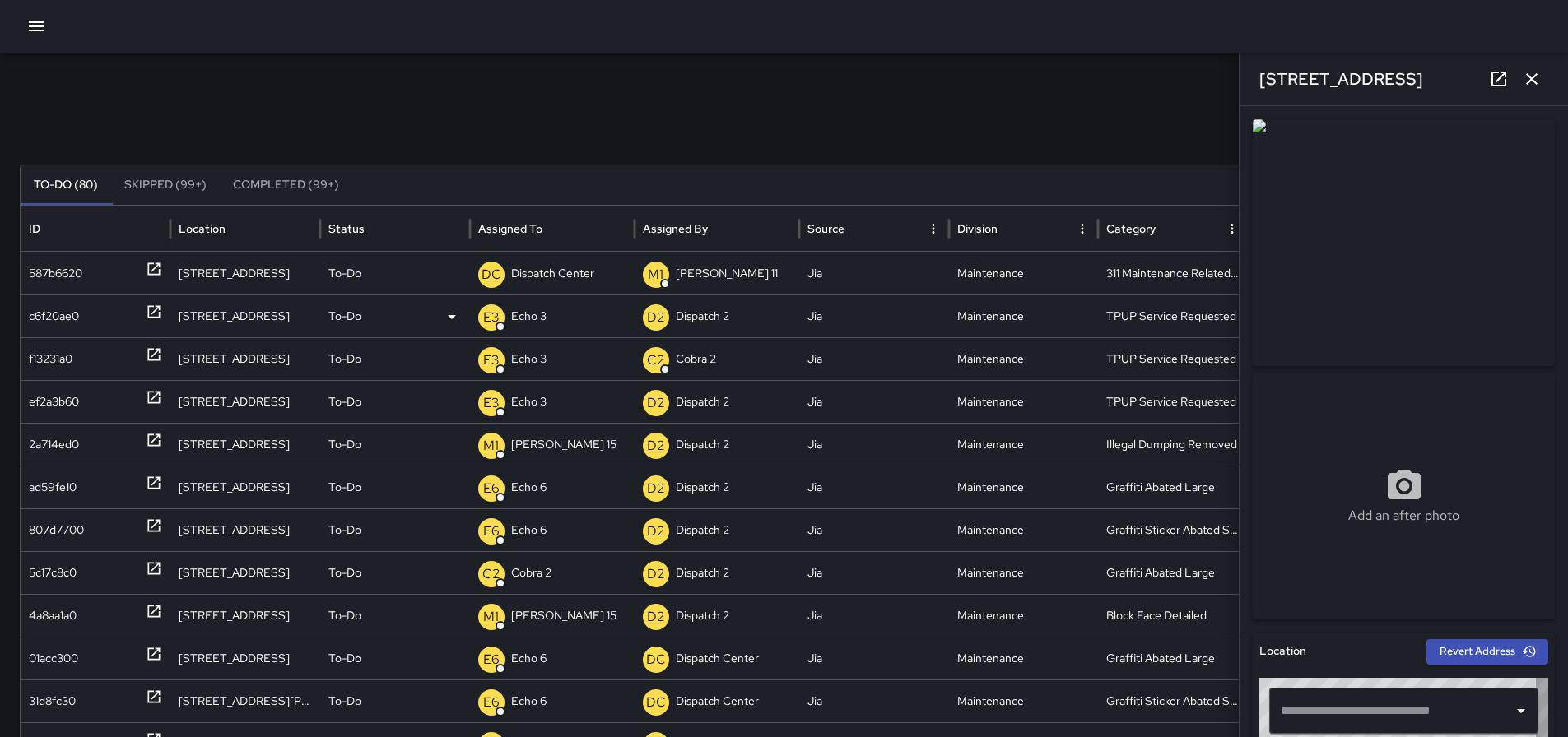
type input "**********"
drag, startPoint x: 1405, startPoint y: 79, endPoint x: 1266, endPoint y: 94, distance: 139.8
click at [1266, 94] on div "277 27th Street" at bounding box center [1404, 79] width 328 height 53
drag, startPoint x: 1383, startPoint y: 72, endPoint x: 1244, endPoint y: 79, distance: 139.2
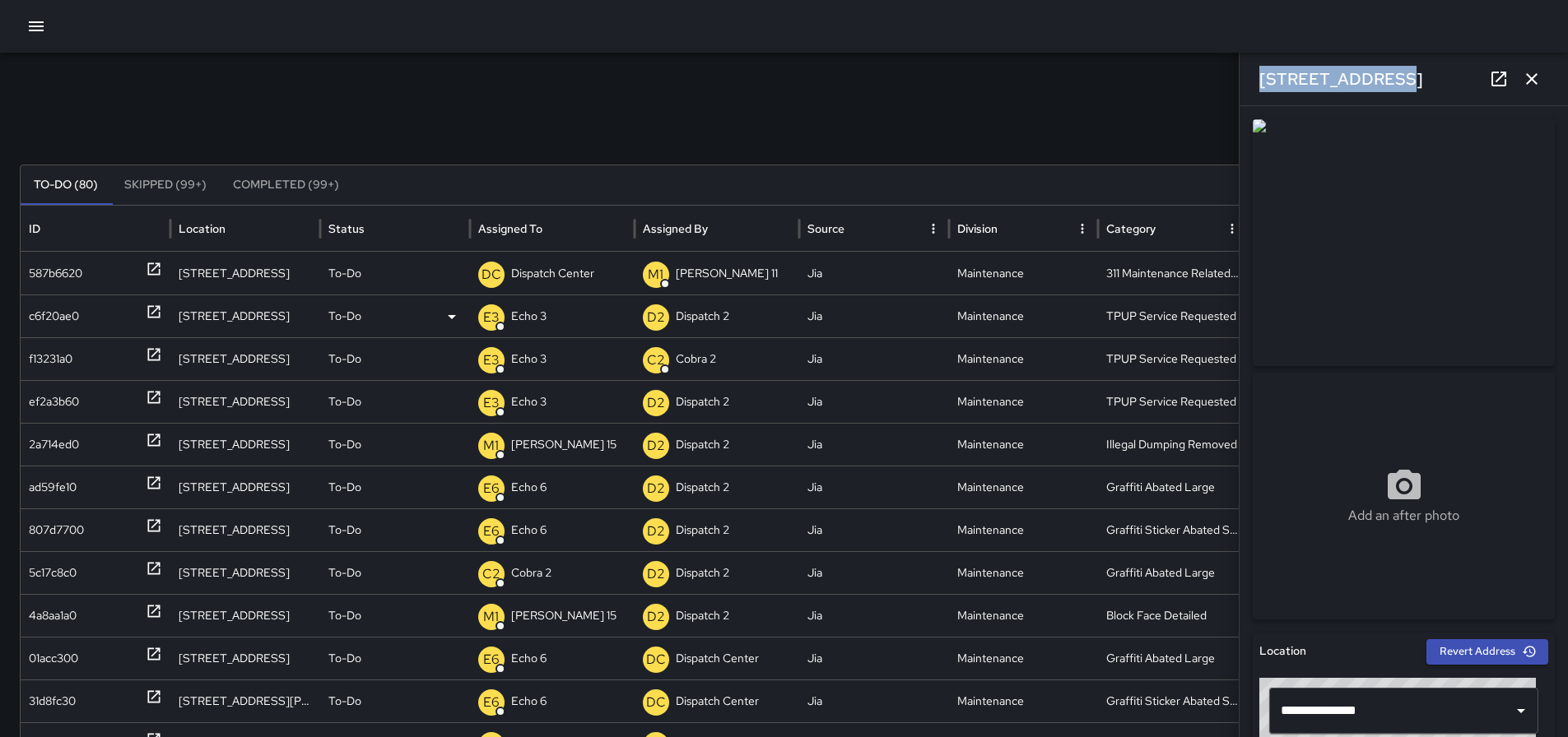
click at [1244, 79] on div "277 27th Street" at bounding box center [1404, 79] width 328 height 53
copy h6 "277 27th Street"
click at [1092, 127] on div "Search Search New Task" at bounding box center [783, 128] width 1528 height 33
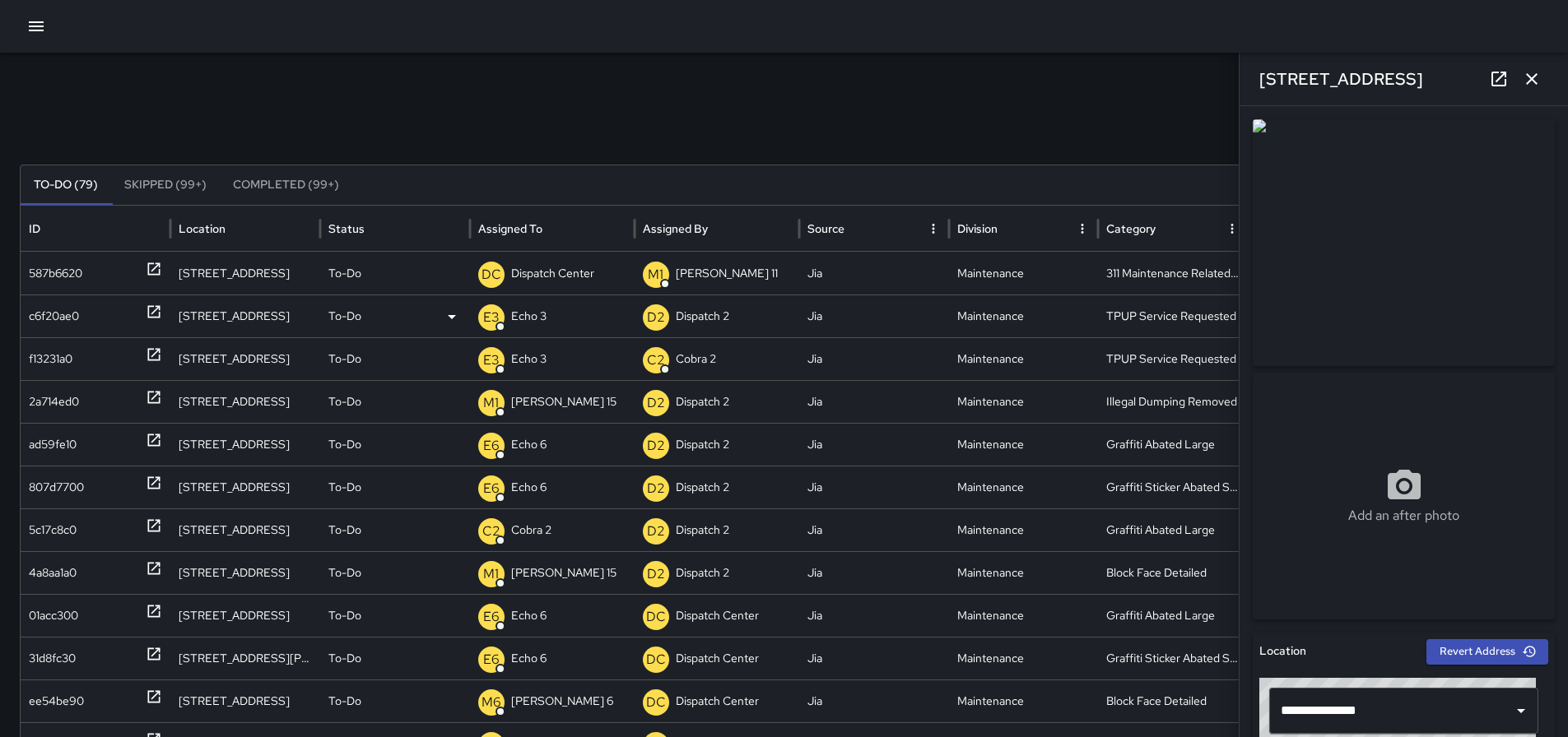
click at [1534, 70] on icon "button" at bounding box center [1532, 79] width 19 height 19
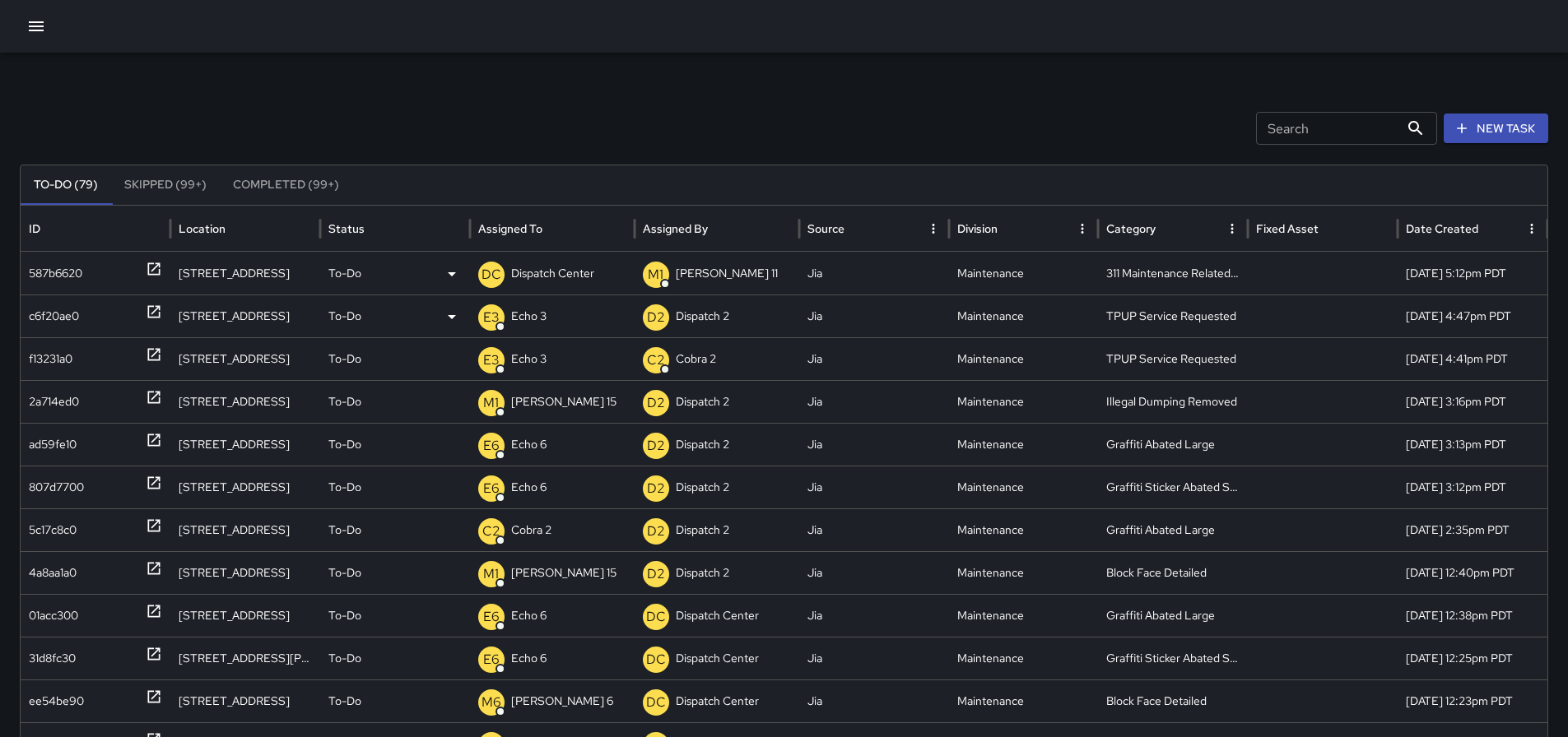
click at [152, 271] on icon at bounding box center [154, 269] width 12 height 12
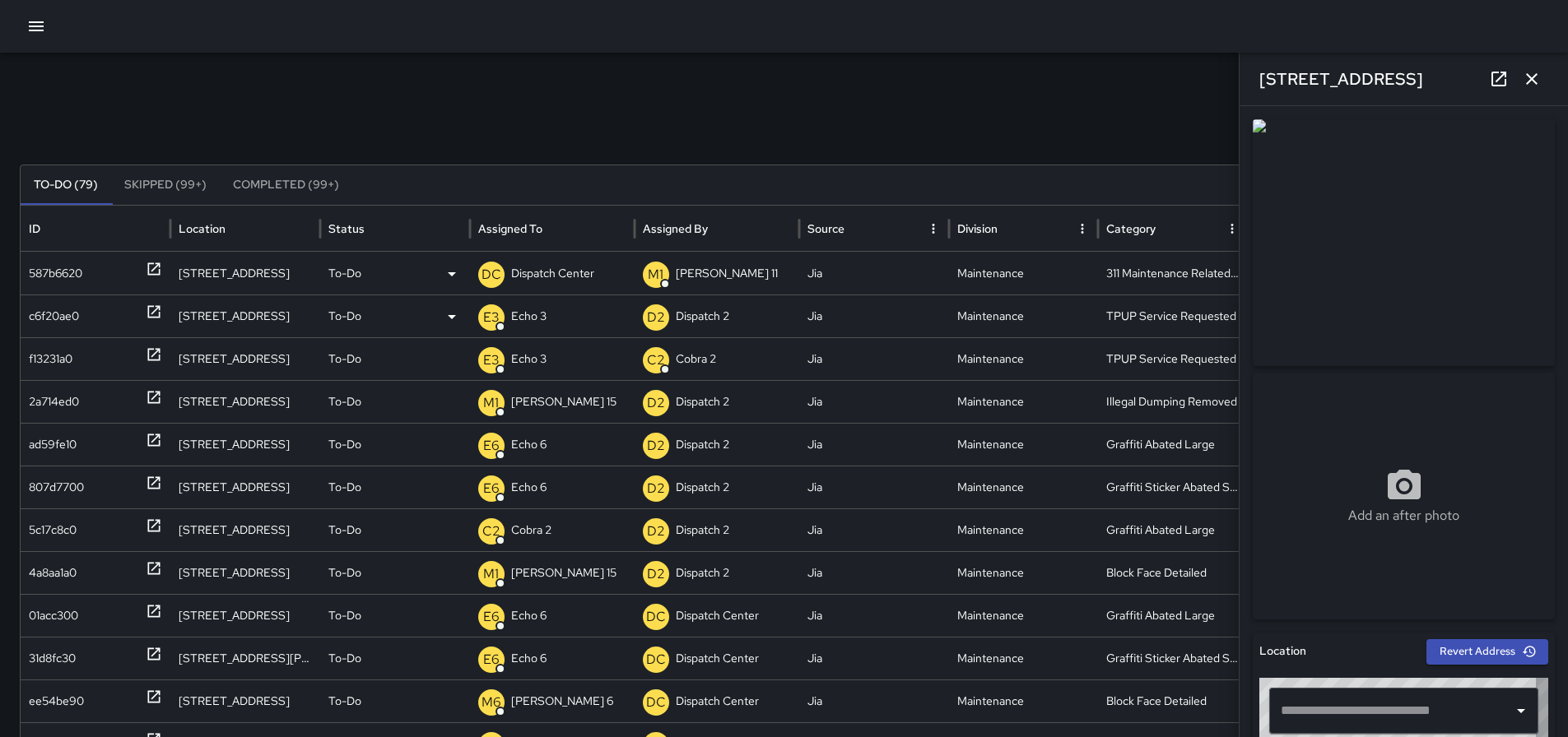
type input "**********"
click at [1529, 72] on icon "button" at bounding box center [1532, 79] width 19 height 19
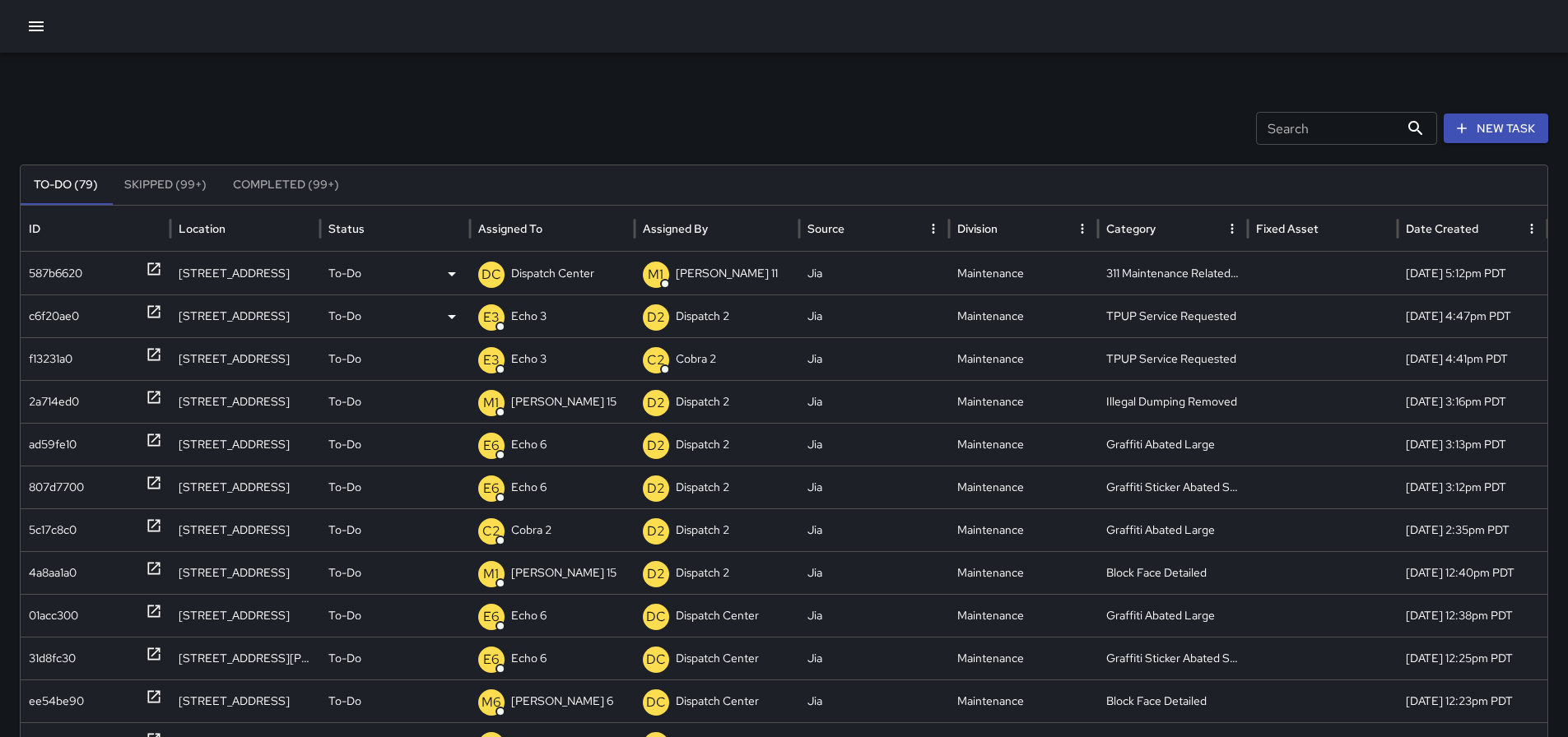
click at [350, 273] on p "To-Do" at bounding box center [344, 274] width 33 height 42
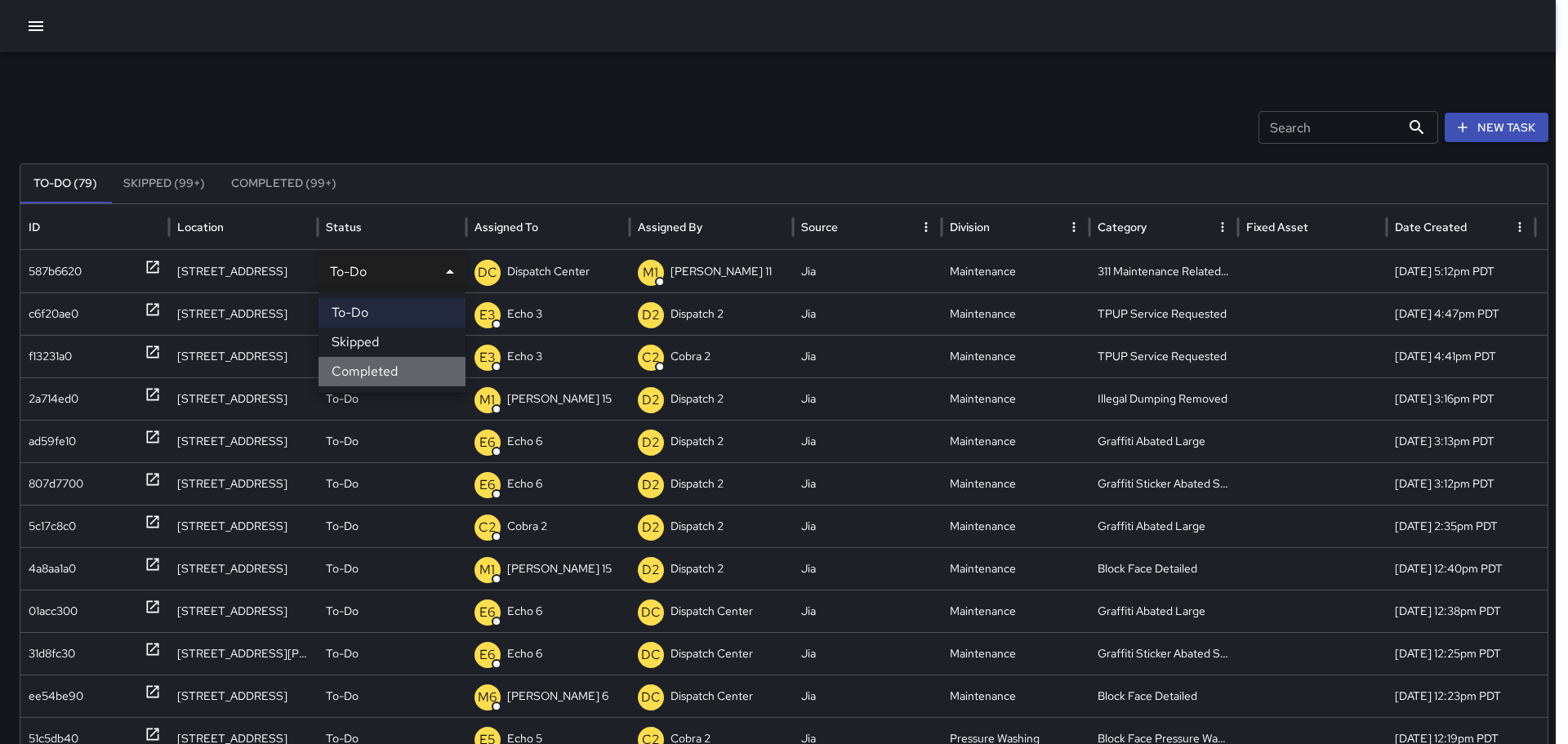
click at [359, 367] on li "Completed" at bounding box center [392, 372] width 147 height 30
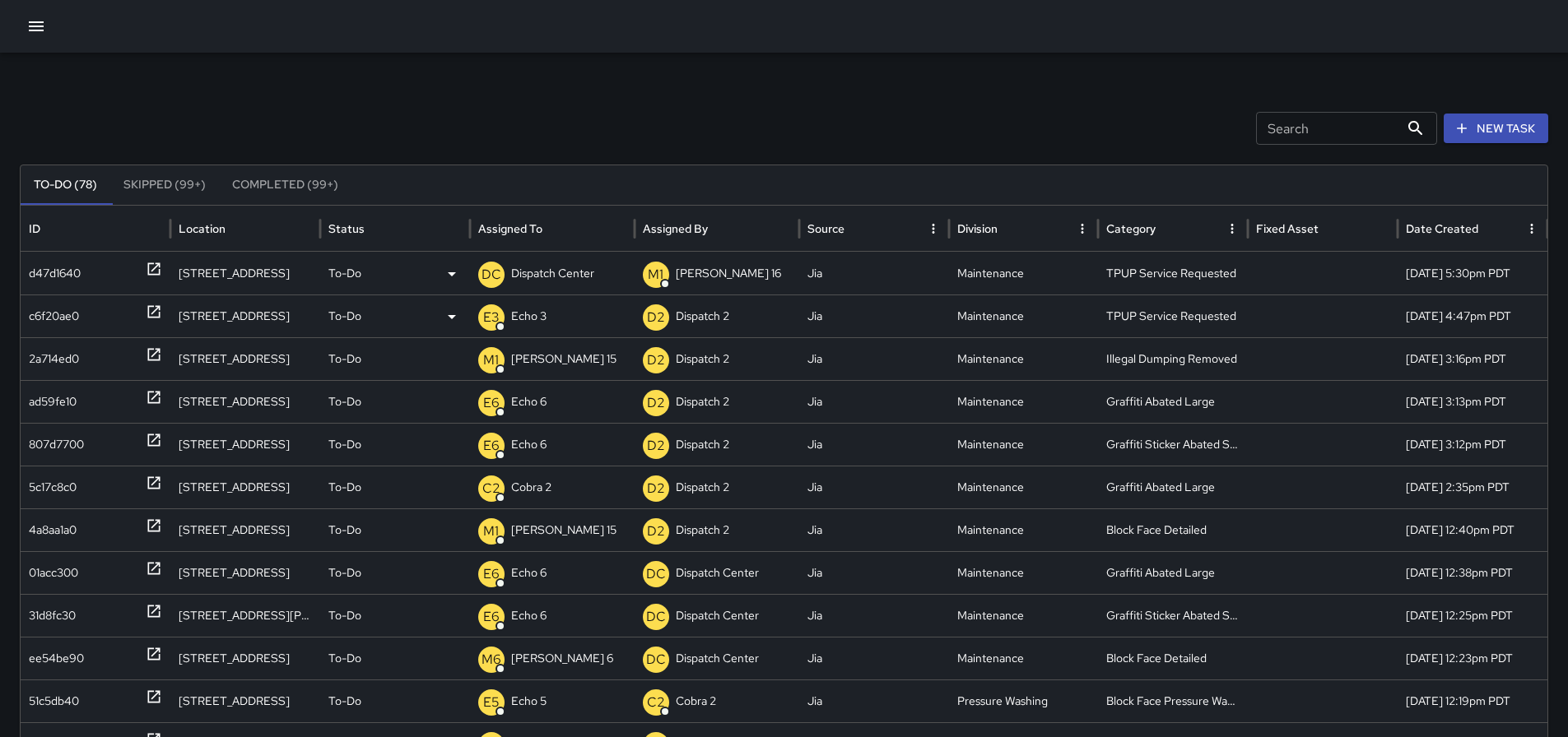
click at [519, 278] on p "Dispatch Center" at bounding box center [553, 274] width 83 height 42
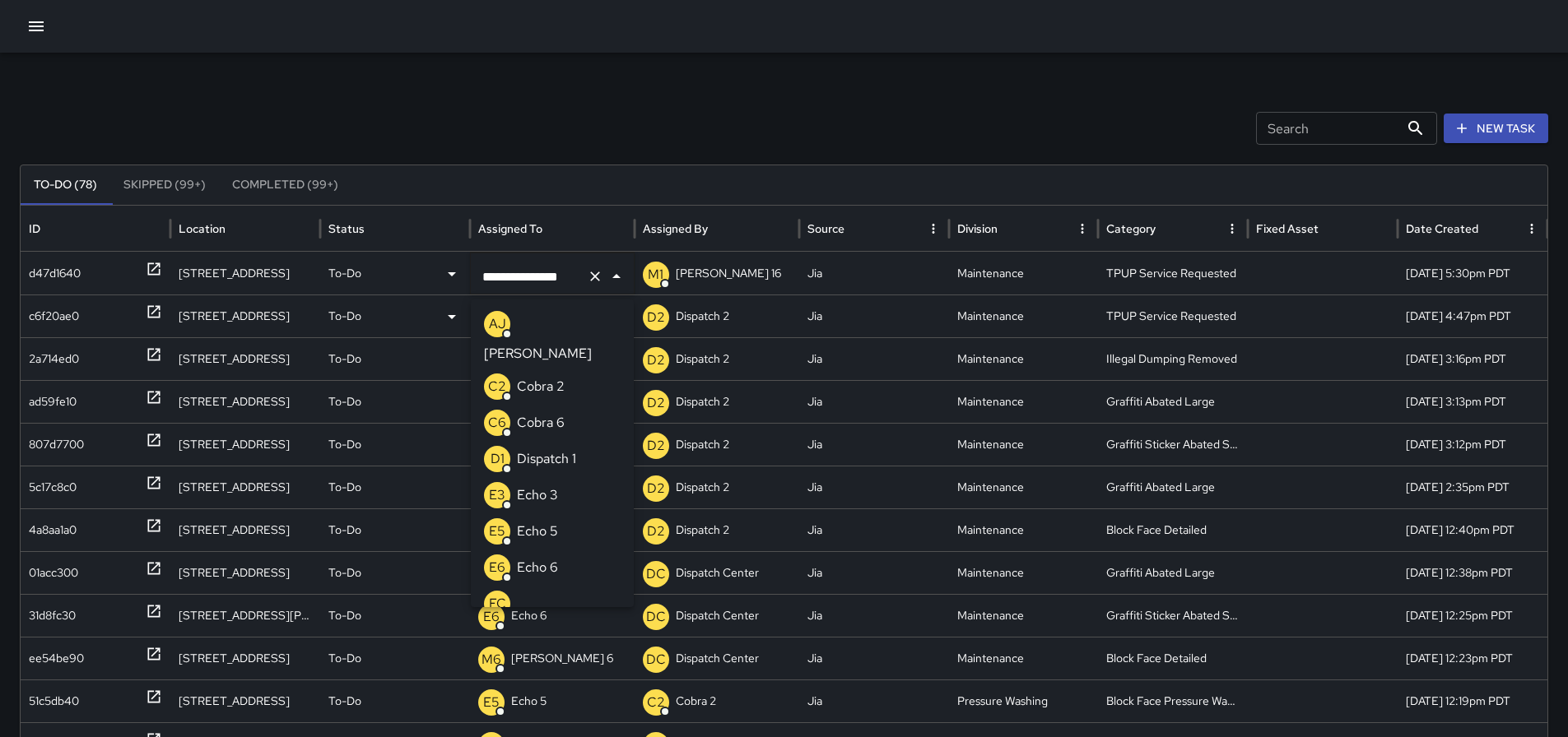
scroll to position [1304, 0]
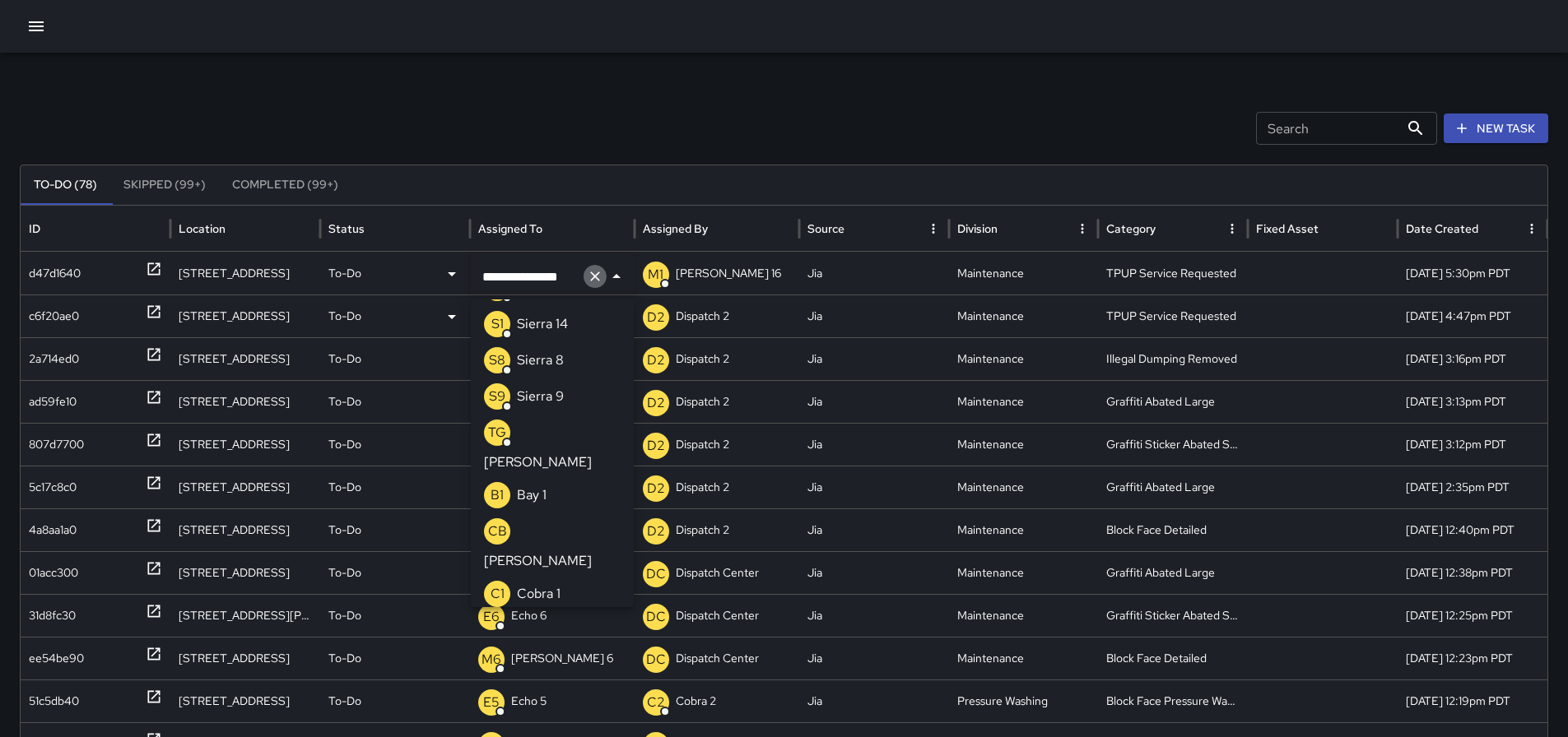
click at [591, 278] on icon "Clear" at bounding box center [595, 276] width 17 height 17
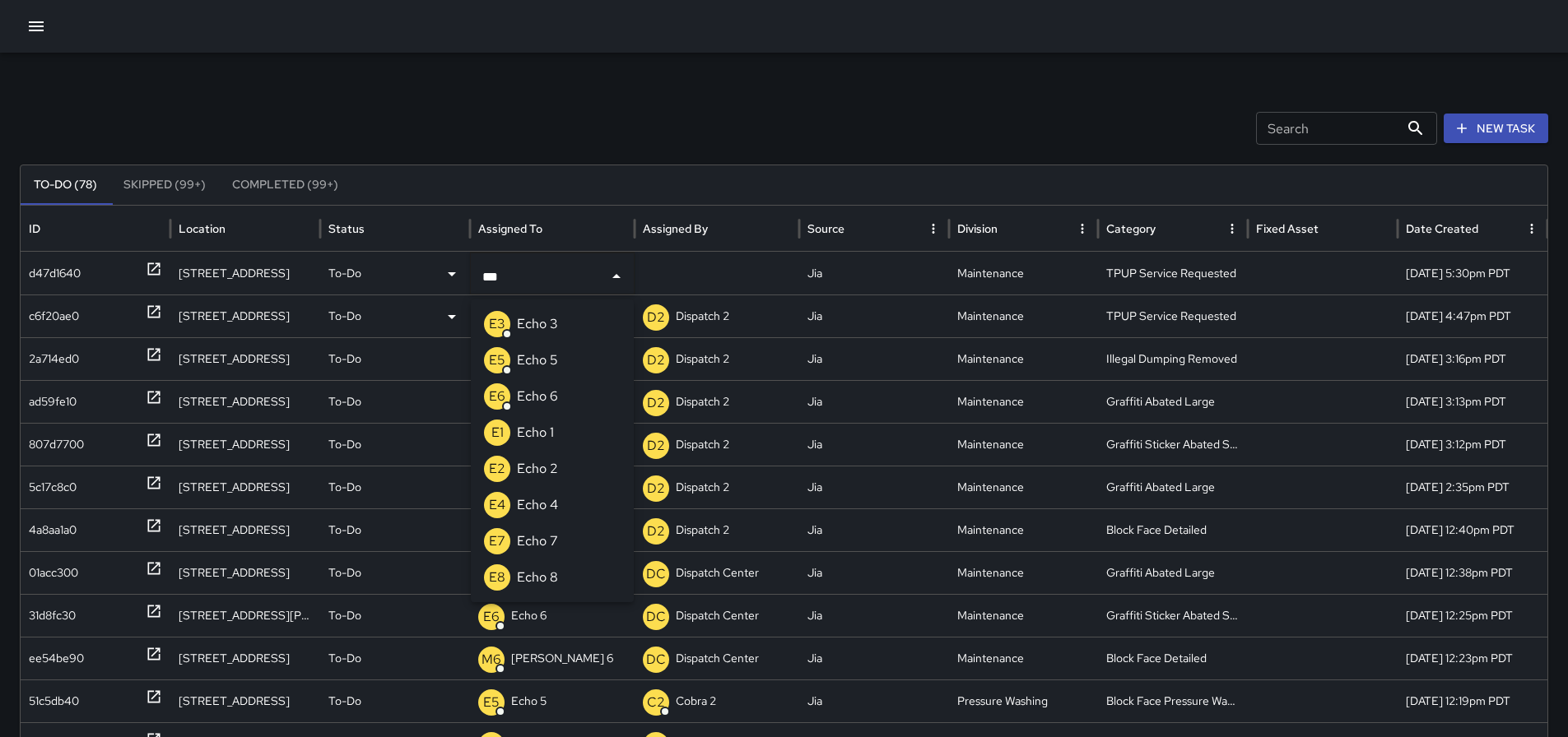
type input "****"
click at [542, 330] on p "Echo 3" at bounding box center [537, 324] width 41 height 19
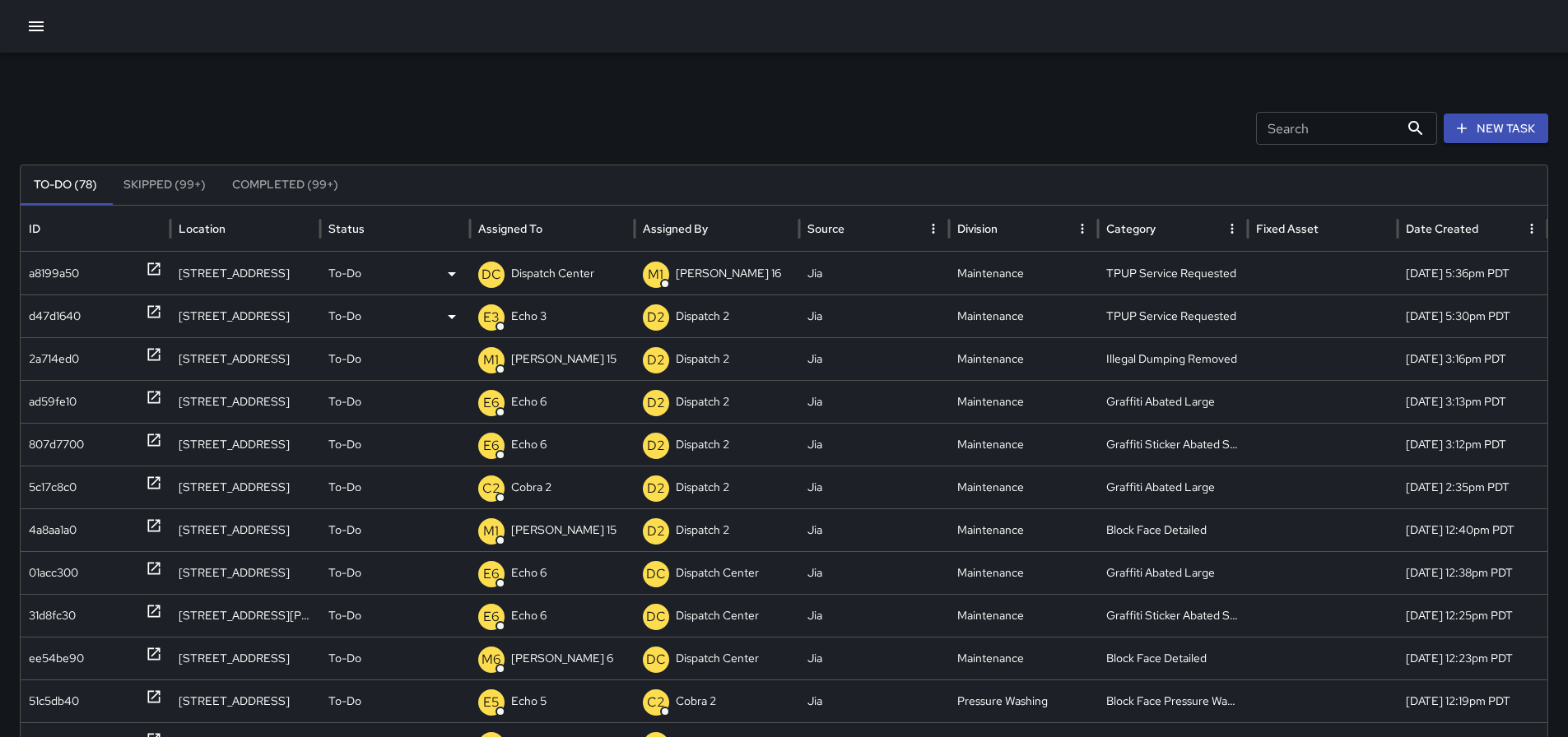
click at [593, 274] on p "Dispatch Center" at bounding box center [553, 274] width 83 height 42
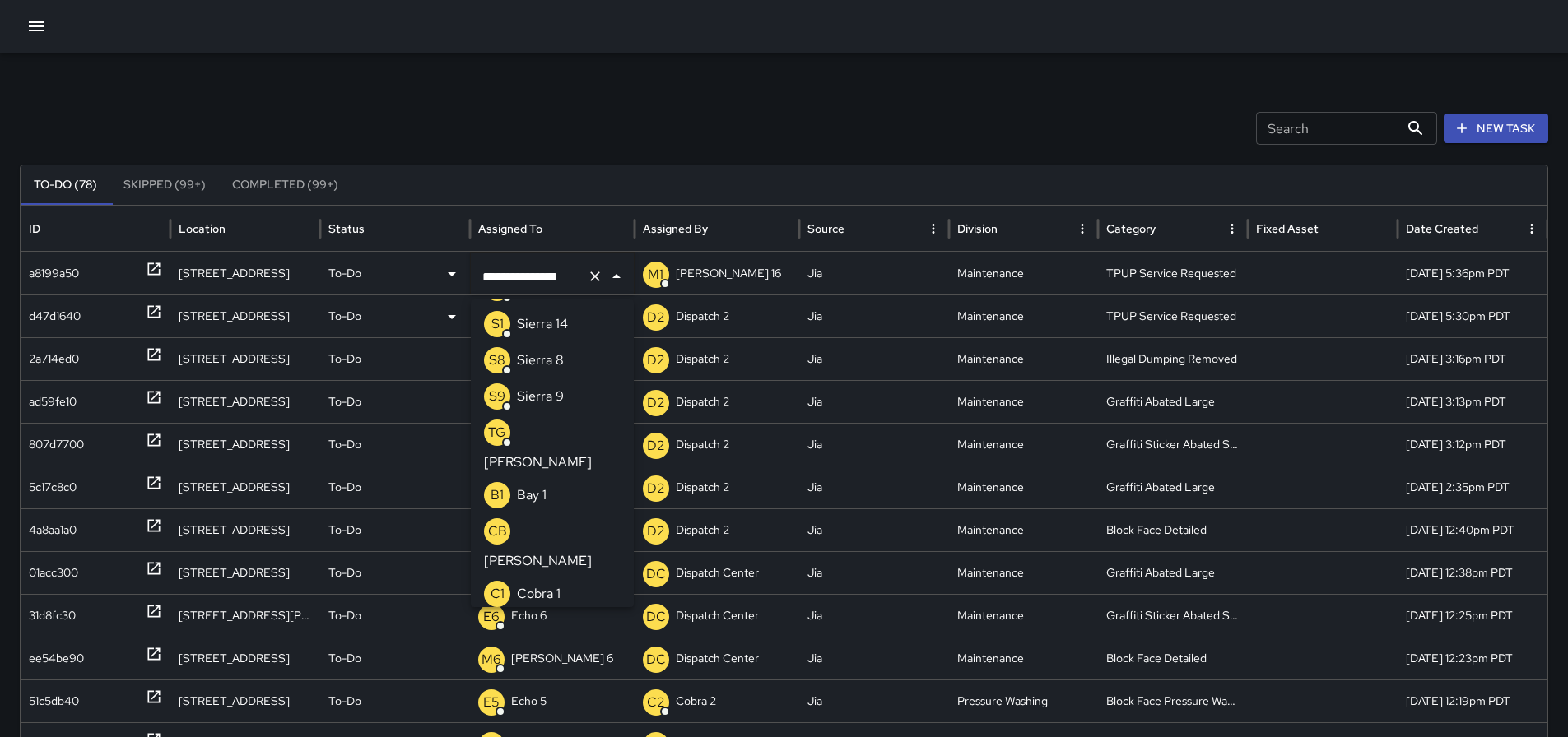
click at [599, 272] on icon "Clear" at bounding box center [595, 276] width 17 height 17
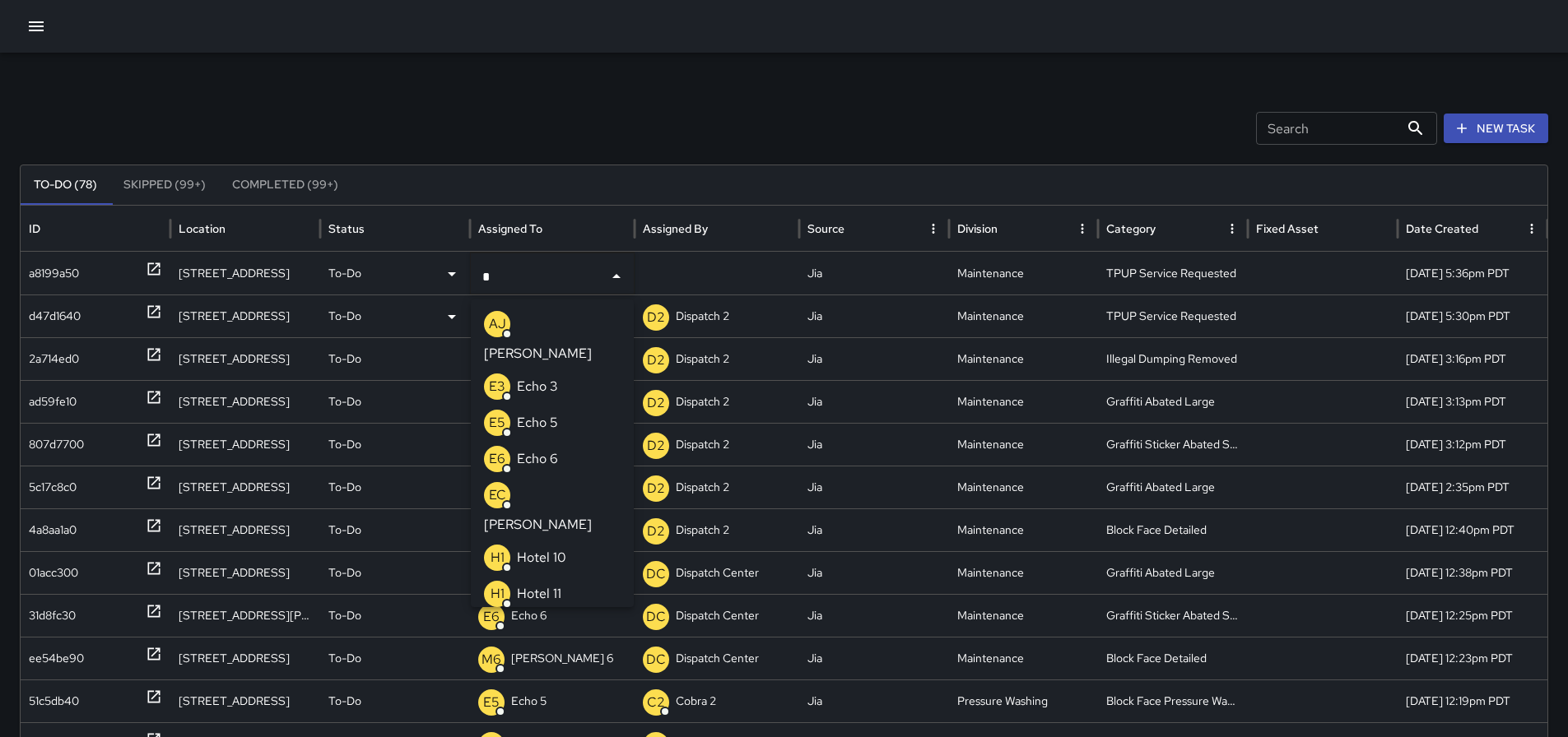
type input "**"
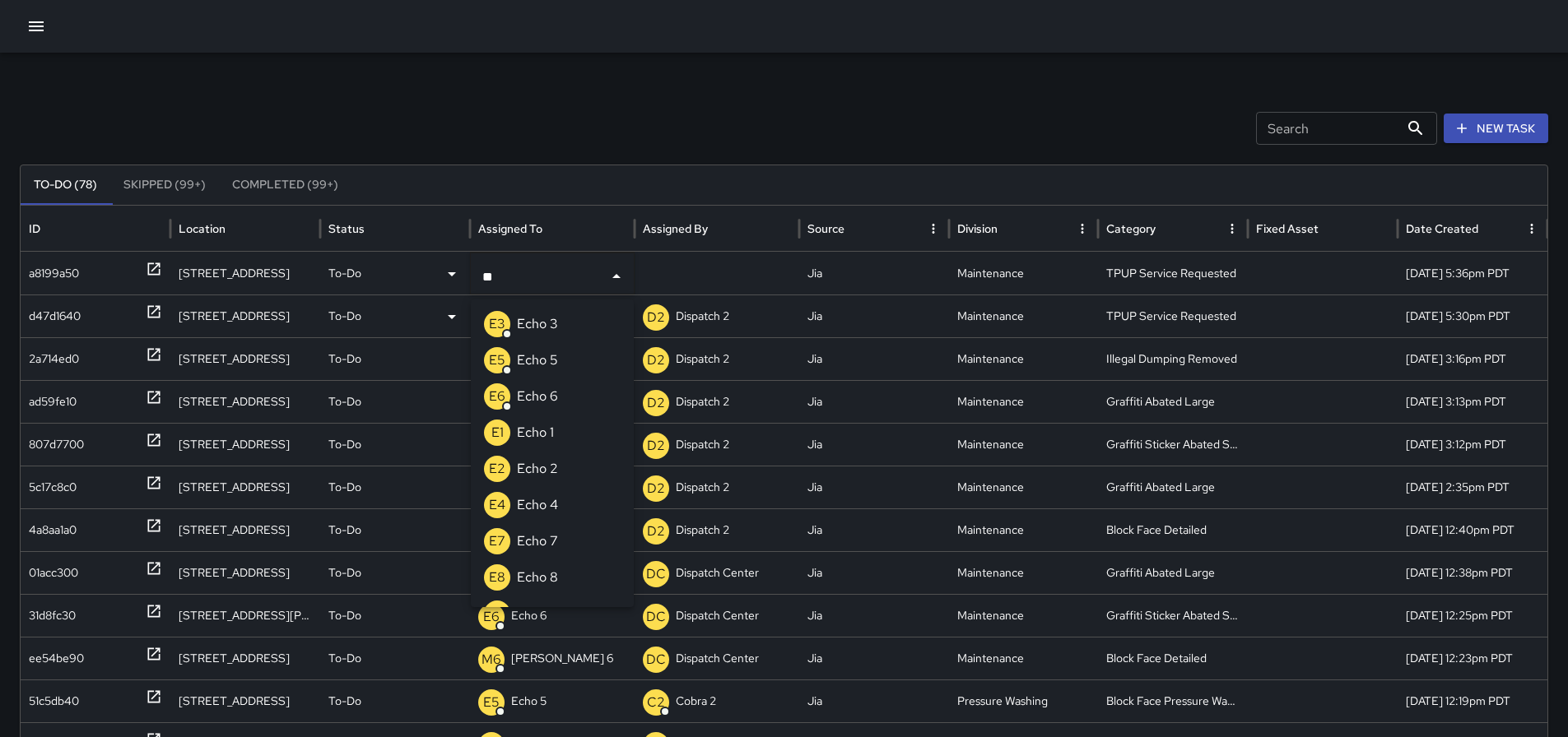
click at [537, 324] on p "Echo 3" at bounding box center [537, 324] width 41 height 19
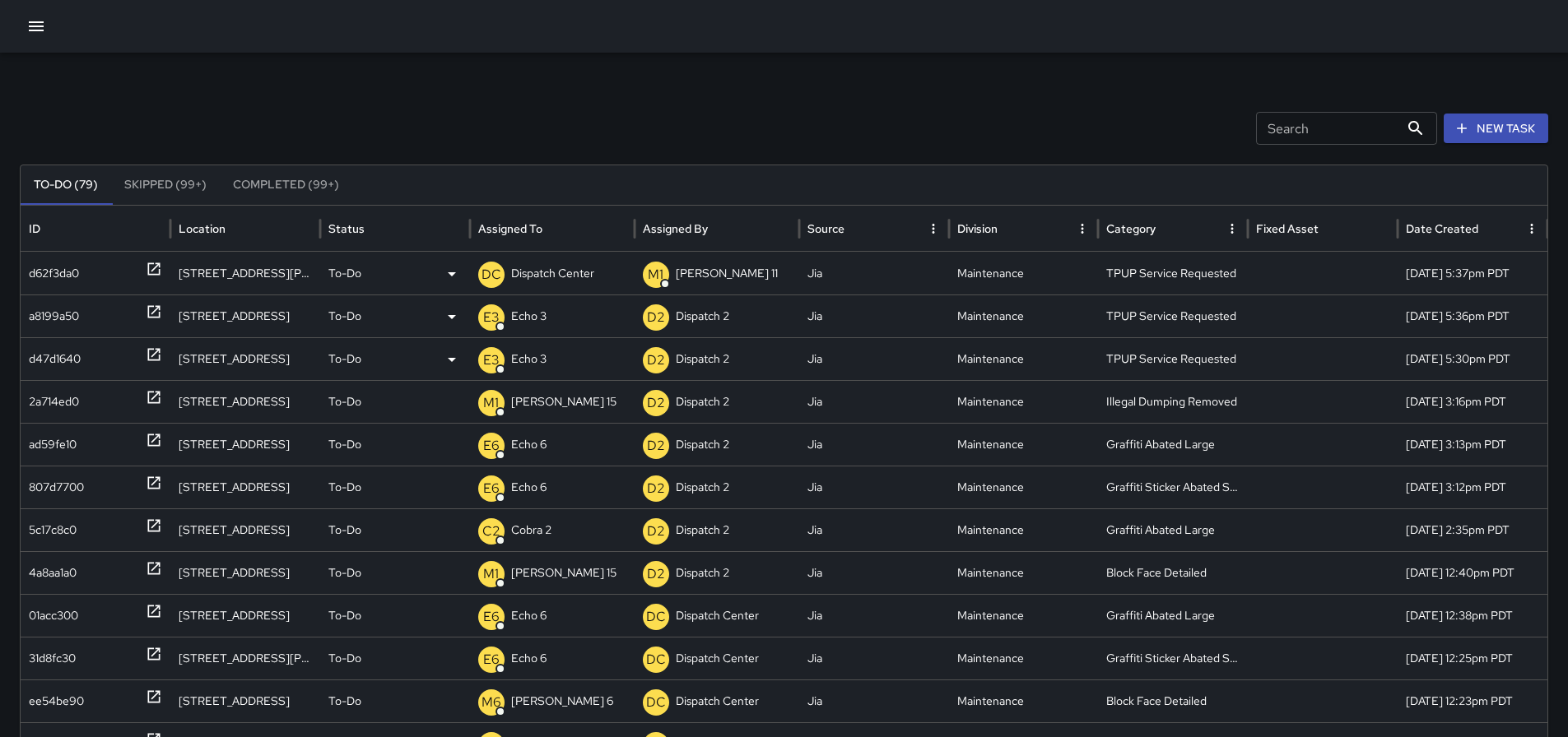
click at [531, 274] on p "Dispatch Center" at bounding box center [553, 274] width 83 height 42
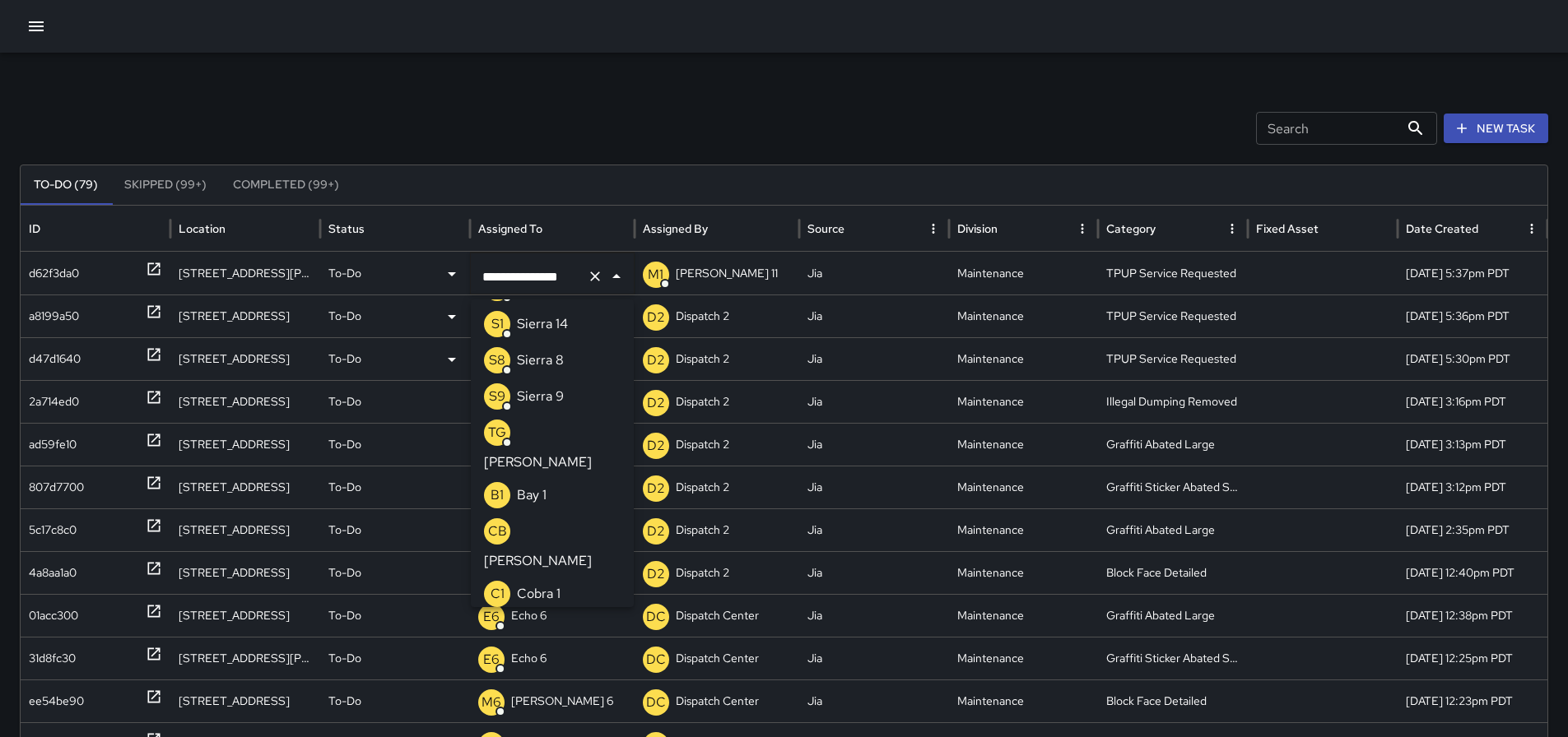
click at [589, 271] on icon "Clear" at bounding box center [595, 276] width 17 height 17
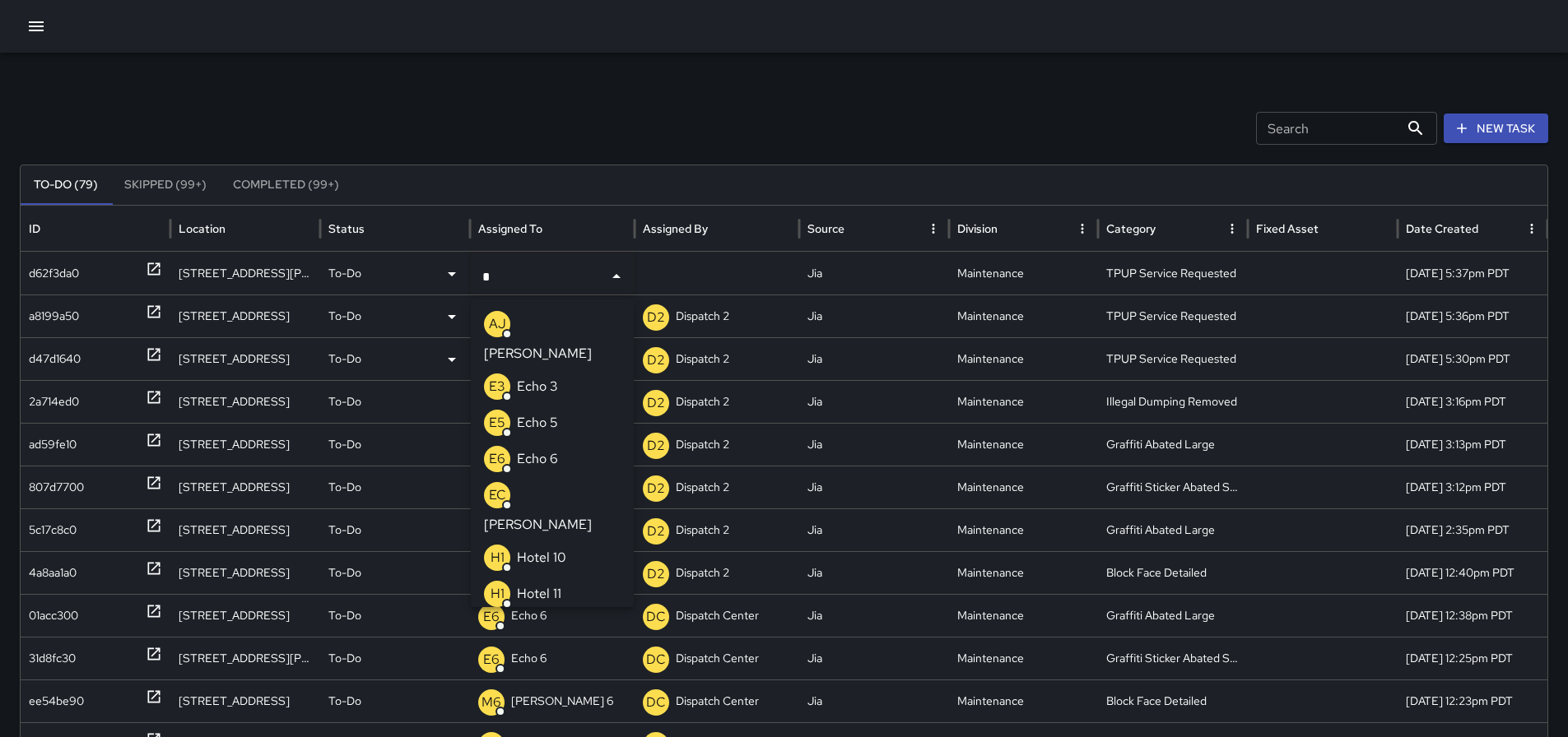
type input "**"
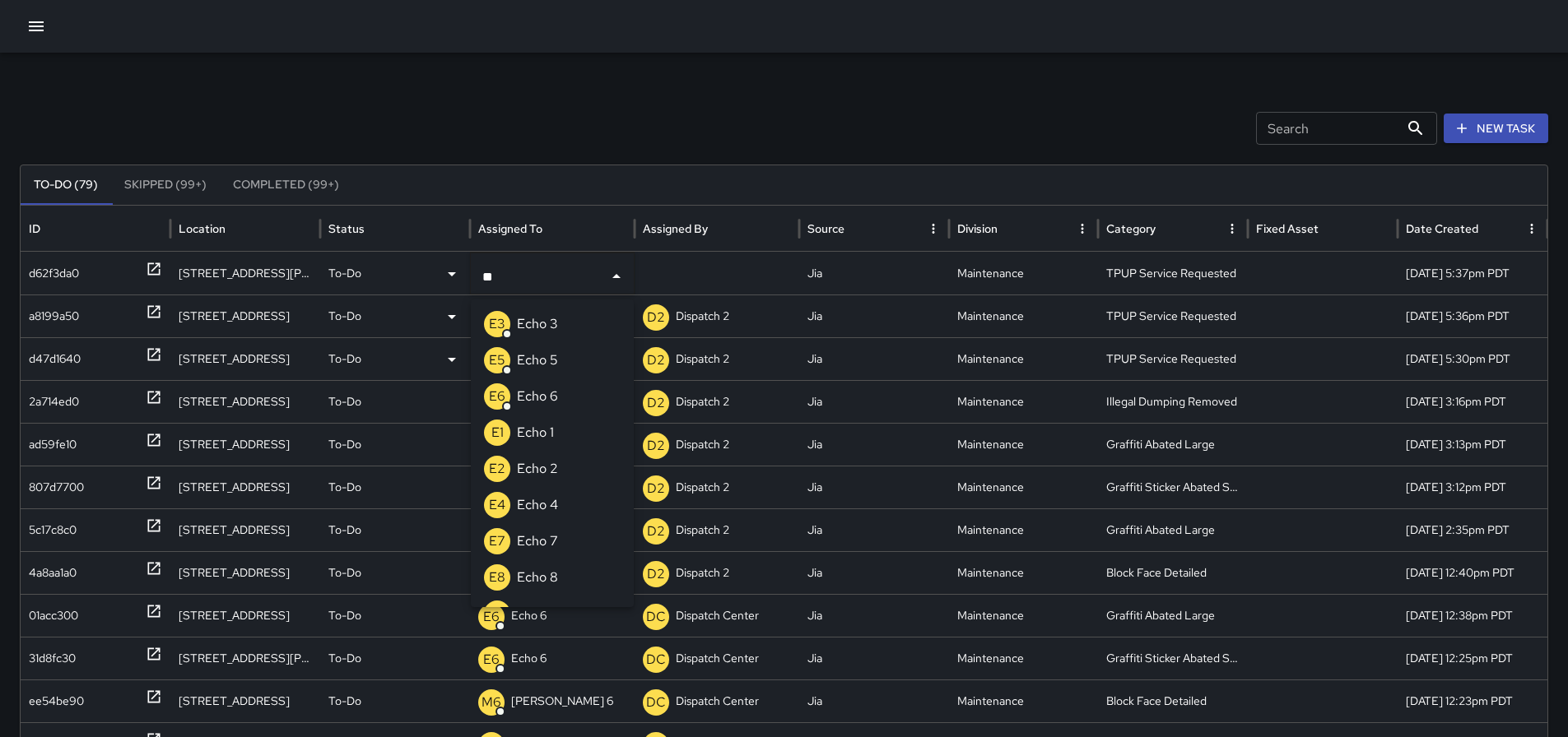
click at [585, 316] on li "E3 Echo 3" at bounding box center [552, 324] width 163 height 36
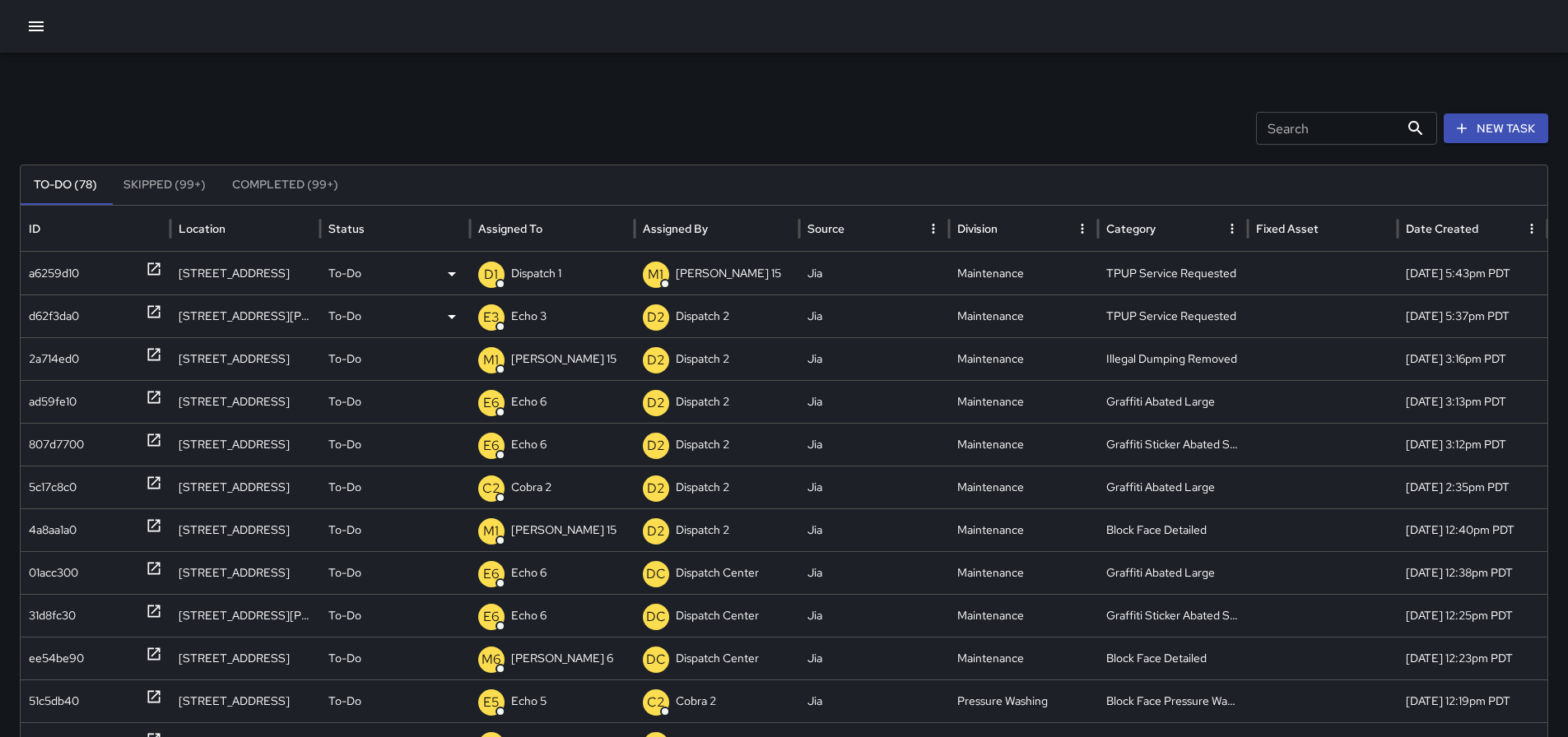
click at [533, 267] on p "Dispatch 1" at bounding box center [536, 274] width 50 height 42
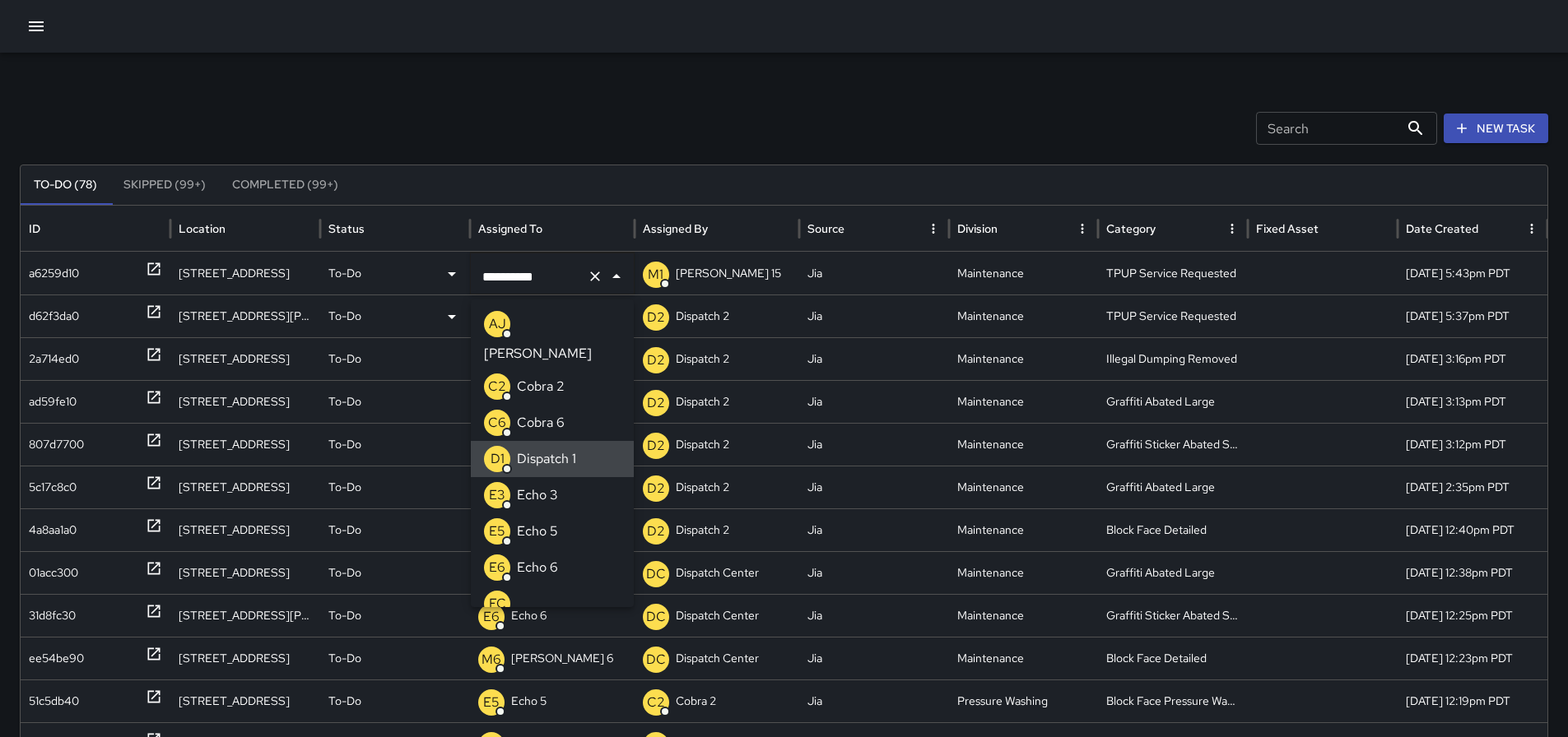
click at [587, 281] on icon "Clear" at bounding box center [595, 276] width 17 height 17
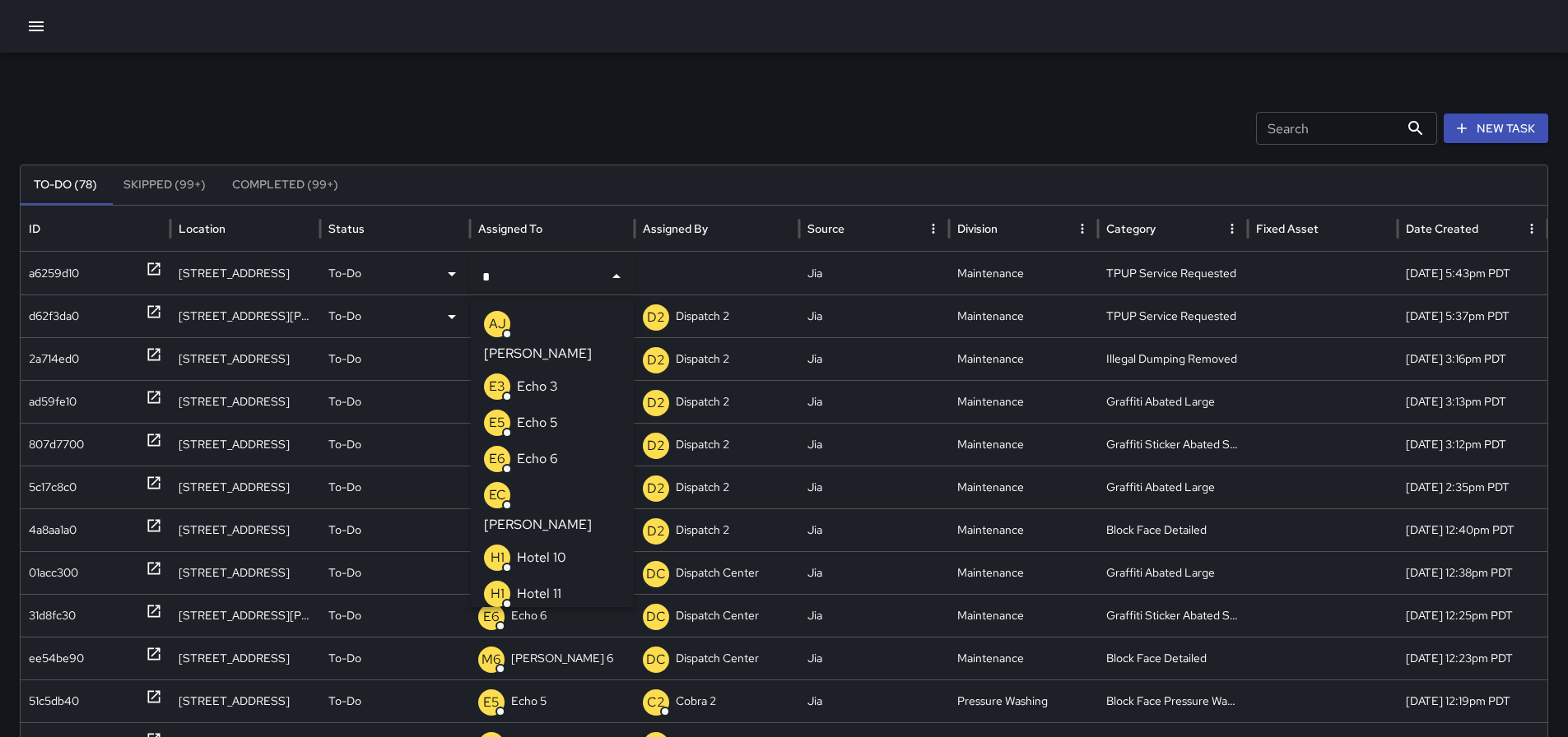
type input "**"
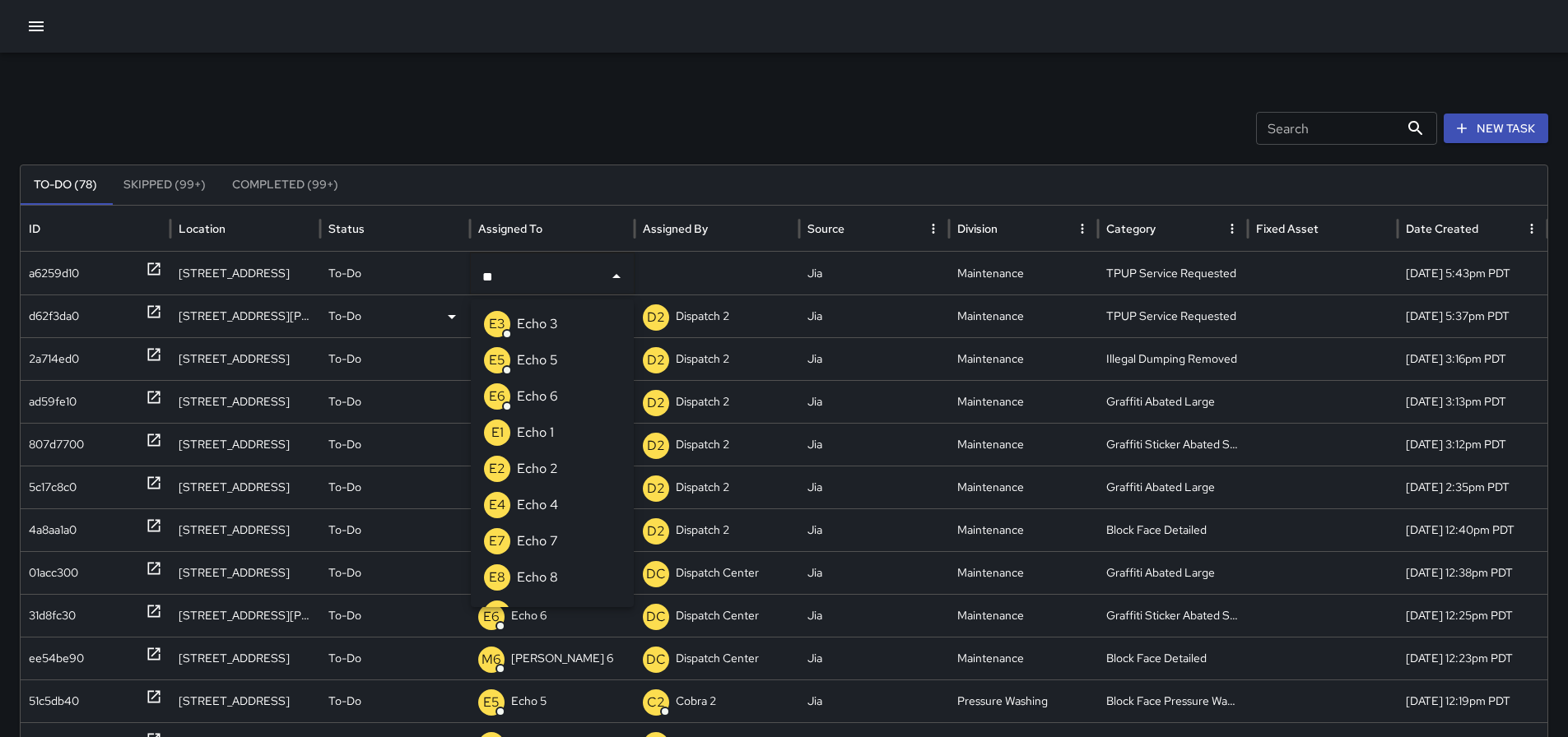
click at [531, 331] on p "Echo 3" at bounding box center [537, 324] width 41 height 19
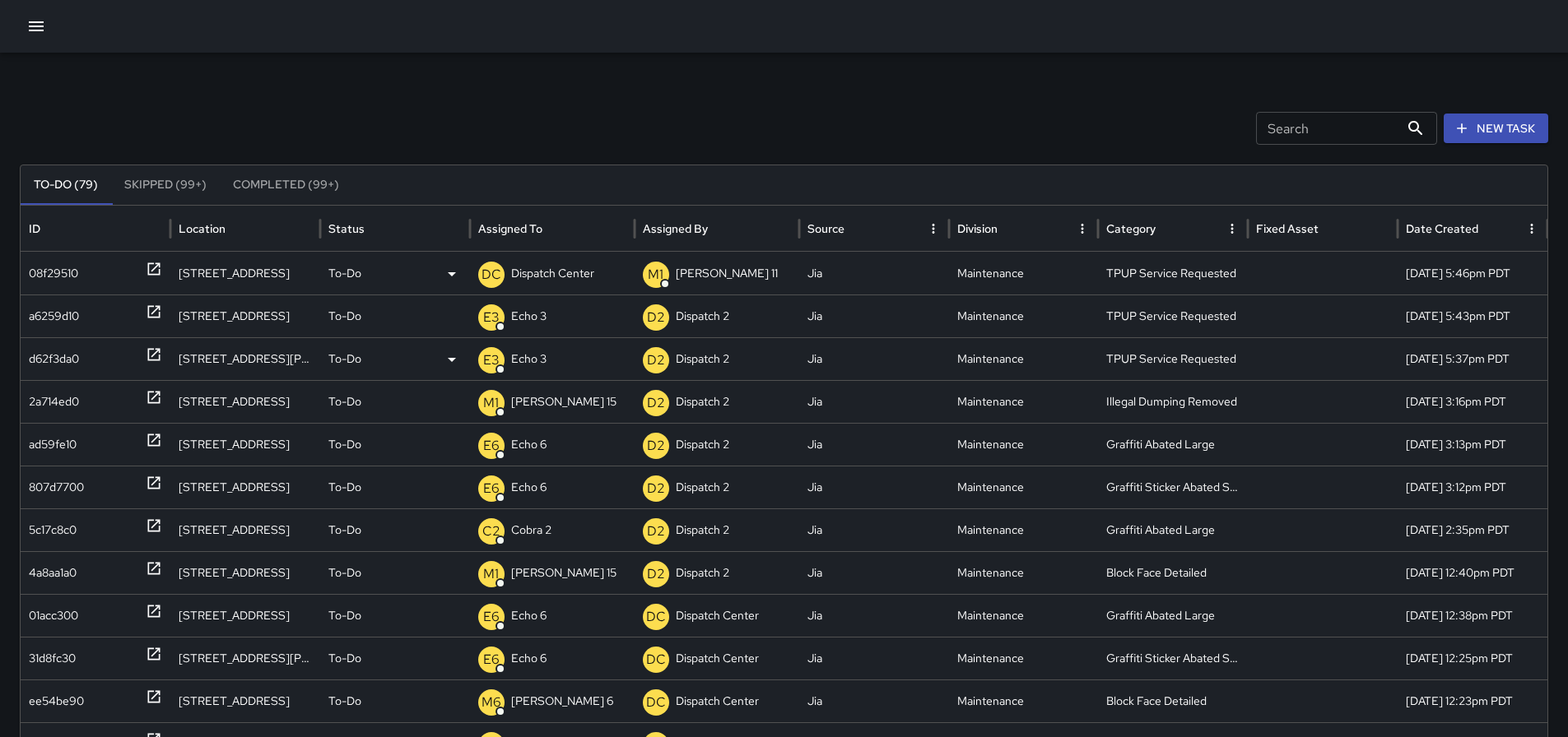
click at [562, 274] on p "Dispatch Center" at bounding box center [553, 274] width 83 height 42
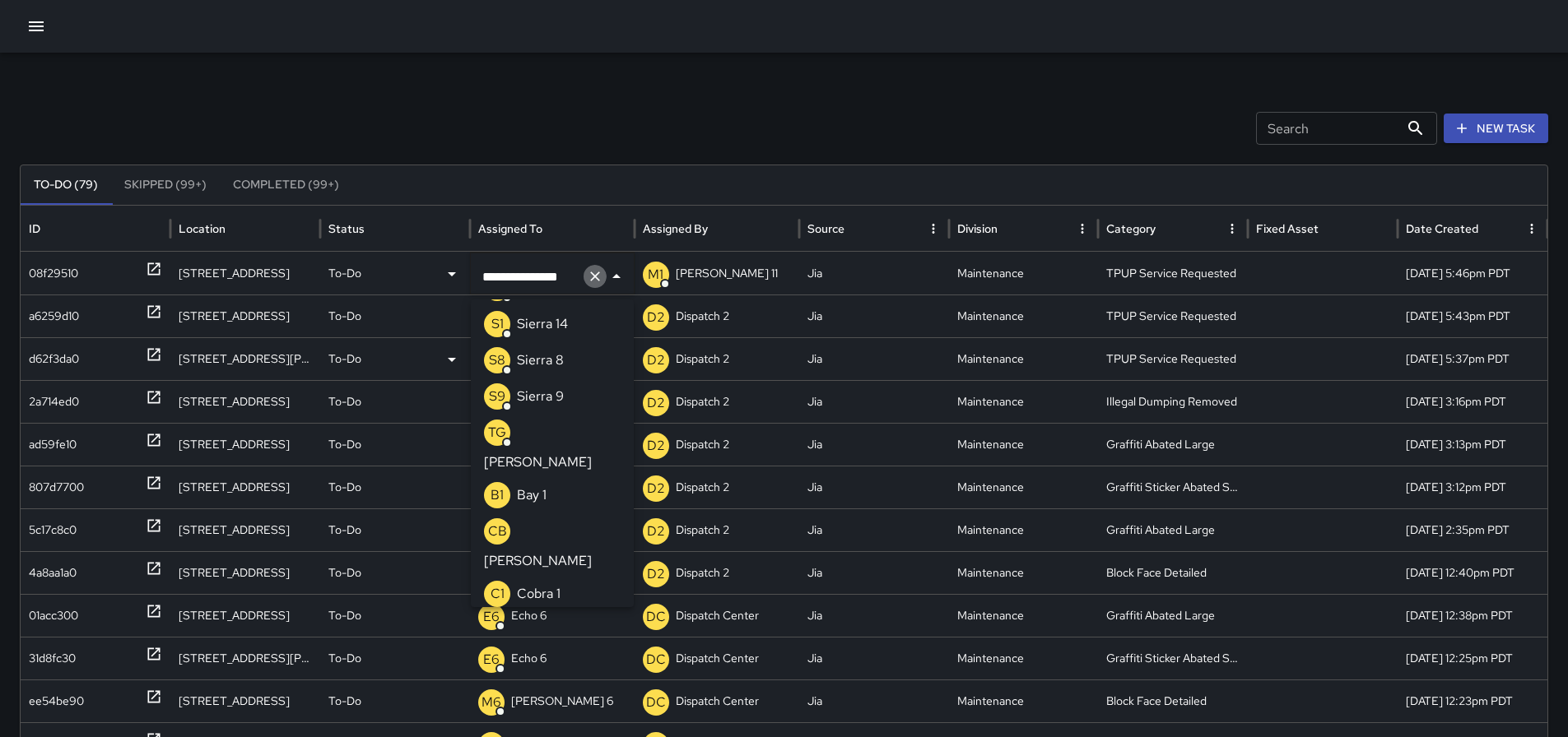
click at [592, 280] on icon "Clear" at bounding box center [595, 276] width 17 height 17
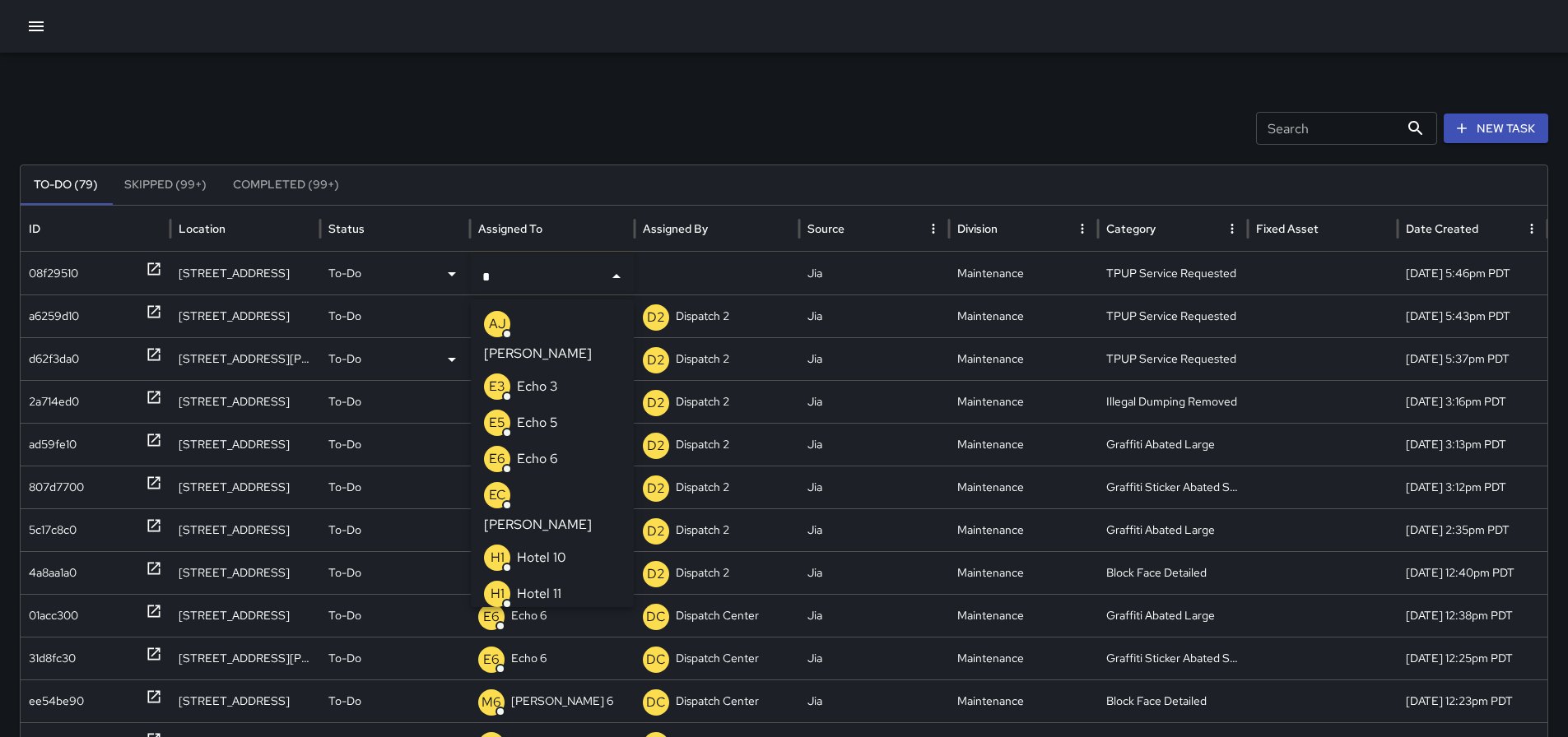
type input "**"
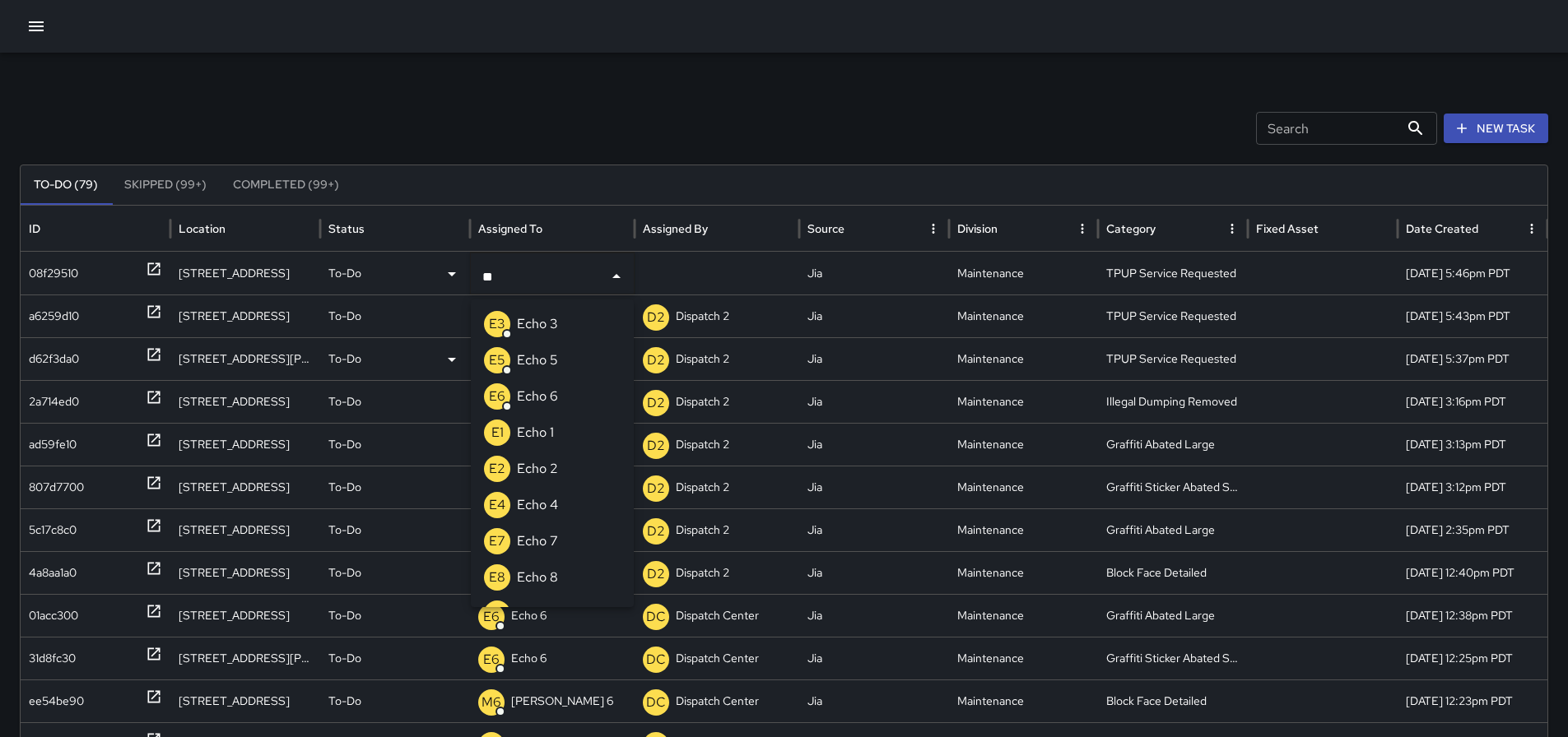
click at [531, 314] on p "Echo 3" at bounding box center [537, 324] width 41 height 19
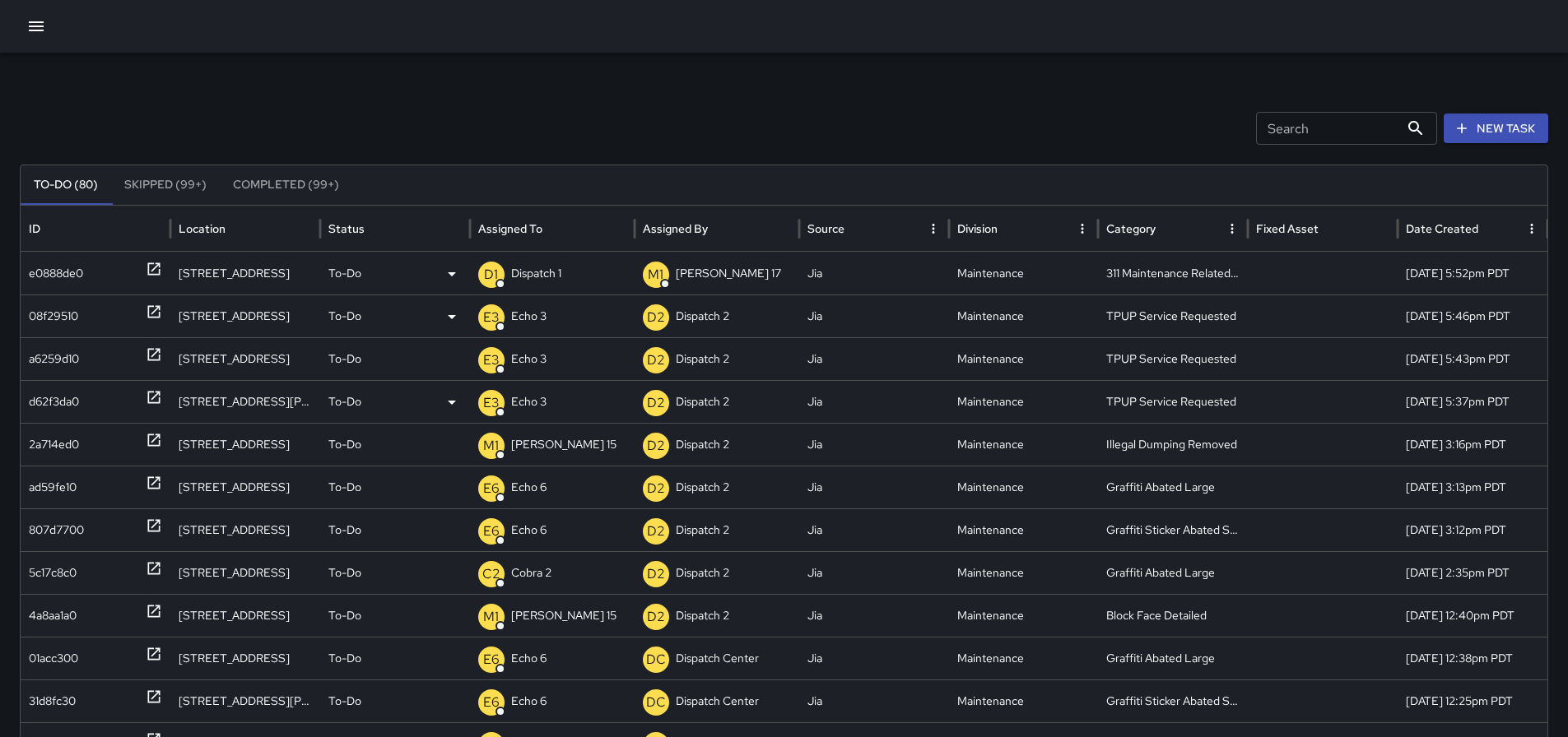
click at [142, 263] on div "e0888de0" at bounding box center [95, 274] width 133 height 42
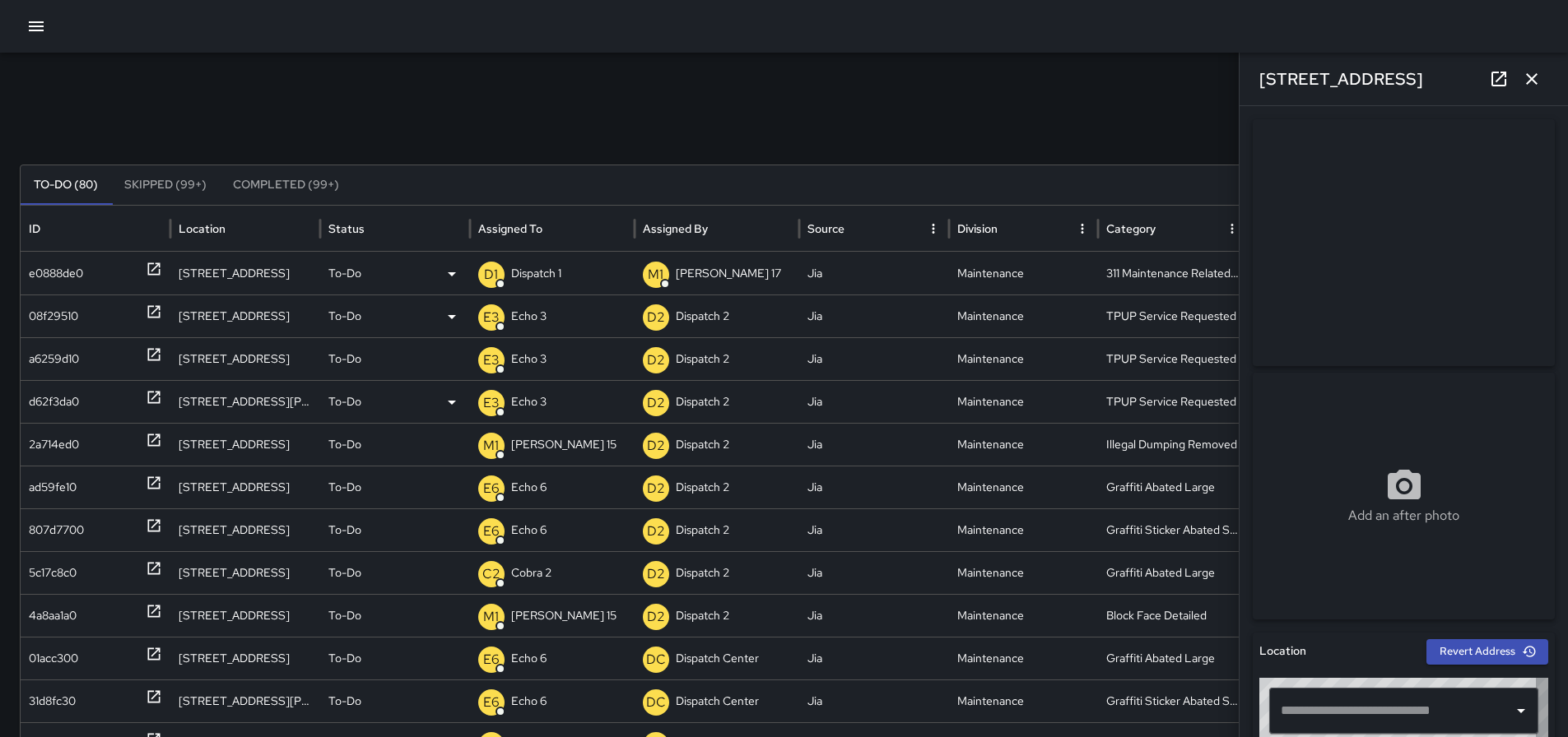
type input "**********"
drag, startPoint x: 1365, startPoint y: 87, endPoint x: 1263, endPoint y: 102, distance: 103.1
click at [1263, 102] on div "[STREET_ADDRESS]" at bounding box center [1404, 79] width 328 height 53
copy h6 "[STREET_ADDRESS]"
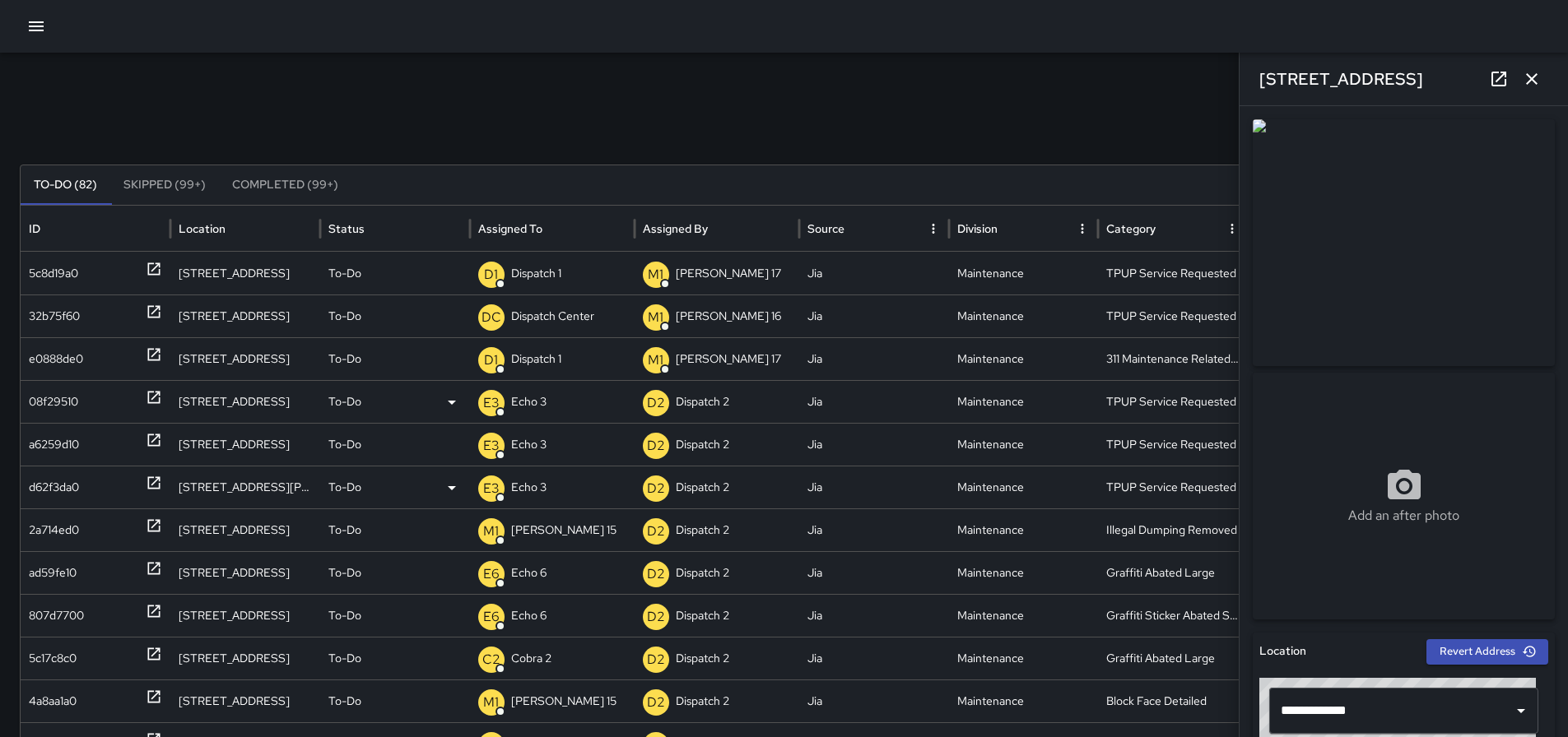
click at [1549, 77] on div "[STREET_ADDRESS]" at bounding box center [1404, 79] width 328 height 53
click at [1544, 80] on button "button" at bounding box center [1531, 79] width 33 height 33
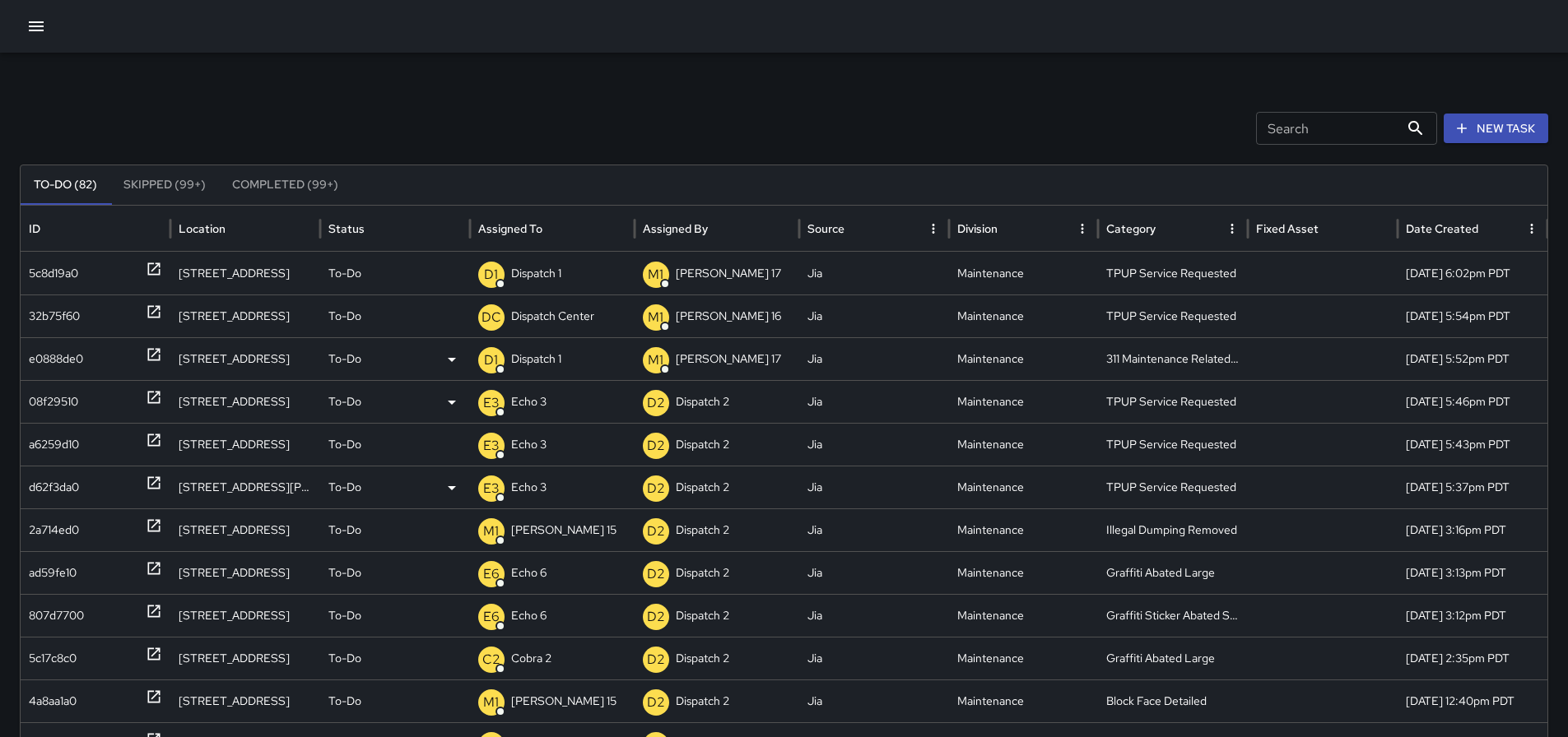
click at [357, 359] on p "To-Do" at bounding box center [344, 359] width 33 height 42
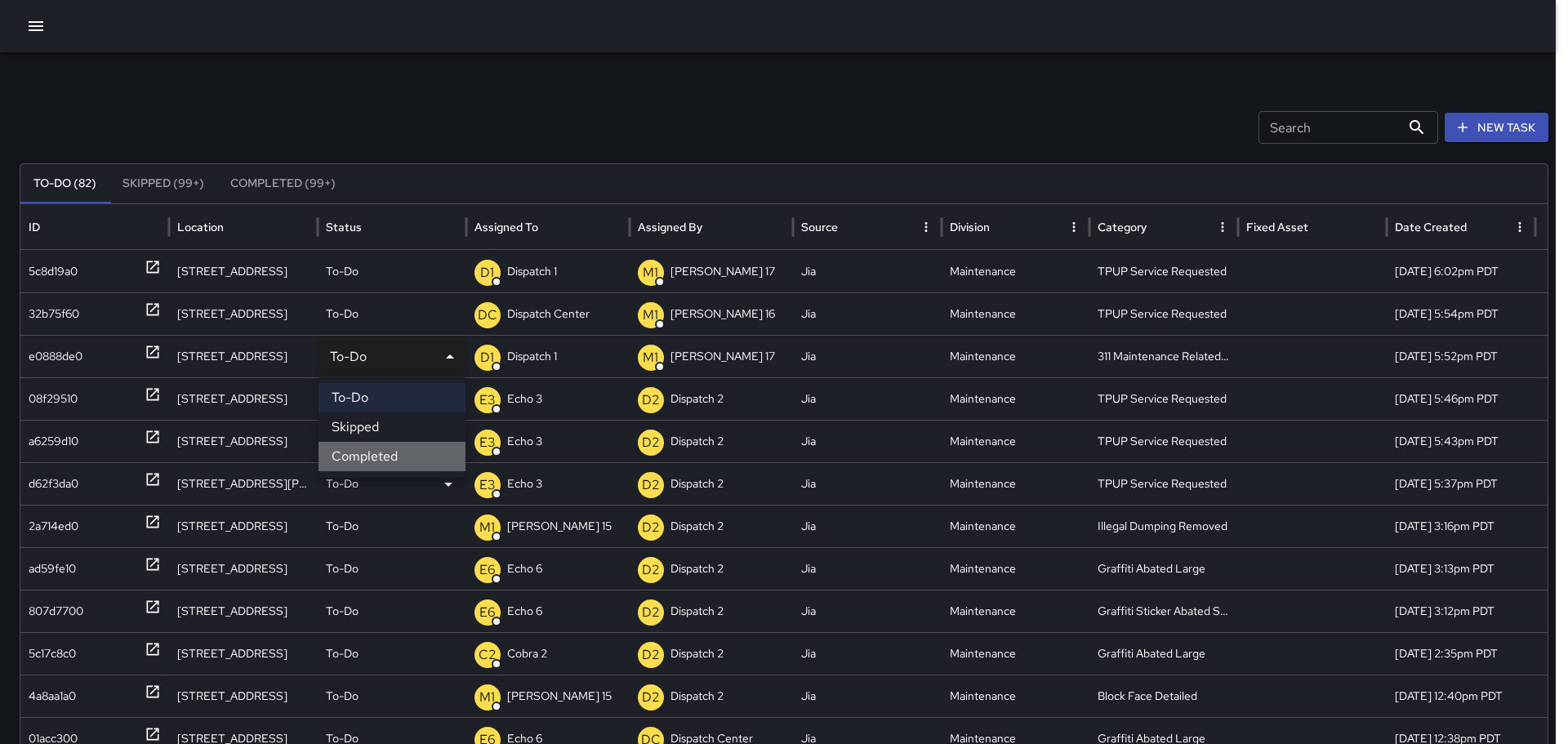
click at [376, 456] on li "Completed" at bounding box center [392, 457] width 147 height 30
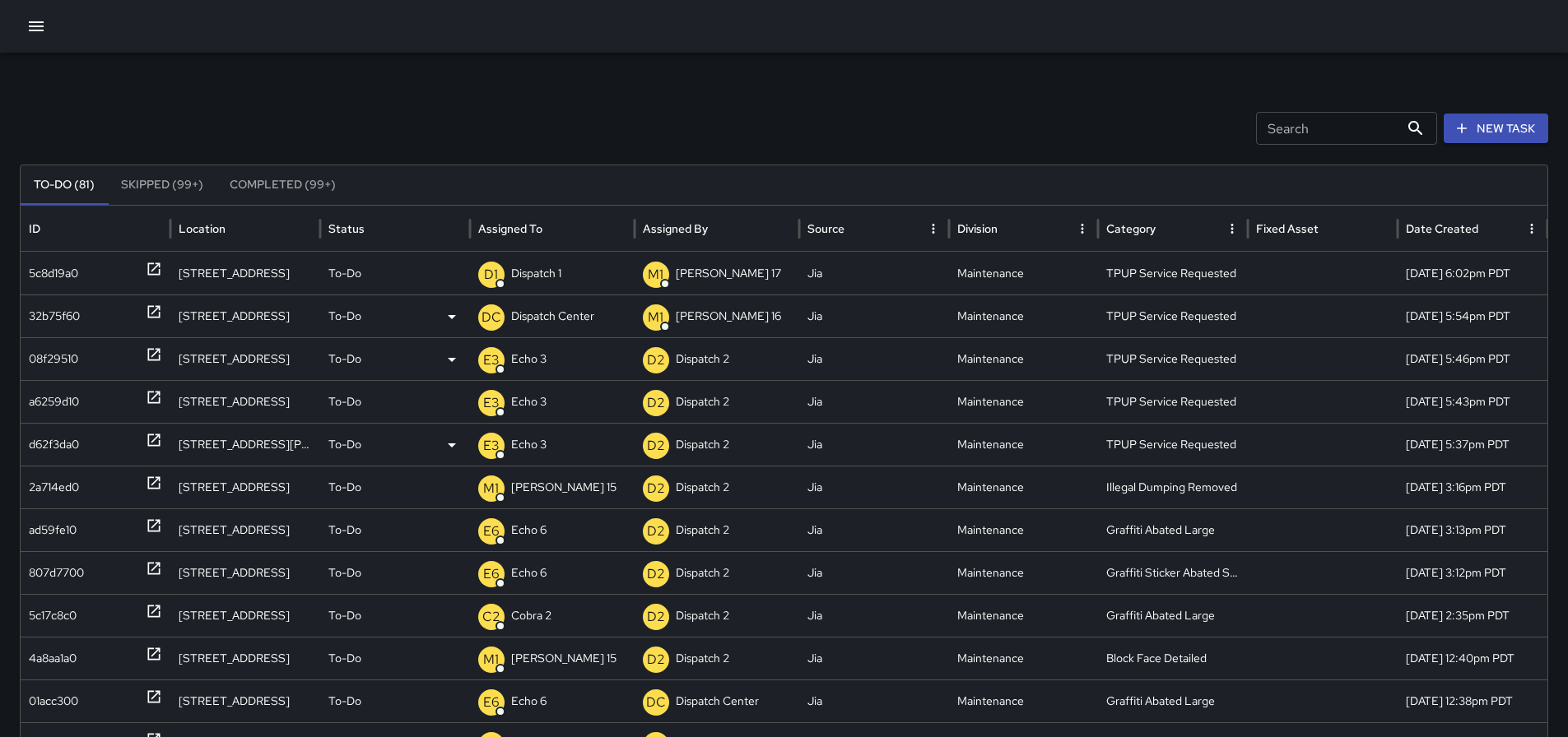
click at [552, 318] on p "Dispatch Center" at bounding box center [553, 317] width 83 height 42
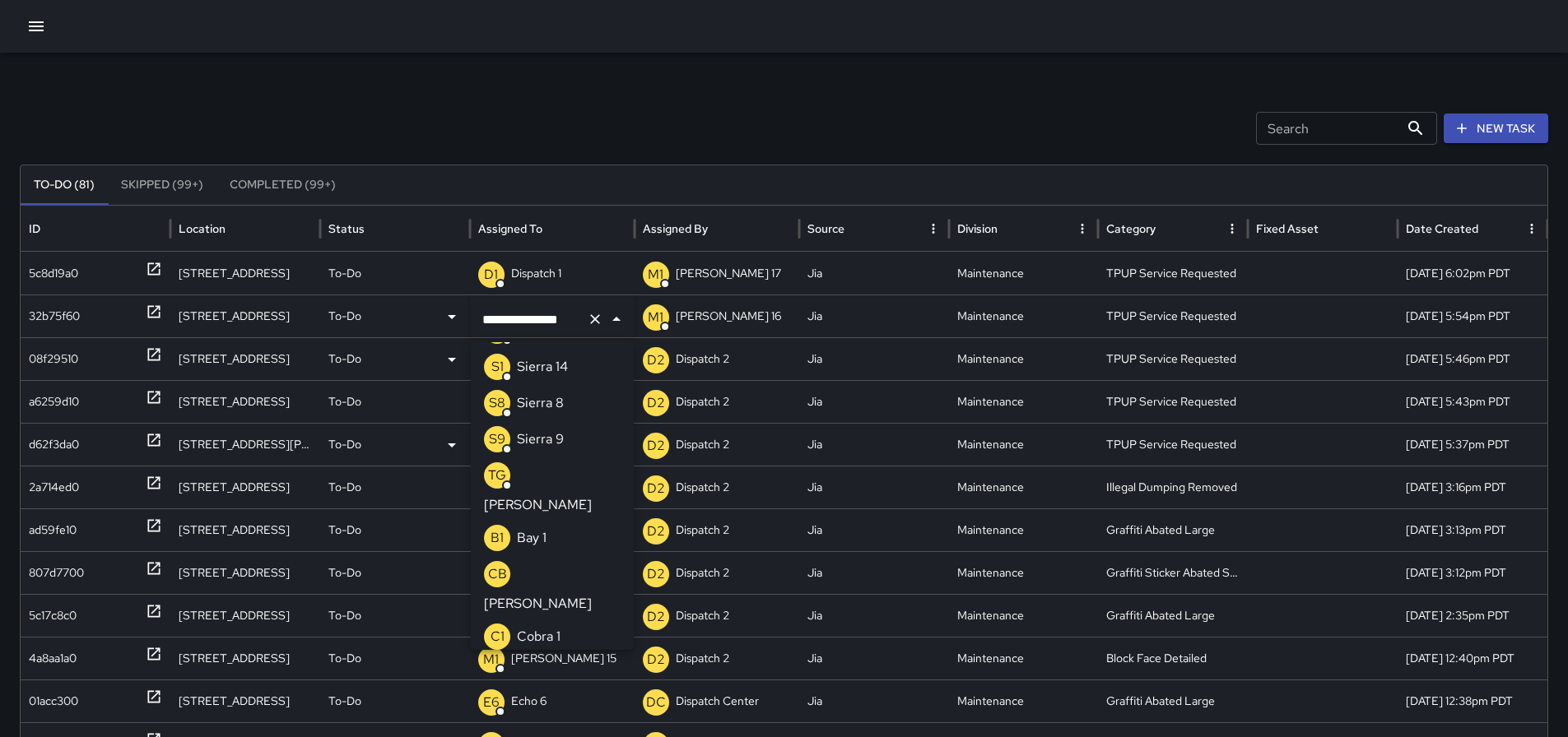
click at [590, 324] on icon "Clear" at bounding box center [595, 319] width 17 height 17
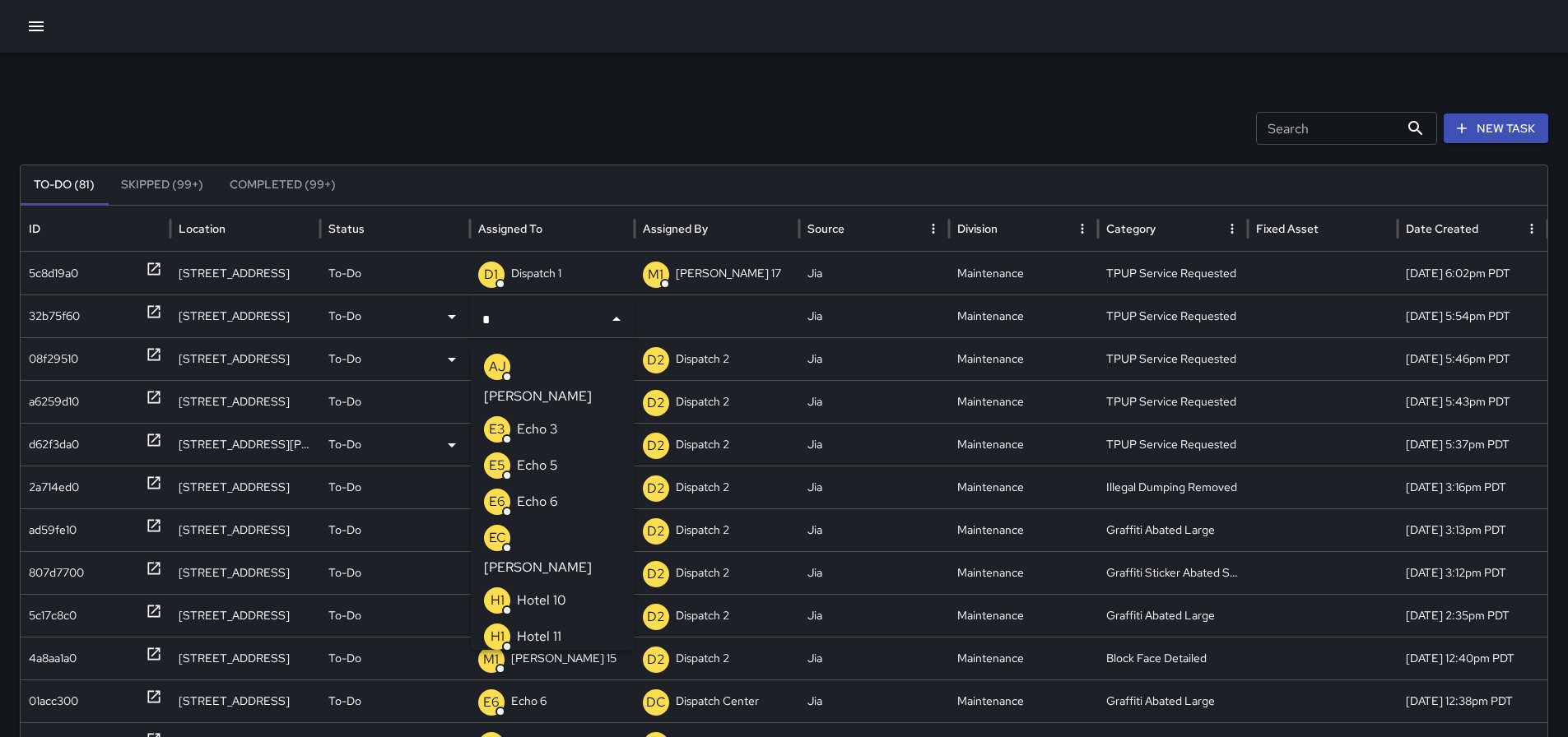
click at [554, 419] on p "Echo 3" at bounding box center [537, 429] width 41 height 19
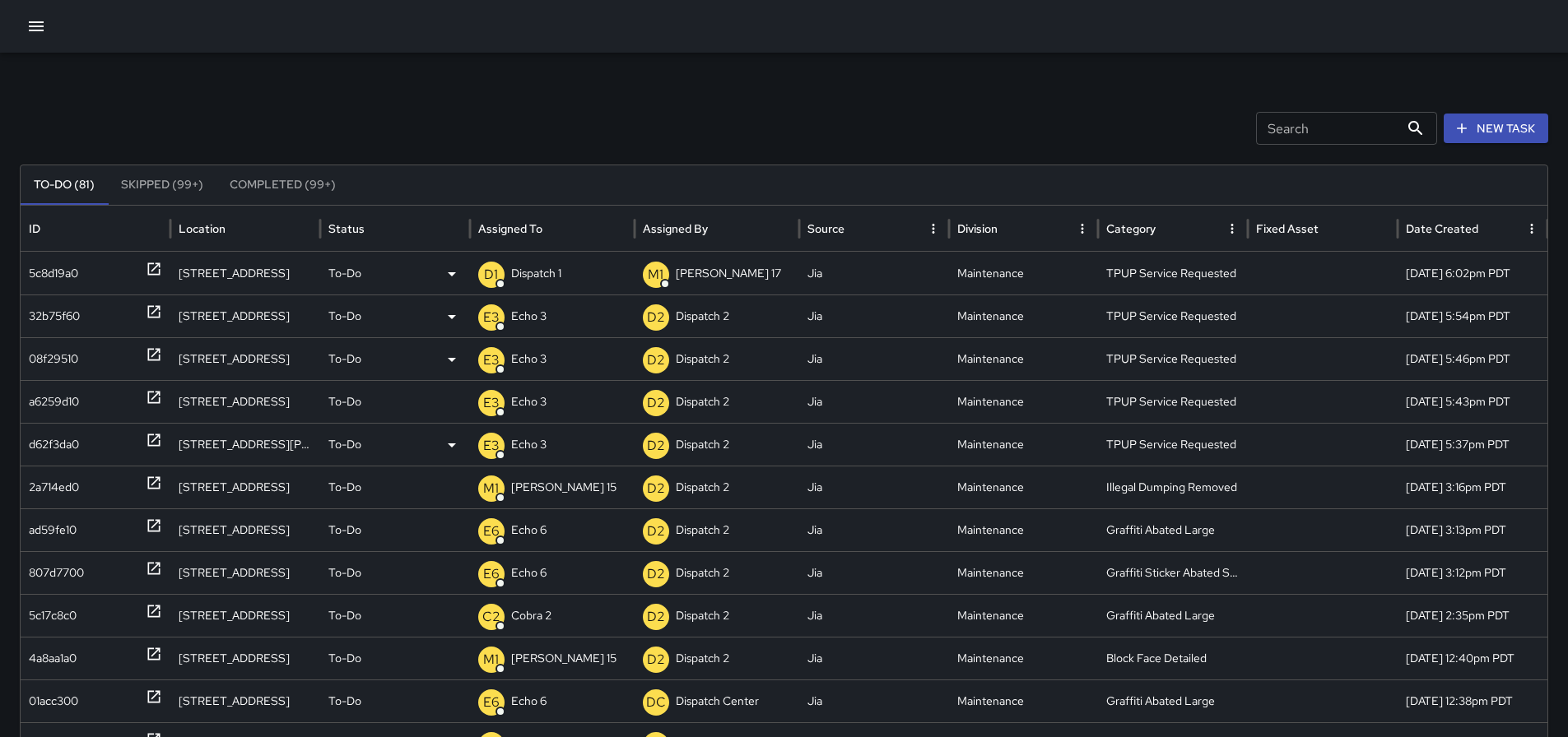
click at [555, 273] on p "Dispatch 1" at bounding box center [536, 274] width 50 height 42
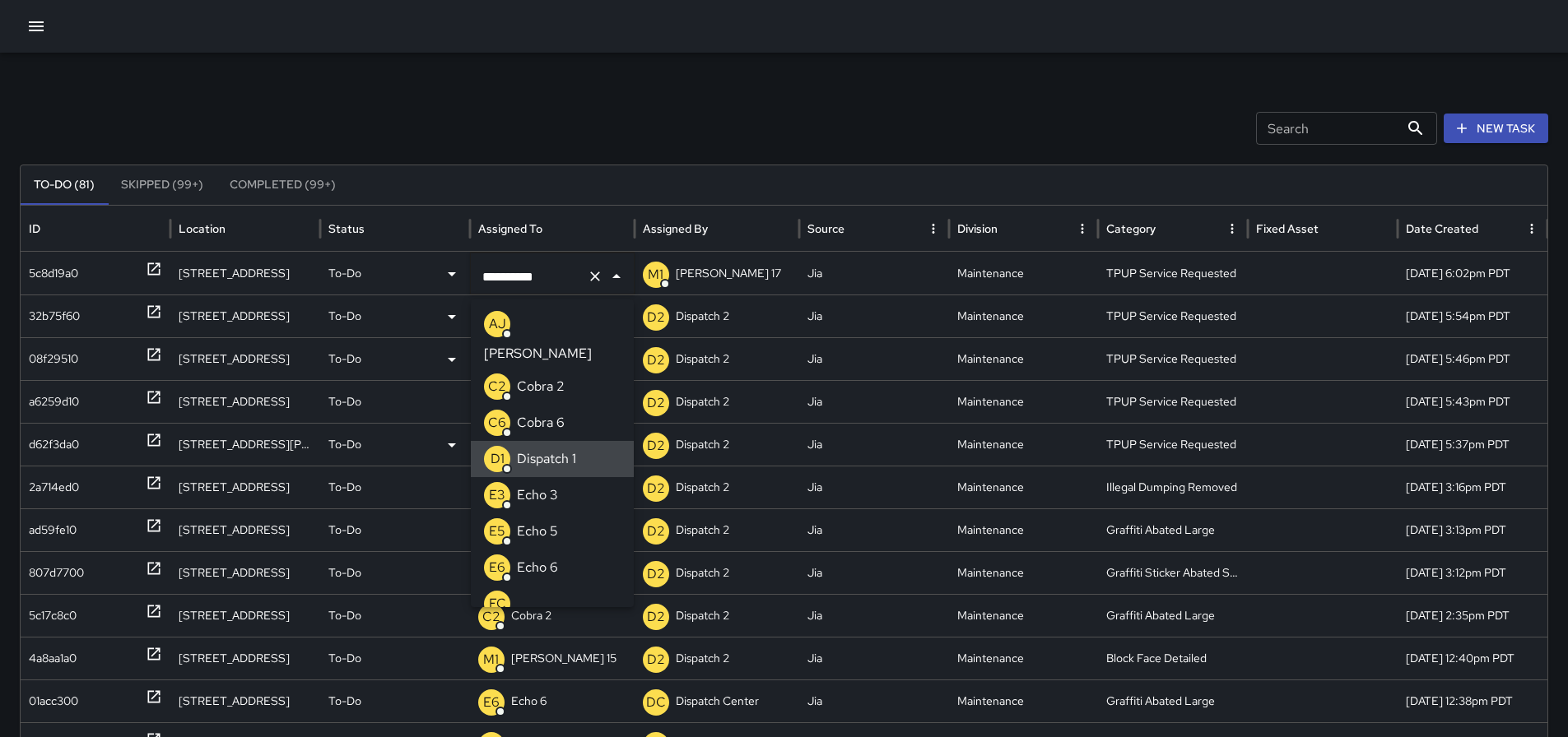
click at [594, 273] on icon "Clear" at bounding box center [595, 276] width 17 height 17
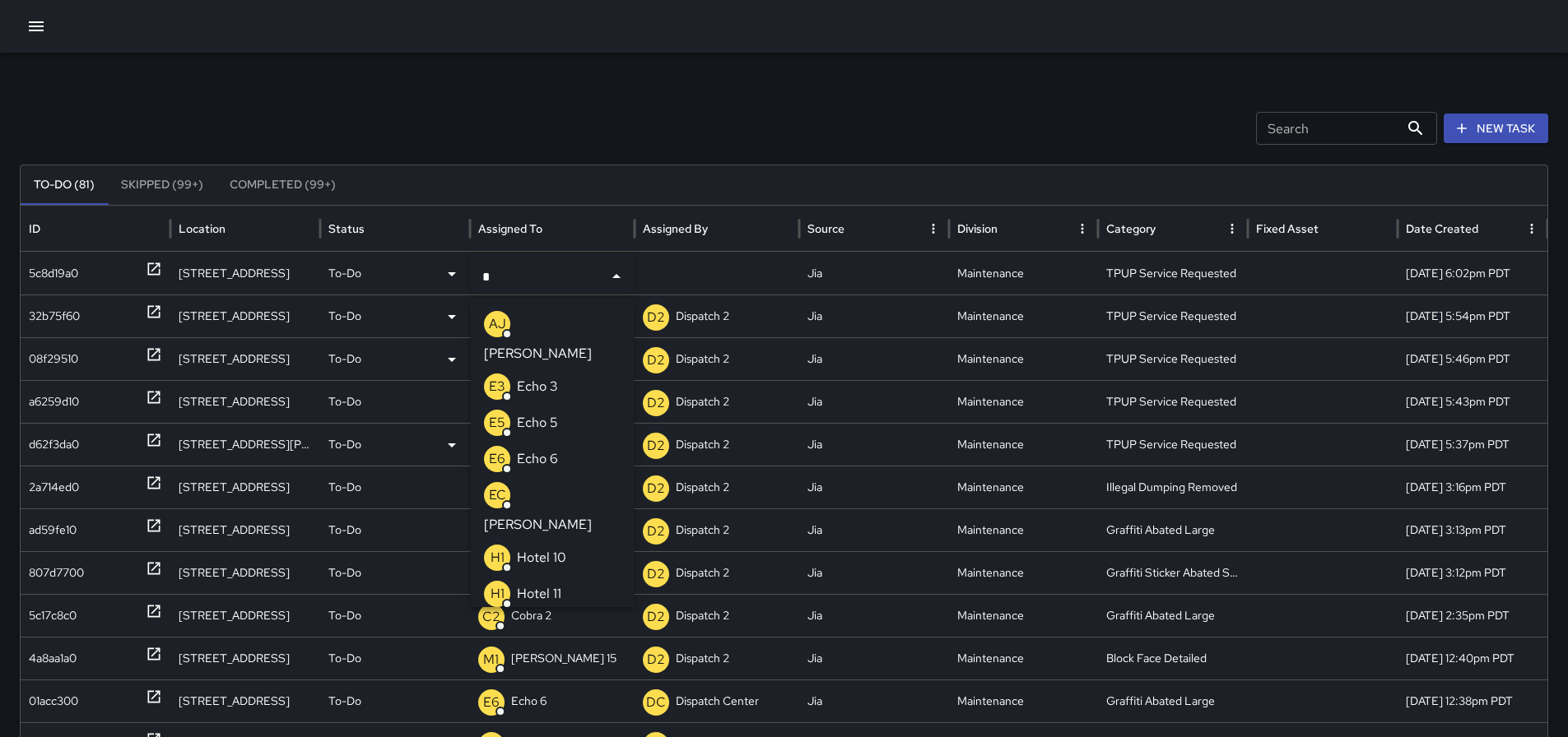
click at [539, 377] on p "Echo 3" at bounding box center [537, 387] width 41 height 19
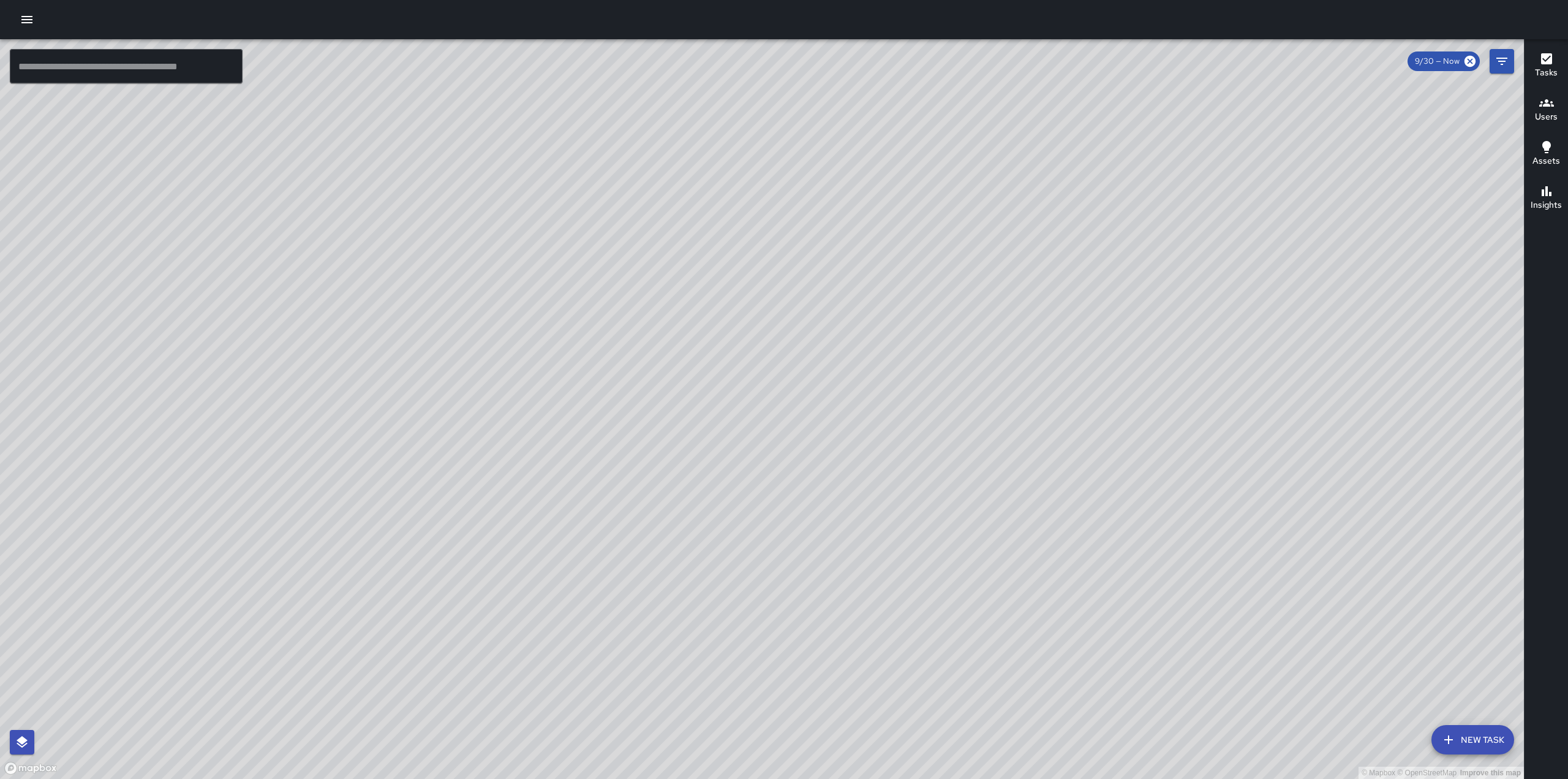
drag, startPoint x: 933, startPoint y: 370, endPoint x: 1321, endPoint y: 157, distance: 442.6
click at [1321, 157] on div "© Mapbox © OpenStreetMap Improve this map" at bounding box center [762, 409] width 1524 height 740
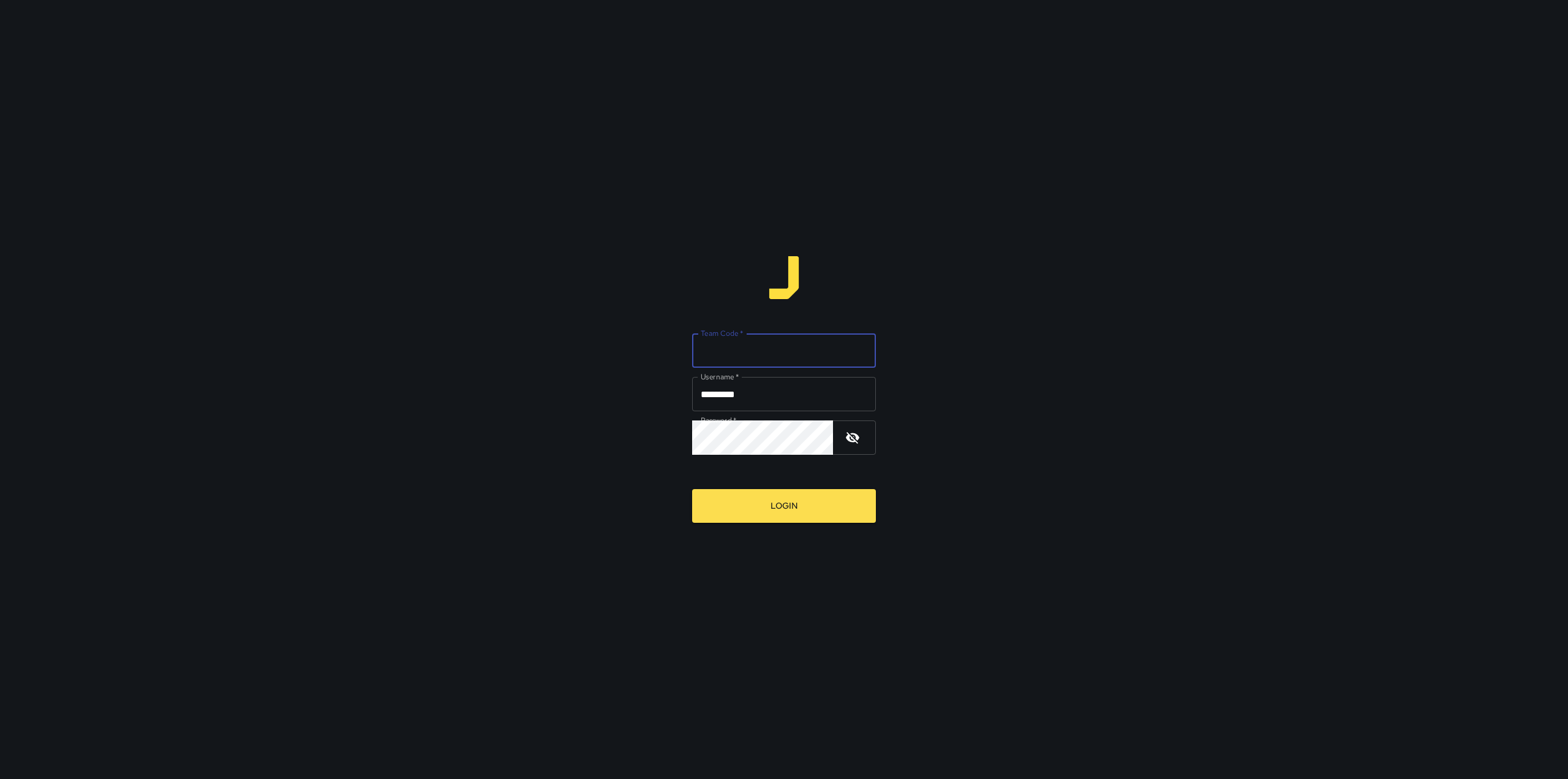
click at [751, 335] on input "Team Code   *" at bounding box center [784, 350] width 184 height 34
type input "****"
click at [790, 508] on button "Login" at bounding box center [784, 506] width 184 height 34
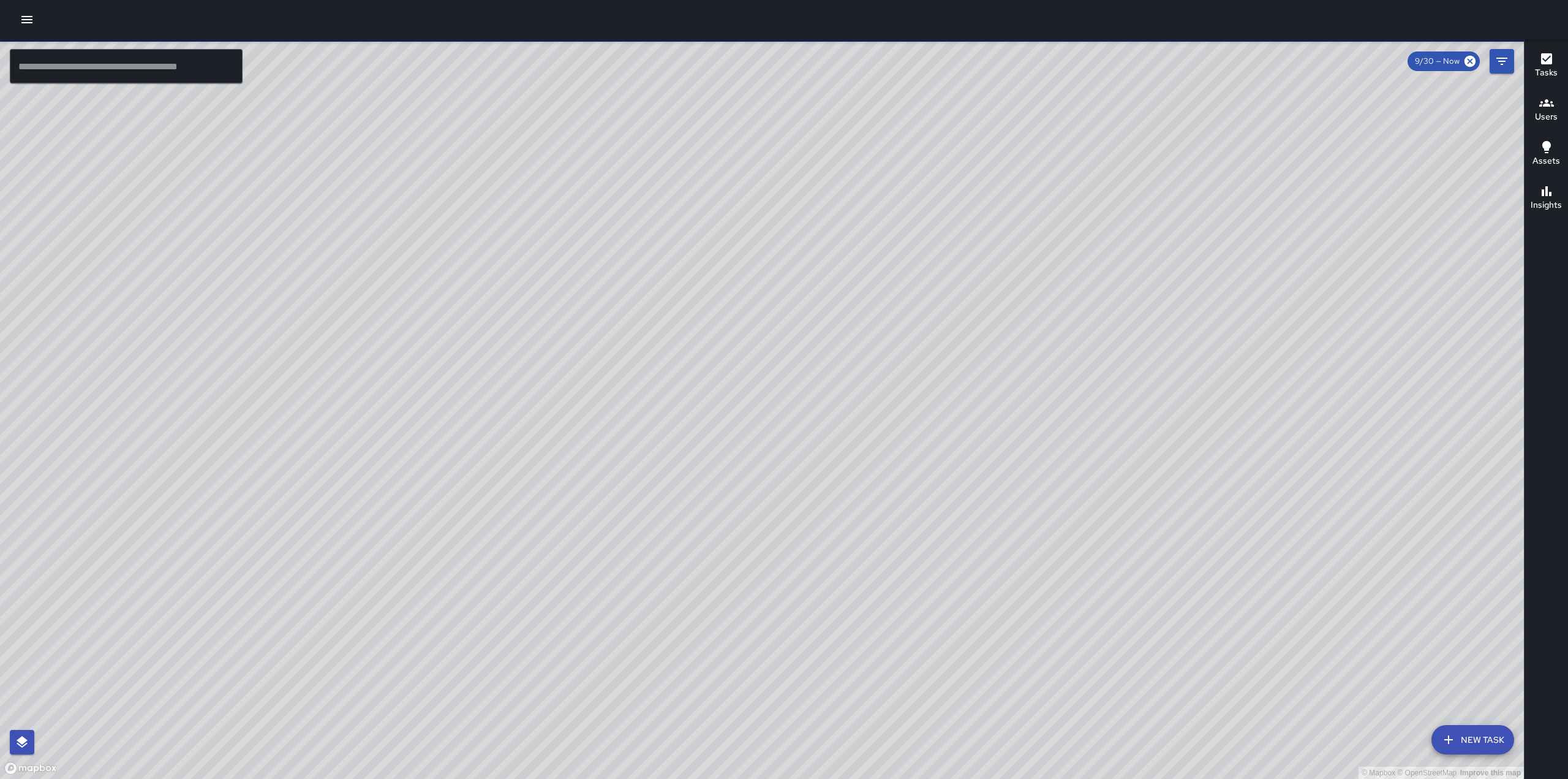
drag, startPoint x: 747, startPoint y: 216, endPoint x: 915, endPoint y: 469, distance: 303.7
click at [924, 486] on div "© Mapbox © OpenStreetMap Improve this map" at bounding box center [762, 409] width 1524 height 740
drag, startPoint x: 771, startPoint y: 437, endPoint x: 862, endPoint y: 317, distance: 150.6
click at [862, 317] on div "© Mapbox © OpenStreetMap Improve this map" at bounding box center [762, 409] width 1524 height 740
drag, startPoint x: 1060, startPoint y: 393, endPoint x: 1025, endPoint y: 396, distance: 35.1
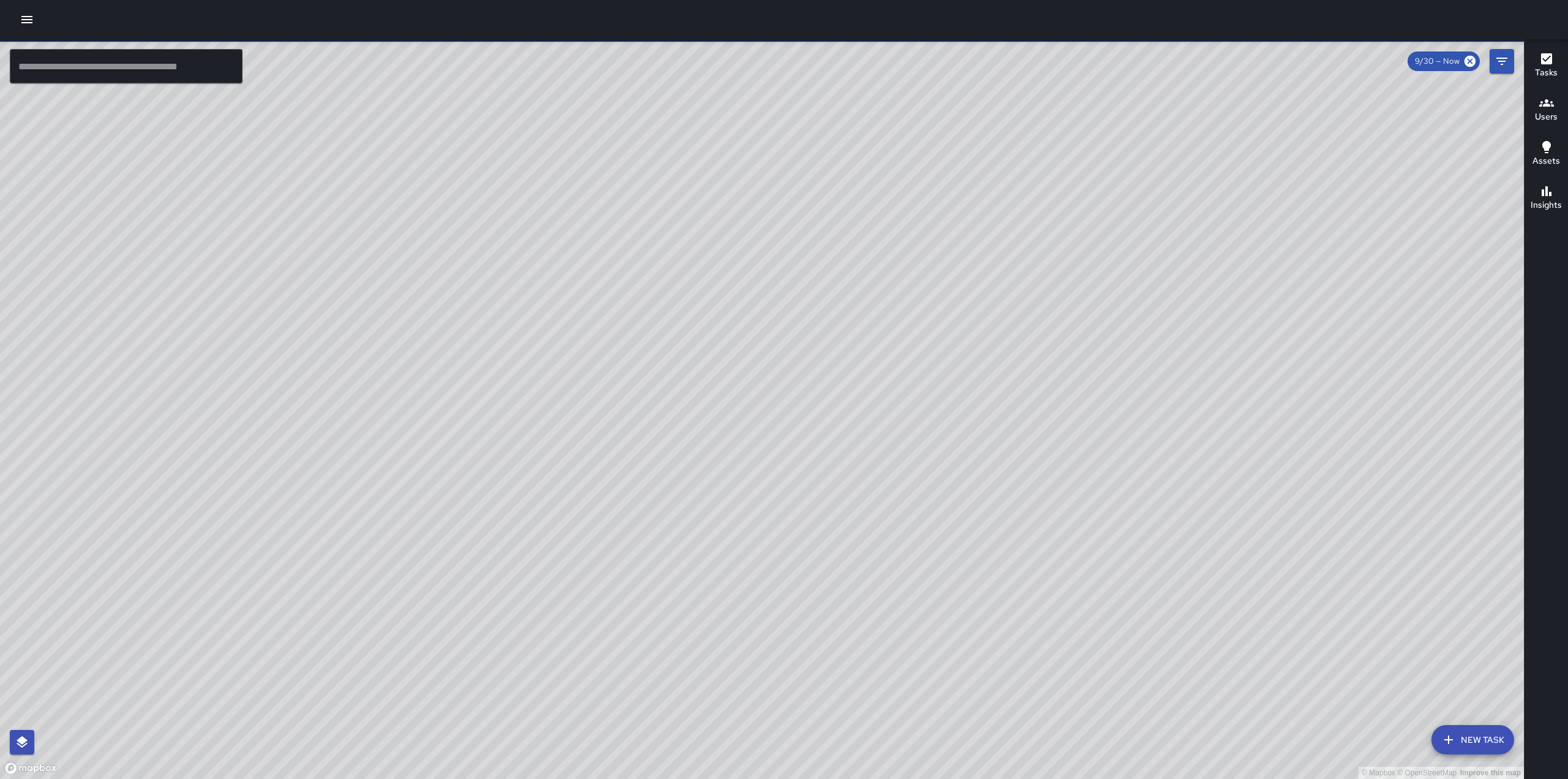
click at [1034, 361] on div "© Mapbox © OpenStreetMap Improve this map" at bounding box center [762, 409] width 1524 height 740
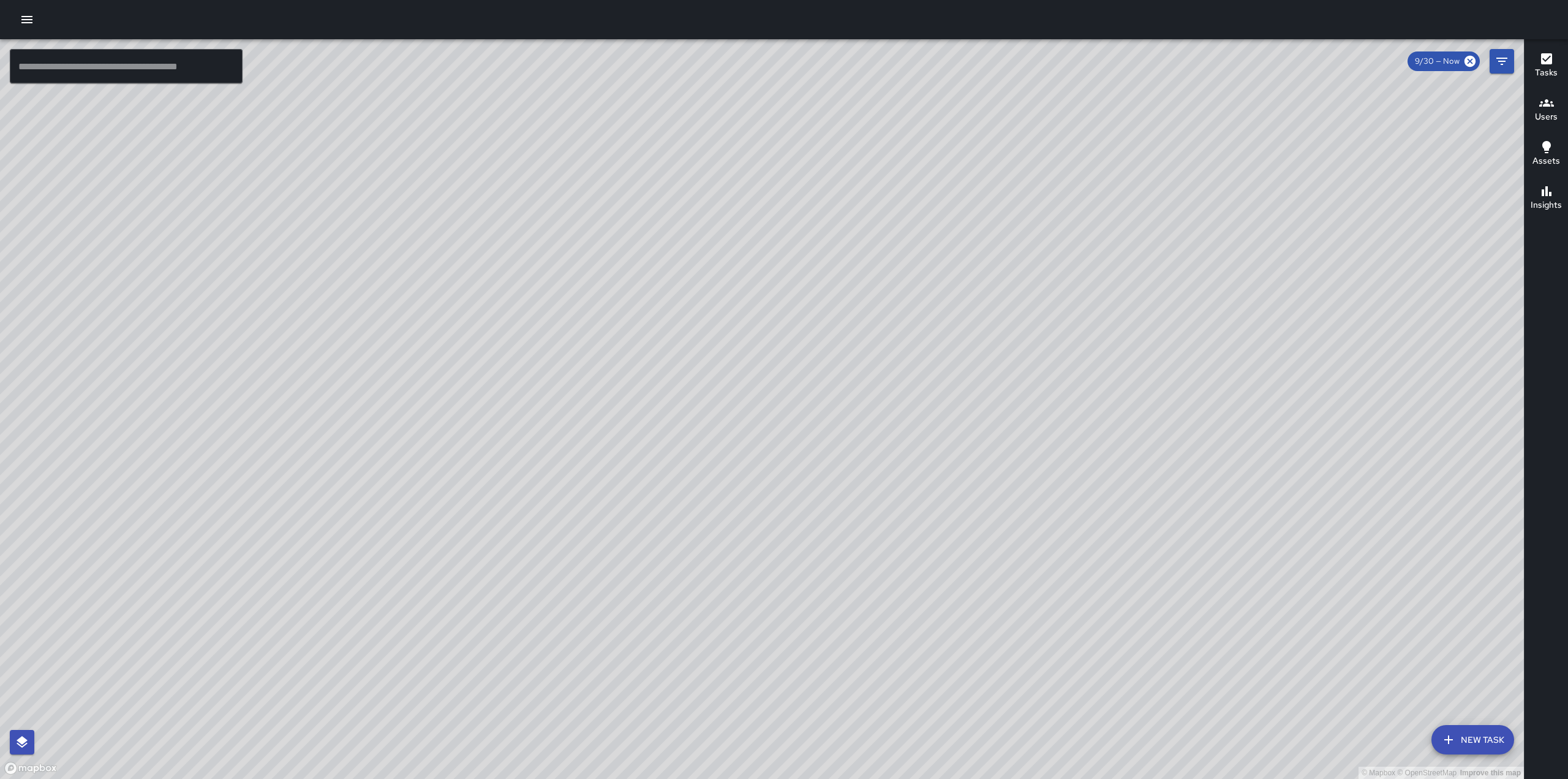
drag, startPoint x: 812, startPoint y: 540, endPoint x: 898, endPoint y: 417, distance: 150.1
click at [898, 417] on div "© Mapbox © OpenStreetMap Improve this map" at bounding box center [762, 409] width 1524 height 740
drag, startPoint x: 1002, startPoint y: 224, endPoint x: 956, endPoint y: 477, distance: 257.1
click at [956, 477] on div "© Mapbox © OpenStreetMap Improve this map" at bounding box center [762, 409] width 1524 height 740
drag, startPoint x: 909, startPoint y: 377, endPoint x: 980, endPoint y: 327, distance: 86.8
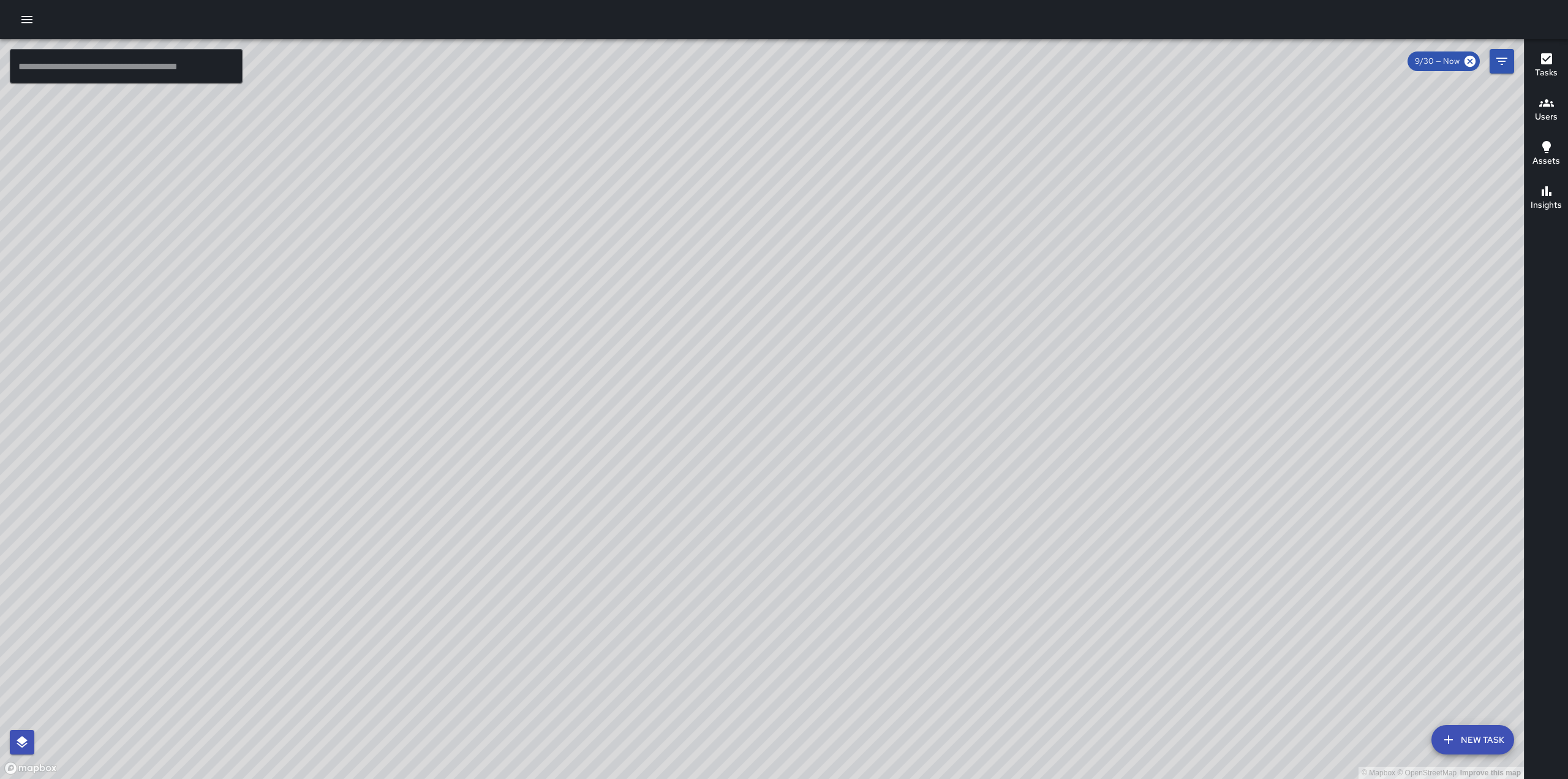
click at [980, 327] on div "© Mapbox © OpenStreetMap Improve this map" at bounding box center [762, 409] width 1524 height 740
drag, startPoint x: 787, startPoint y: 559, endPoint x: 919, endPoint y: 378, distance: 224.0
click at [919, 378] on div "© Mapbox © OpenStreetMap Improve this map" at bounding box center [762, 409] width 1524 height 740
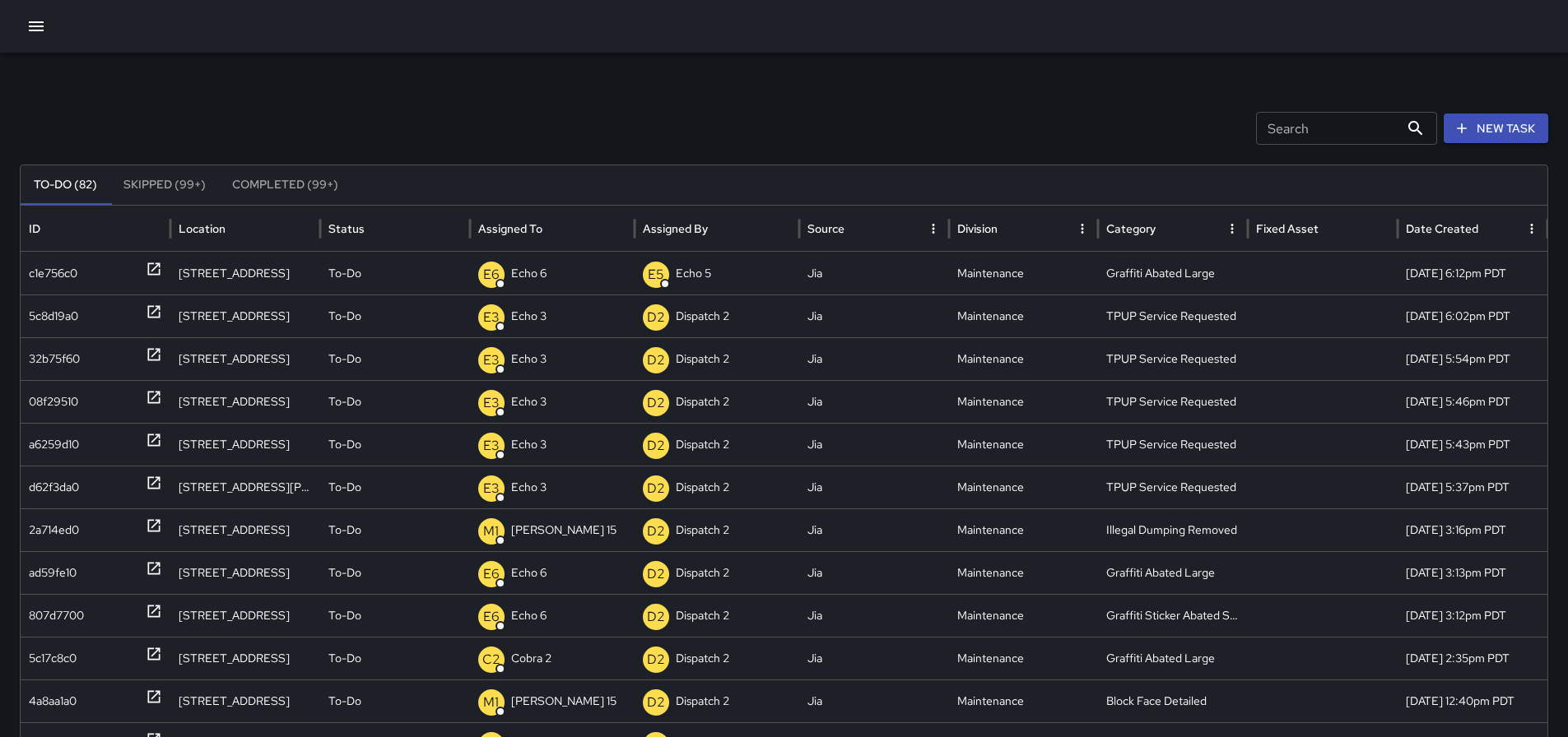
click at [692, 80] on div "Search Search New Task To-Do (82) Skipped (99+) Completed (99+) ID Location Sta…" at bounding box center [784, 520] width 1568 height 934
click at [518, 270] on p "Dispatch Center" at bounding box center [553, 274] width 83 height 42
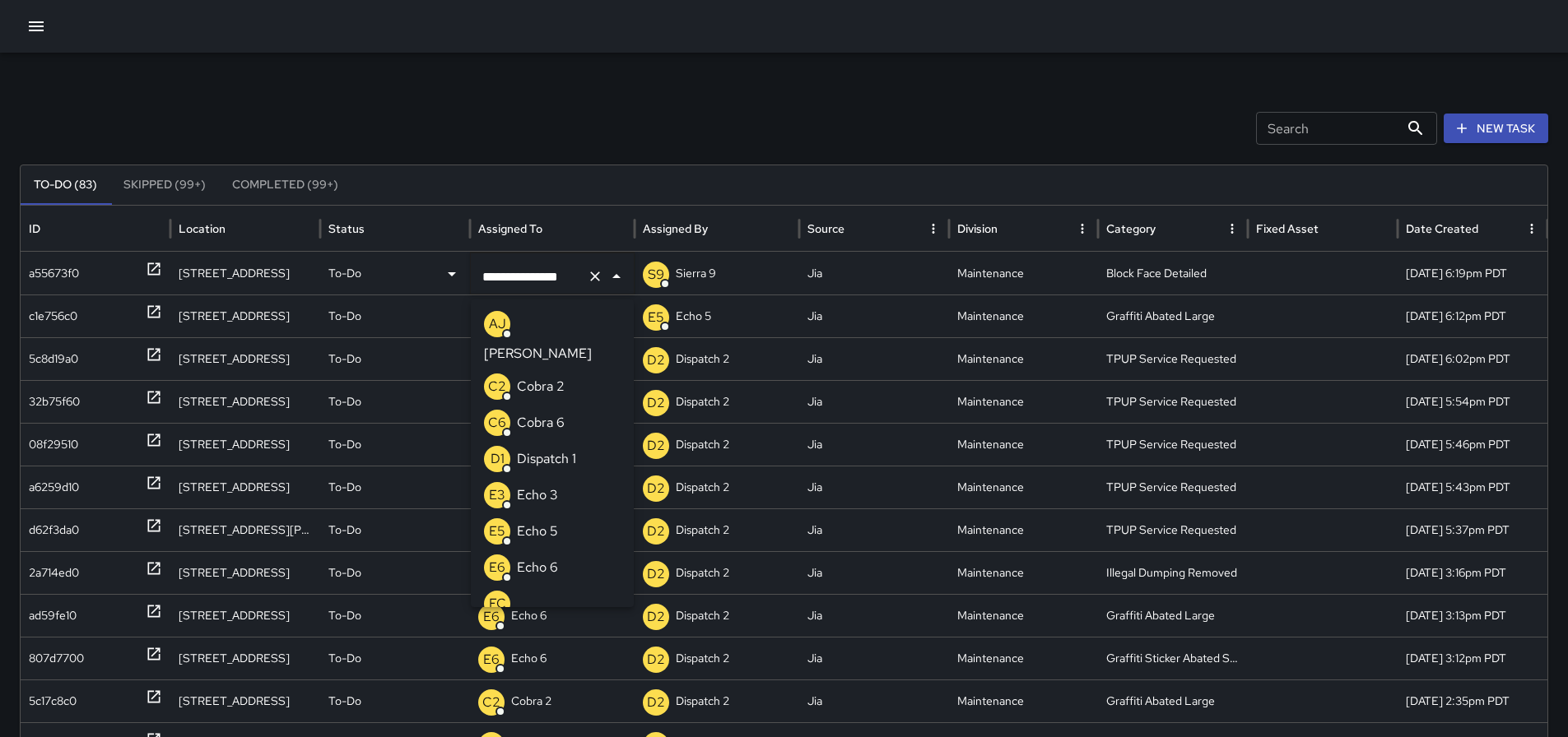
scroll to position [1304, 0]
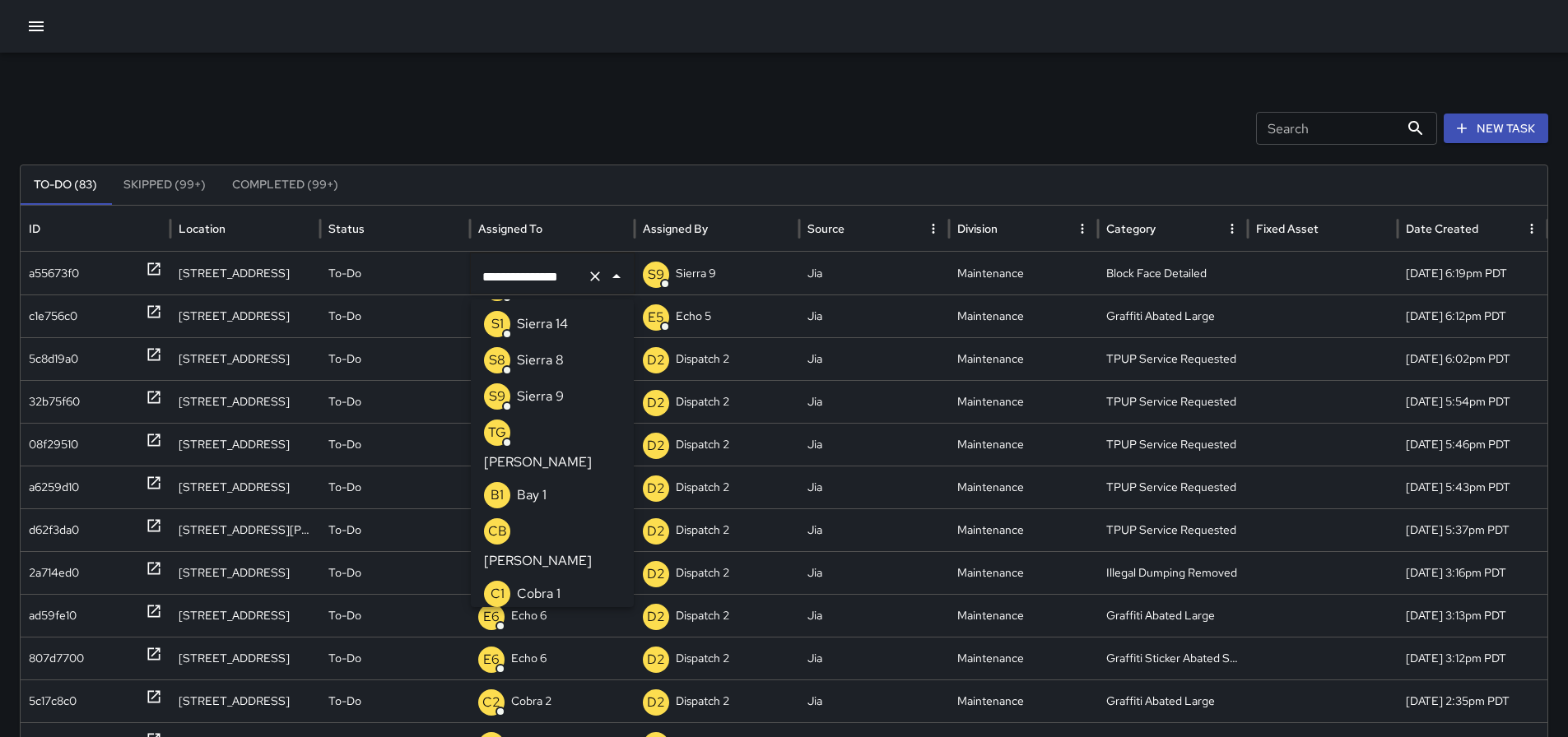
click at [714, 151] on div "**********" at bounding box center [784, 520] width 1568 height 934
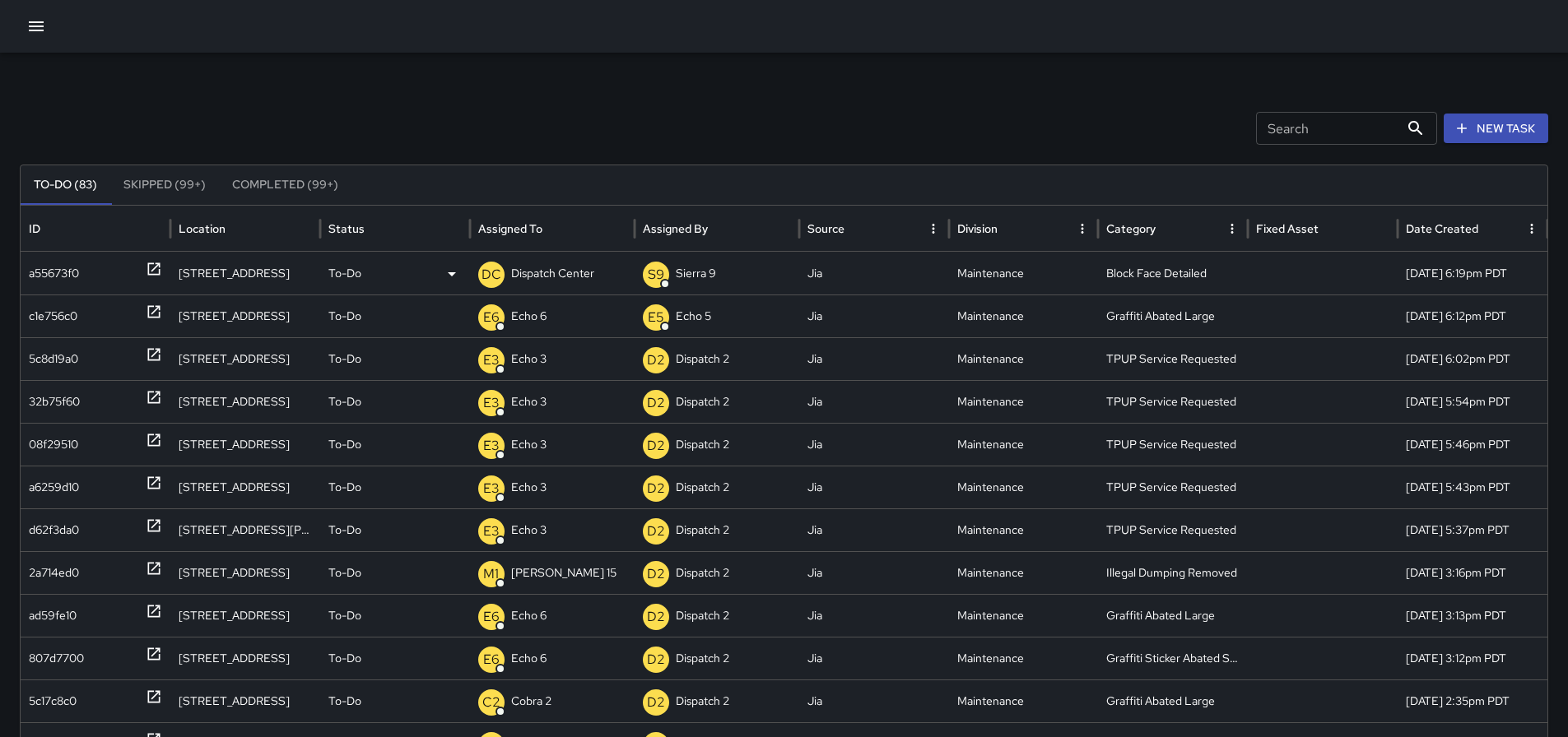
click at [160, 269] on icon at bounding box center [154, 269] width 12 height 12
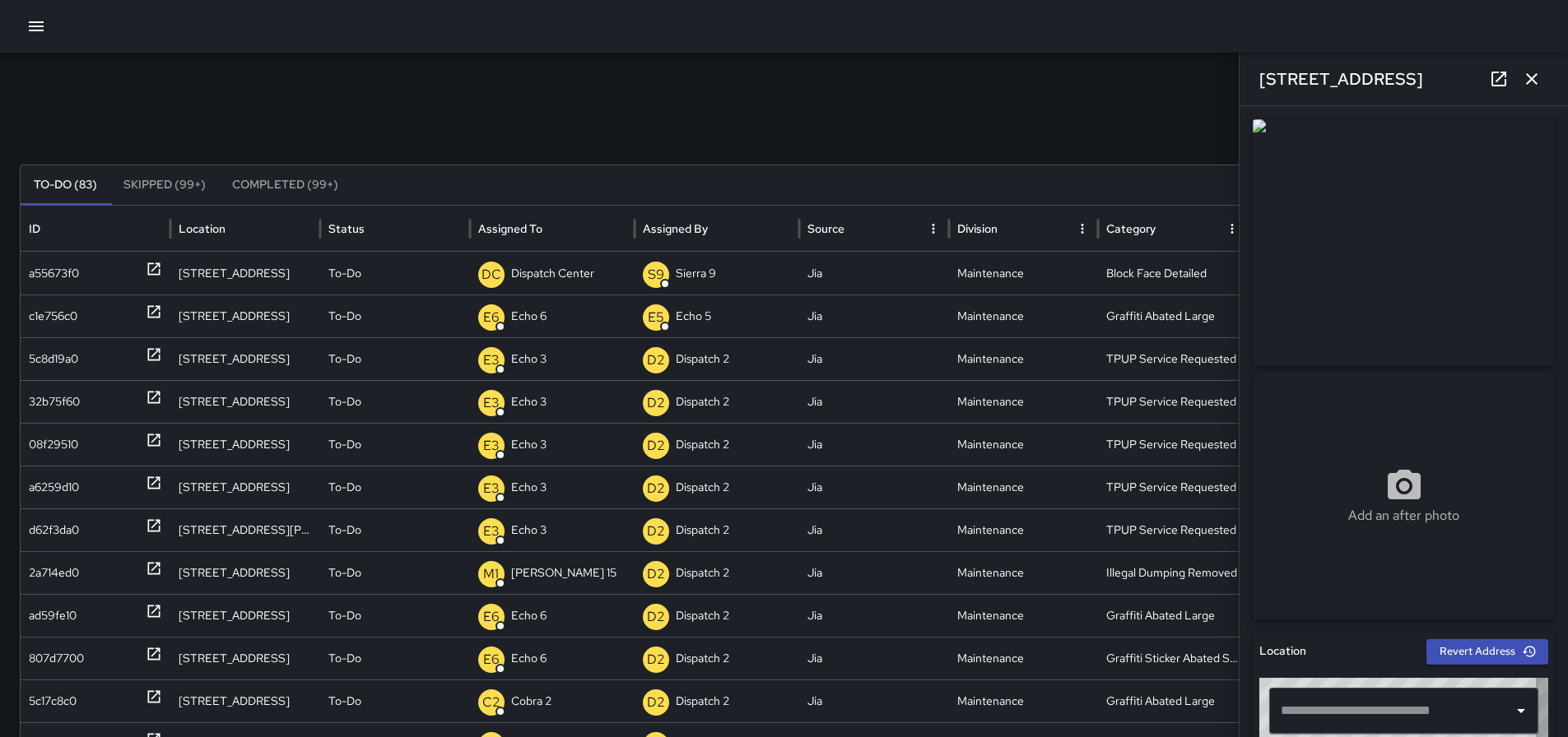
type input "**********"
click at [1530, 79] on icon "button" at bounding box center [1531, 79] width 11 height 11
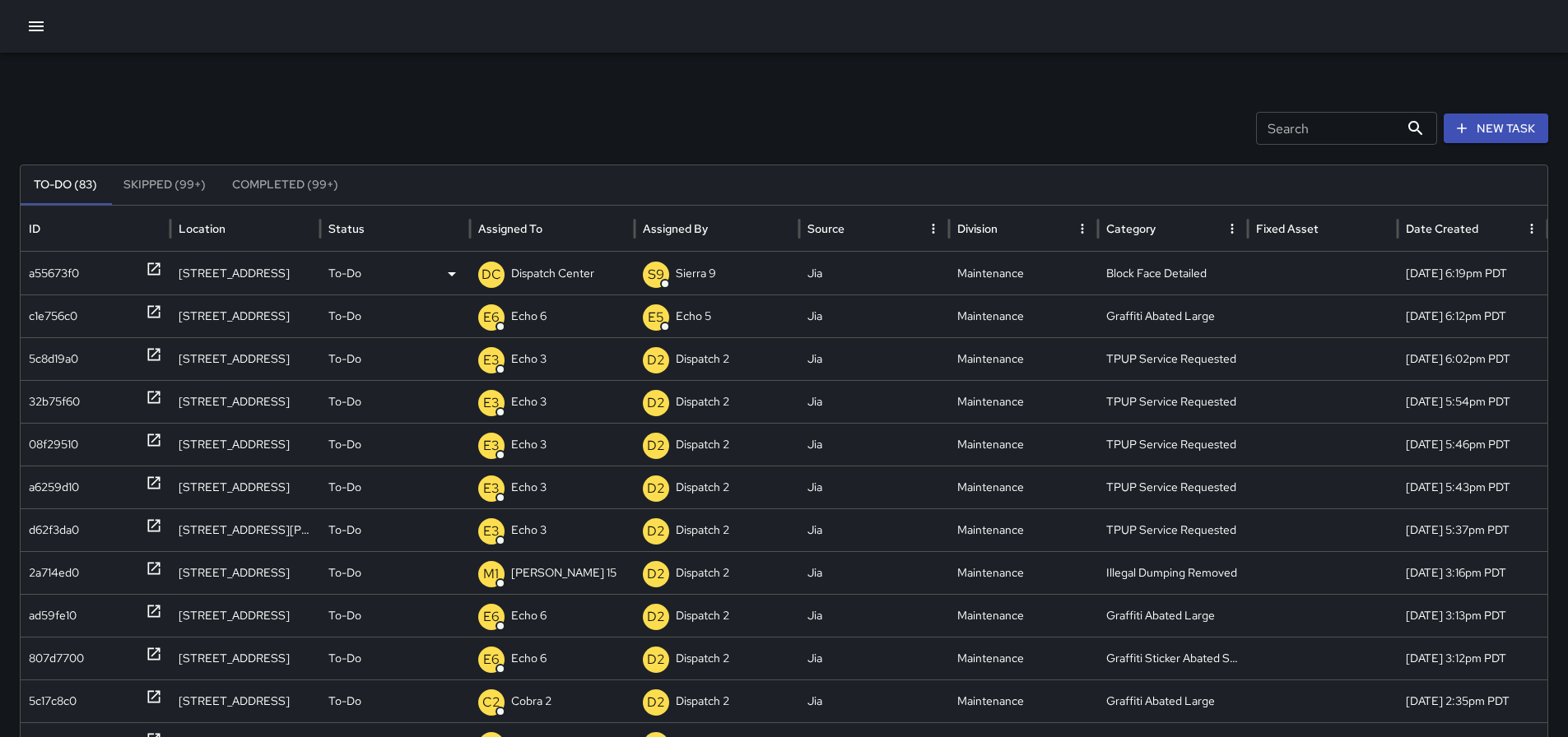
click at [511, 275] on p "Dispatch Center" at bounding box center [553, 274] width 83 height 42
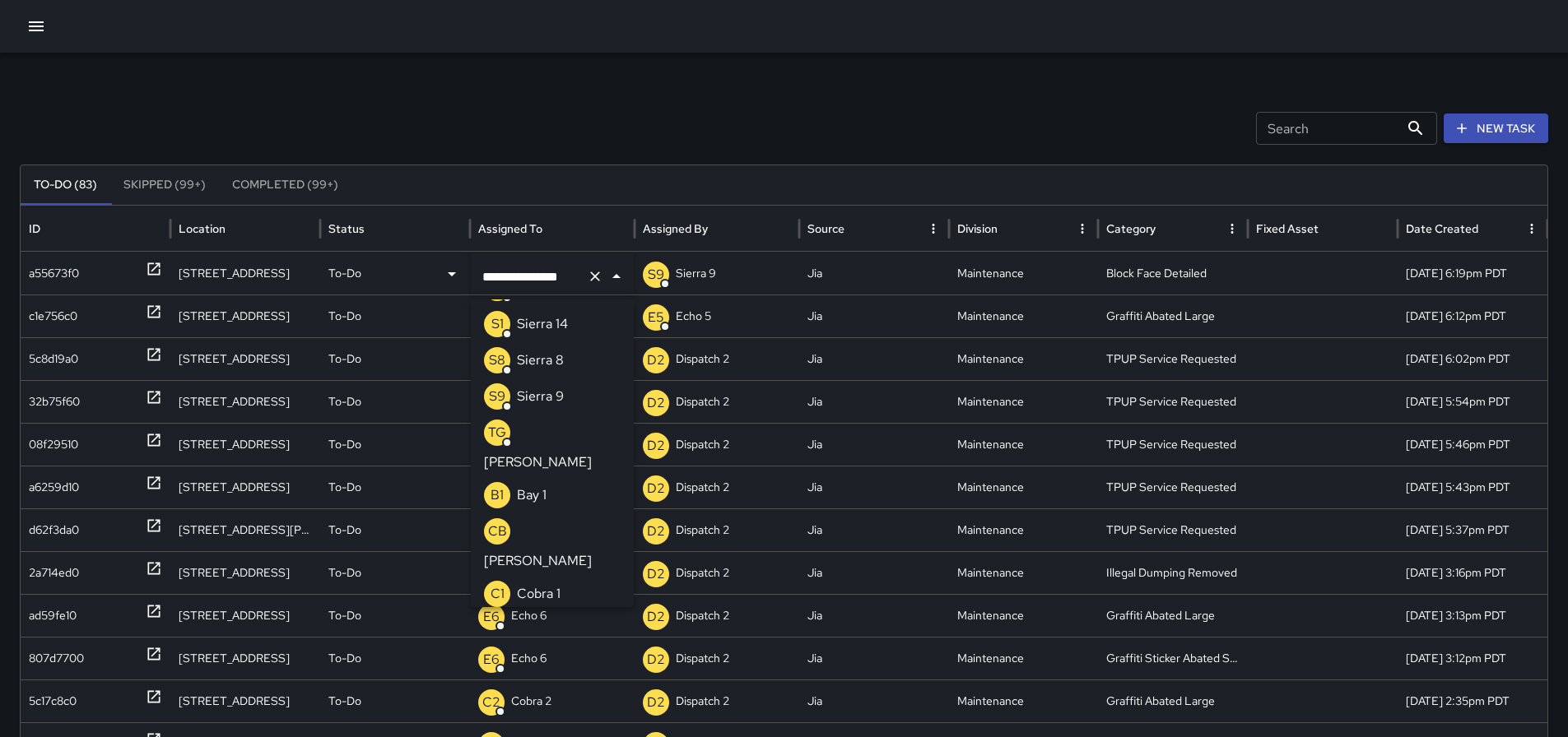
click at [594, 274] on icon "Clear" at bounding box center [595, 276] width 17 height 17
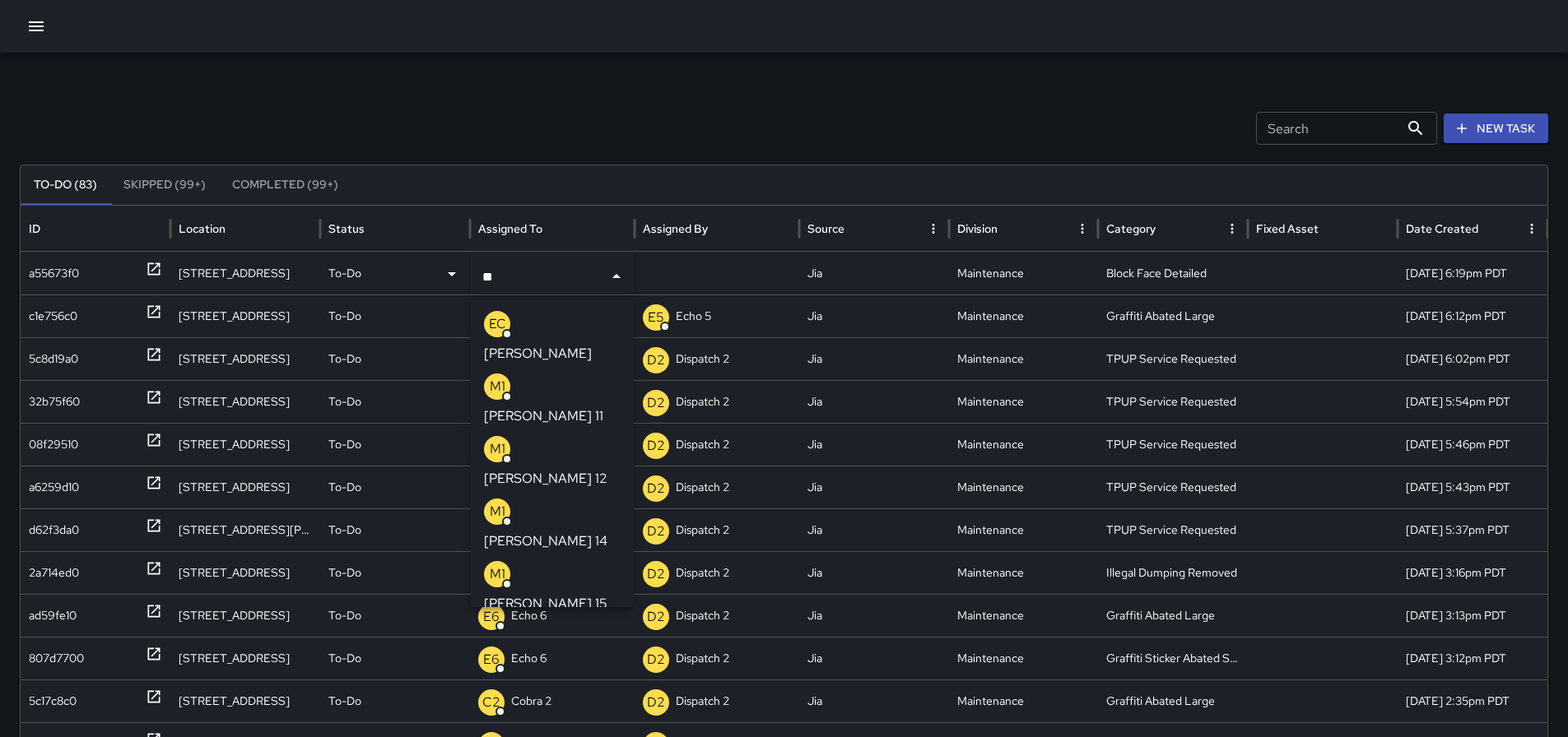
type input "***"
click at [544, 531] on p "[PERSON_NAME] 15" at bounding box center [546, 541] width 124 height 19
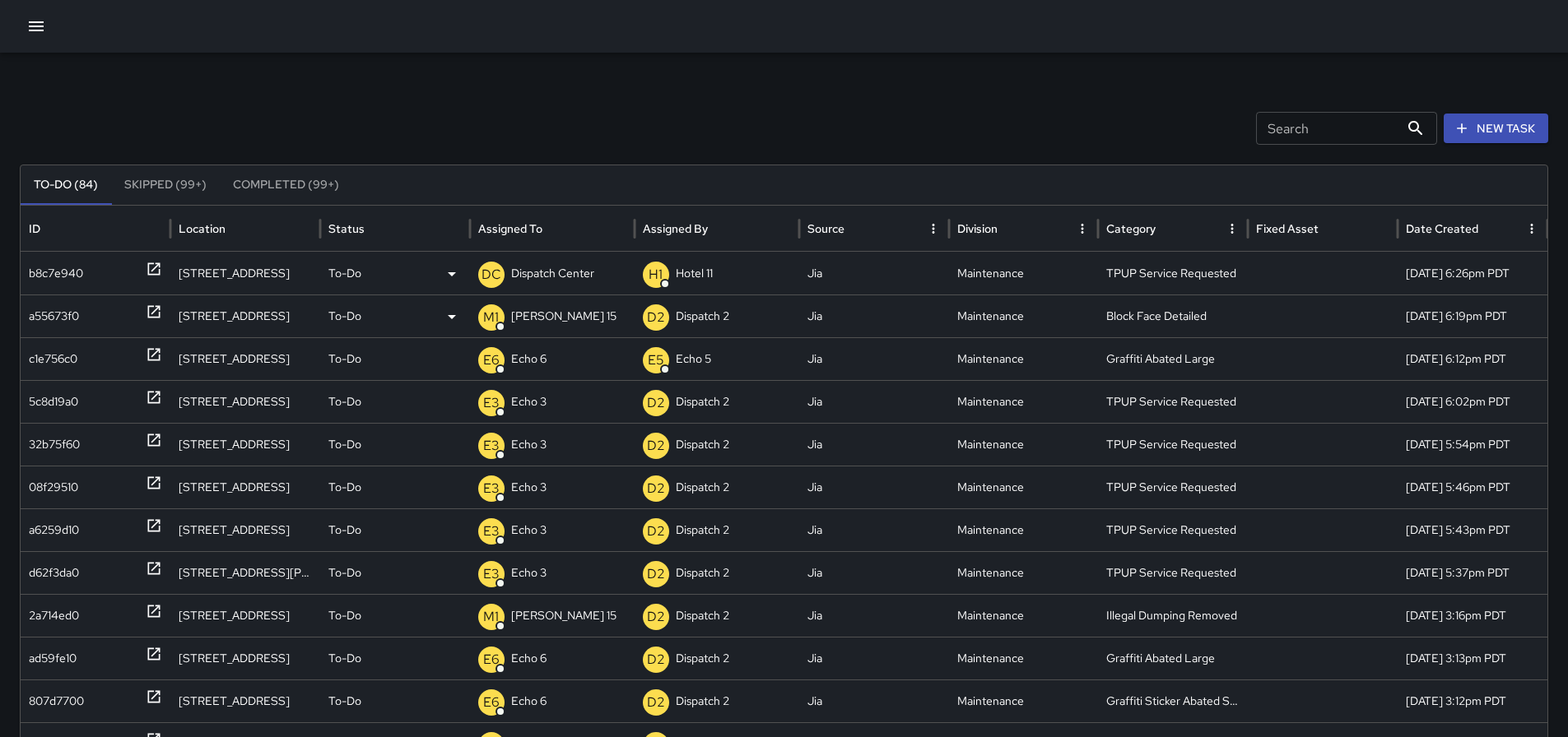
click at [541, 274] on p "Dispatch Center" at bounding box center [553, 274] width 83 height 42
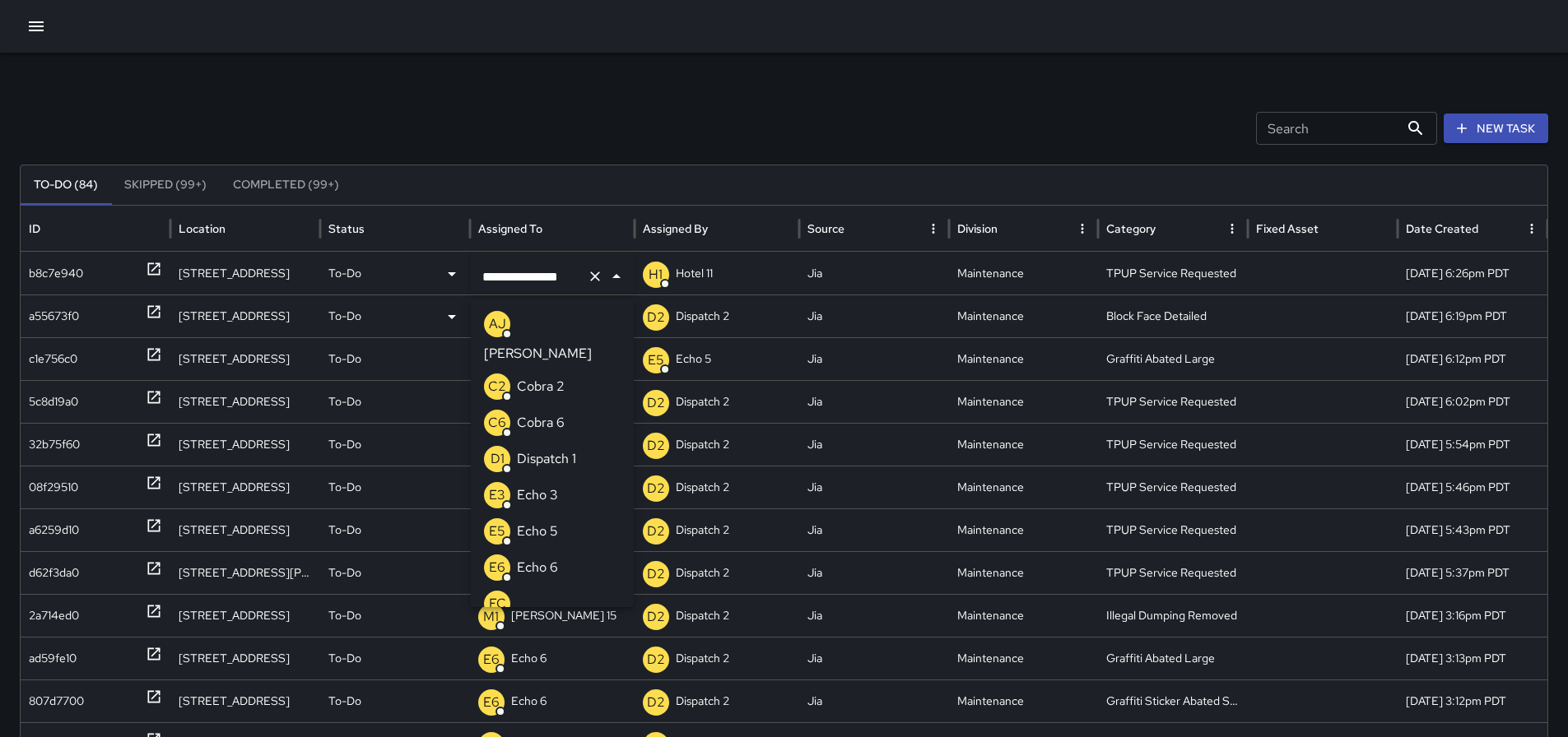
scroll to position [1267, 0]
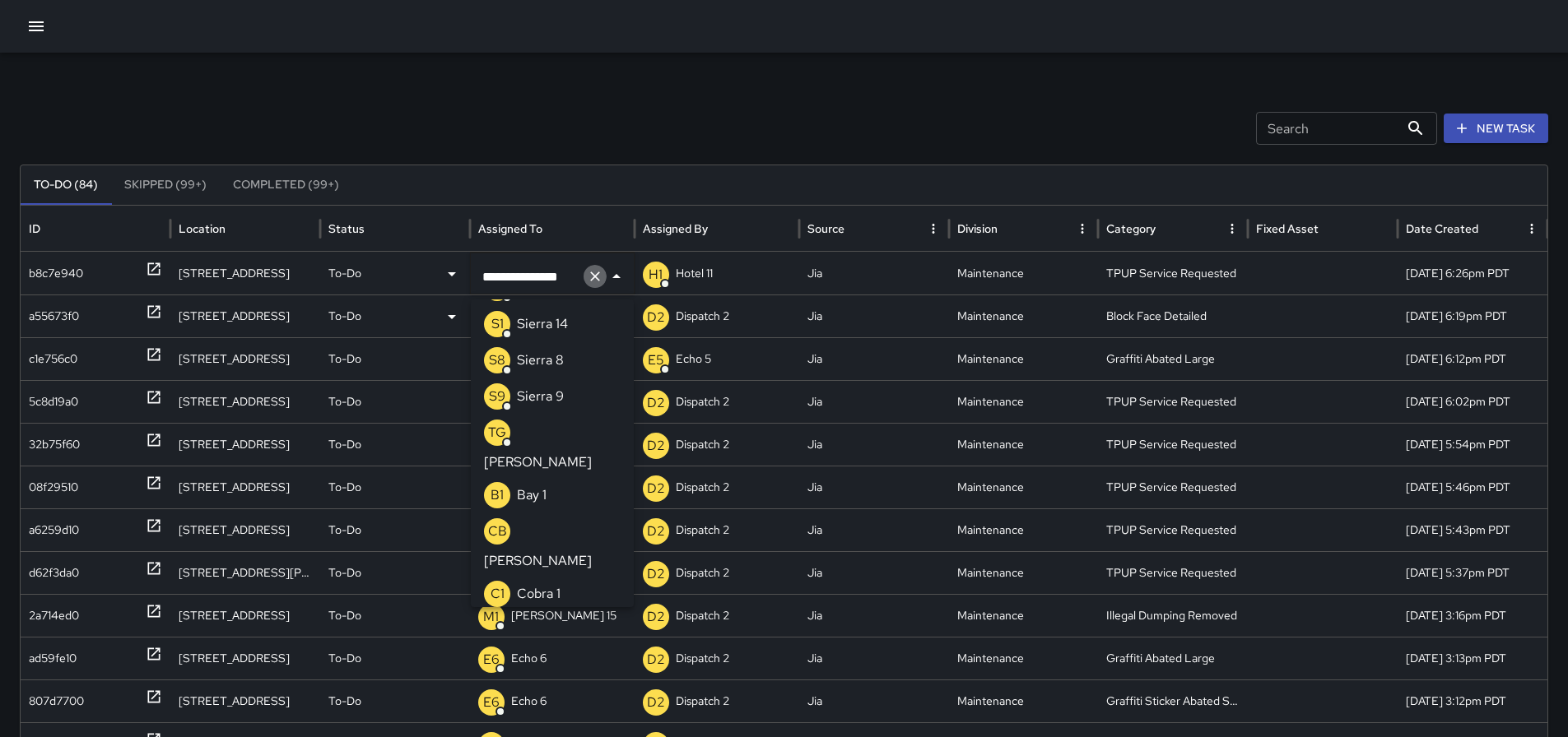
click at [597, 273] on icon "Clear" at bounding box center [595, 276] width 17 height 17
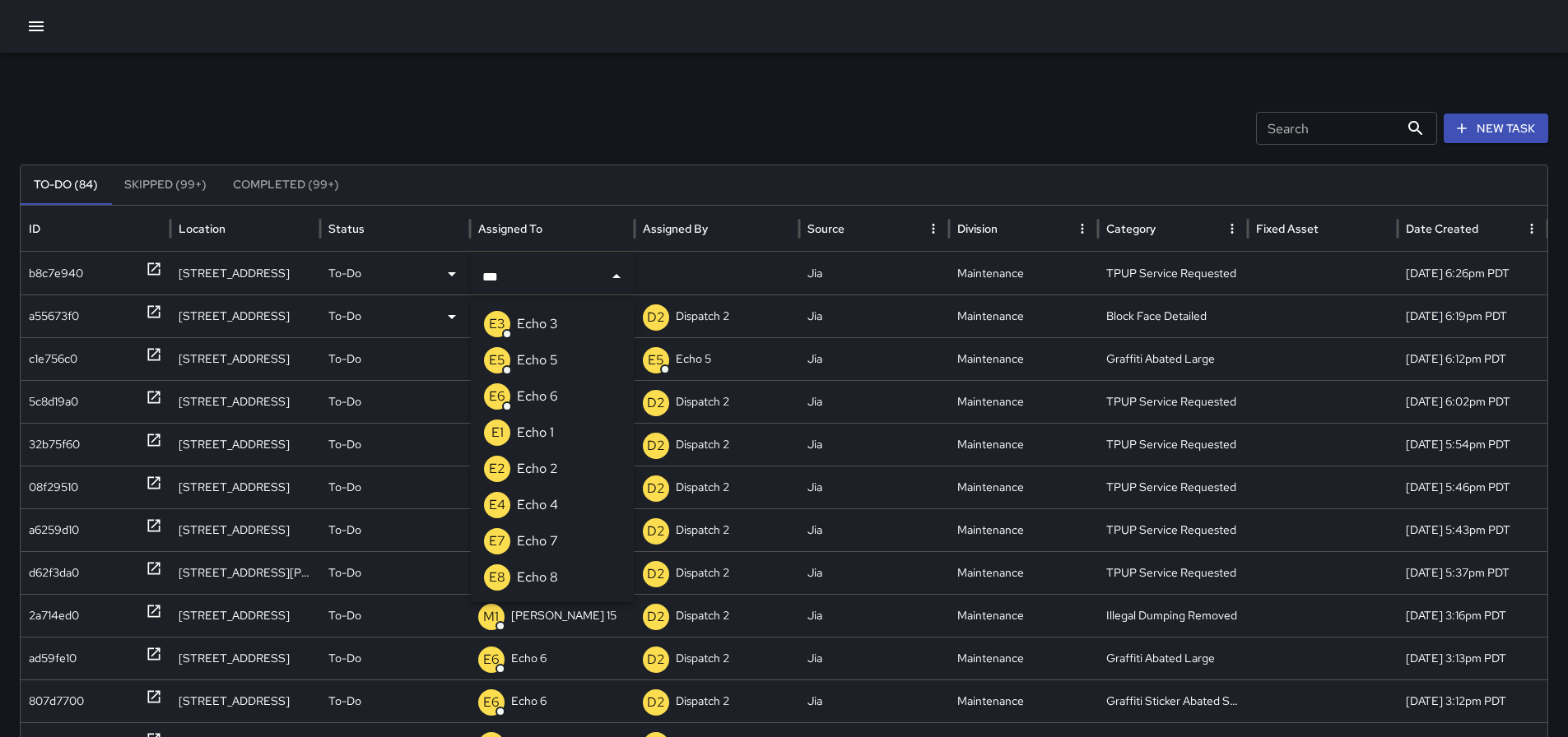
type input "****"
click at [572, 321] on li "E3 Echo 3" at bounding box center [552, 324] width 163 height 36
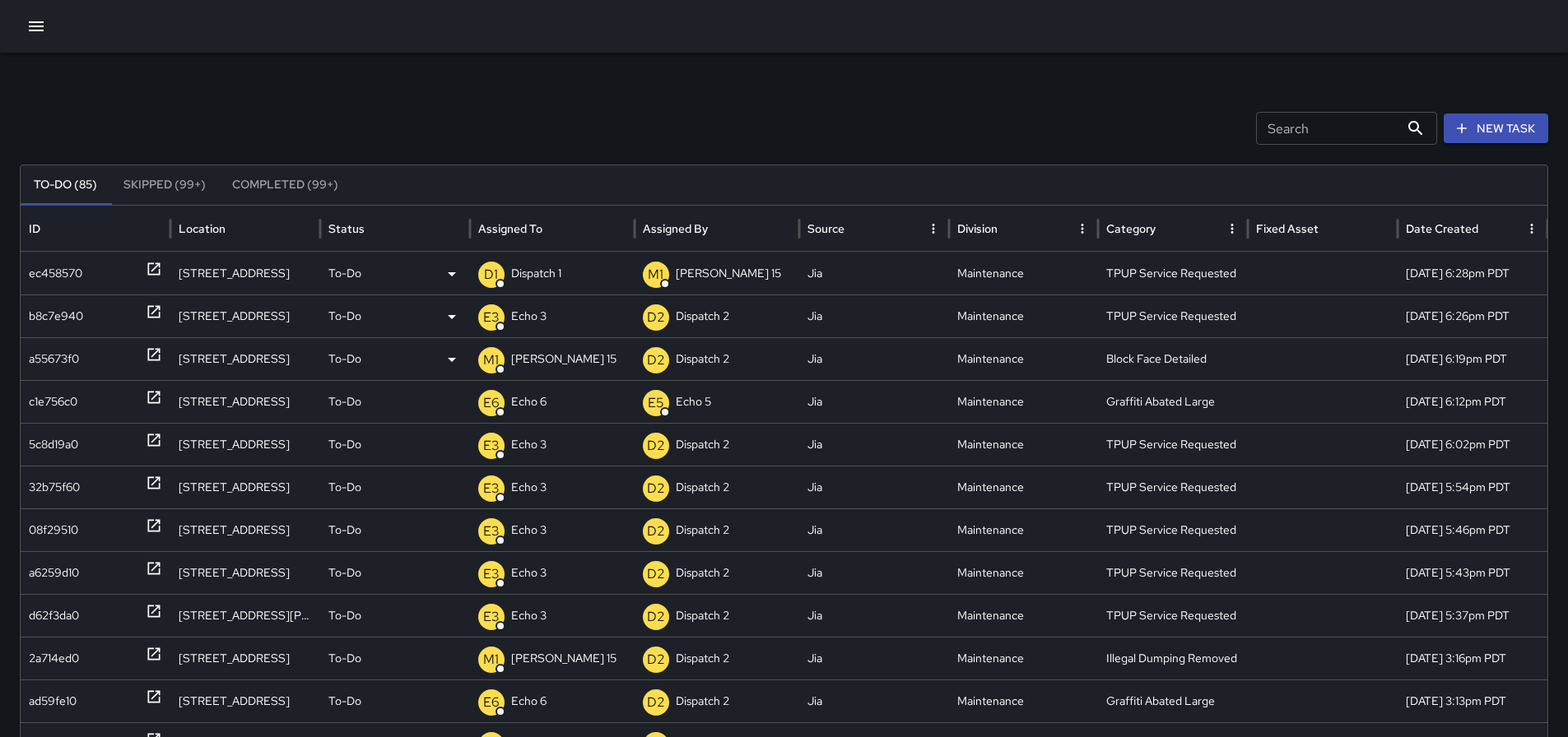
click at [562, 273] on p "Dispatch 1" at bounding box center [536, 274] width 50 height 42
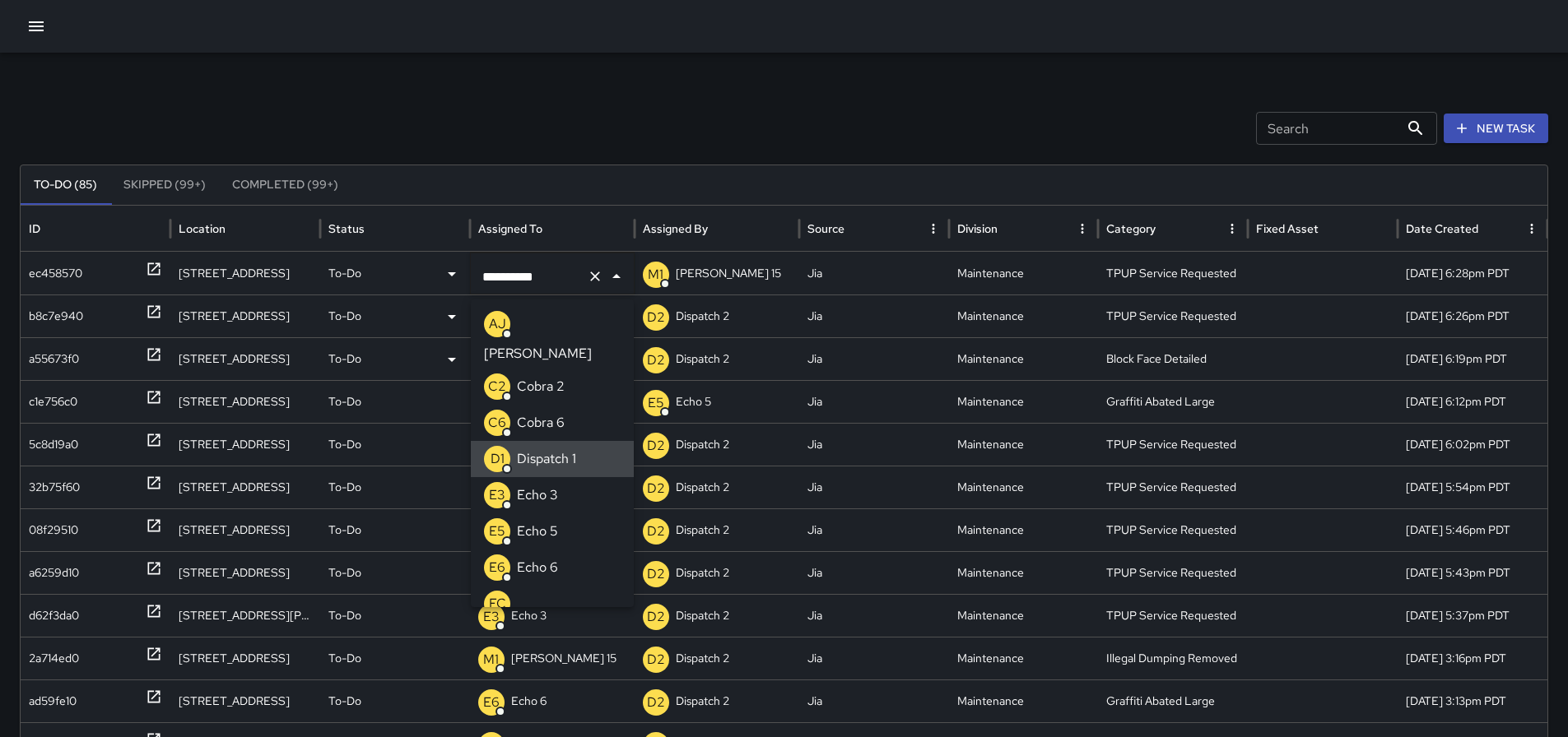
click at [589, 282] on icon "Clear" at bounding box center [595, 276] width 17 height 17
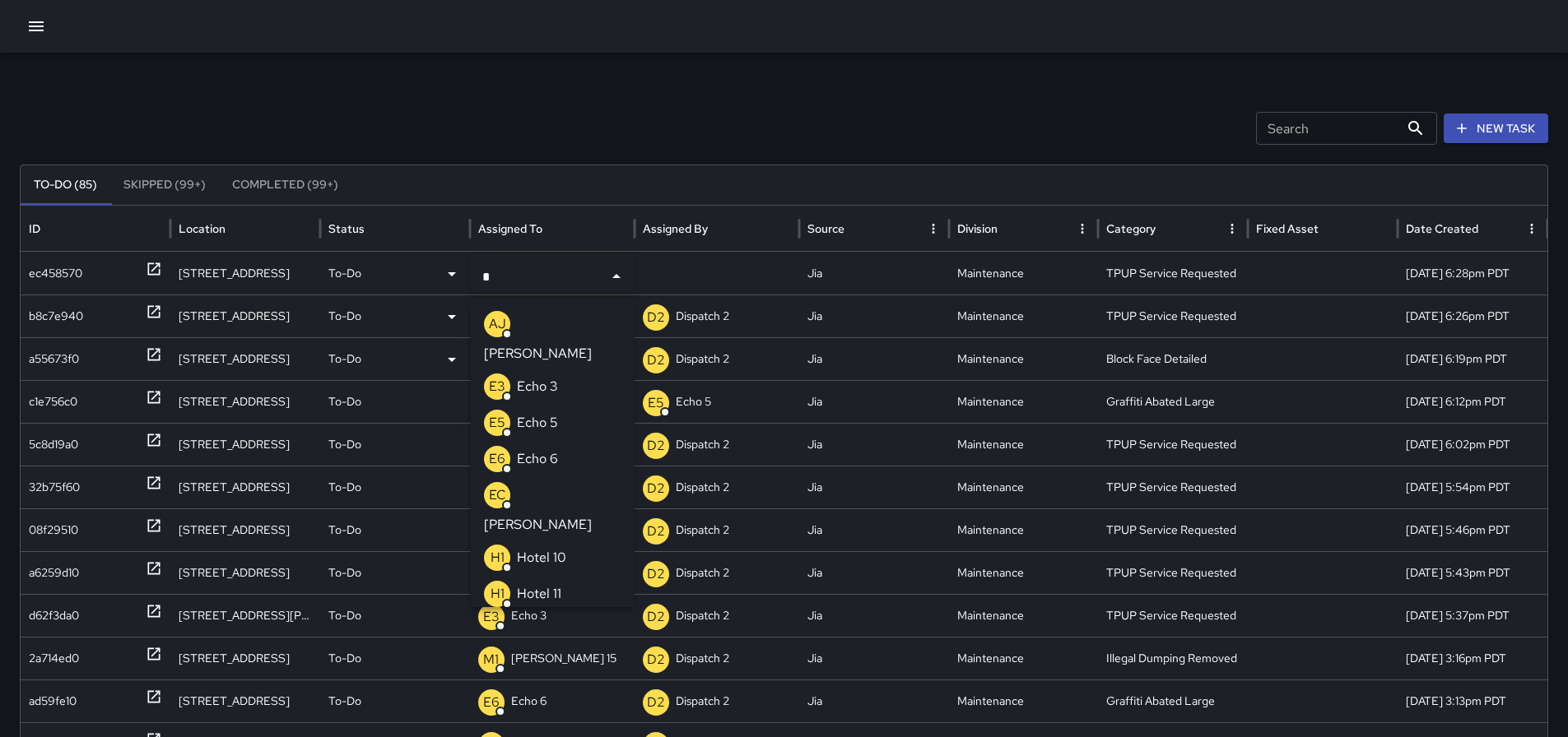
type input "**"
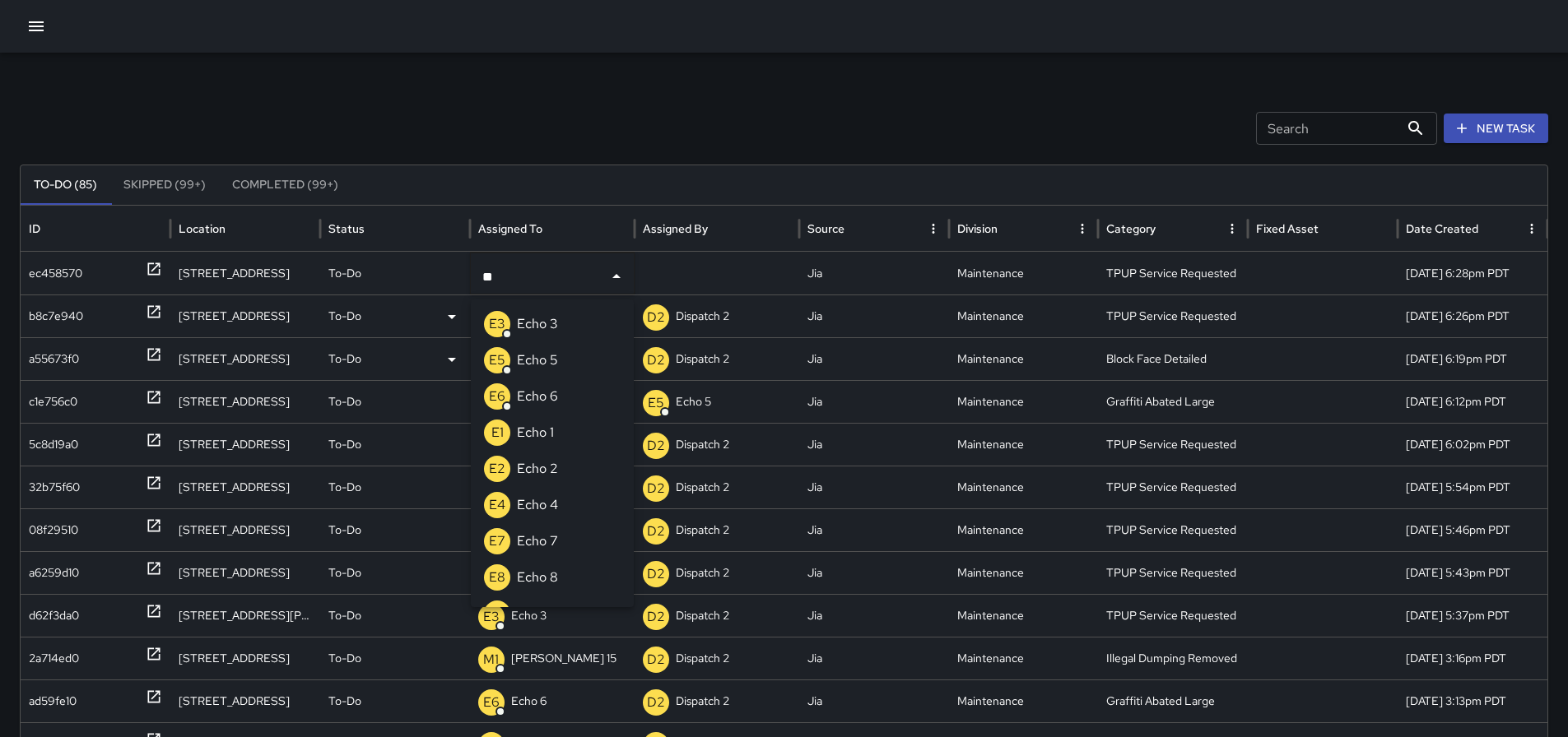
click at [560, 319] on li "E3 Echo 3" at bounding box center [552, 324] width 163 height 36
